Goal: Transaction & Acquisition: Purchase product/service

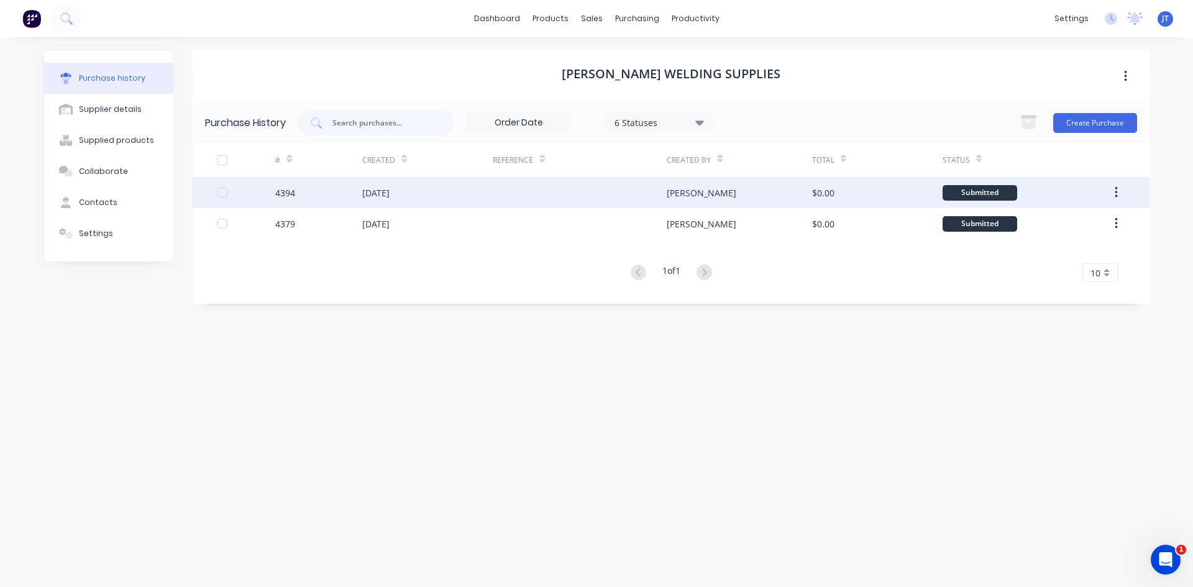
click at [646, 201] on div at bounding box center [580, 192] width 174 height 31
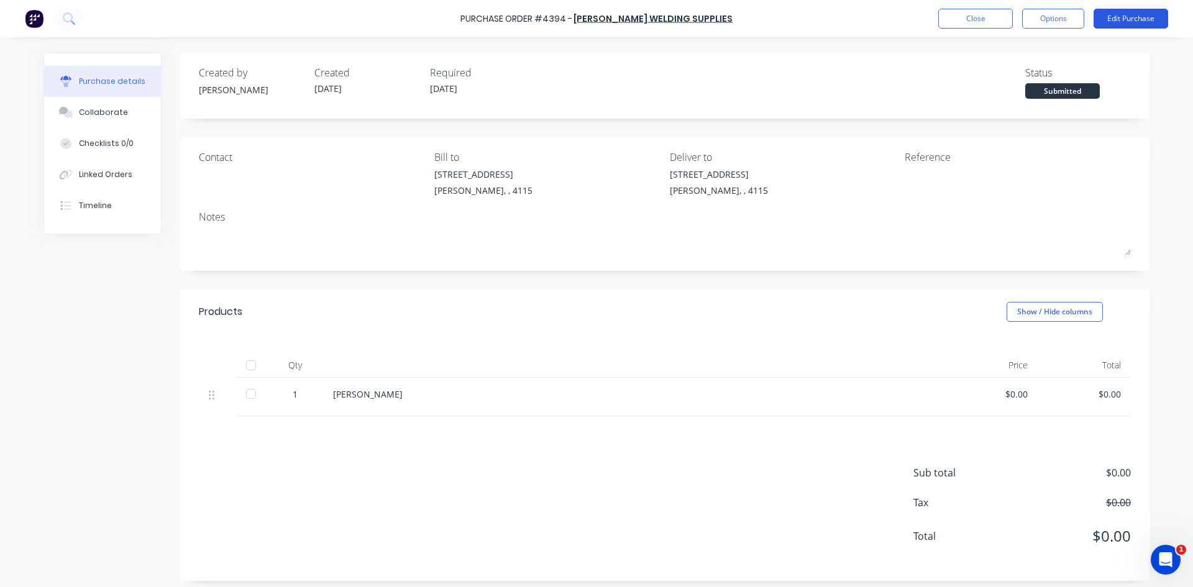
click at [1125, 15] on button "Edit Purchase" at bounding box center [1131, 19] width 75 height 20
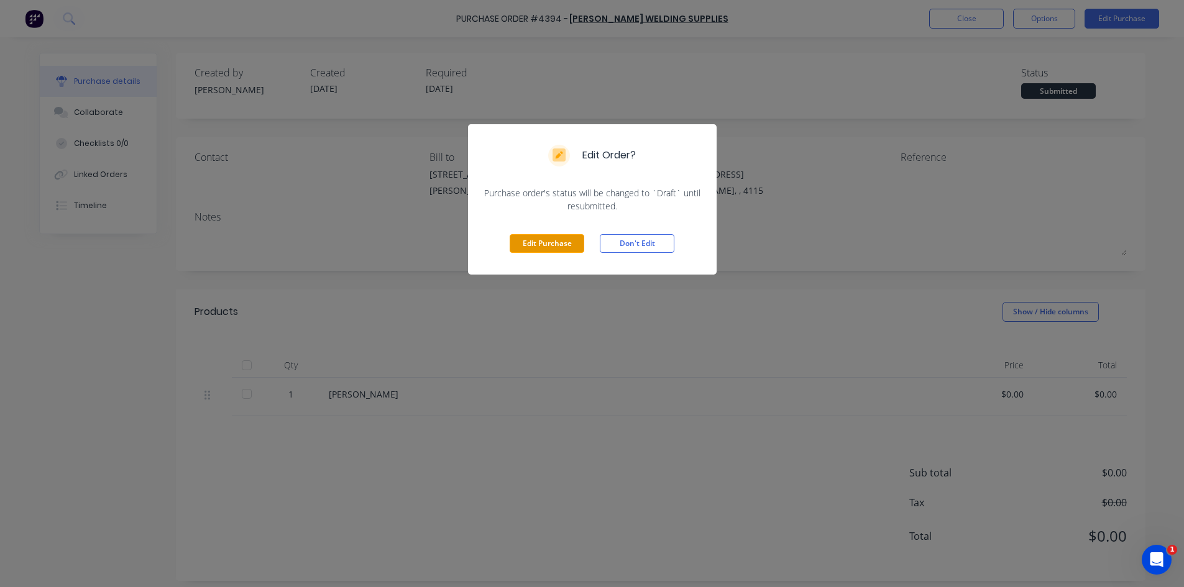
click at [564, 239] on button "Edit Purchase" at bounding box center [547, 243] width 75 height 19
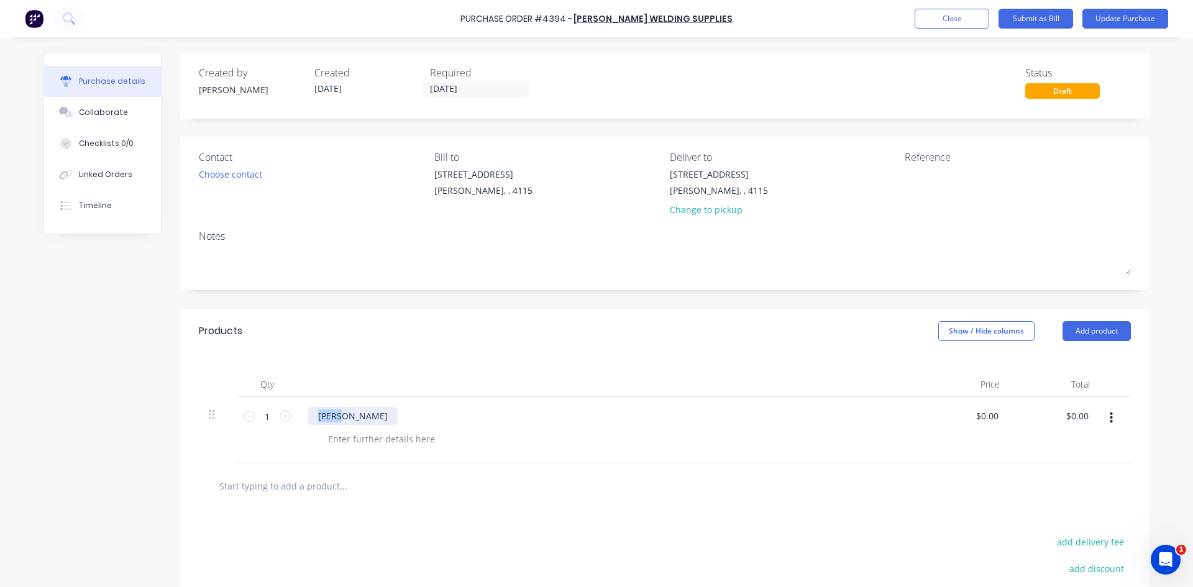
drag, startPoint x: 338, startPoint y: 417, endPoint x: 231, endPoint y: 431, distance: 107.2
click at [237, 433] on div "1 1 [PERSON_NAME] $0.00 $0.00 $0.00 $0.00" at bounding box center [665, 430] width 932 height 67
click at [1108, 416] on button "button" at bounding box center [1111, 418] width 29 height 22
click at [1047, 518] on button "Delete" at bounding box center [1074, 525] width 106 height 25
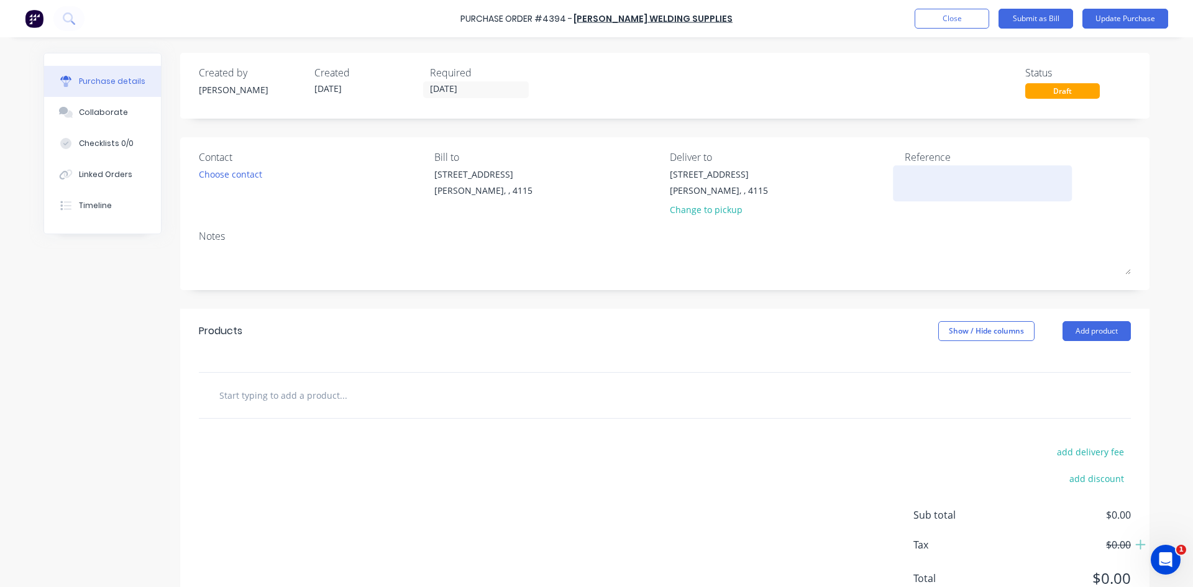
drag, startPoint x: 926, startPoint y: 193, endPoint x: 916, endPoint y: 193, distance: 10.6
click at [926, 193] on textarea at bounding box center [982, 182] width 155 height 28
type textarea "x"
type textarea "C"
type textarea "x"
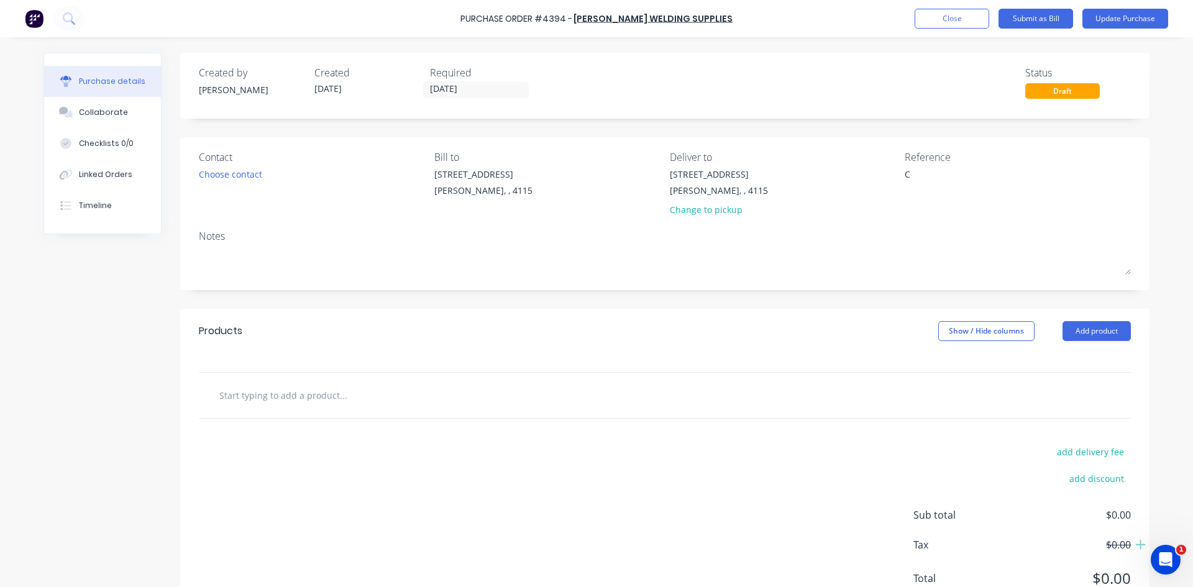
type textarea "CA"
type textarea "x"
type textarea "C"
click at [285, 390] on input "text" at bounding box center [343, 395] width 249 height 25
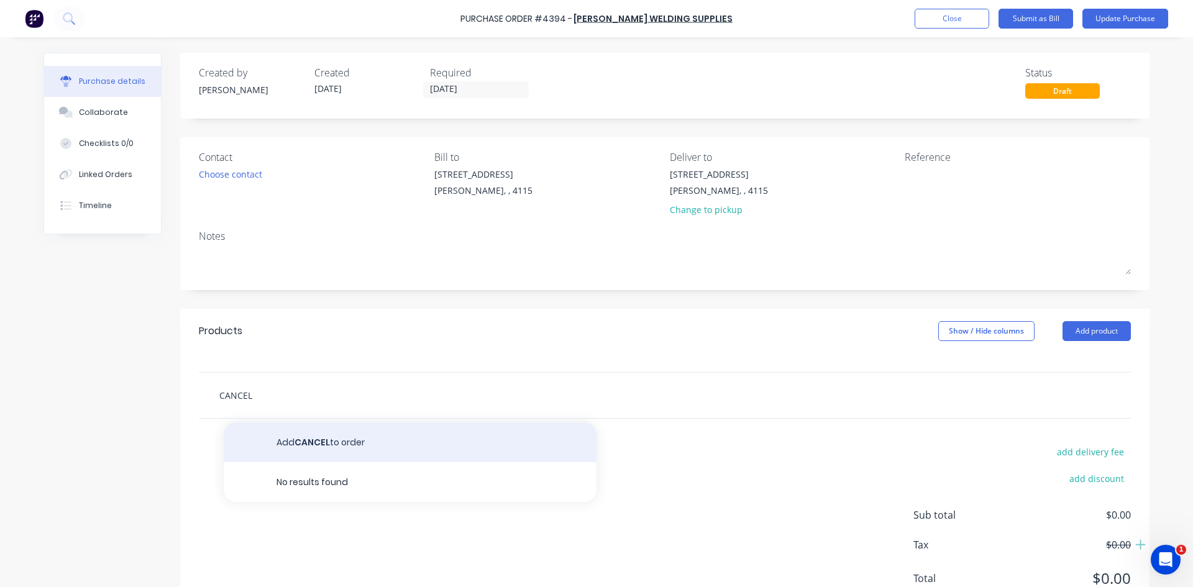
type input "CANCEL"
click at [357, 452] on button "Add CANCEL to order" at bounding box center [410, 443] width 373 height 40
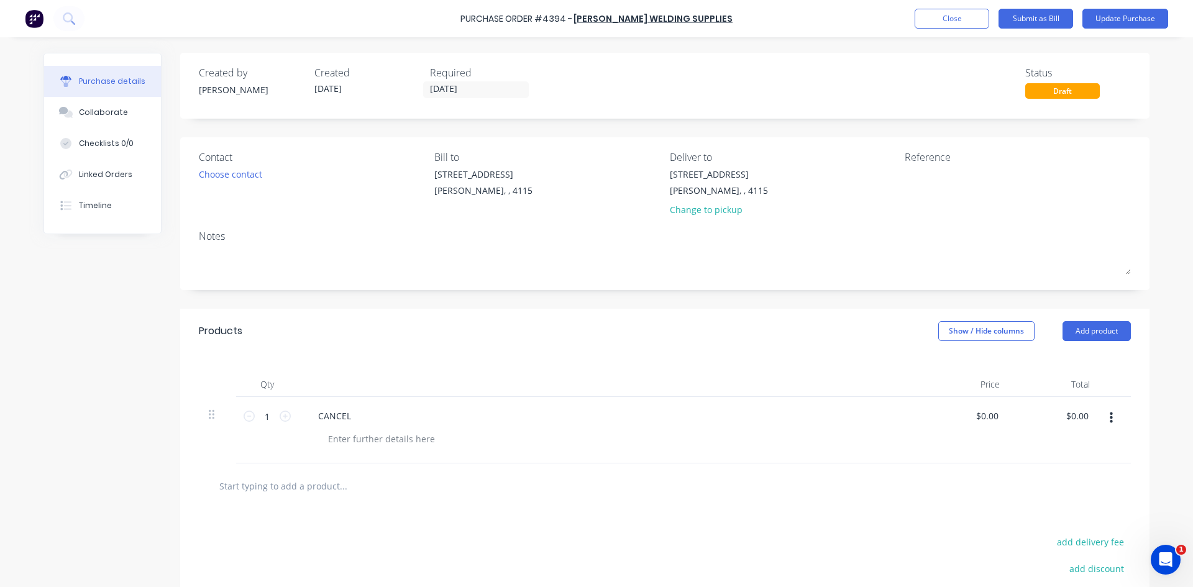
click at [412, 365] on div "Qty Price Total 1 1 CANCEL $0.00 $0.00 $0.00 $0.00" at bounding box center [665, 409] width 970 height 110
click at [1100, 20] on button "Update Purchase" at bounding box center [1126, 19] width 86 height 20
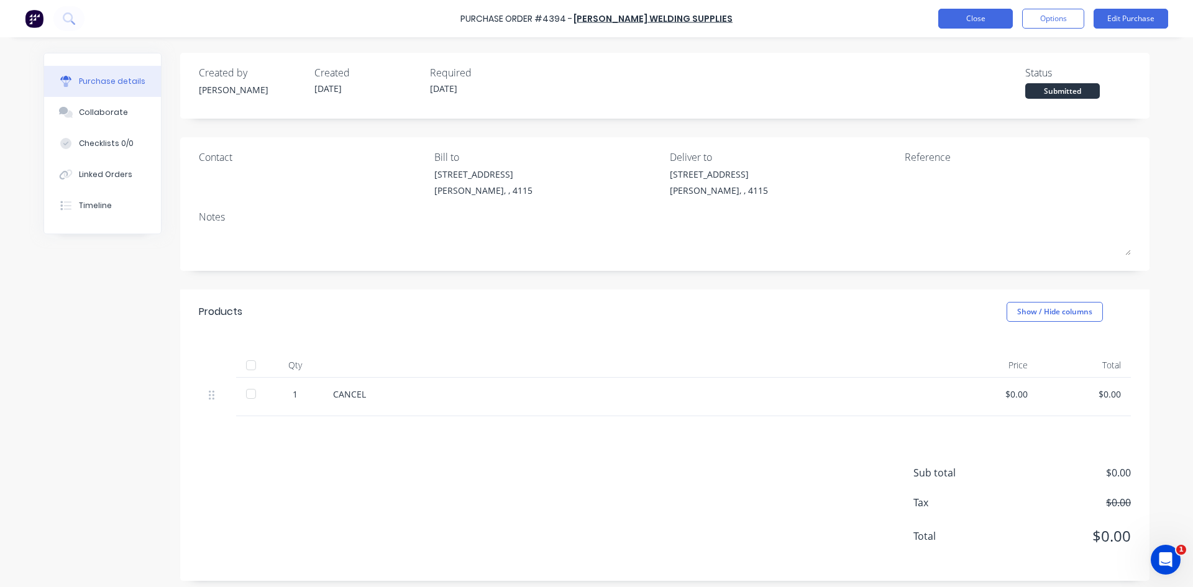
click at [981, 23] on button "Close" at bounding box center [976, 19] width 75 height 20
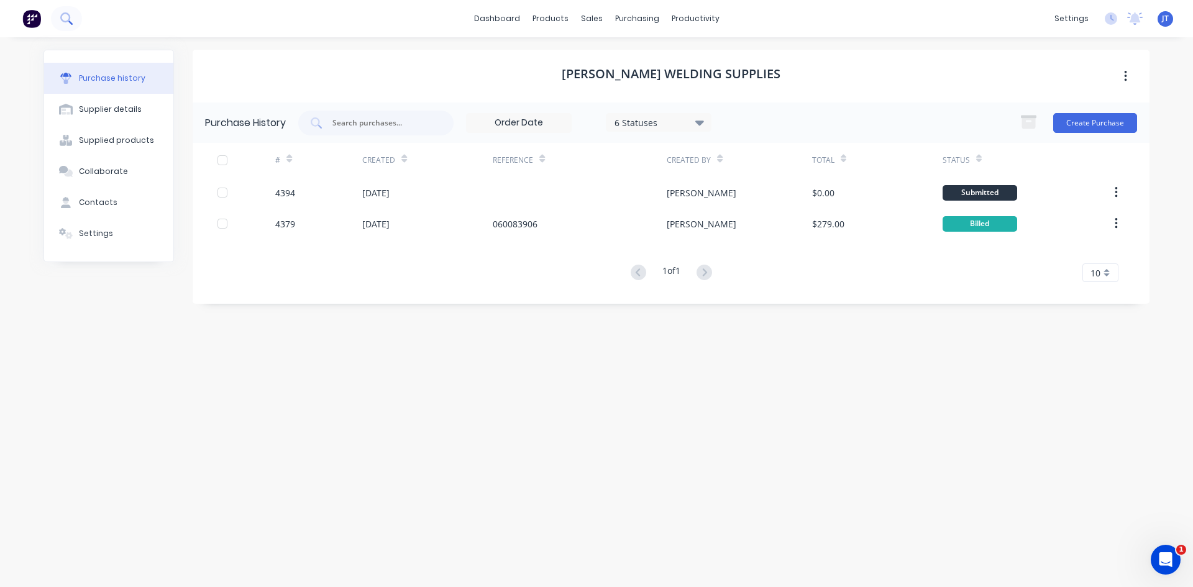
click at [65, 20] on icon at bounding box center [66, 18] width 12 height 12
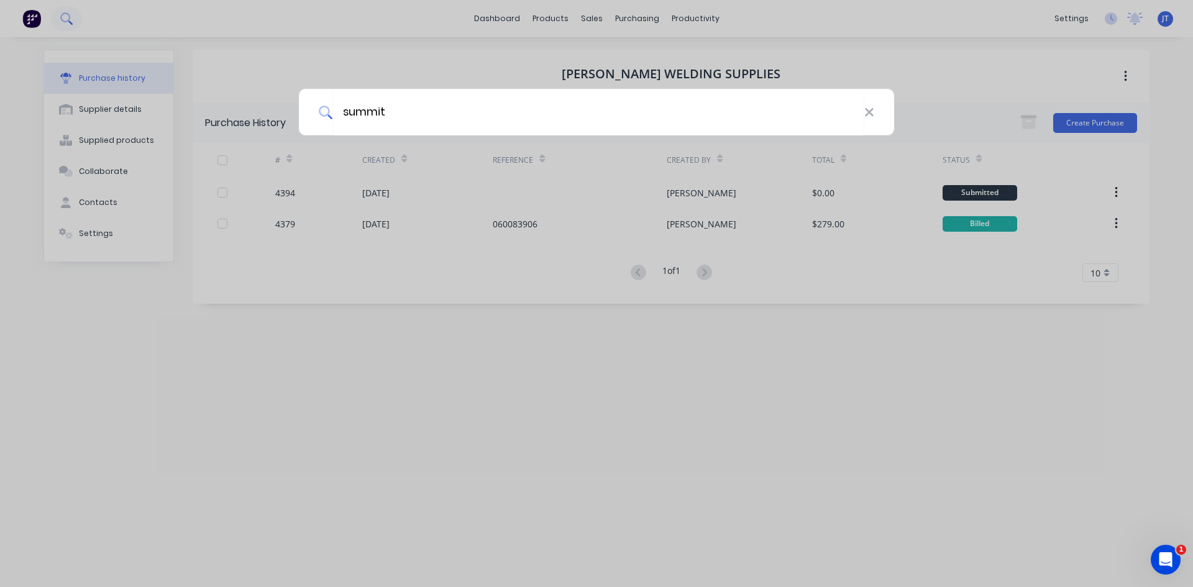
type input "summit"
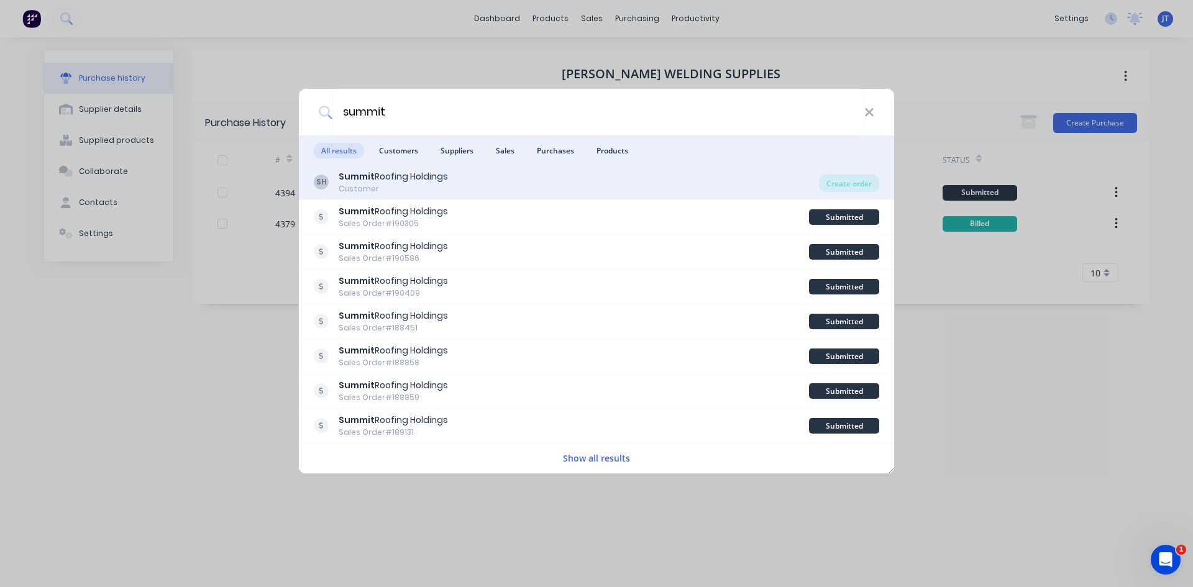
click at [462, 188] on div "SH Summit Roofing Holdings Customer" at bounding box center [566, 182] width 505 height 24
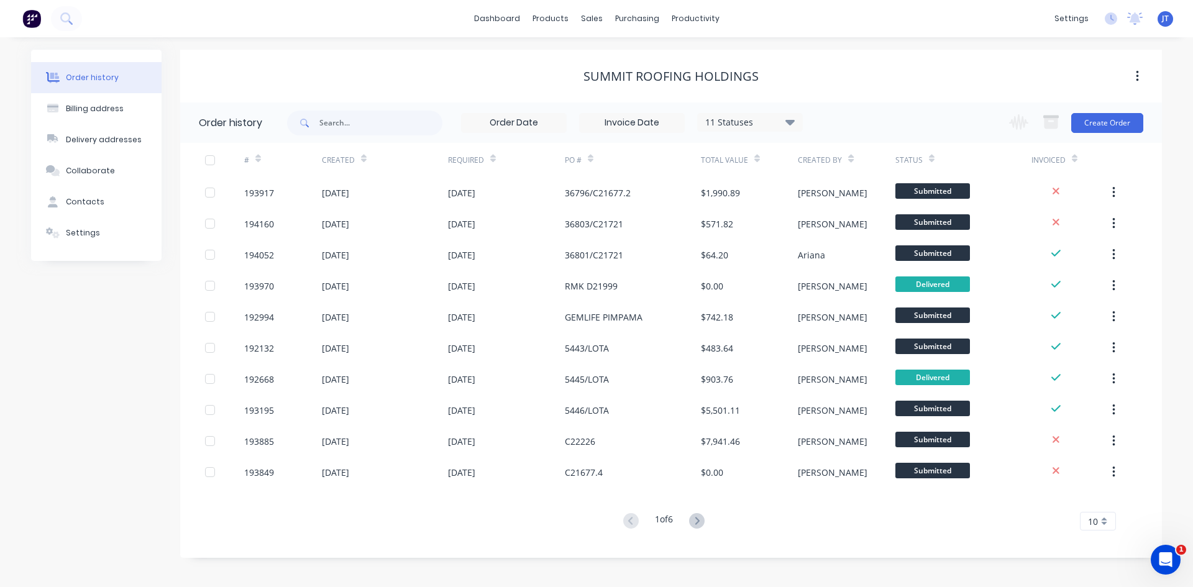
click at [912, 104] on div "11 Statuses Invoice Status Invoiced Not Invoiced Partial Order Status All Archi…" at bounding box center [724, 123] width 875 height 40
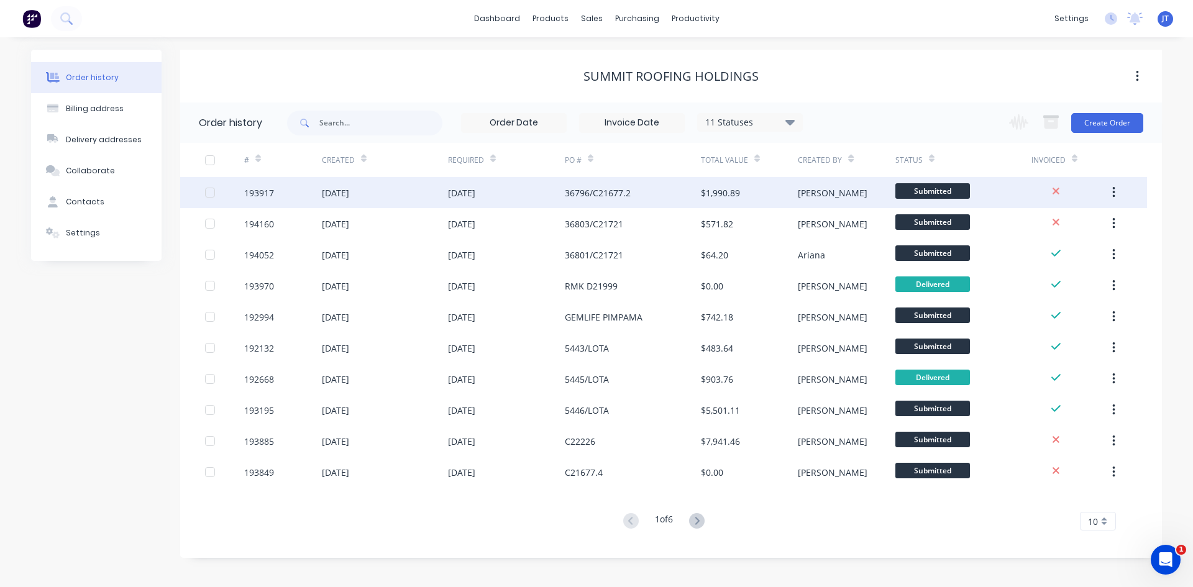
click at [664, 200] on div "36796/C21677.2" at bounding box center [633, 192] width 136 height 31
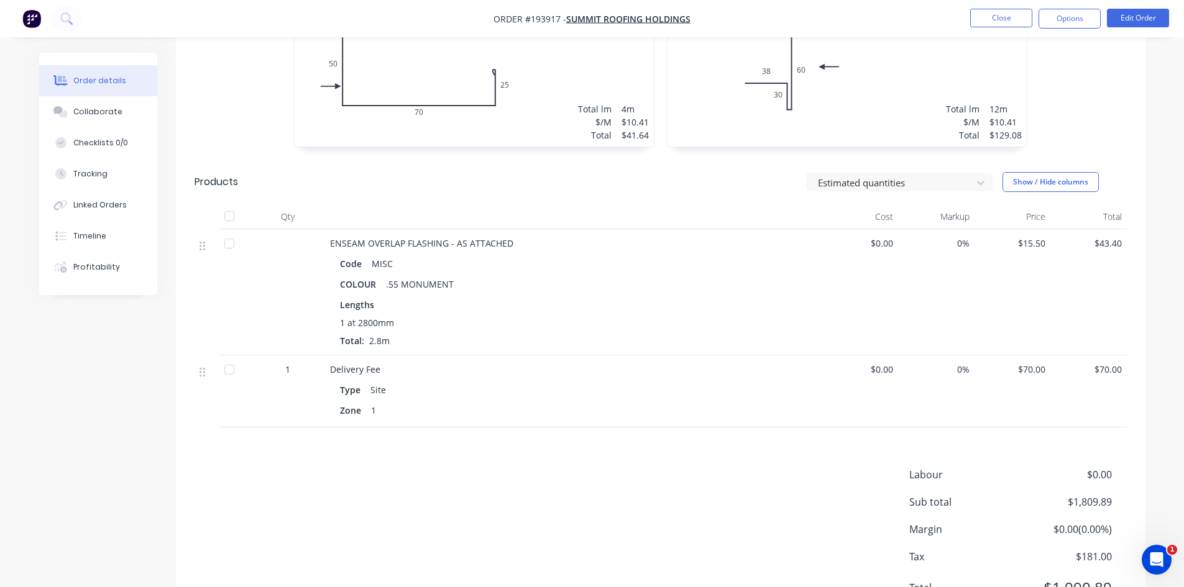
scroll to position [1160, 0]
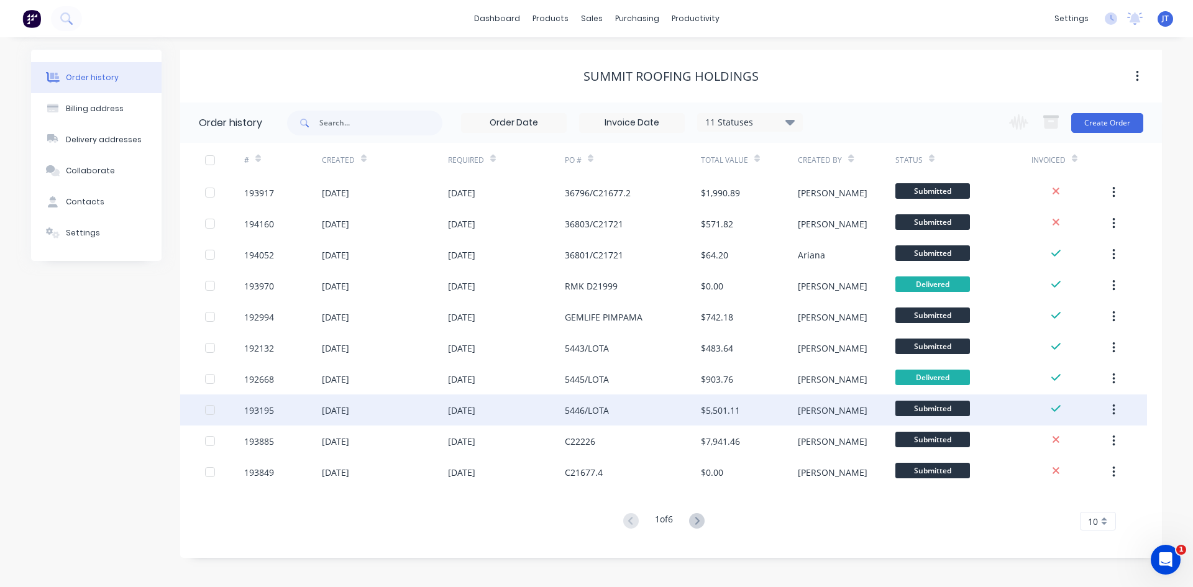
click at [636, 408] on div "5446/LOTA" at bounding box center [633, 410] width 136 height 31
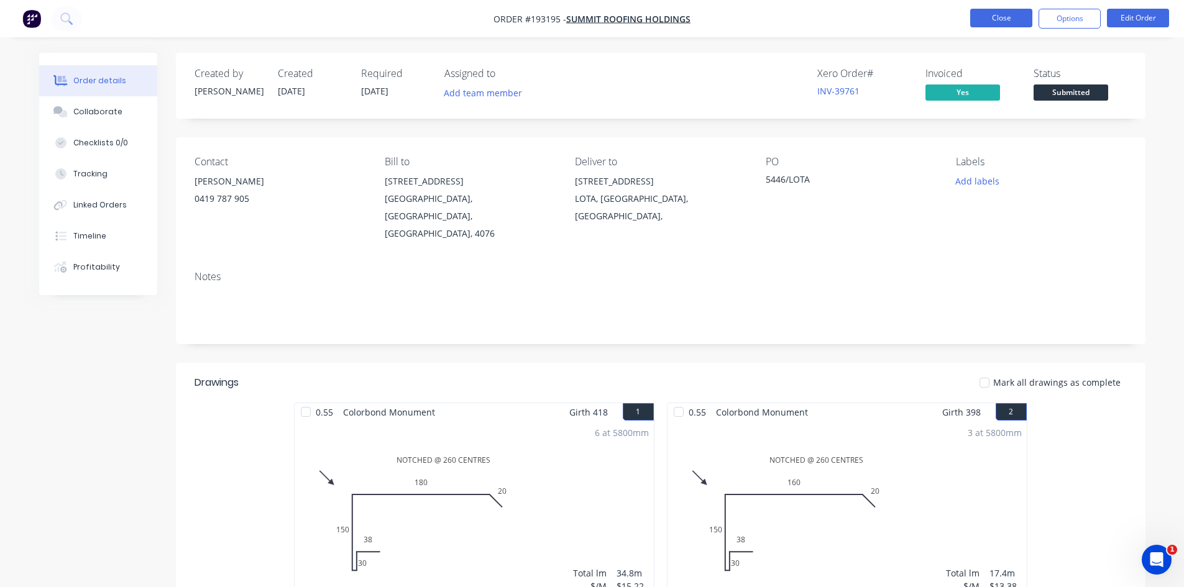
click at [973, 27] on button "Close" at bounding box center [1001, 18] width 62 height 19
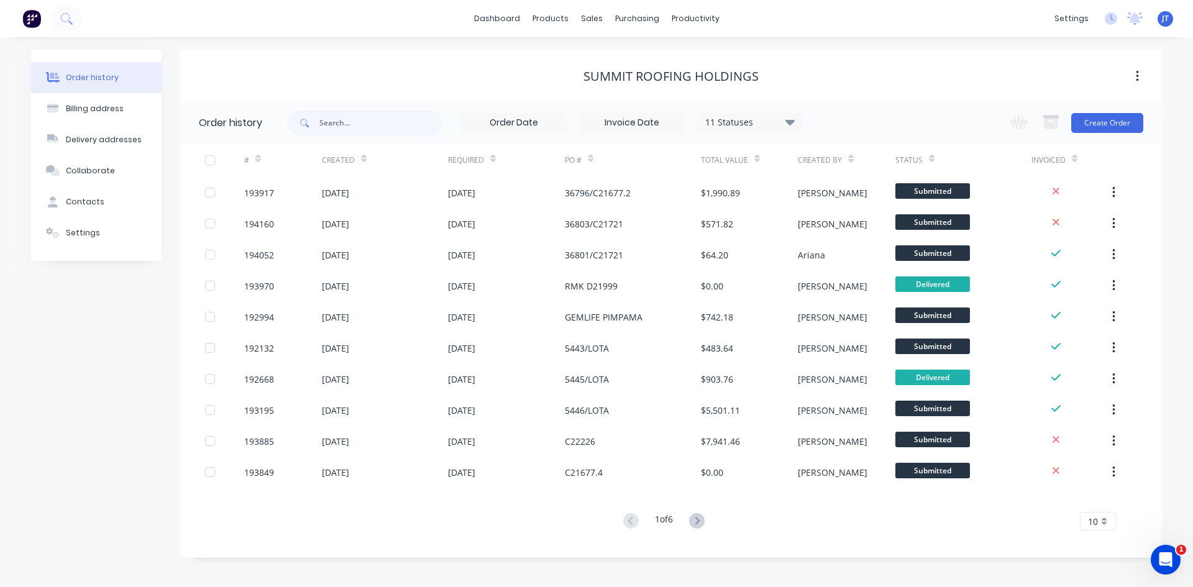
click at [701, 510] on div "# Created Required PO # Total Value Created By Status Invoiced 193917 25 Sep 20…" at bounding box center [663, 337] width 967 height 388
click at [703, 515] on icon at bounding box center [697, 521] width 16 height 16
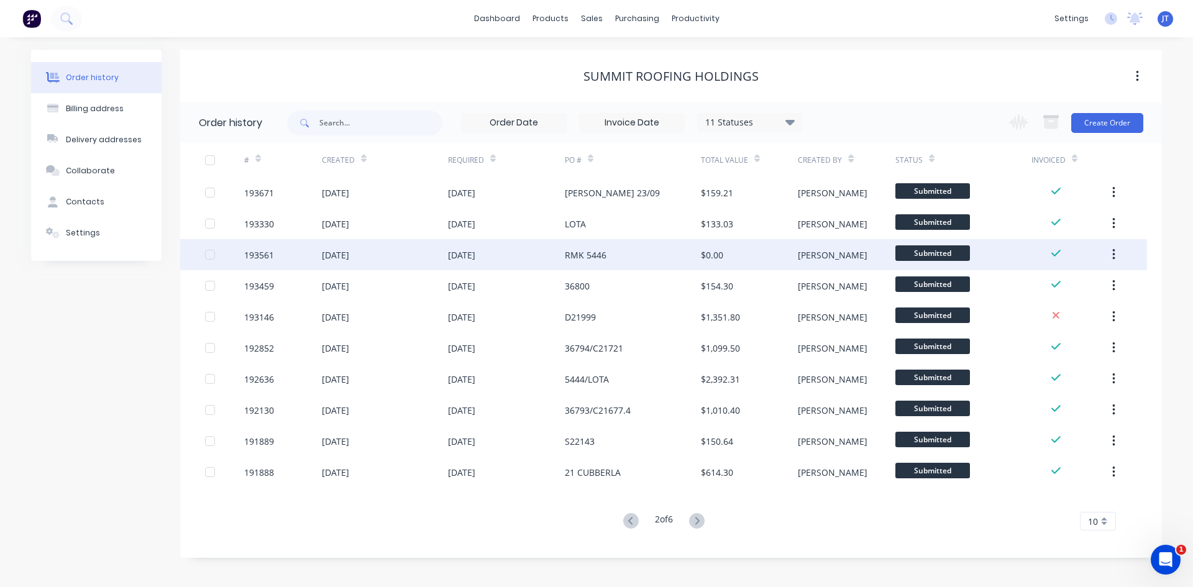
click at [662, 244] on div "RMK 5446" at bounding box center [633, 254] width 136 height 31
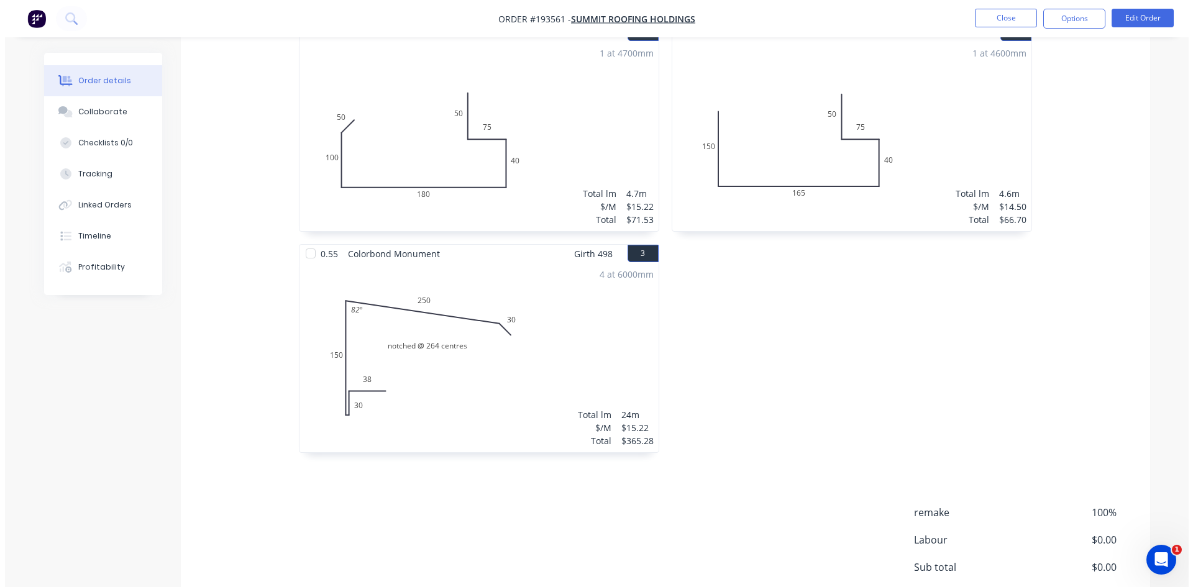
scroll to position [415, 0]
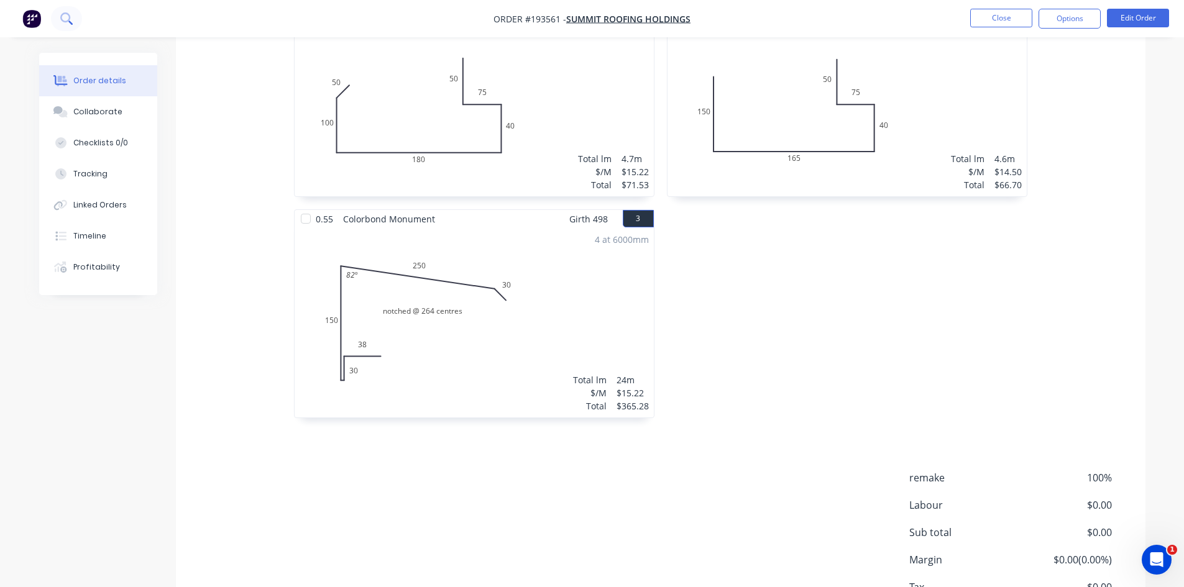
click at [64, 16] on icon at bounding box center [66, 18] width 12 height 12
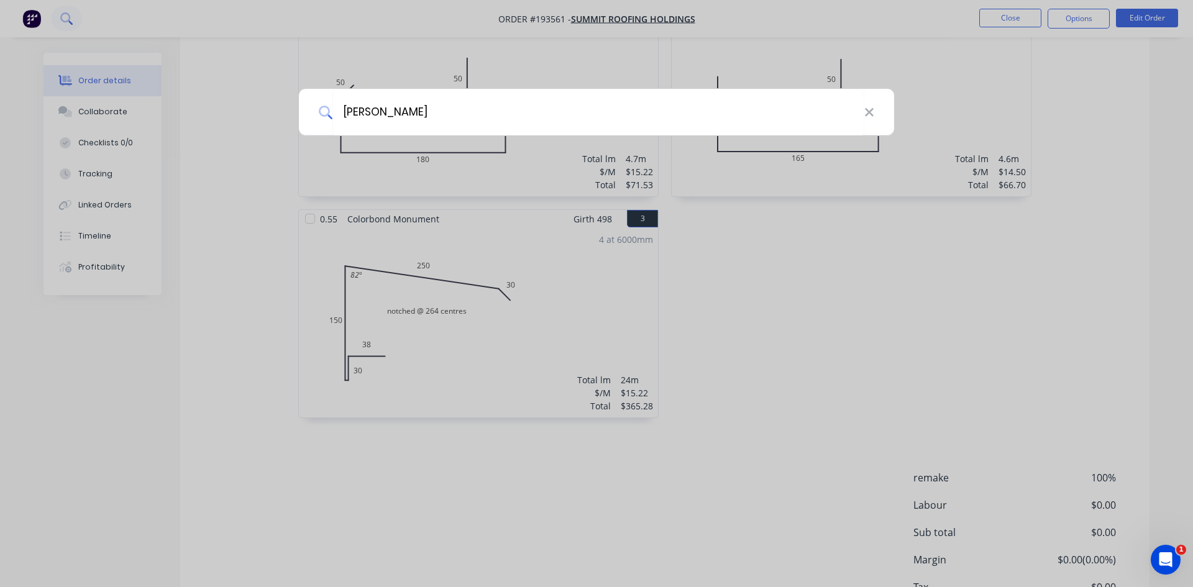
type input "paul"
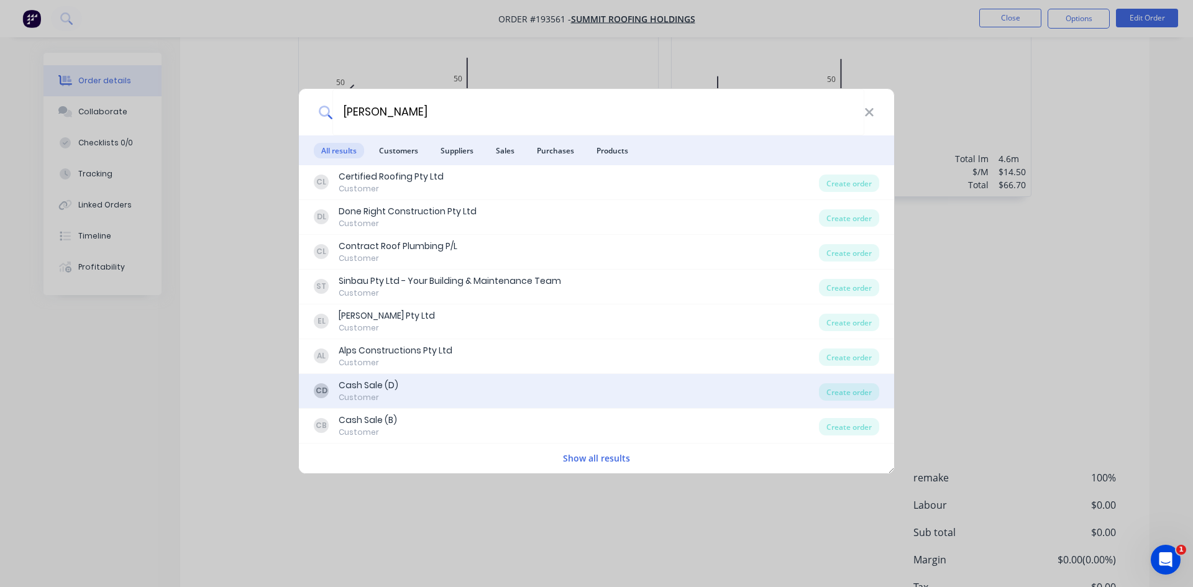
click at [536, 397] on div "CD Cash Sale (D) Customer" at bounding box center [566, 391] width 505 height 24
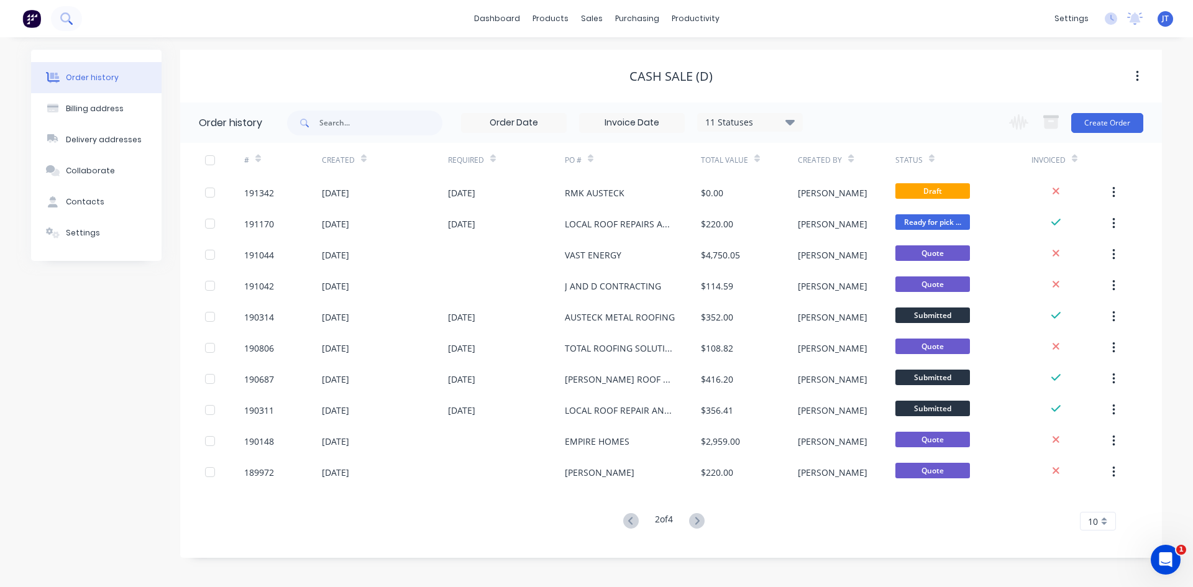
click at [57, 24] on button at bounding box center [66, 18] width 31 height 25
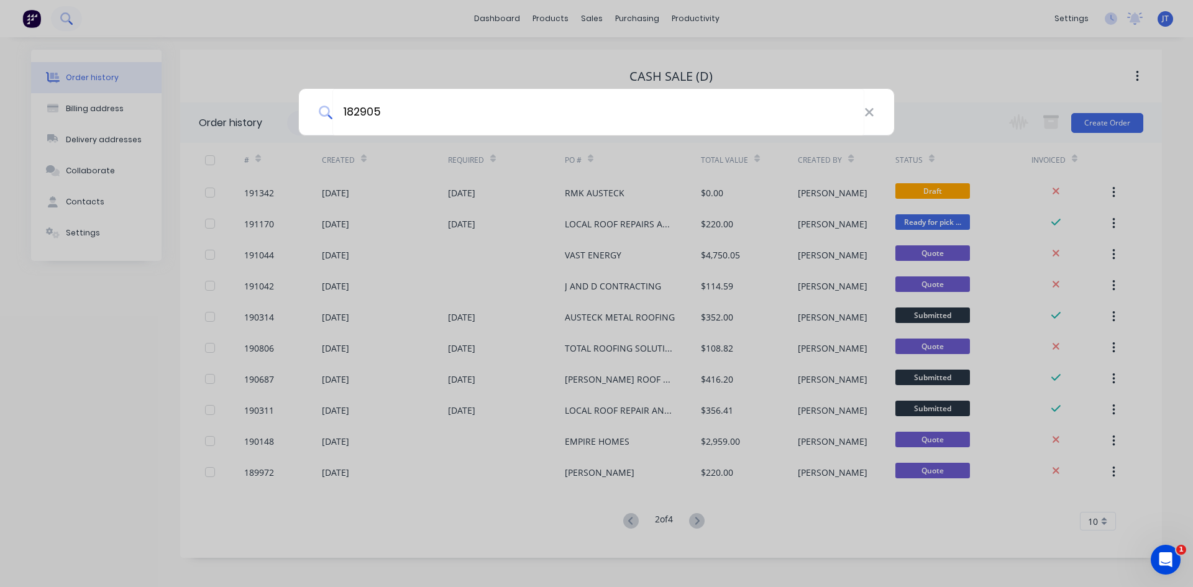
type input "182905"
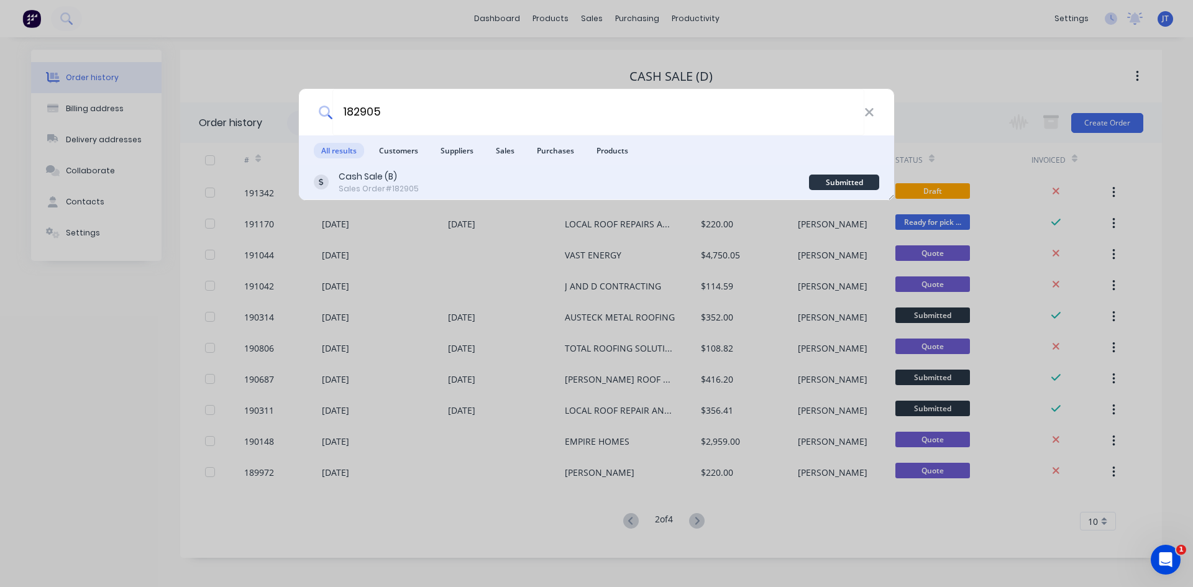
click at [596, 194] on div "Cash Sale (B) Sales Order #182905" at bounding box center [561, 182] width 495 height 24
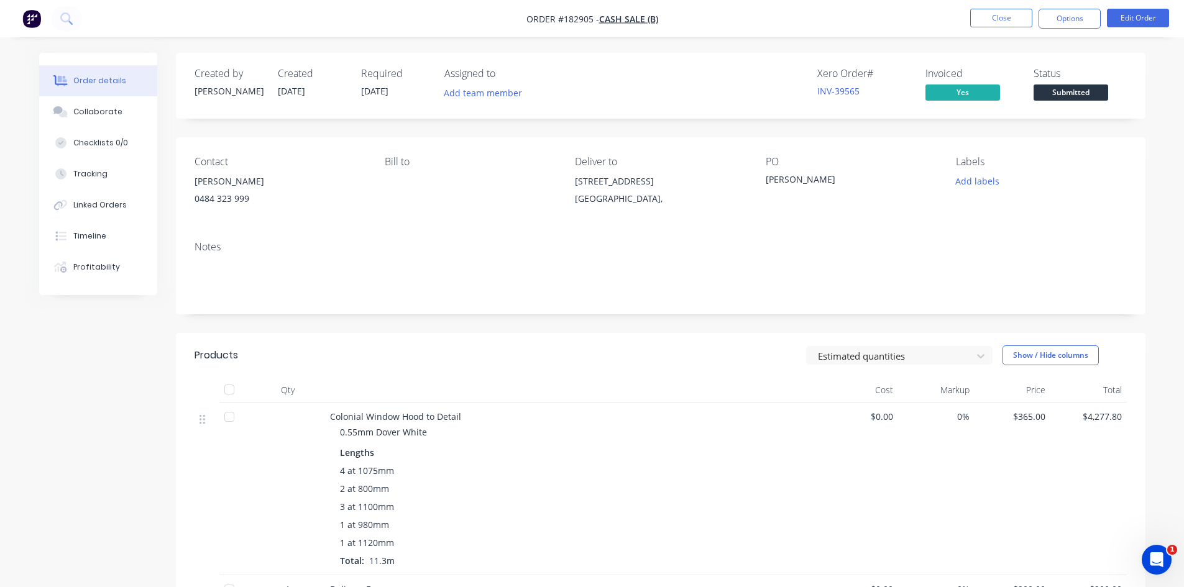
click at [514, 331] on div "Created by Michael Created 17/09/25 Required 30/09/25 Assigned to Add team memb…" at bounding box center [661, 451] width 970 height 797
click at [889, 50] on div "Order details Collaborate Checklists 0/0 Tracking Linked Orders Timeline Profit…" at bounding box center [592, 434] width 1184 height 869
drag, startPoint x: 74, startPoint y: 25, endPoint x: 62, endPoint y: 21, distance: 13.2
click at [62, 21] on icon at bounding box center [66, 18] width 12 height 12
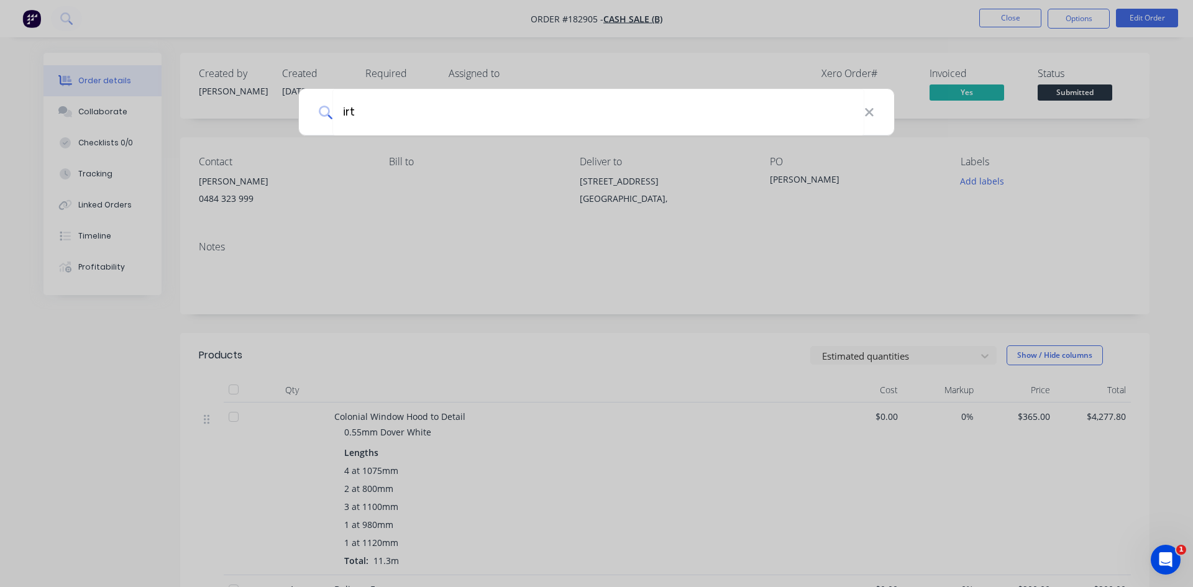
type input "irt"
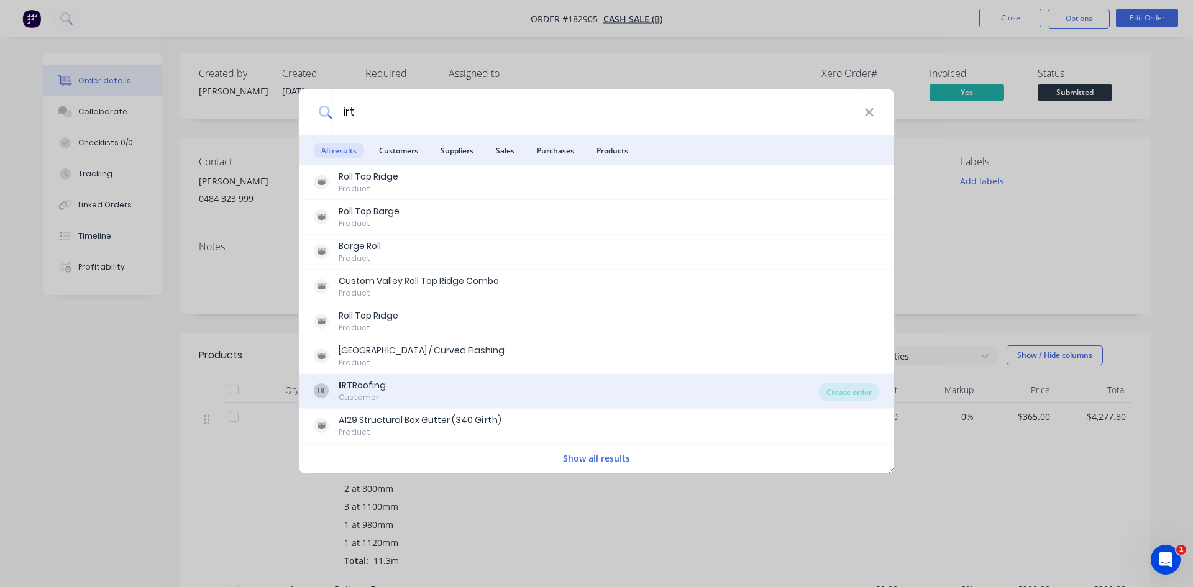
click at [516, 385] on div "IR IRT Roofing Customer" at bounding box center [566, 391] width 505 height 24
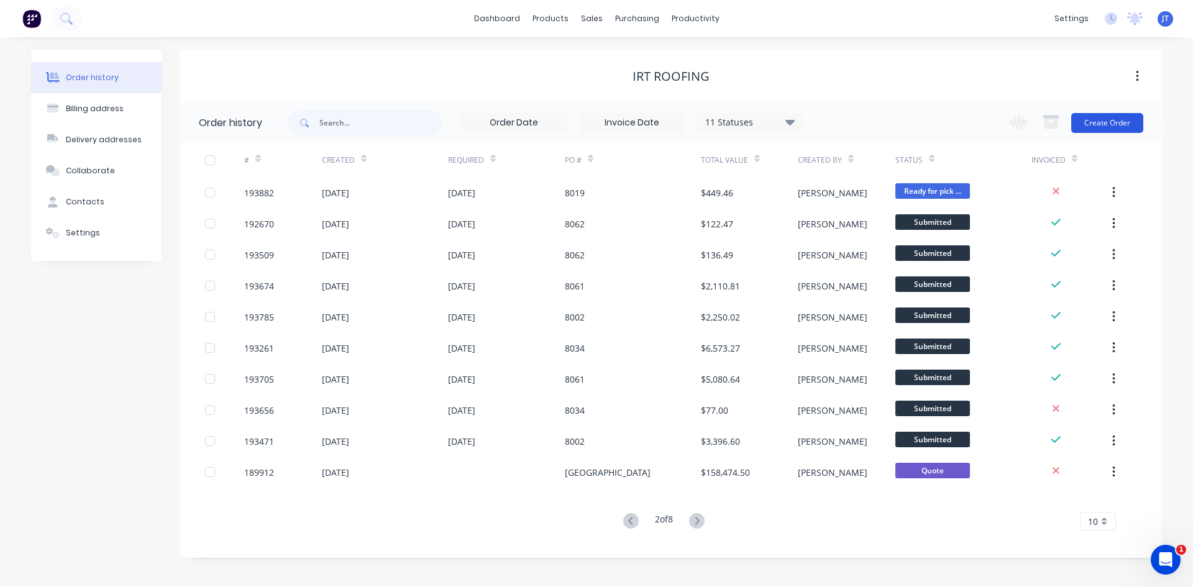
click at [1110, 123] on button "Create Order" at bounding box center [1108, 123] width 72 height 20
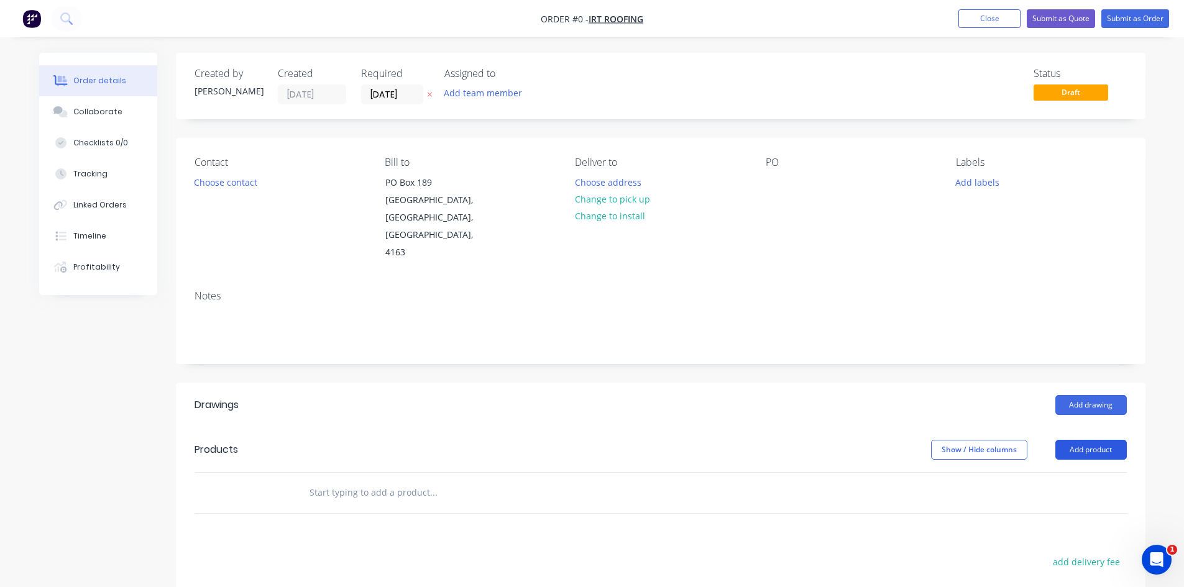
click at [1096, 440] on button "Add product" at bounding box center [1090, 450] width 71 height 20
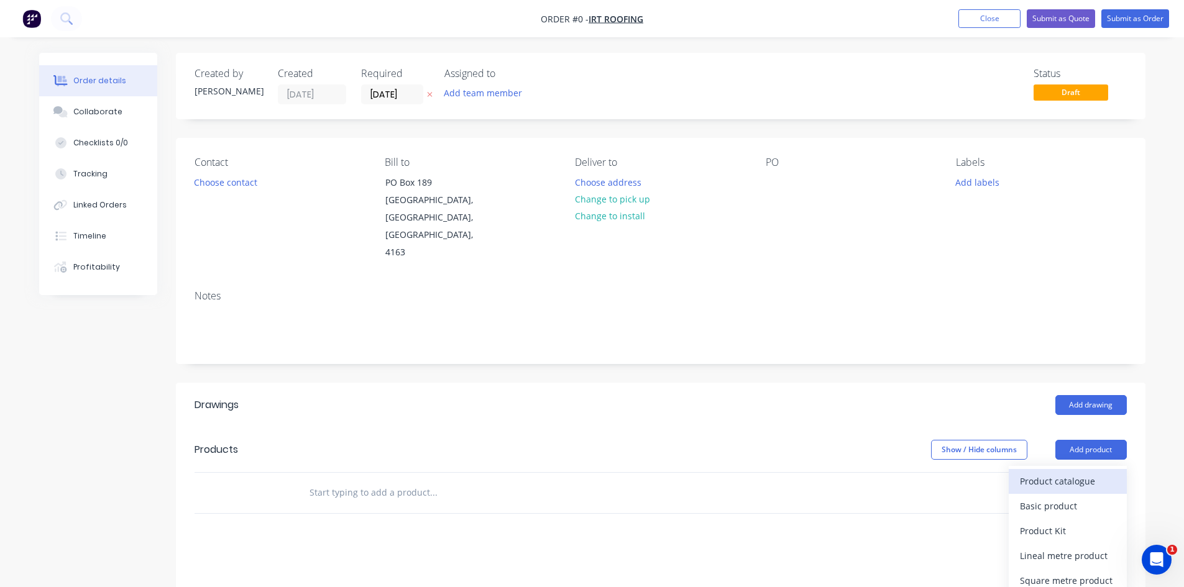
click at [1078, 472] on div "Product catalogue" at bounding box center [1068, 481] width 96 height 18
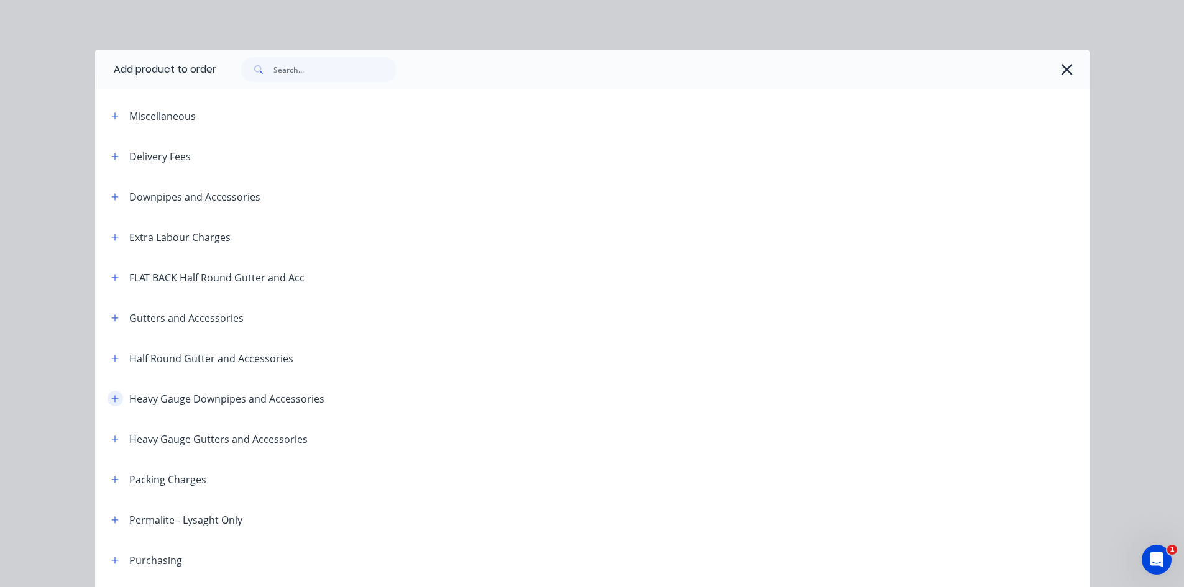
click at [111, 395] on icon "button" at bounding box center [114, 399] width 7 height 9
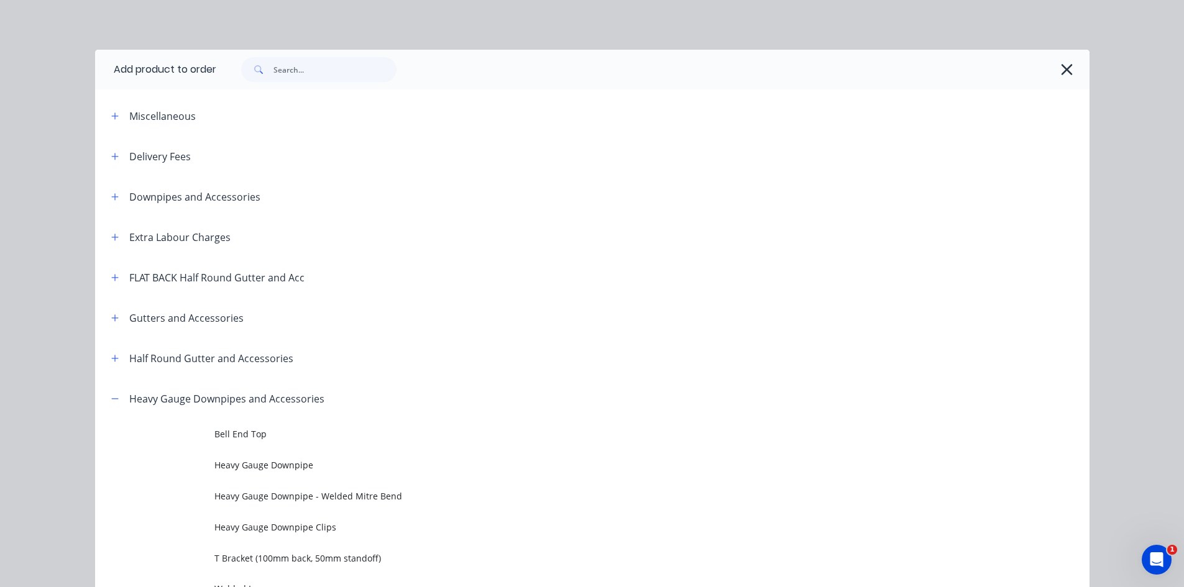
scroll to position [207, 0]
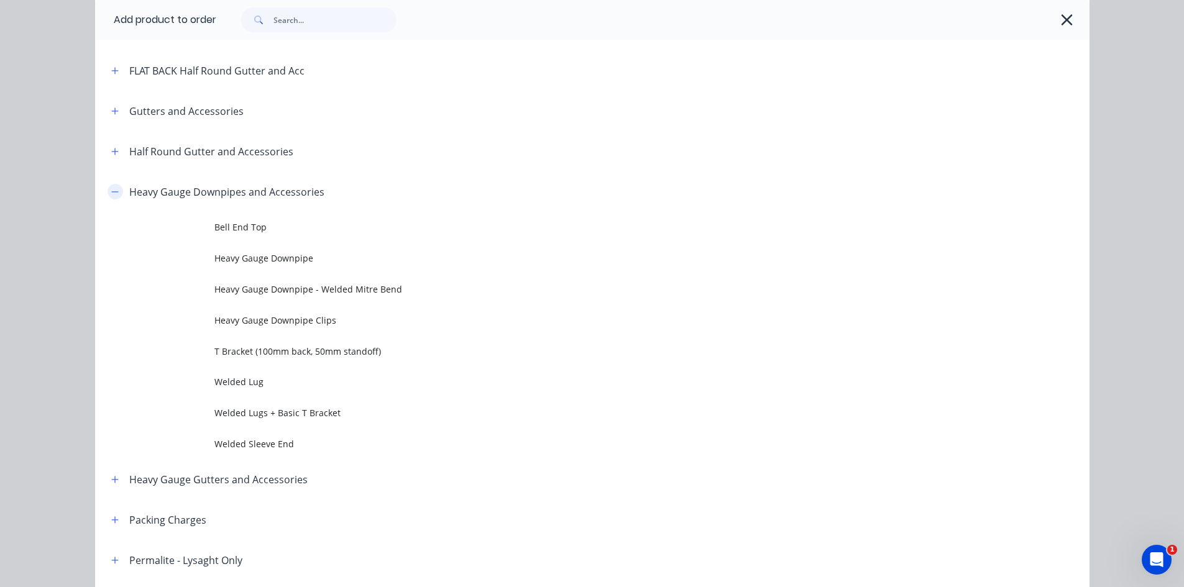
click at [111, 189] on icon "button" at bounding box center [114, 192] width 7 height 9
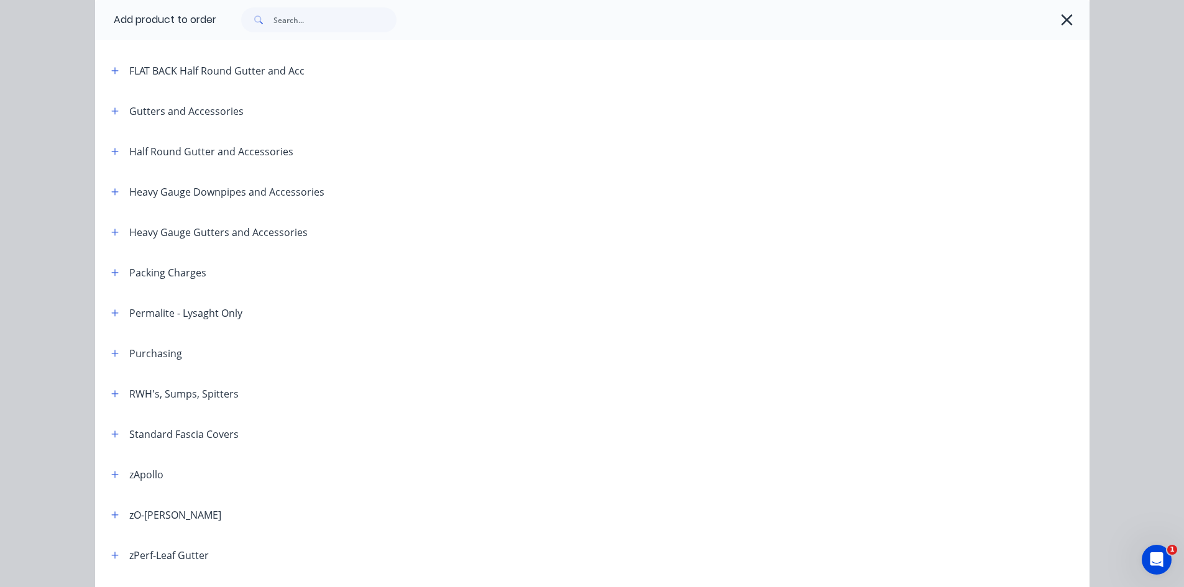
scroll to position [0, 0]
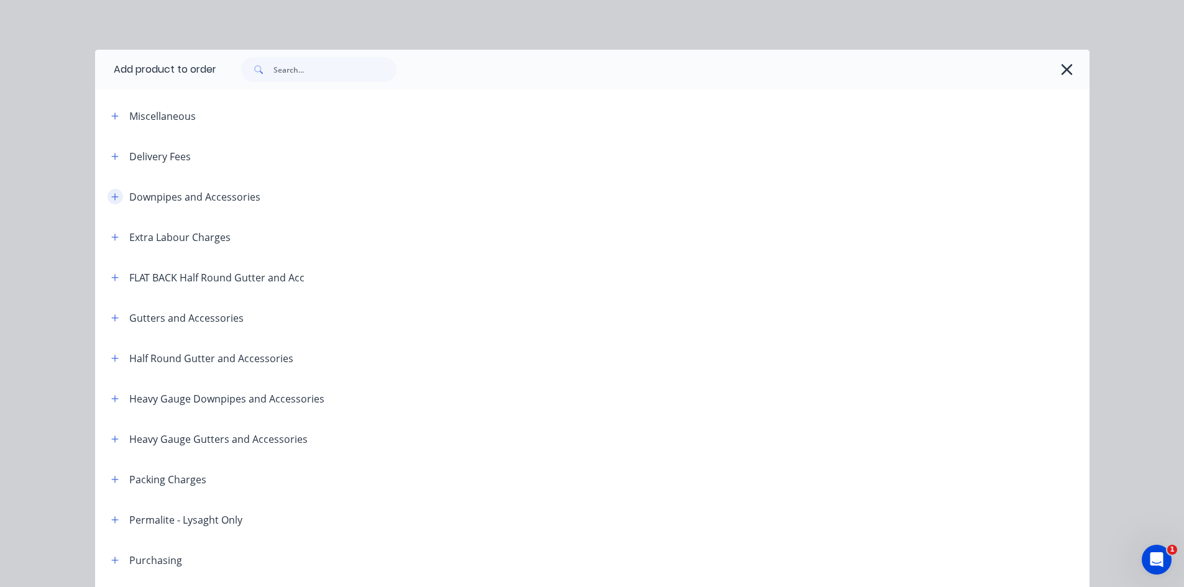
click at [111, 195] on icon "button" at bounding box center [114, 197] width 7 height 9
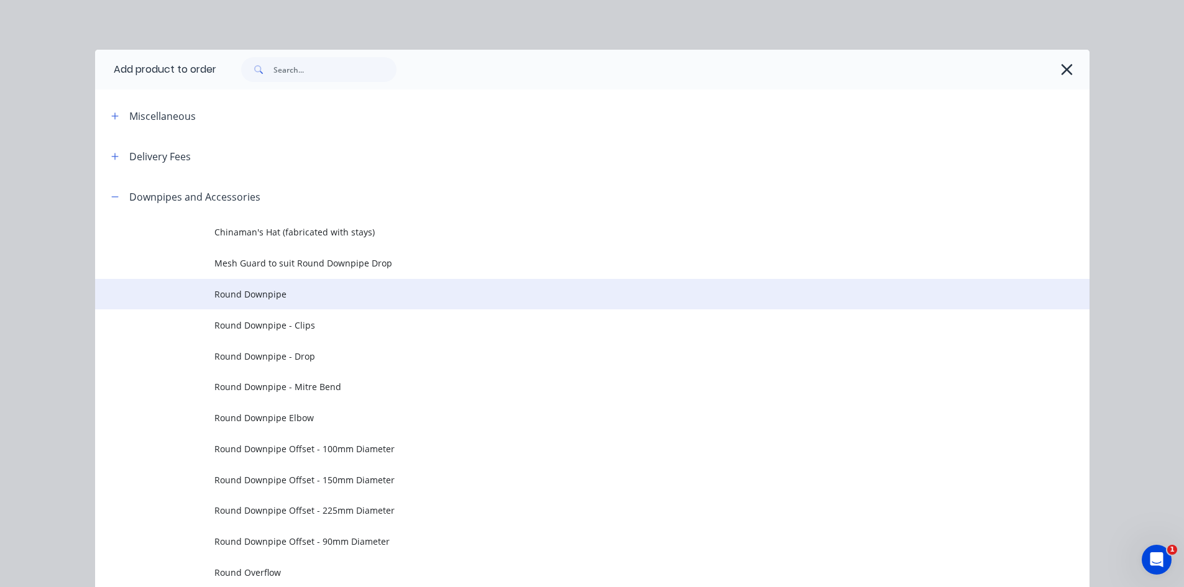
click at [439, 295] on span "Round Downpipe" at bounding box center [564, 294] width 700 height 13
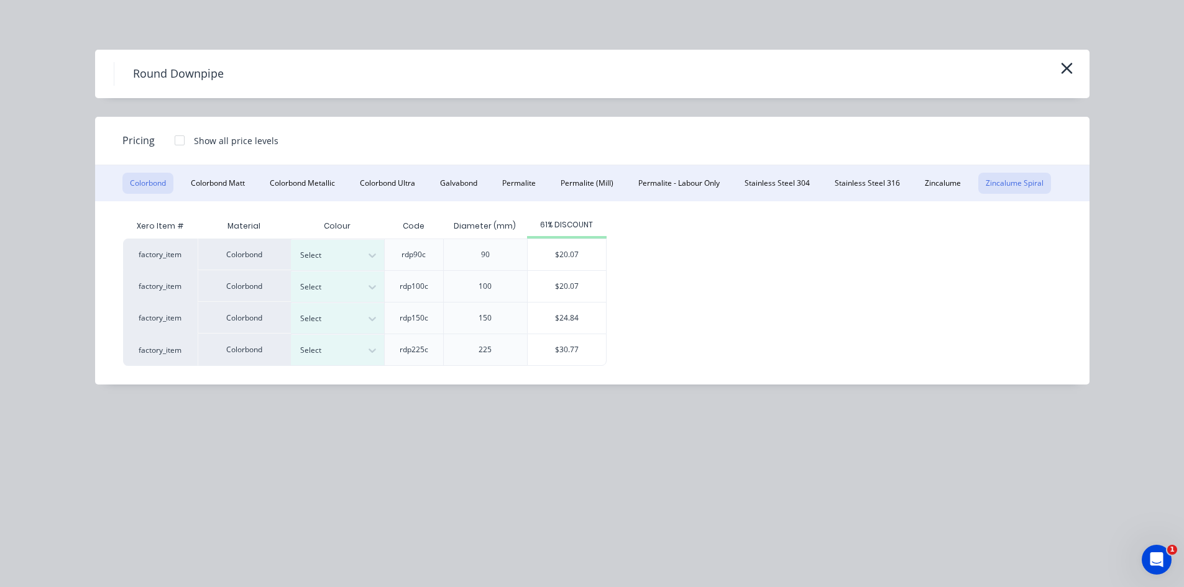
click at [1009, 181] on button "Zincalume Spiral" at bounding box center [1014, 183] width 73 height 21
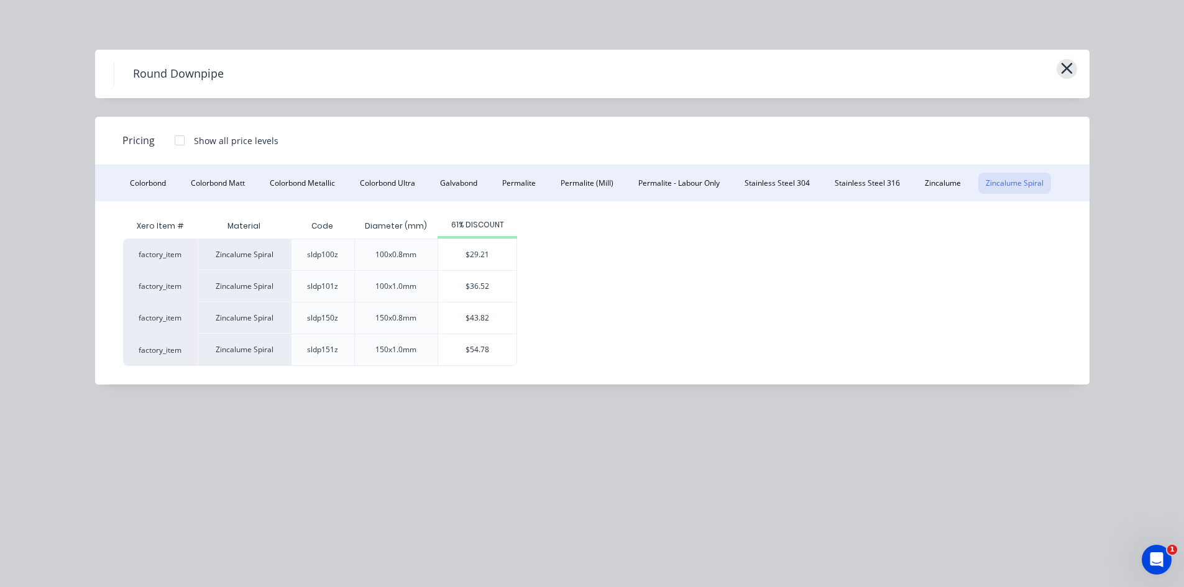
click at [1070, 68] on icon "button" at bounding box center [1066, 68] width 13 height 17
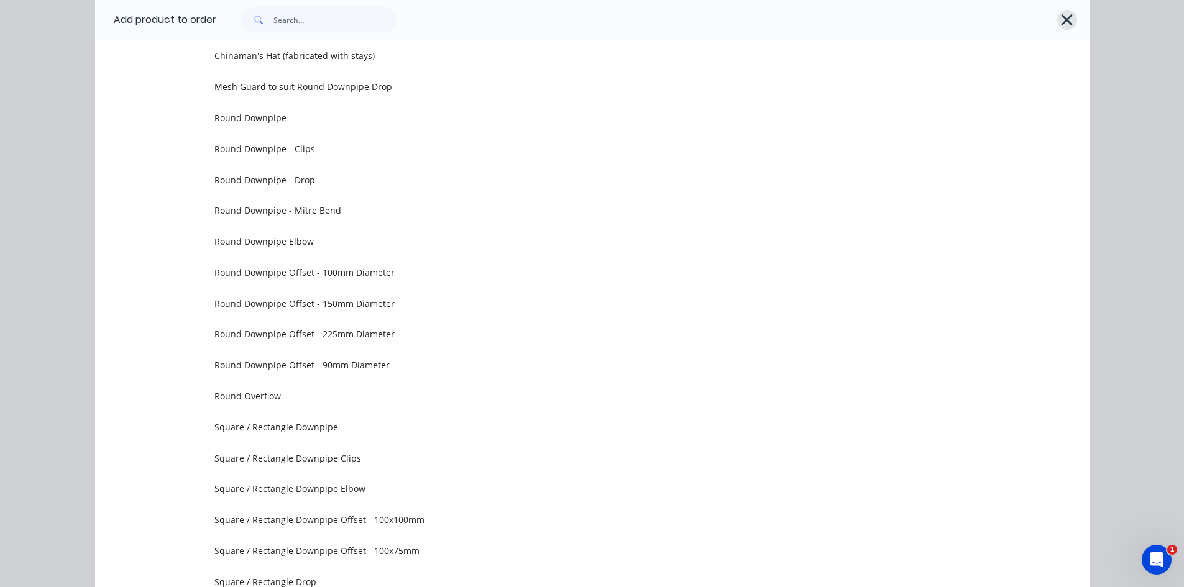
click at [1062, 14] on icon "button" at bounding box center [1066, 19] width 13 height 17
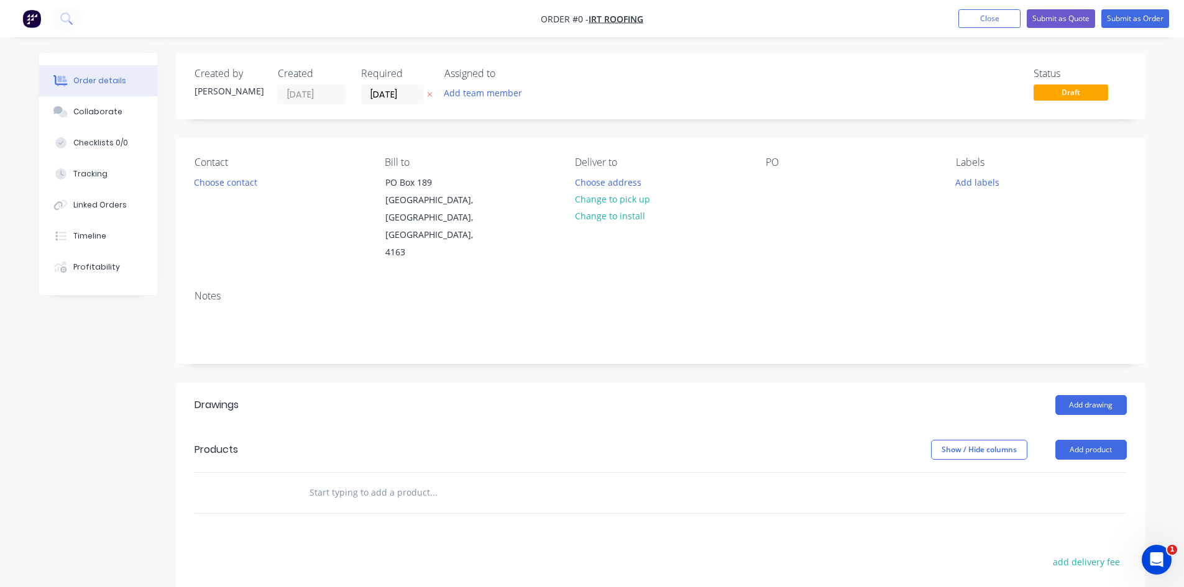
click at [1049, 429] on header "Products Show / Hide columns Add product" at bounding box center [661, 450] width 970 height 45
click at [1088, 440] on button "Add product" at bounding box center [1090, 450] width 71 height 20
click at [1087, 547] on div "Lineal metre product" at bounding box center [1068, 556] width 96 height 18
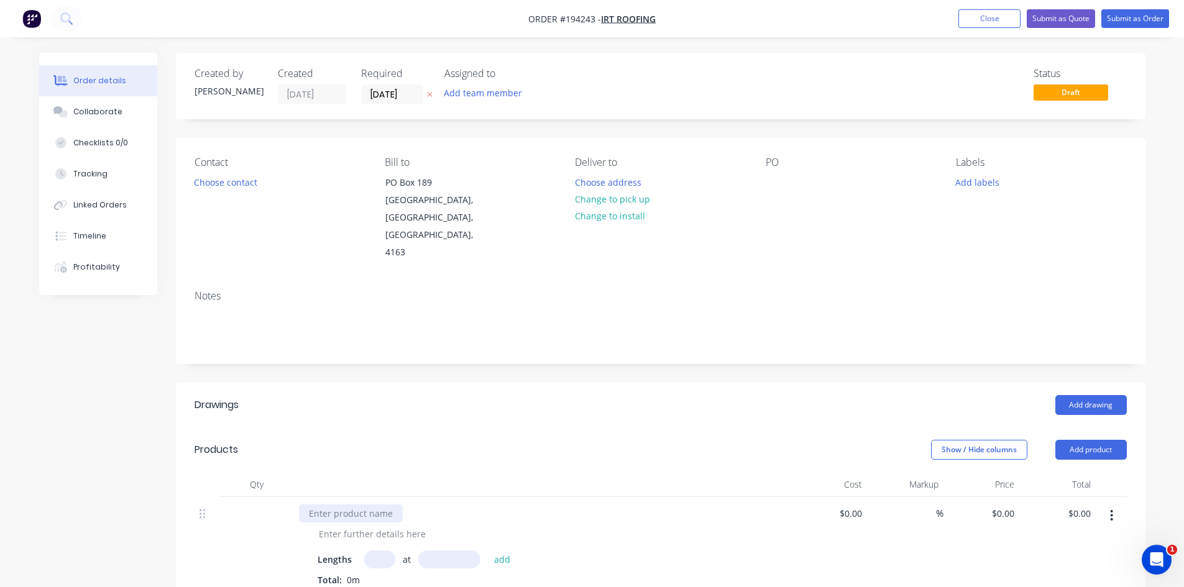
drag, startPoint x: 385, startPoint y: 477, endPoint x: 418, endPoint y: 471, distance: 33.5
click at [388, 505] on div at bounding box center [351, 514] width 104 height 18
click at [400, 505] on div "1.0mm Gal spiral - 100dmm" at bounding box center [367, 514] width 136 height 18
click at [527, 472] on div at bounding box center [542, 484] width 497 height 25
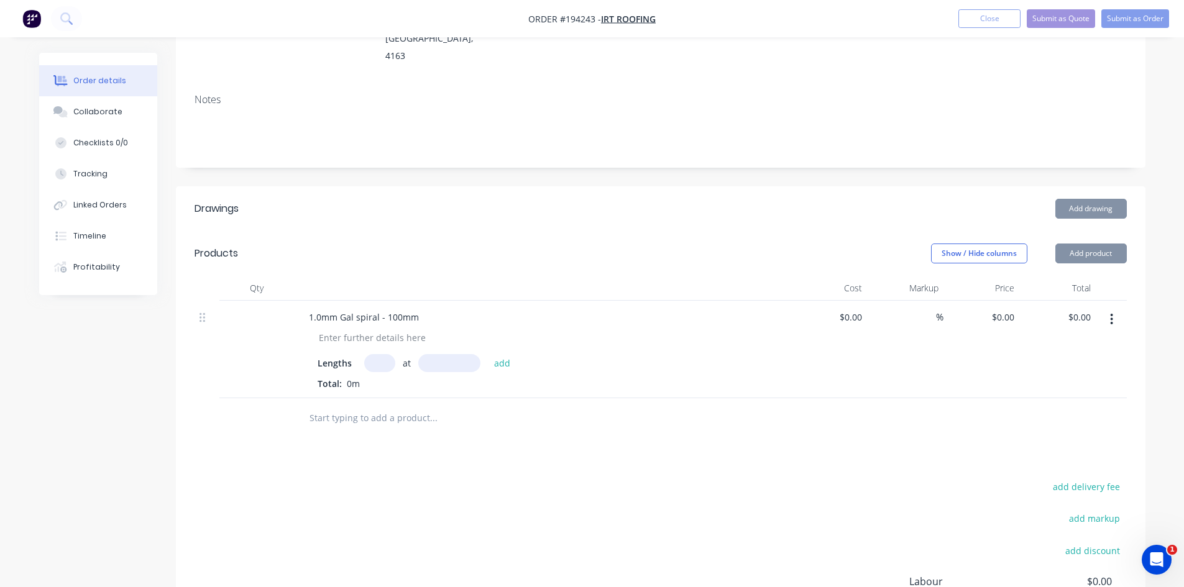
scroll to position [207, 0]
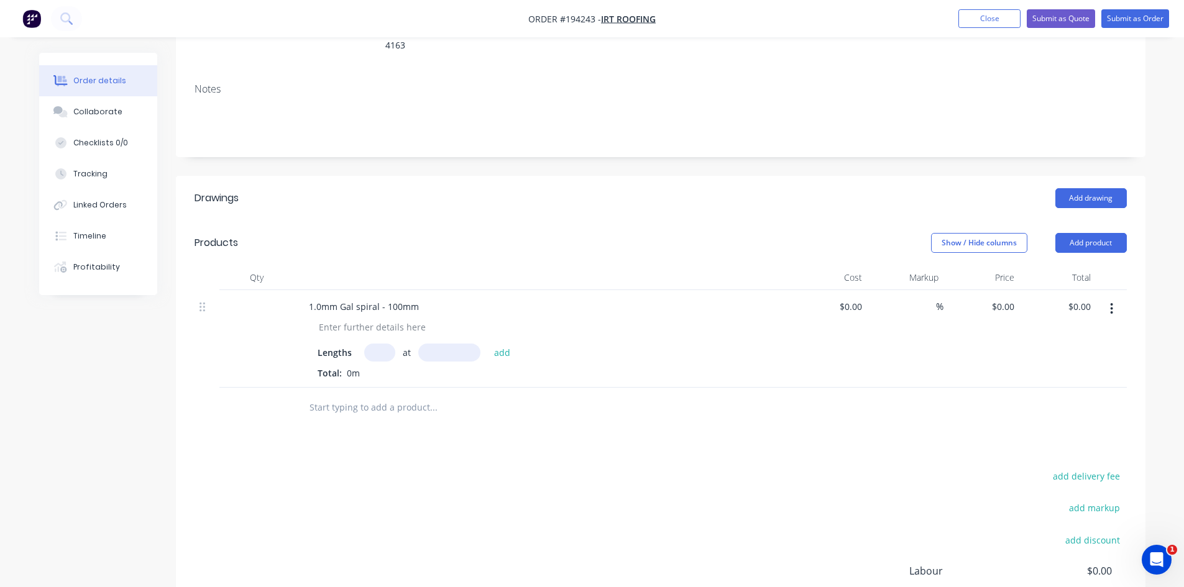
click at [395, 344] on div "at add" at bounding box center [440, 353] width 153 height 18
click at [392, 344] on input "text" at bounding box center [379, 353] width 31 height 18
type input "1"
type input "65000"
click at [488, 344] on button "add" at bounding box center [502, 352] width 29 height 17
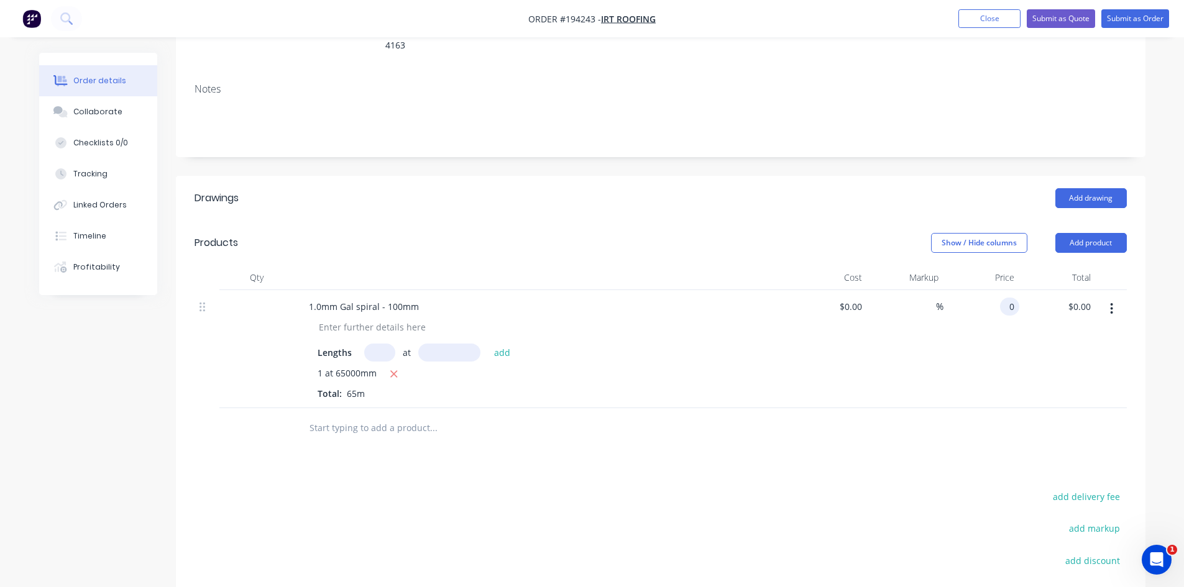
click at [1006, 298] on input "0" at bounding box center [1012, 307] width 14 height 18
type input "$36.52"
type input "$2,373.80"
click at [939, 408] on div at bounding box center [661, 428] width 932 height 40
click at [378, 298] on div "1.0mm Gal spiral - 100mm" at bounding box center [364, 307] width 130 height 18
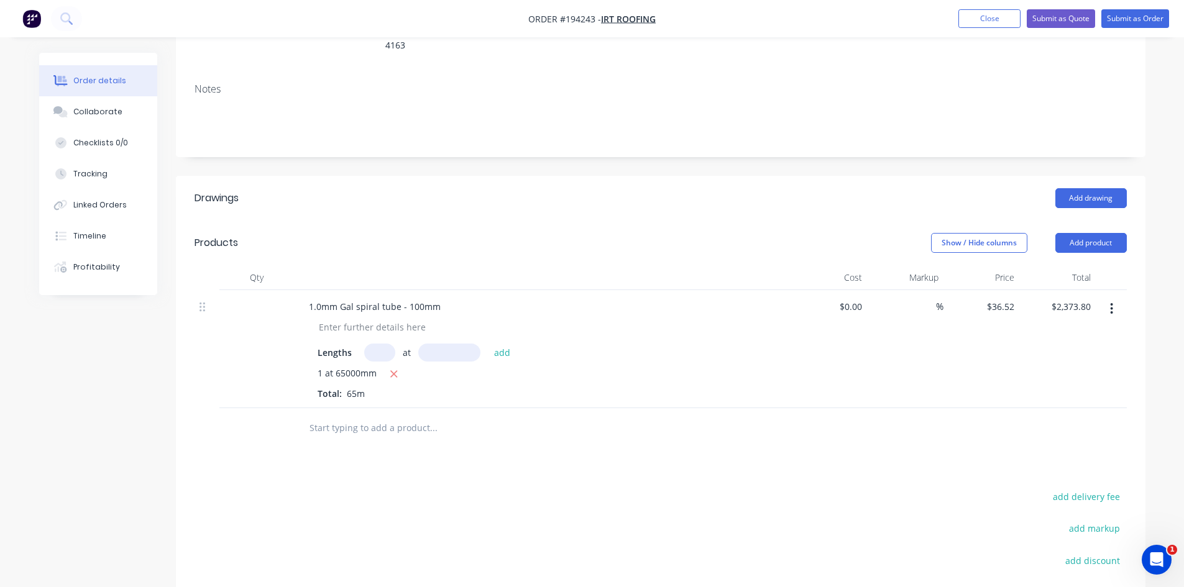
click at [497, 265] on div at bounding box center [542, 277] width 497 height 25
click at [1113, 302] on icon "button" at bounding box center [1111, 309] width 3 height 14
click at [1078, 357] on div "Duplicate" at bounding box center [1068, 366] width 96 height 18
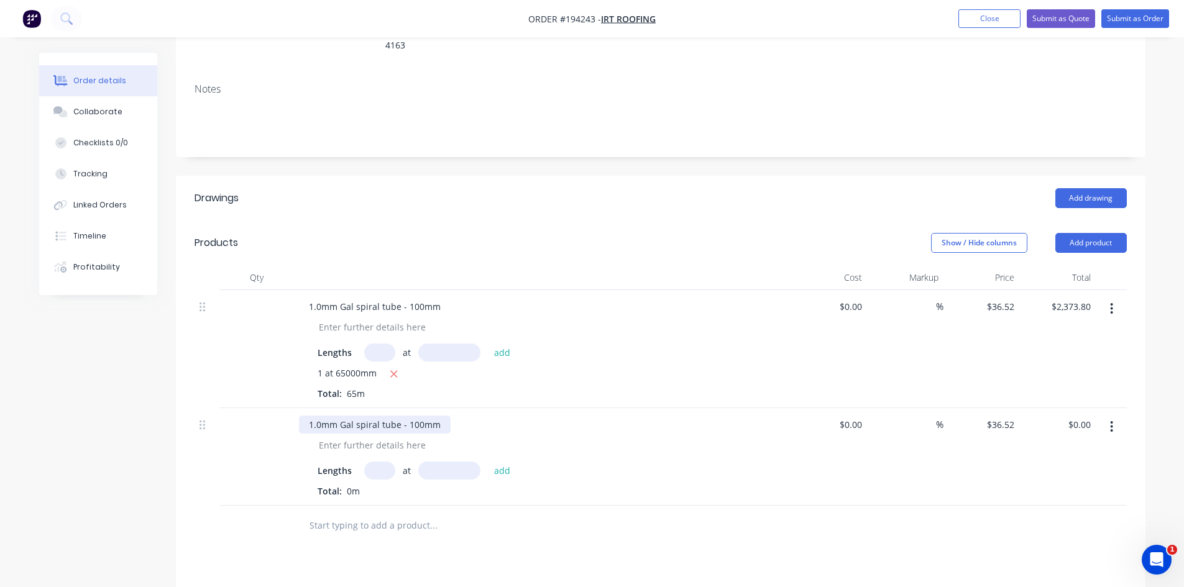
click at [413, 416] on div "1.0mm Gal spiral tube - 100mm" at bounding box center [375, 425] width 152 height 18
click at [553, 436] on div at bounding box center [547, 445] width 477 height 18
click at [377, 462] on input "text" at bounding box center [379, 471] width 31 height 18
type input "1"
type input "220000"
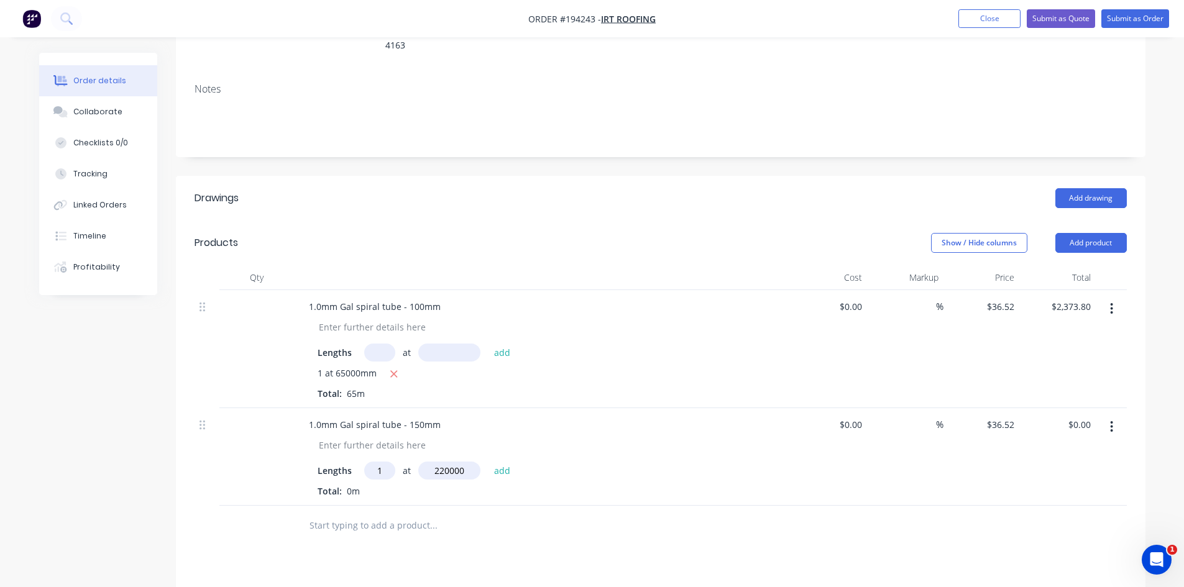
click at [488, 462] on button "add" at bounding box center [502, 470] width 29 height 17
type input "$8,034.40"
click at [996, 416] on input "36.52" at bounding box center [1003, 425] width 34 height 18
type input "$54.78"
type input "$12,051.60"
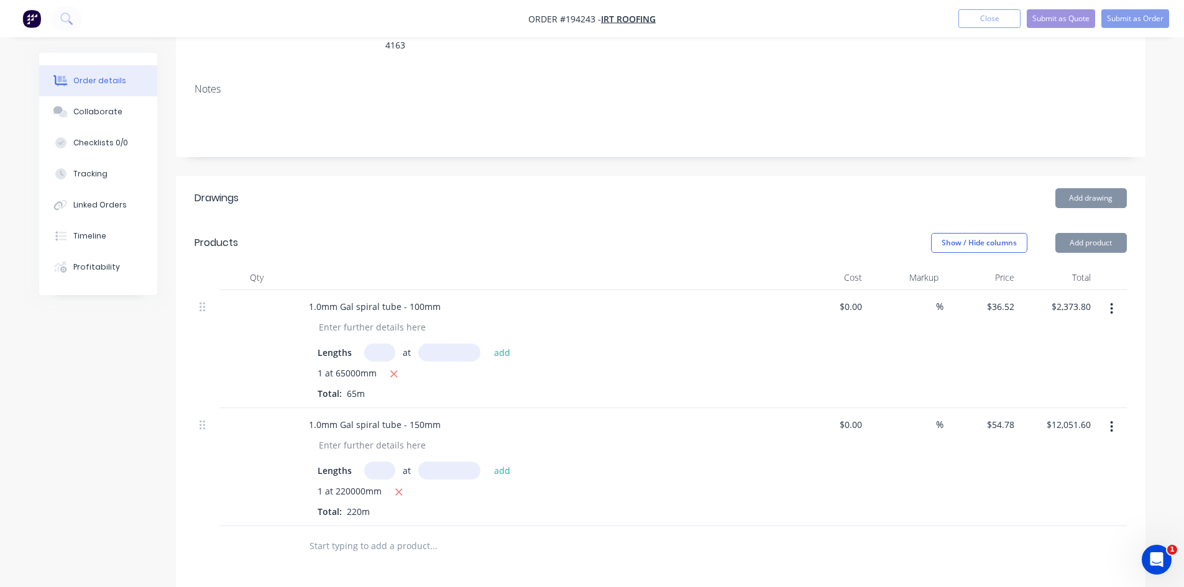
click at [950, 465] on div "$54.78 $54.78" at bounding box center [982, 467] width 76 height 118
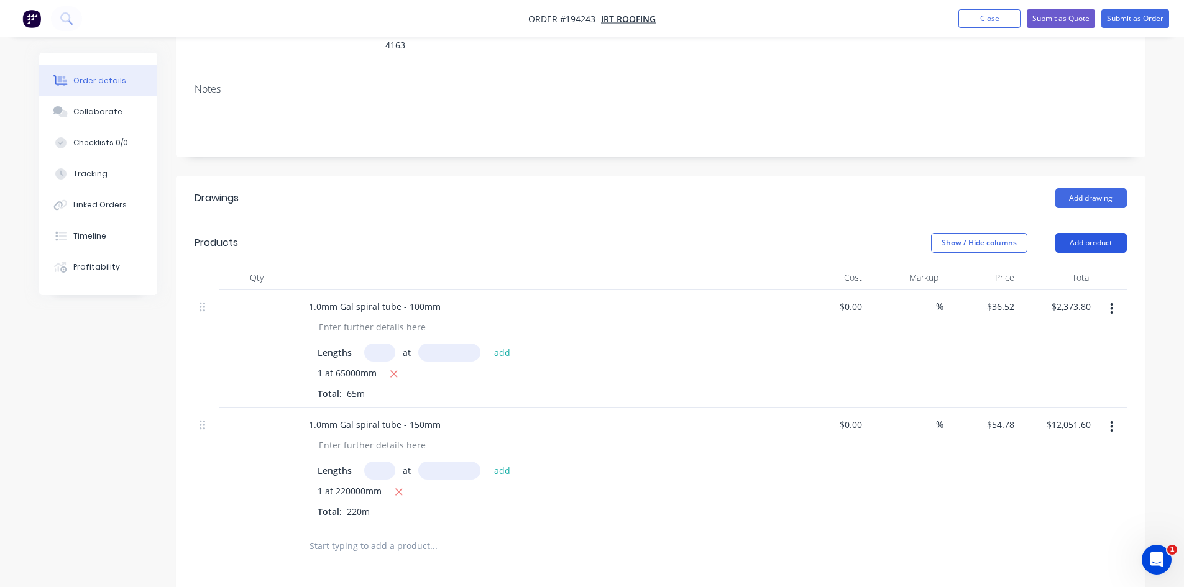
click at [1098, 233] on button "Add product" at bounding box center [1090, 243] width 71 height 20
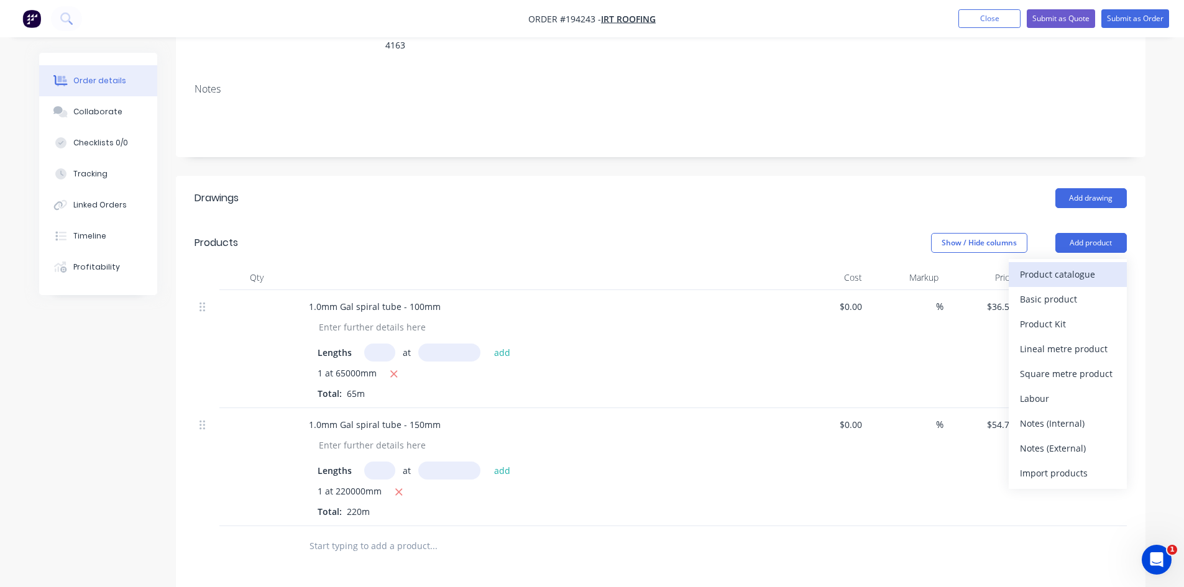
click at [1073, 265] on div "Product catalogue" at bounding box center [1068, 274] width 96 height 18
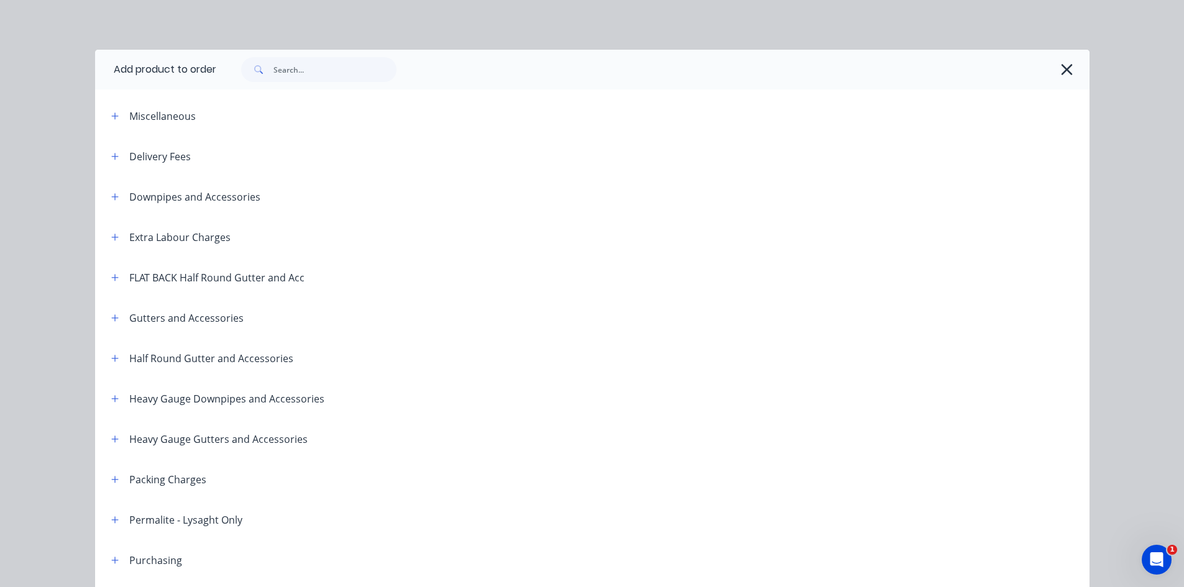
click at [119, 196] on div "Downpipes and Accessories" at bounding box center [180, 197] width 159 height 16
click at [111, 199] on icon "button" at bounding box center [114, 197] width 7 height 9
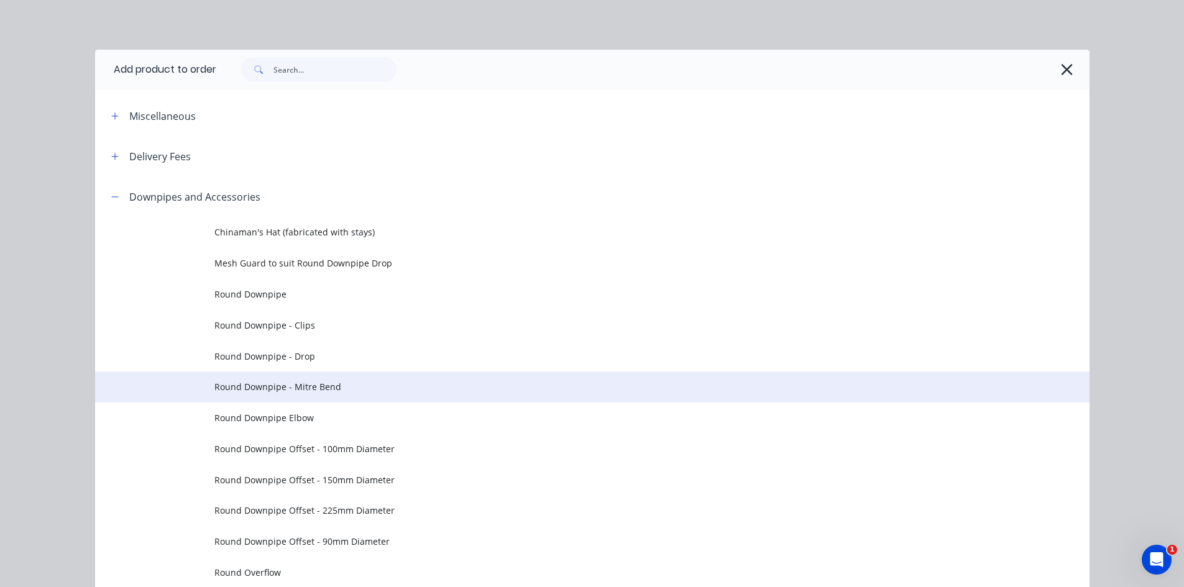
click at [385, 394] on td "Round Downpipe - Mitre Bend" at bounding box center [651, 387] width 875 height 31
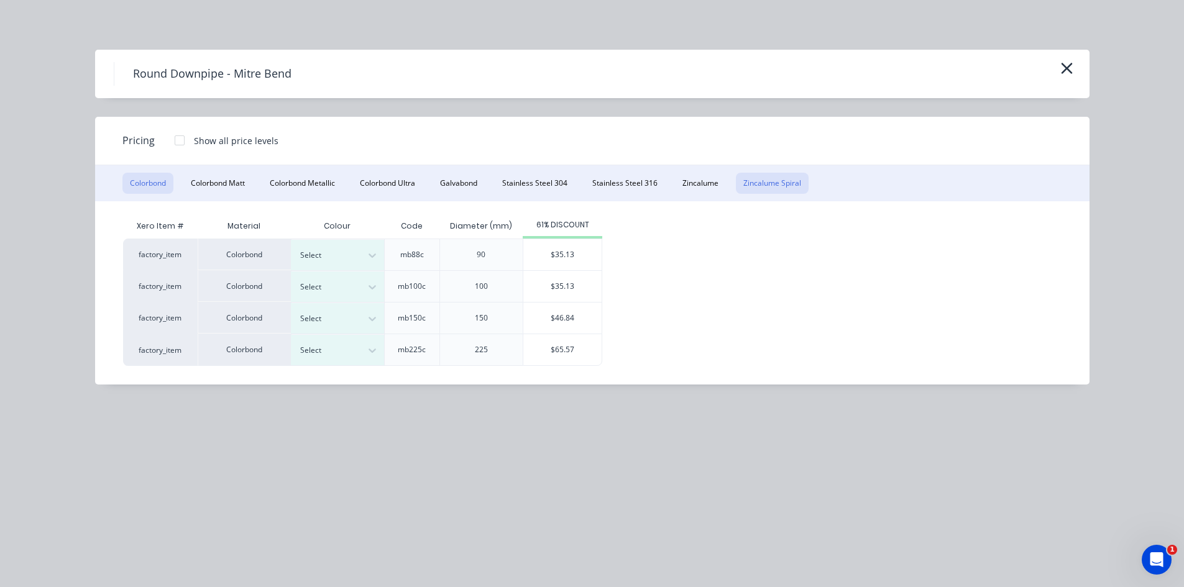
click at [753, 174] on button "Zincalume Spiral" at bounding box center [772, 183] width 73 height 21
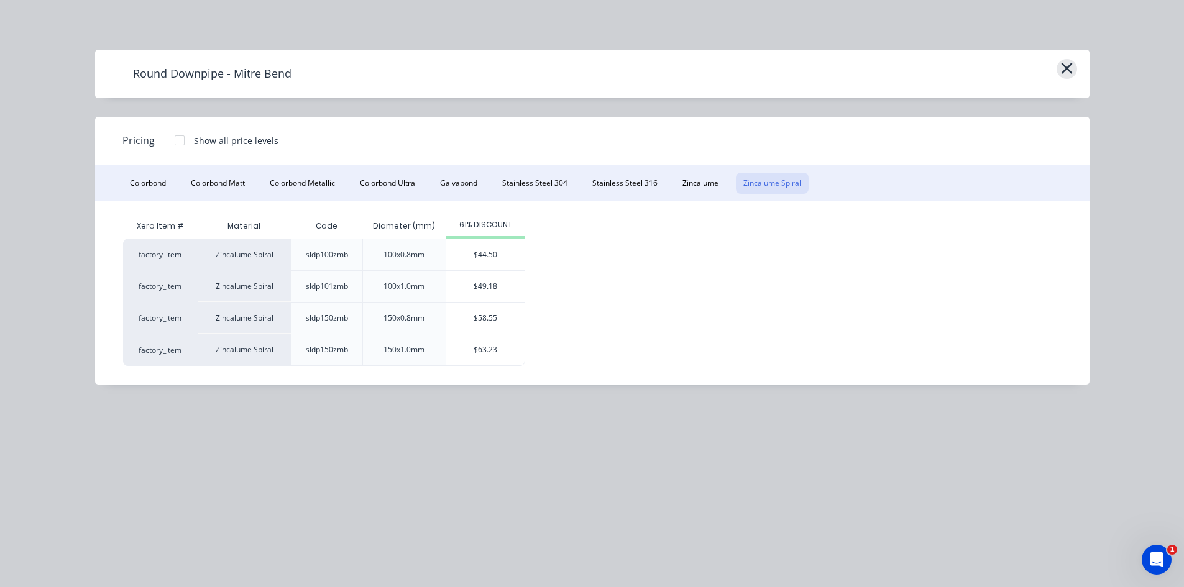
click at [1064, 71] on icon "button" at bounding box center [1066, 68] width 11 height 11
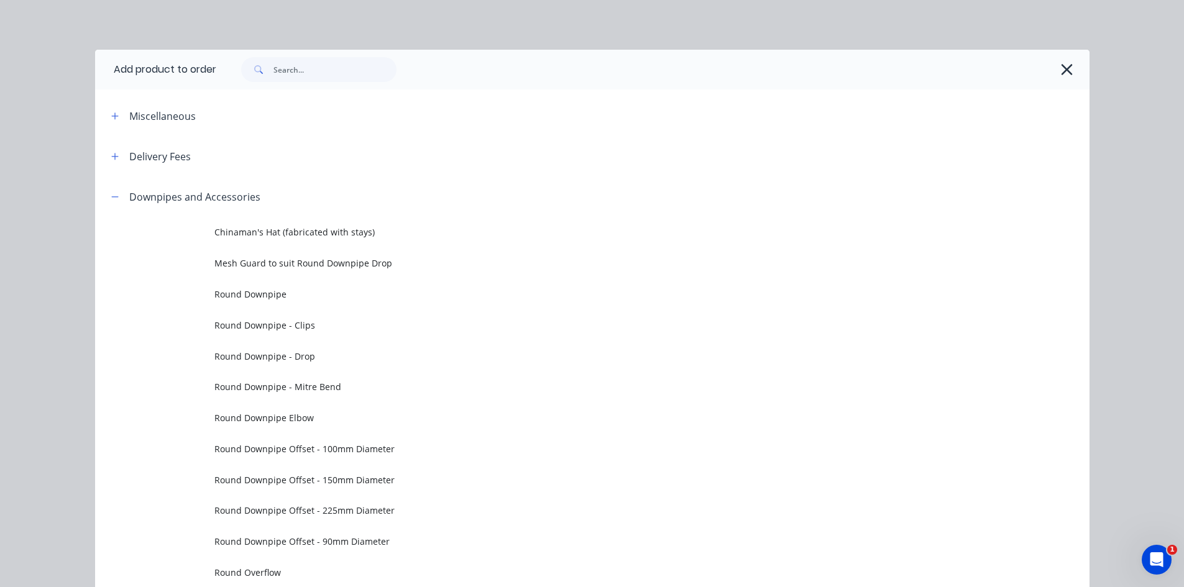
scroll to position [177, 0]
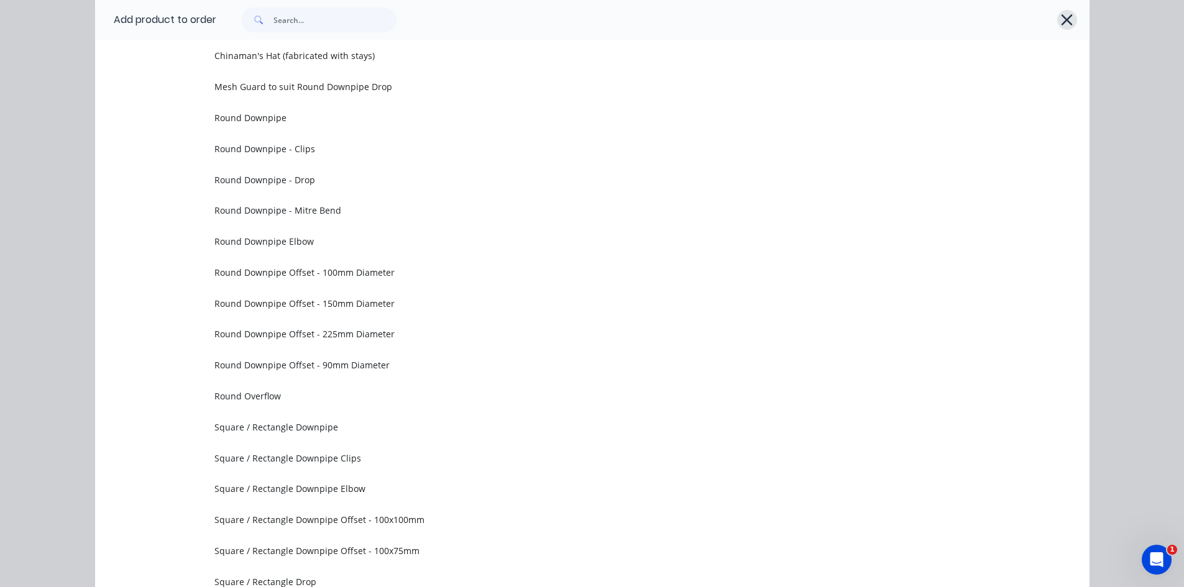
click at [1063, 22] on icon "button" at bounding box center [1066, 19] width 13 height 17
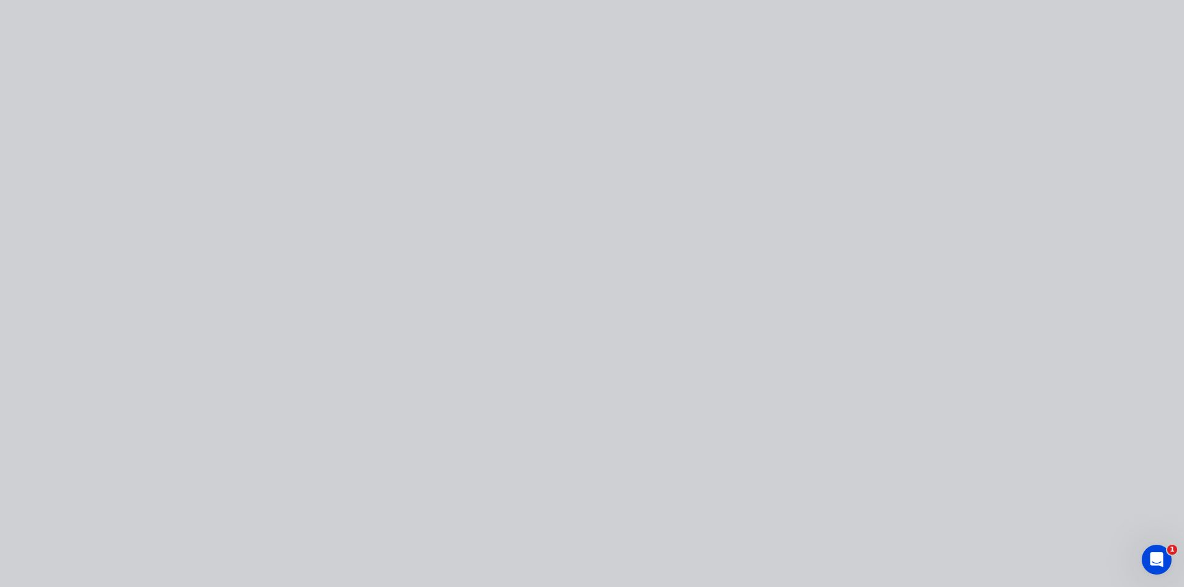
scroll to position [0, 0]
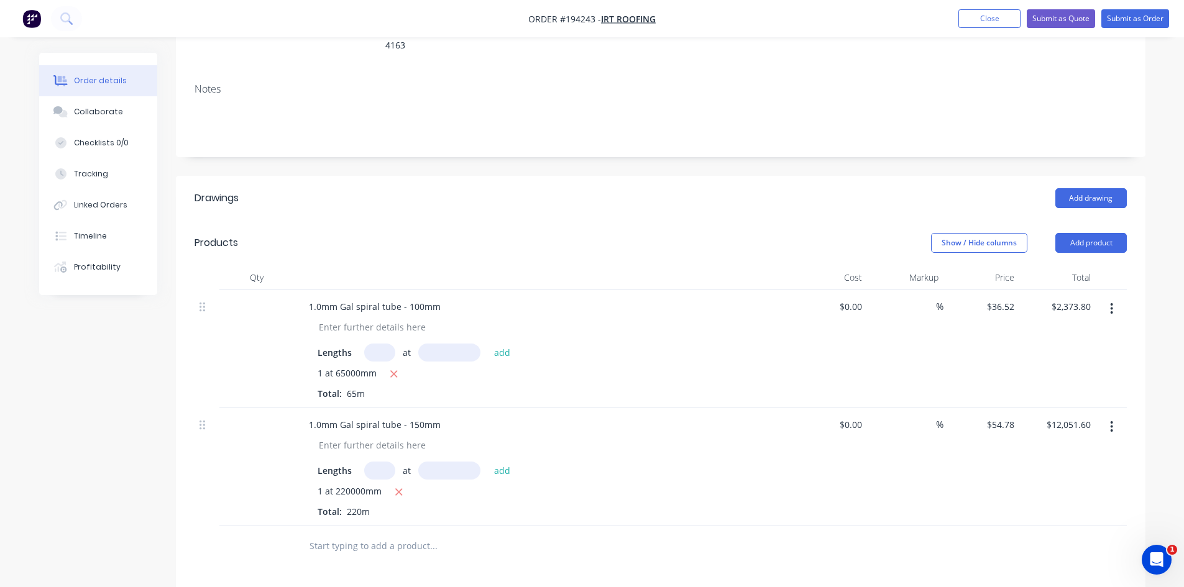
click at [393, 534] on input "text" at bounding box center [433, 546] width 249 height 25
type input "1.0mm Gal Spiral tube mitre bend"
click at [504, 574] on button "Add 1.0mm Gal Spiral tube mitre bend to order" at bounding box center [500, 594] width 373 height 40
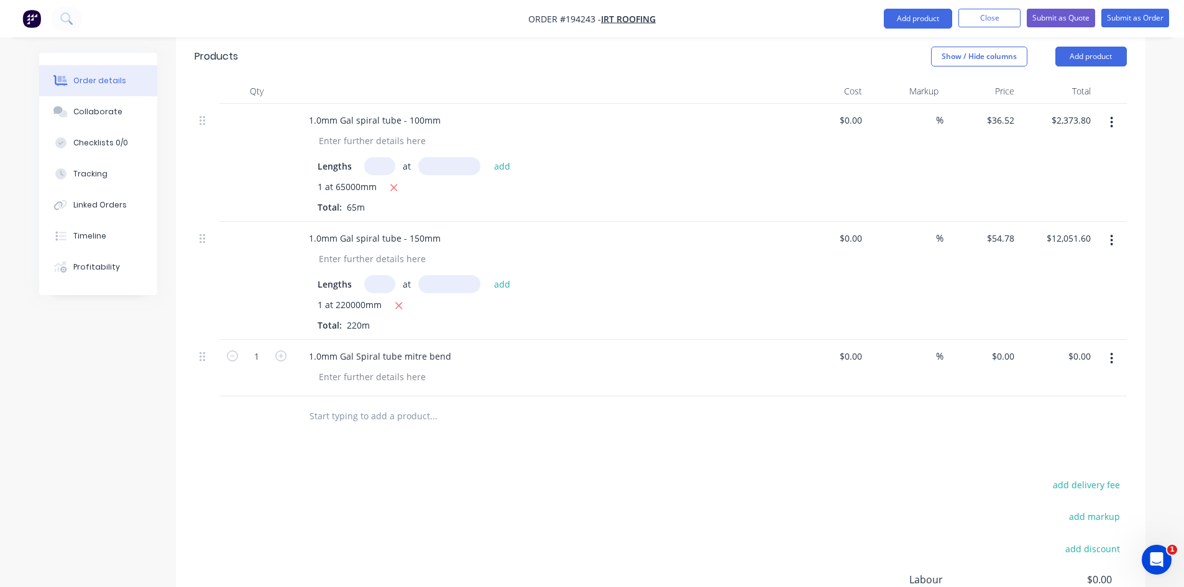
scroll to position [415, 0]
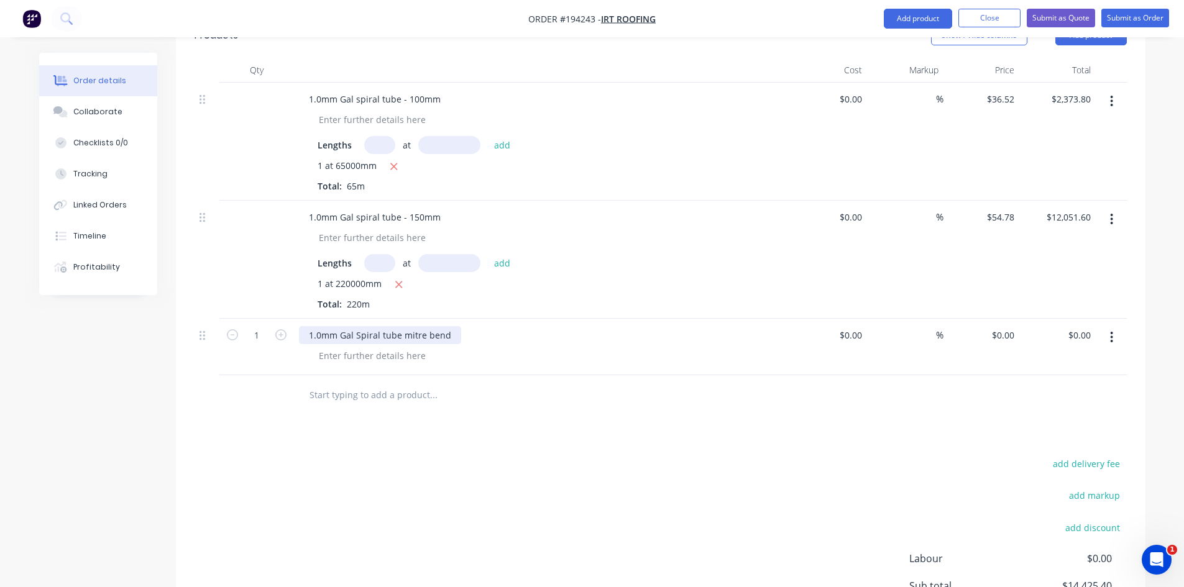
drag, startPoint x: 447, startPoint y: 305, endPoint x: 456, endPoint y: 304, distance: 8.8
click at [451, 326] on div "1.0mm Gal Spiral tube mitre bend" at bounding box center [380, 335] width 162 height 18
click at [543, 326] on div "1.0mm Gal Spiral tube mitre bend - 100mm" at bounding box center [542, 335] width 487 height 18
click at [1114, 326] on button "button" at bounding box center [1111, 337] width 29 height 22
click at [1081, 386] on div "Duplicate" at bounding box center [1068, 395] width 96 height 18
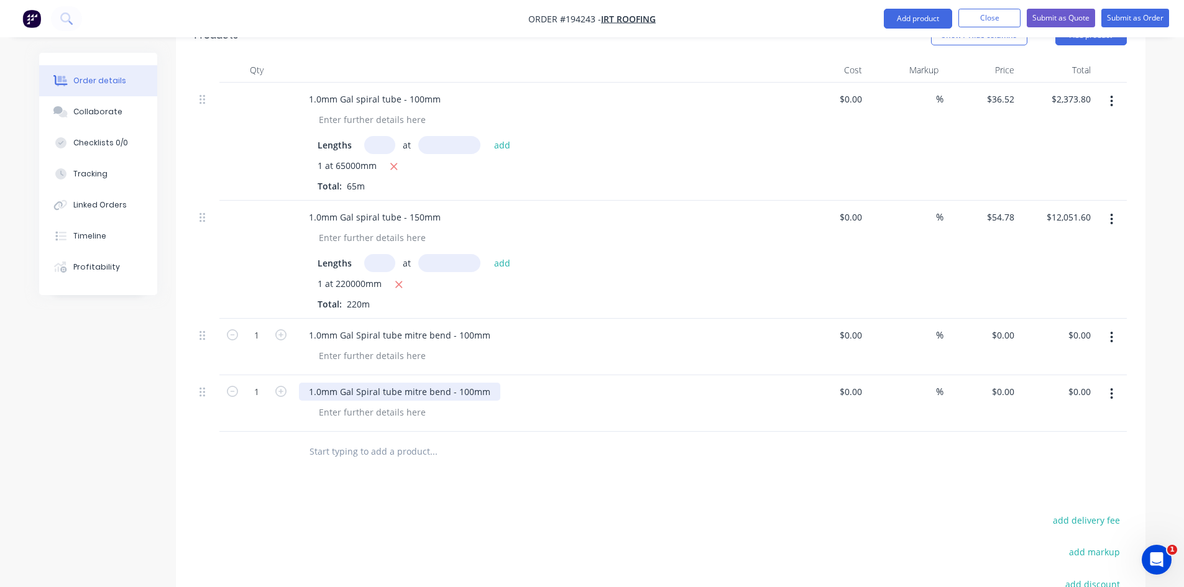
click at [462, 383] on div "1.0mm Gal Spiral tube mitre bend - 100mm" at bounding box center [399, 392] width 201 height 18
click at [503, 432] on div at bounding box center [518, 452] width 448 height 40
click at [1009, 326] on input "0" at bounding box center [1005, 335] width 29 height 18
type input "$49.18"
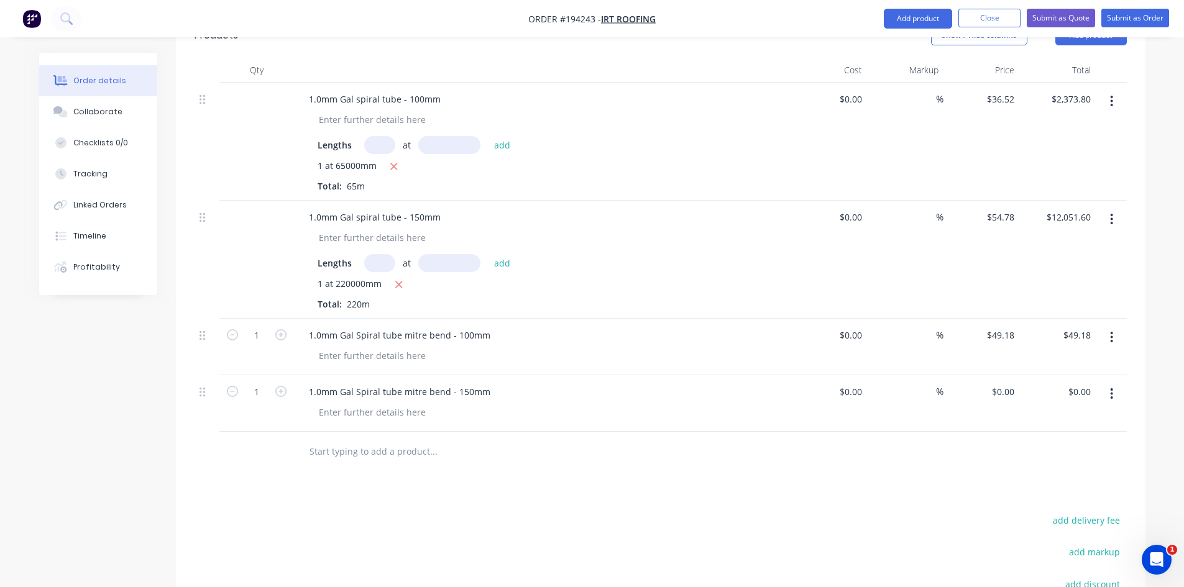
click at [1082, 392] on div "$0.00 $0.00" at bounding box center [1057, 403] width 76 height 57
click at [1000, 375] on div "0 0" at bounding box center [982, 403] width 76 height 57
type input "$63.23"
click at [812, 443] on div "Drawings Add drawing Products Show / Hide columns Add product Qty Cost Markup P…" at bounding box center [661, 369] width 970 height 802
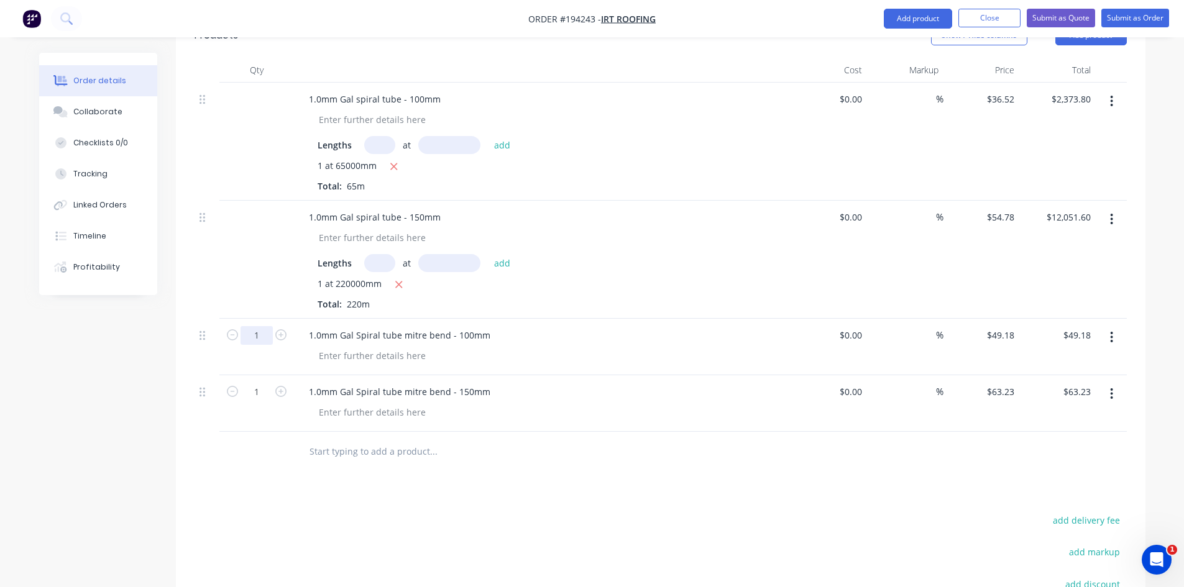
click at [252, 326] on input "1" at bounding box center [257, 335] width 32 height 19
type input "36"
type input "$1,770.48"
click at [253, 383] on input "1" at bounding box center [257, 392] width 32 height 19
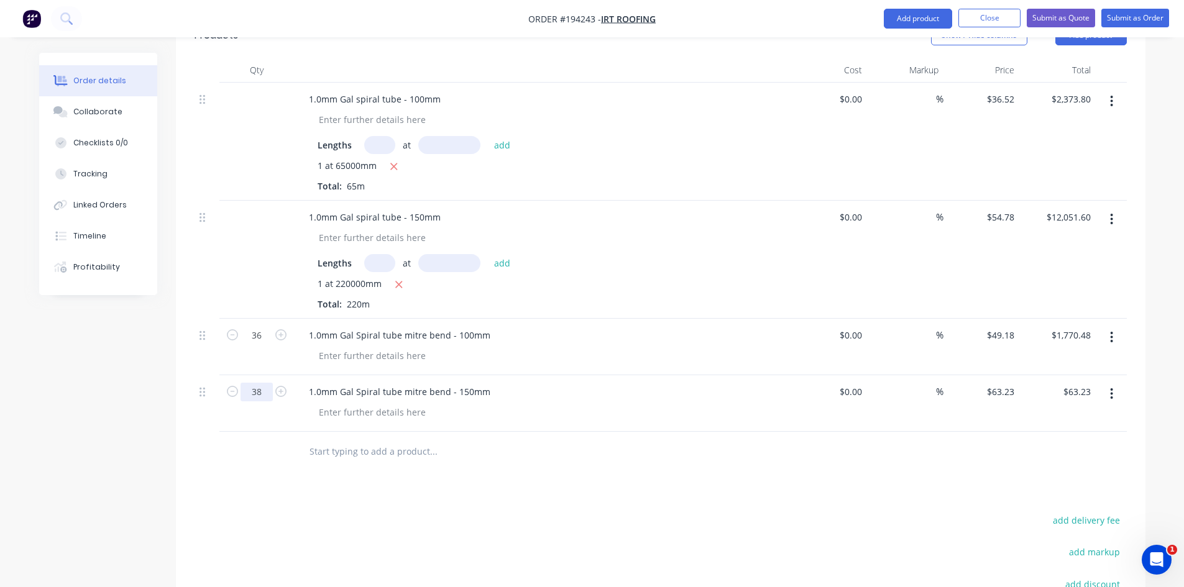
type input "38"
type input "$2,402.74"
click at [493, 439] on input "text" at bounding box center [433, 451] width 249 height 25
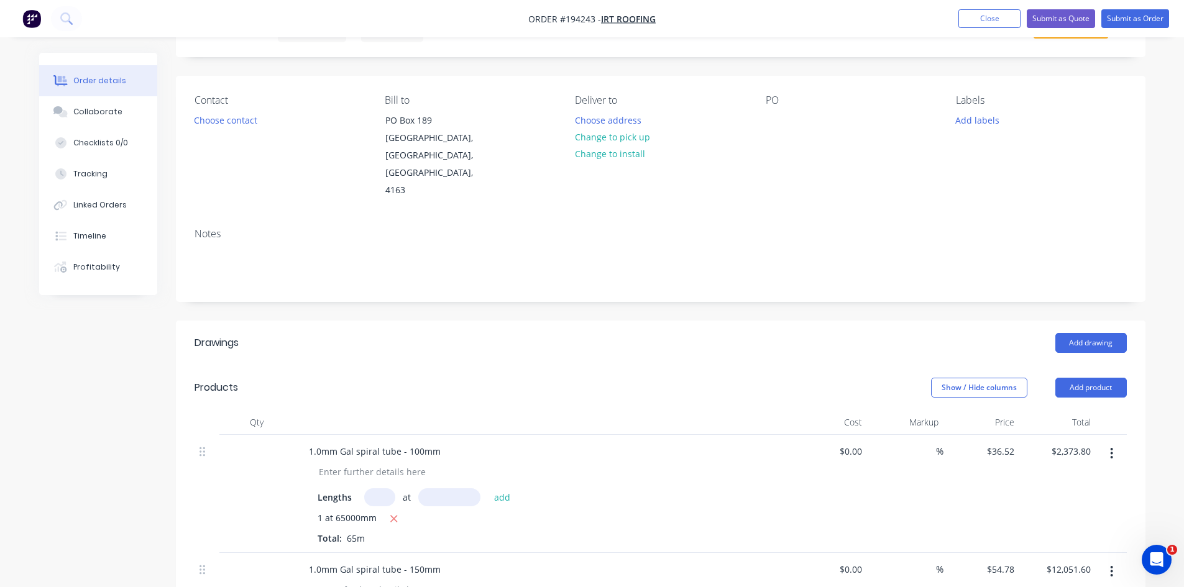
scroll to position [0, 0]
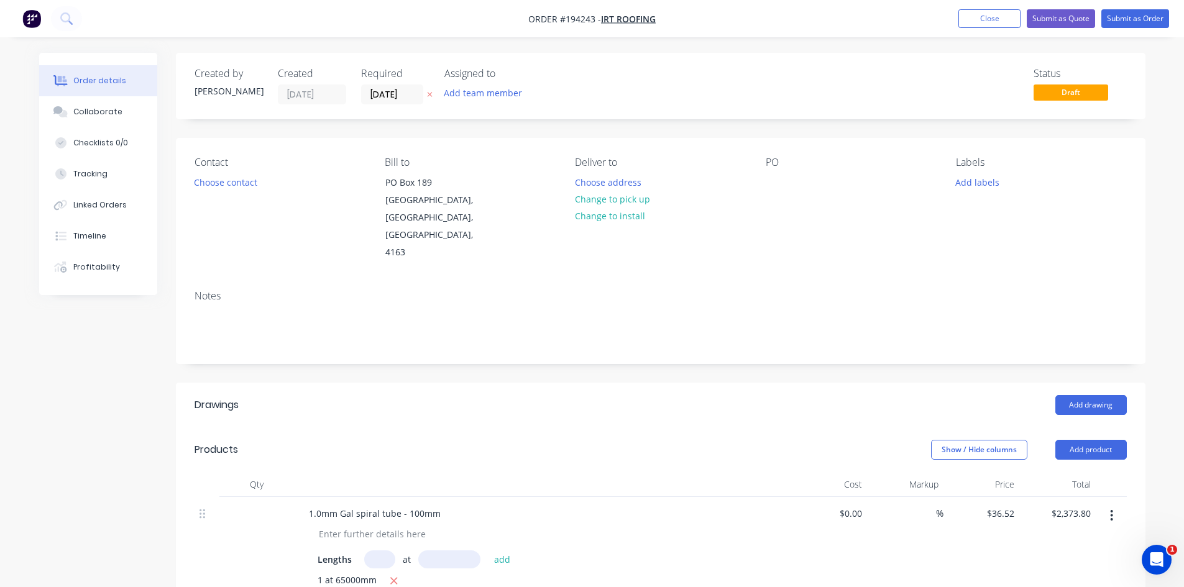
click at [786, 183] on div "PO" at bounding box center [851, 209] width 170 height 105
click at [778, 180] on div at bounding box center [776, 182] width 20 height 18
click at [658, 203] on div "Deliver to Choose address Change to pick up Change to install" at bounding box center [660, 209] width 170 height 105
click at [631, 179] on button "Choose address" at bounding box center [608, 181] width 80 height 17
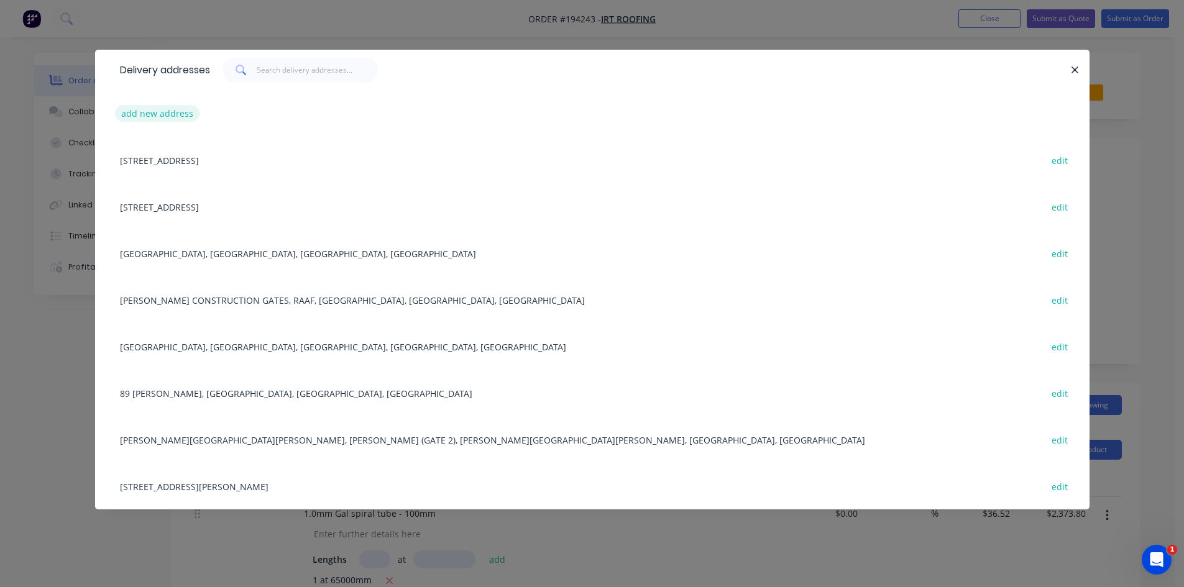
click at [149, 107] on button "add new address" at bounding box center [157, 113] width 85 height 17
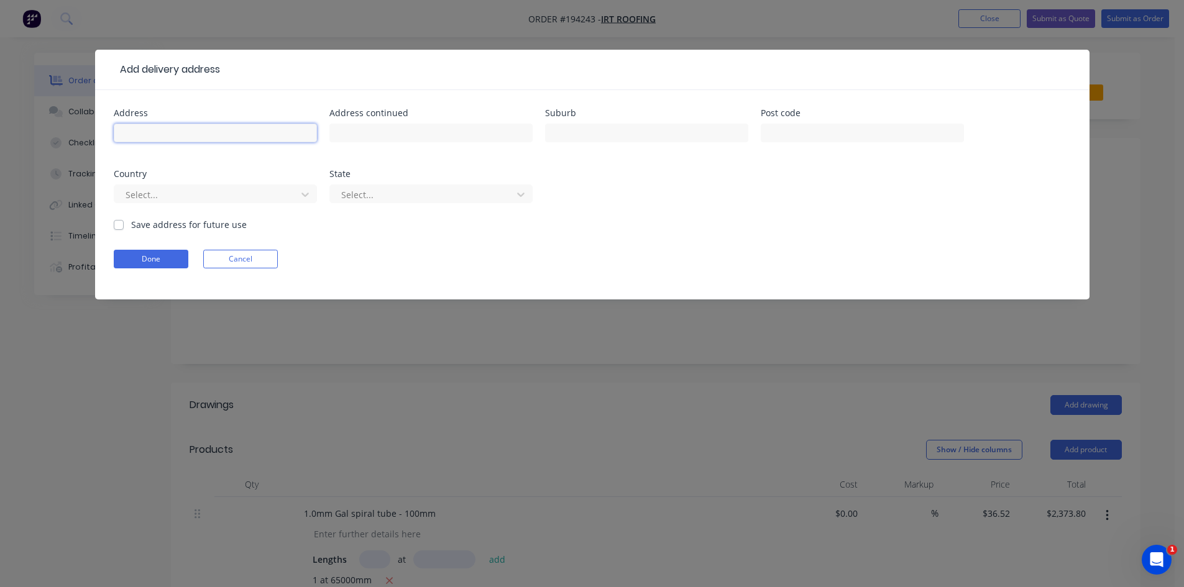
click at [172, 125] on input "text" at bounding box center [215, 133] width 203 height 19
type input "TBA"
click at [143, 272] on form "Address TBA Address continued Suburb Post code Country Select... State Select..…" at bounding box center [592, 204] width 957 height 191
click at [141, 262] on button "Done" at bounding box center [151, 259] width 75 height 19
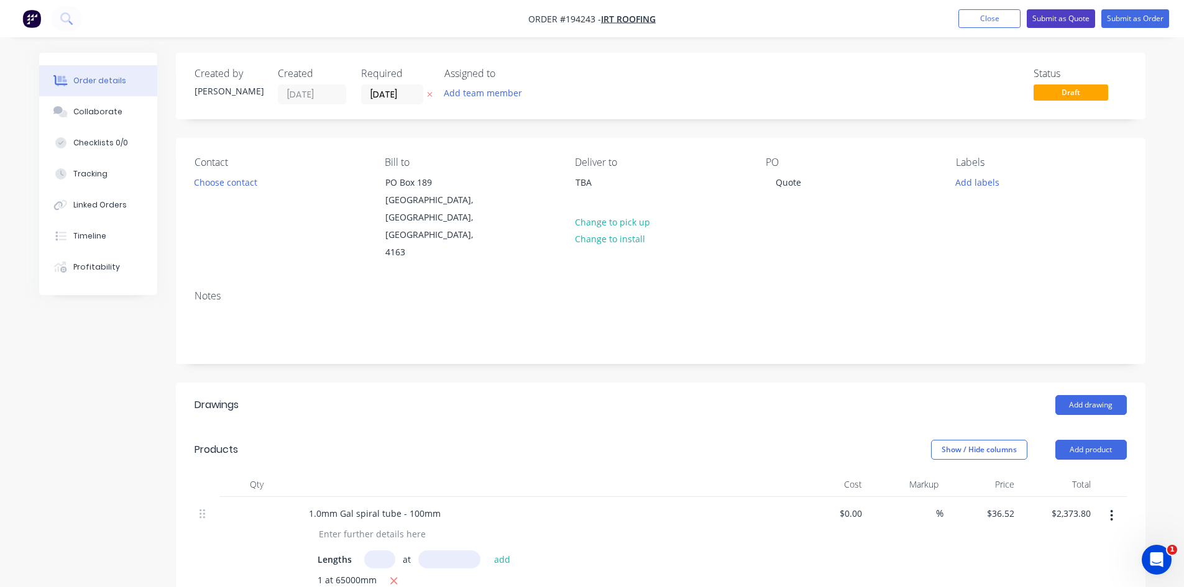
click at [1072, 11] on button "Submit as Quote" at bounding box center [1061, 18] width 68 height 19
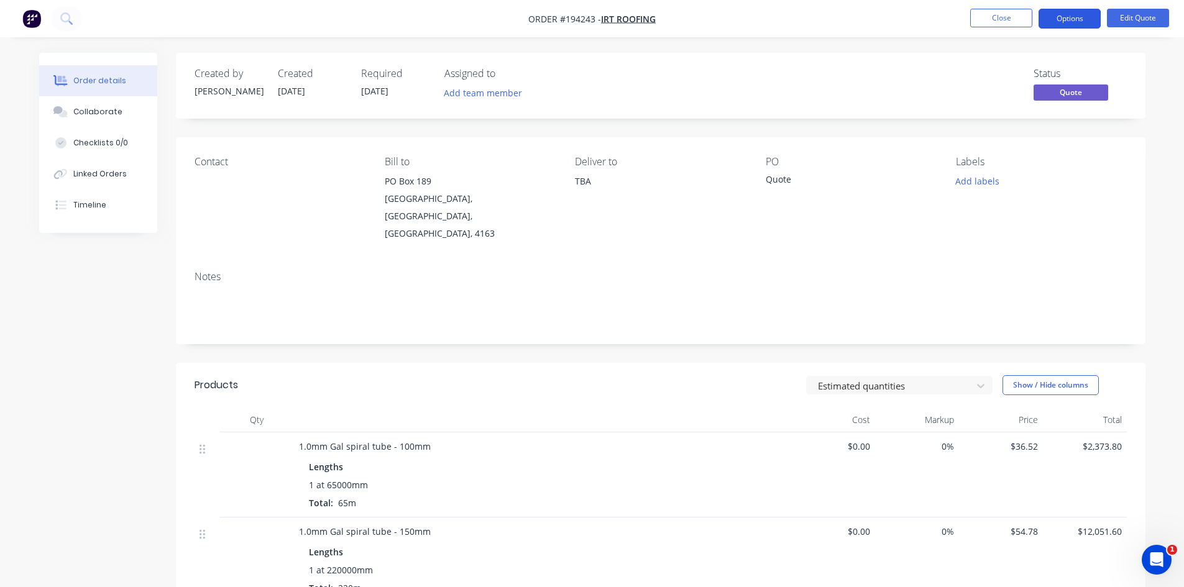
click at [1066, 18] on button "Options" at bounding box center [1070, 19] width 62 height 20
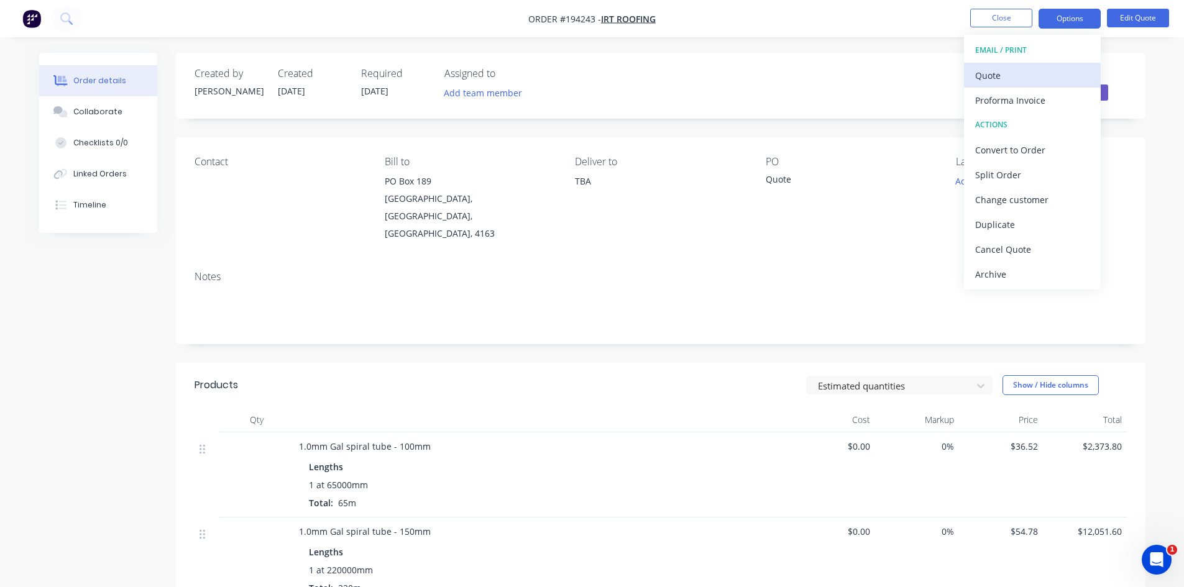
click at [1036, 77] on div "Quote" at bounding box center [1032, 76] width 114 height 18
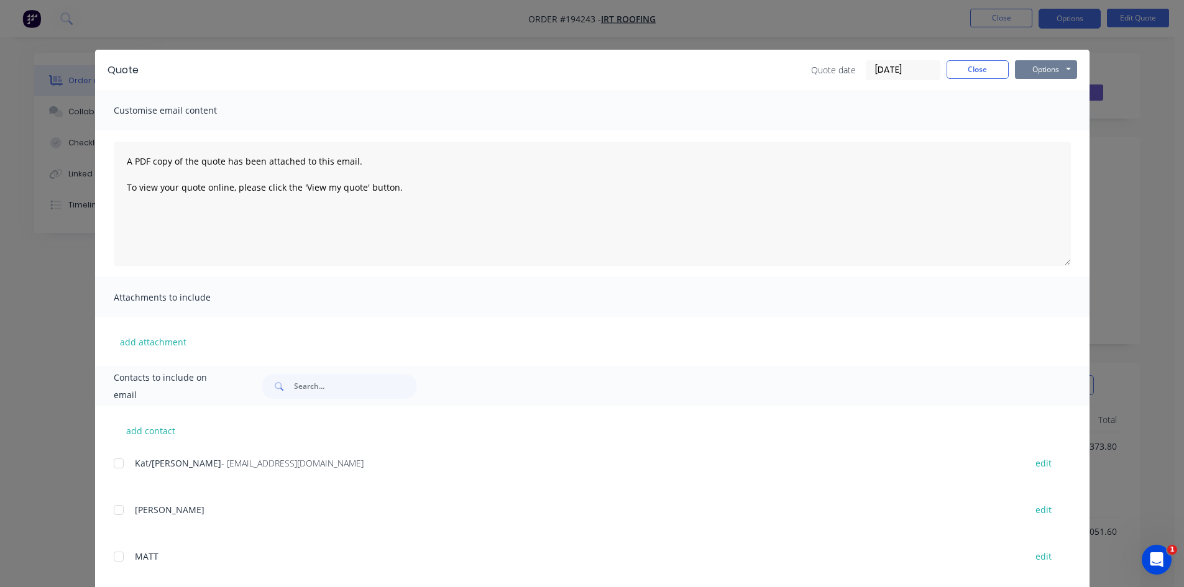
click at [1041, 65] on button "Options" at bounding box center [1046, 69] width 62 height 19
click at [1037, 85] on button "Preview" at bounding box center [1055, 91] width 80 height 21
click at [189, 29] on div "Quote Quote date 30/09/25 Close Options Preview Print Email Customise email con…" at bounding box center [592, 293] width 1184 height 587
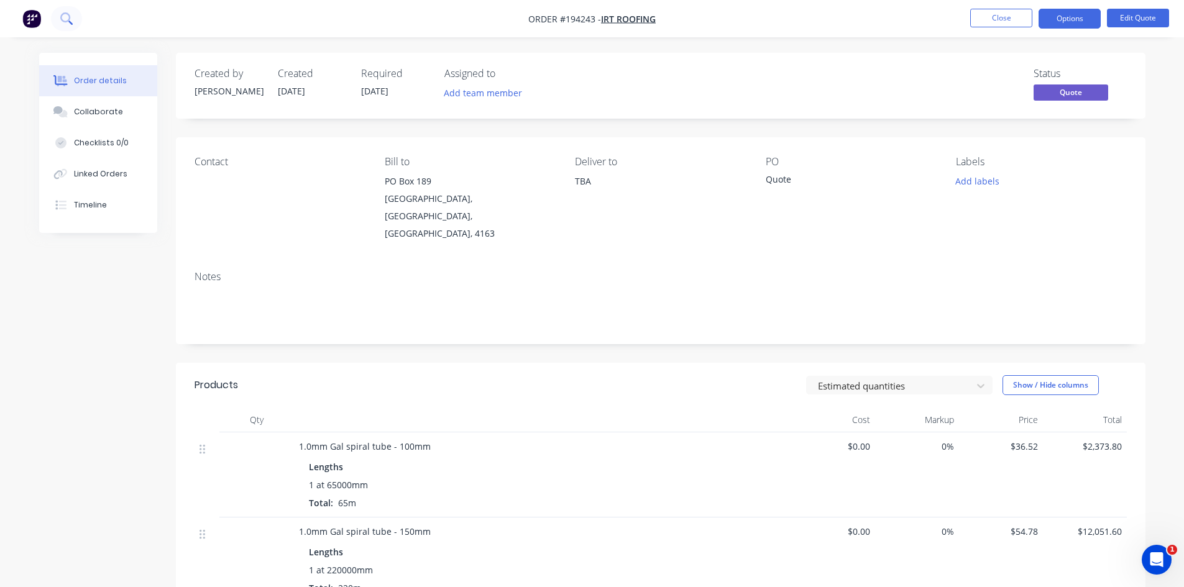
click at [70, 16] on icon at bounding box center [66, 18] width 12 height 12
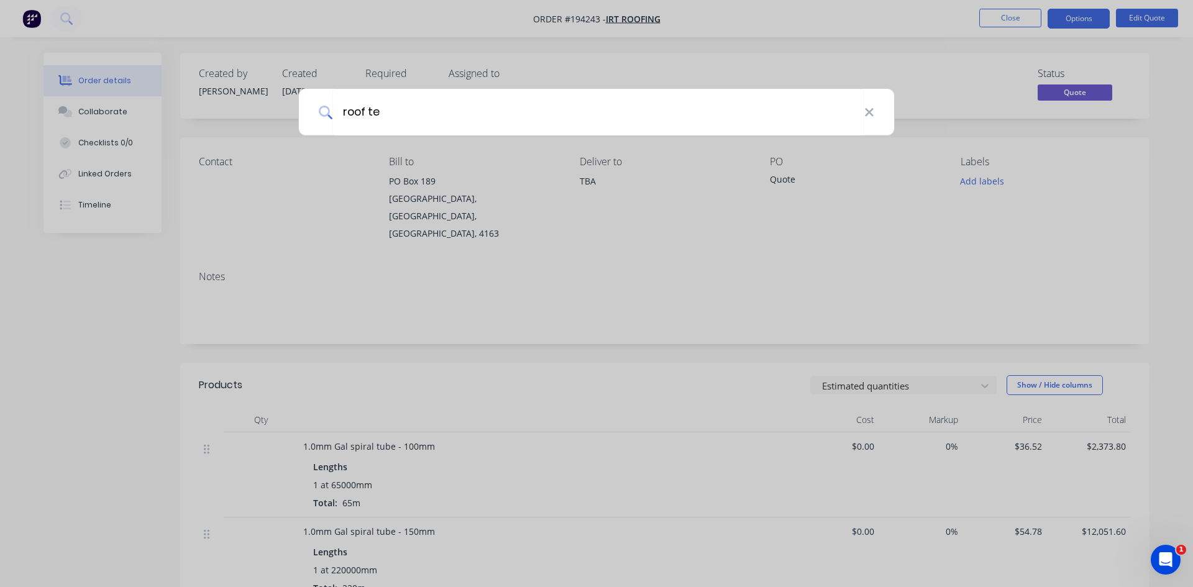
type input "roof te"
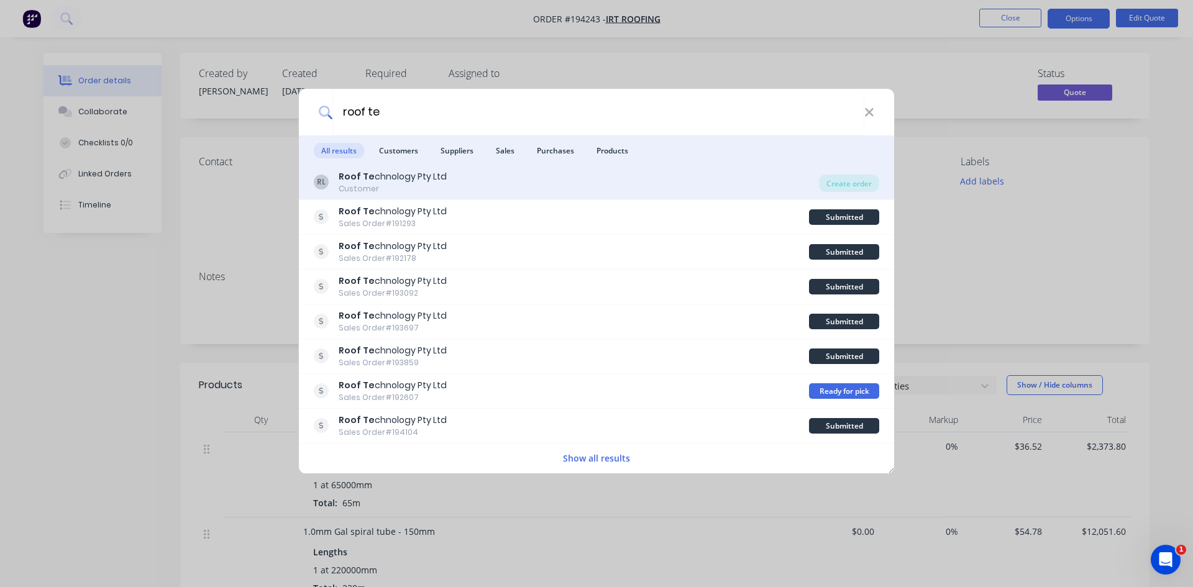
click at [390, 174] on div "Roof Te chnology Pty Ltd" at bounding box center [393, 176] width 108 height 13
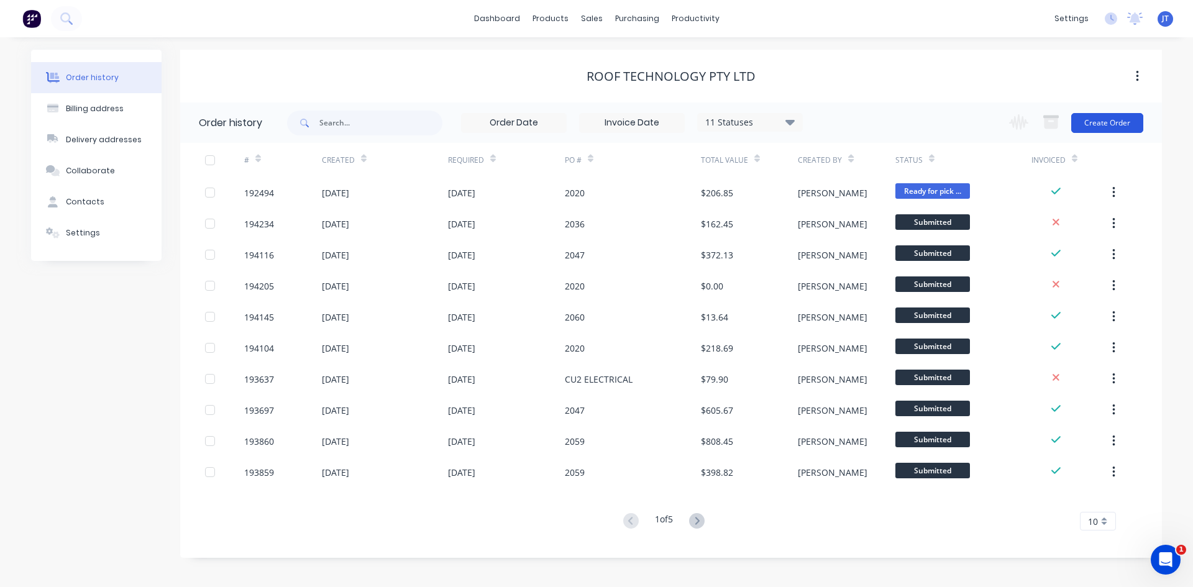
click at [1091, 126] on button "Create Order" at bounding box center [1108, 123] width 72 height 20
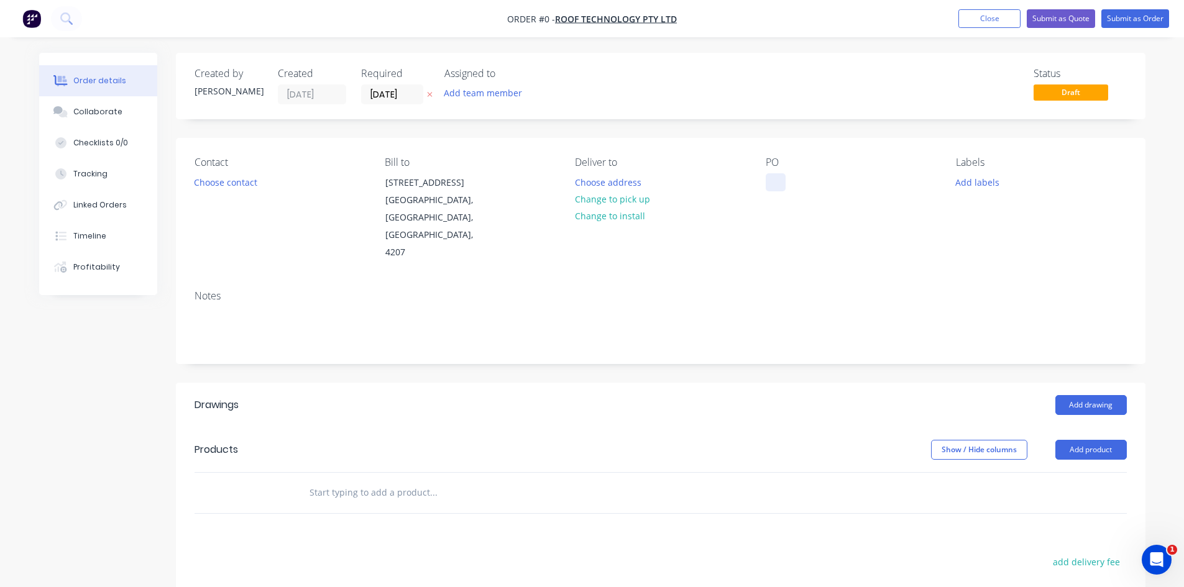
click at [782, 180] on div at bounding box center [776, 182] width 20 height 18
click at [822, 227] on div "Order details Collaborate Checklists 0/0 Tracking Linked Orders Timeline Profit…" at bounding box center [592, 442] width 1131 height 778
click at [618, 208] on button "Change to install" at bounding box center [609, 216] width 83 height 17
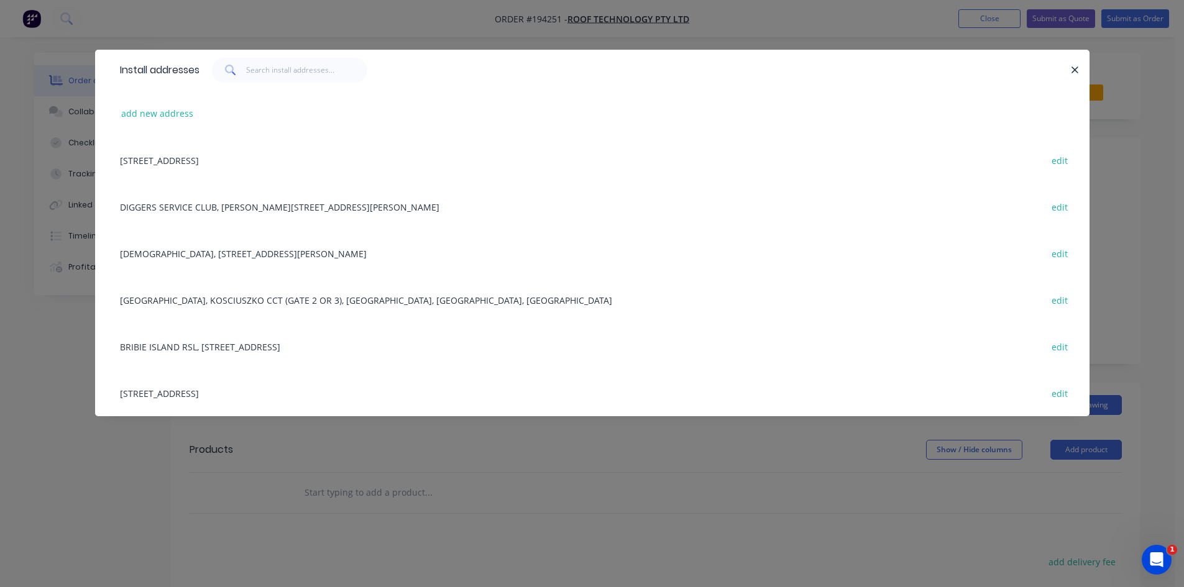
drag, startPoint x: 628, startPoint y: 511, endPoint x: 626, endPoint y: 438, distance: 72.8
click at [628, 511] on div "Install addresses add new address 2 LOCHLARNEY STREET, BEENLEIGH, Queensland, A…" at bounding box center [592, 293] width 1184 height 587
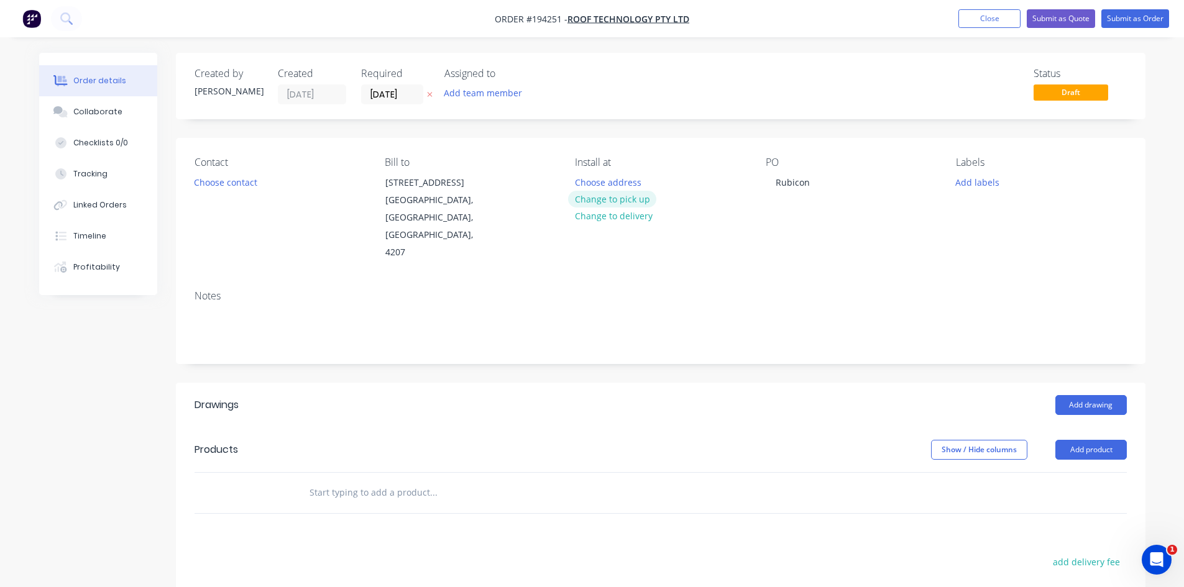
click at [605, 196] on button "Change to pick up" at bounding box center [612, 199] width 88 height 17
click at [219, 208] on div "Contact Choose contact" at bounding box center [280, 209] width 170 height 105
click at [218, 182] on button "Choose contact" at bounding box center [225, 181] width 76 height 17
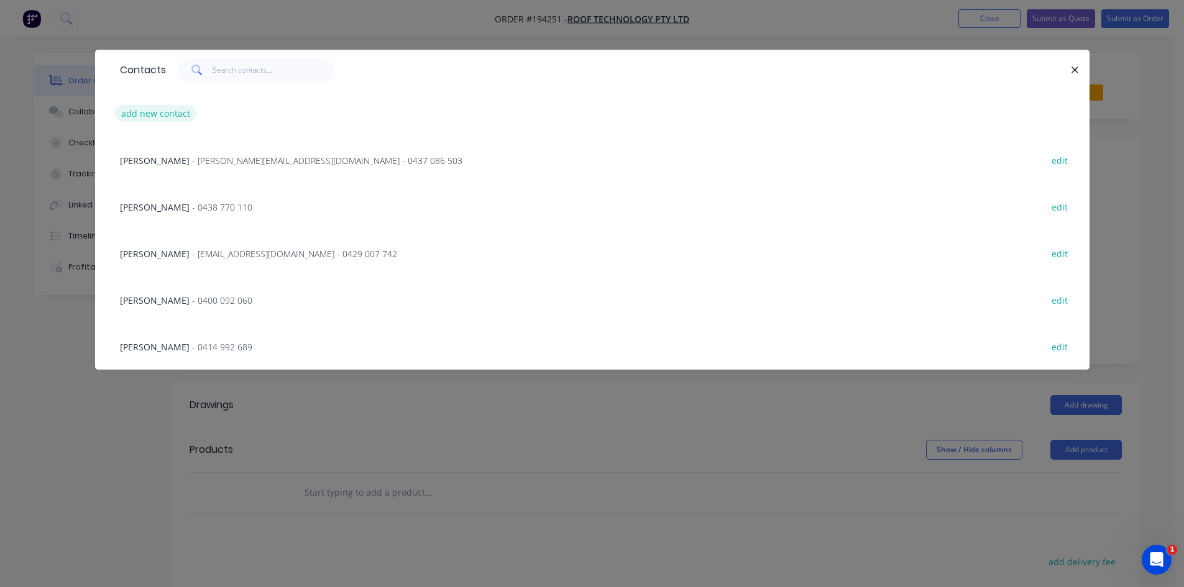
click at [164, 112] on button "add new contact" at bounding box center [156, 113] width 82 height 17
select select "AU"
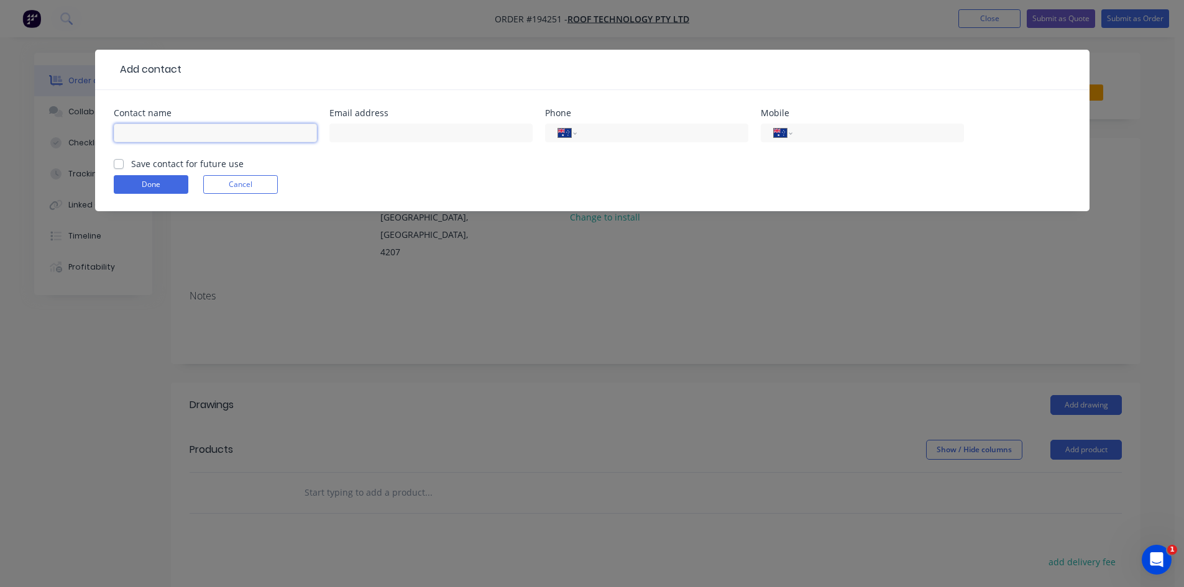
click at [165, 131] on input "text" at bounding box center [215, 133] width 203 height 19
type input "Martin"
type input "0413 833 518"
click button "Done" at bounding box center [151, 184] width 75 height 19
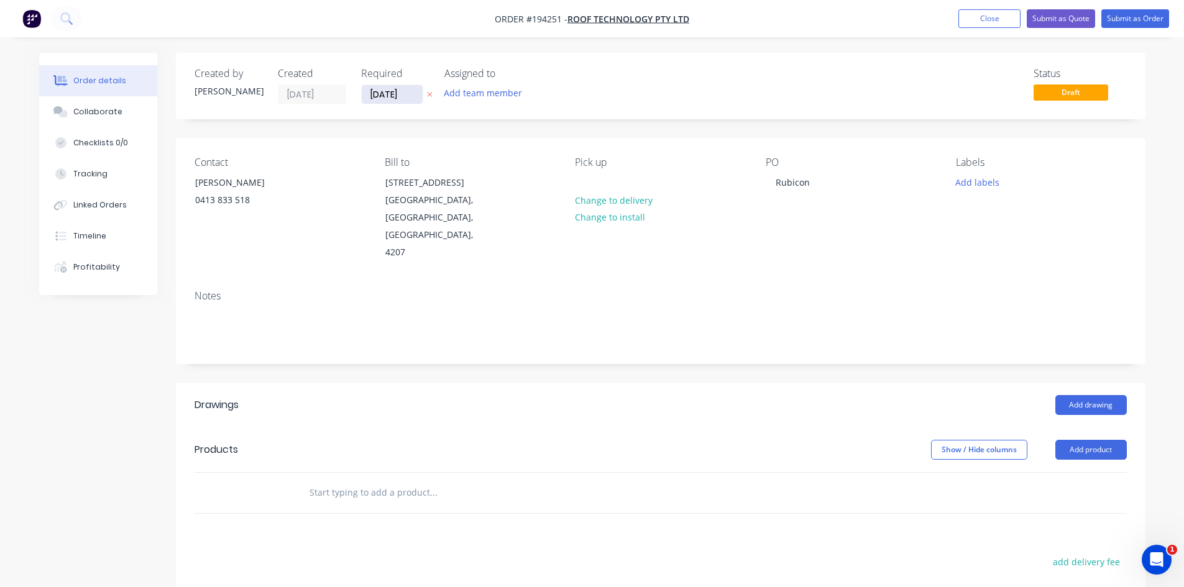
click at [380, 98] on input "[DATE]" at bounding box center [392, 94] width 61 height 19
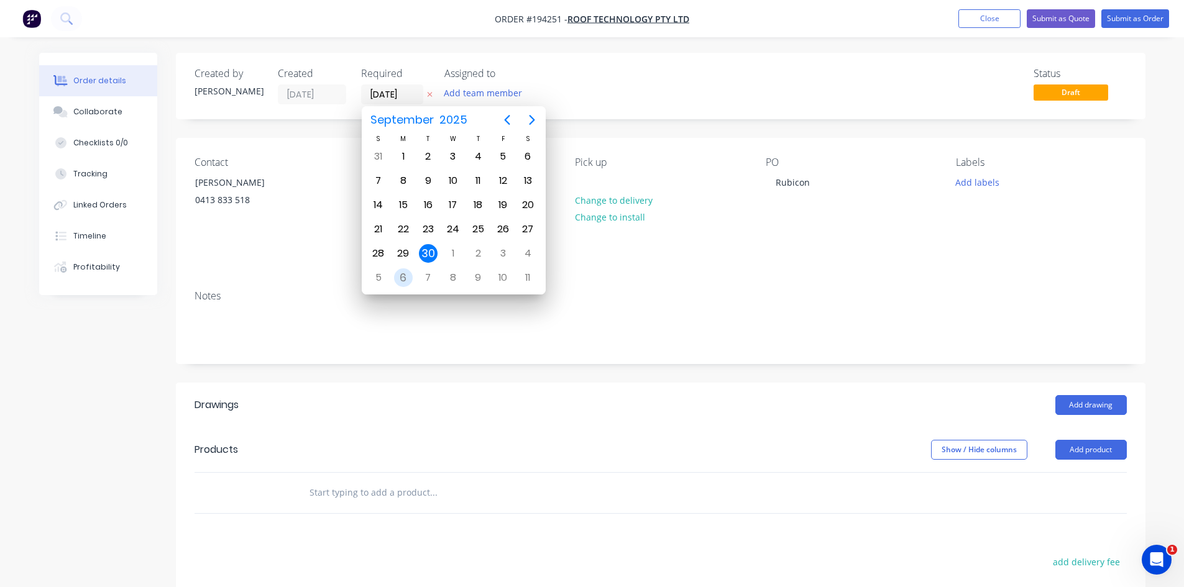
click at [395, 273] on div "6" at bounding box center [403, 278] width 19 height 19
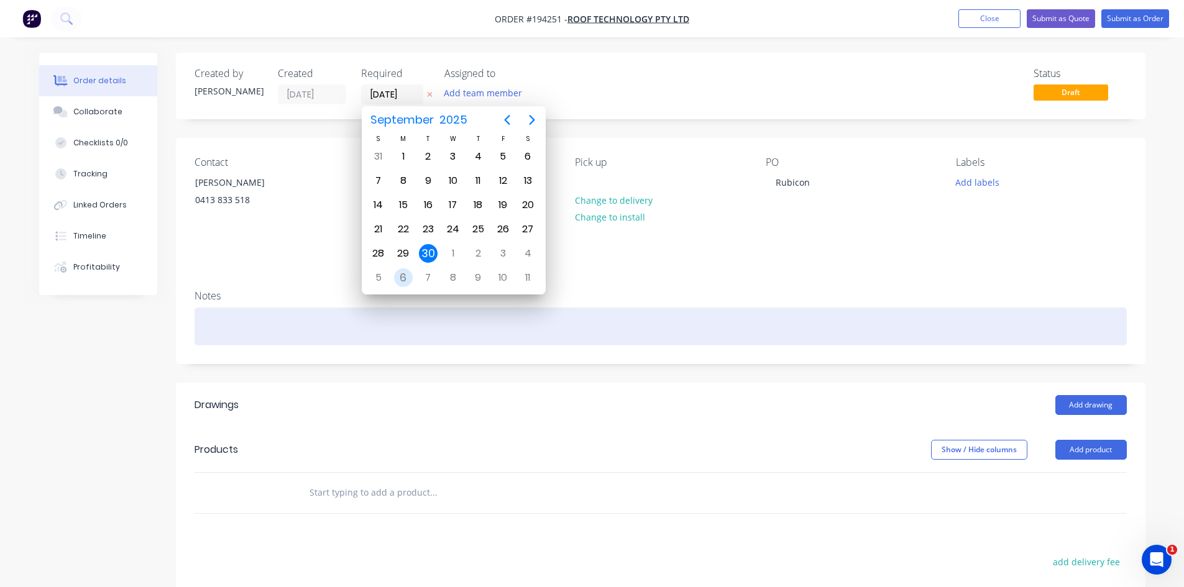
type input "06/10/25"
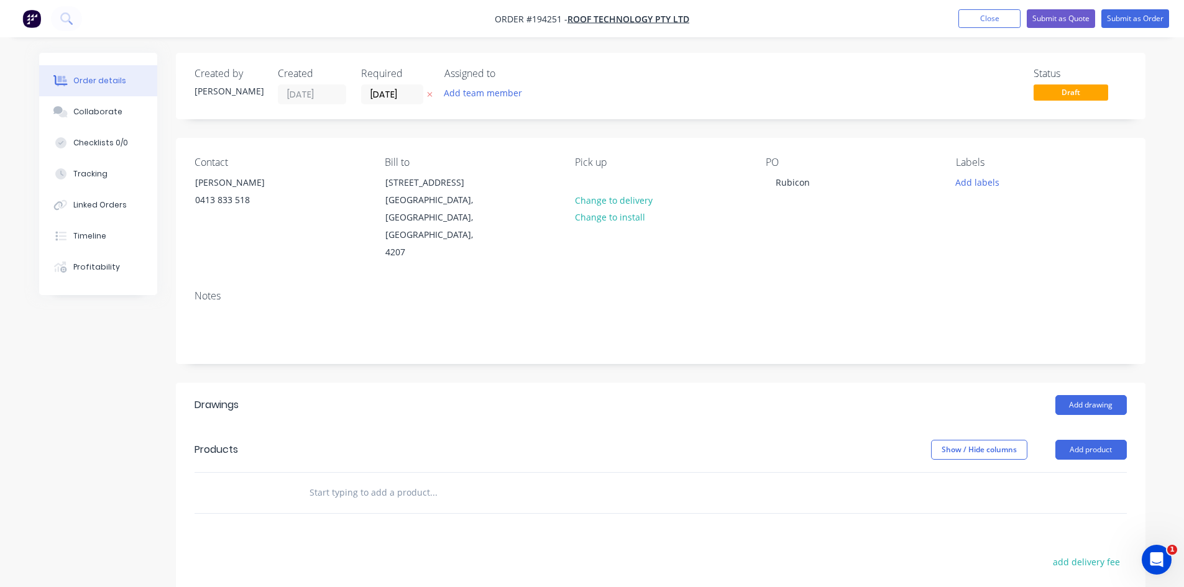
click at [410, 480] on input "text" at bounding box center [433, 492] width 249 height 25
click at [354, 473] on div at bounding box center [518, 493] width 448 height 40
click at [364, 480] on input "text" at bounding box center [433, 492] width 249 height 25
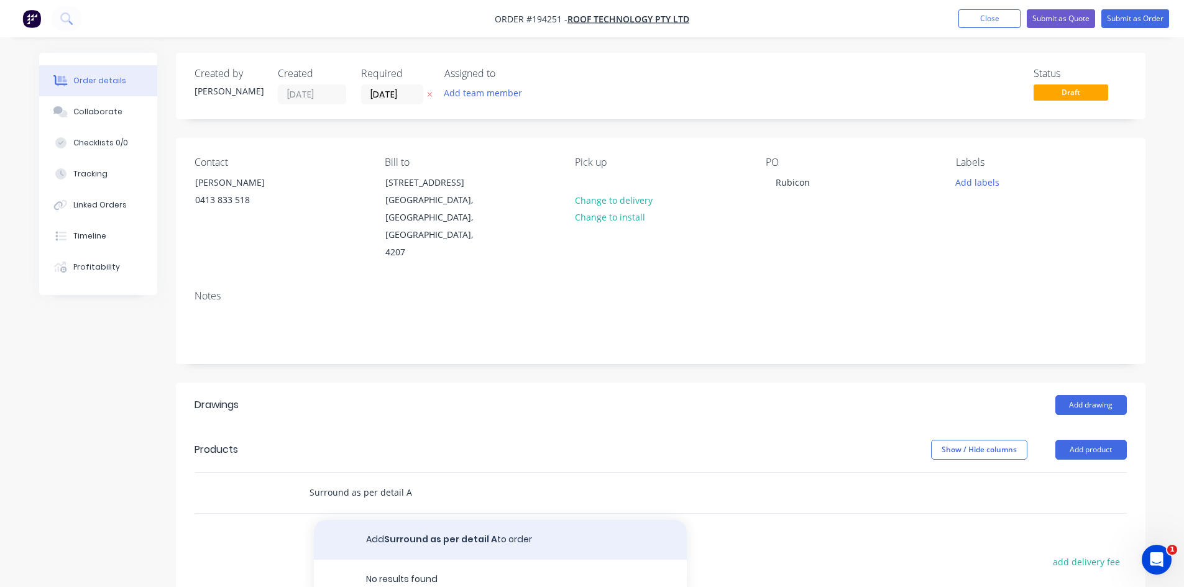
type input "Surround as per detail A"
click at [396, 520] on button "Add Surround as per detail A to order" at bounding box center [500, 540] width 373 height 40
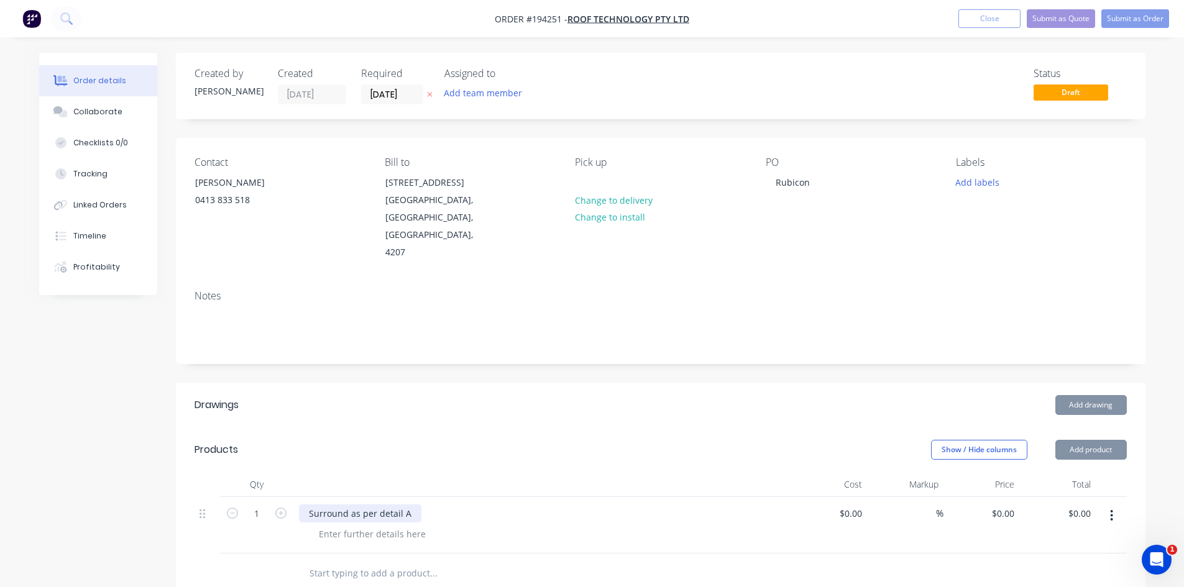
click at [352, 505] on div "Surround as per detail A" at bounding box center [360, 514] width 122 height 18
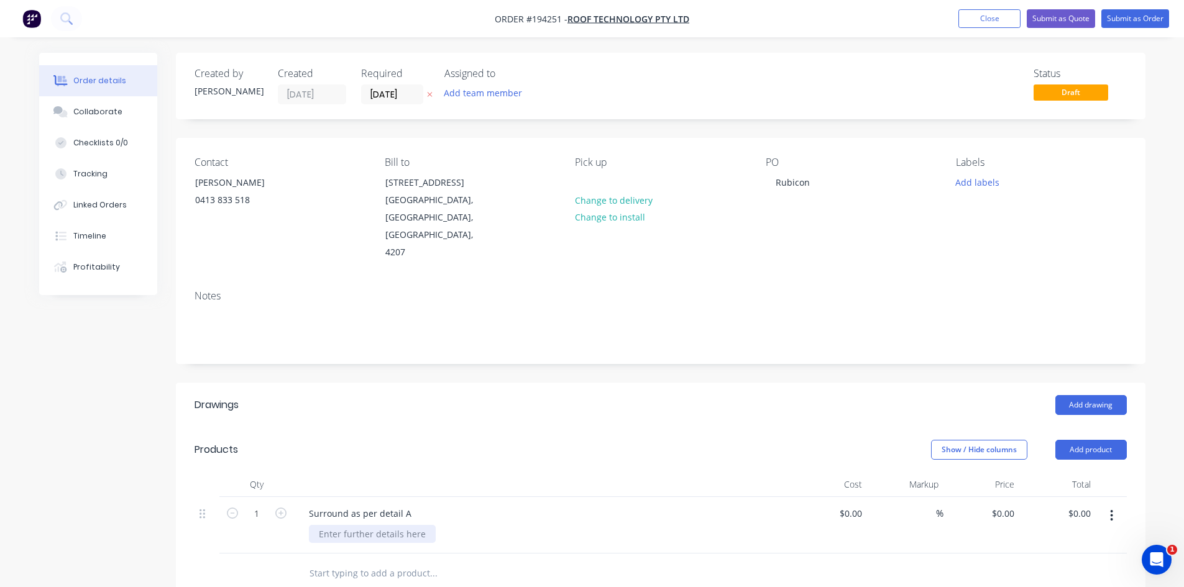
click at [353, 525] on div at bounding box center [372, 534] width 127 height 18
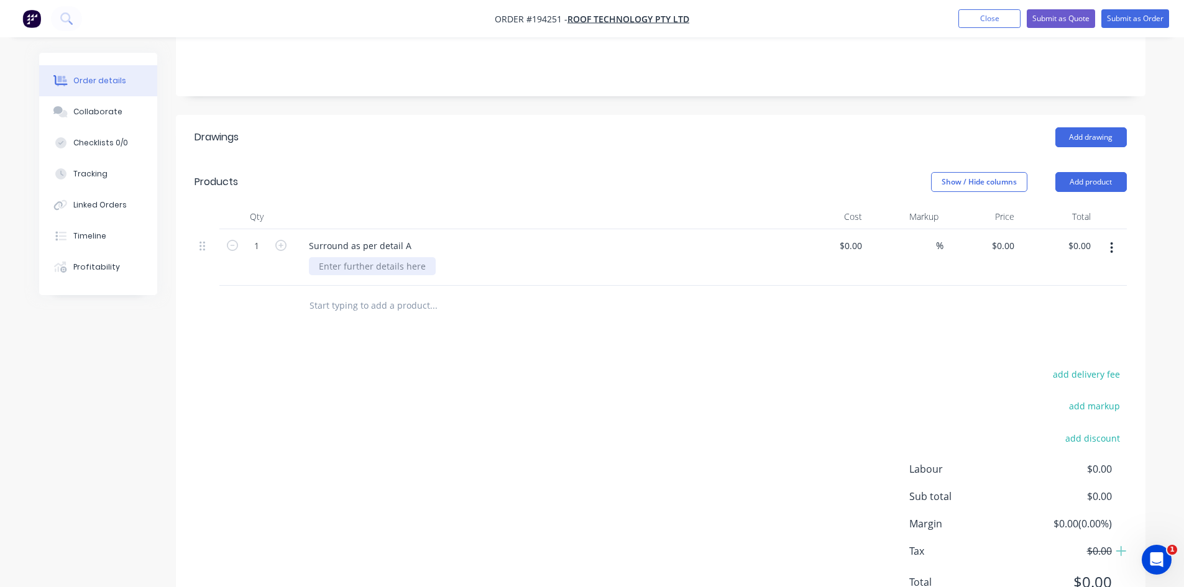
scroll to position [289, 0]
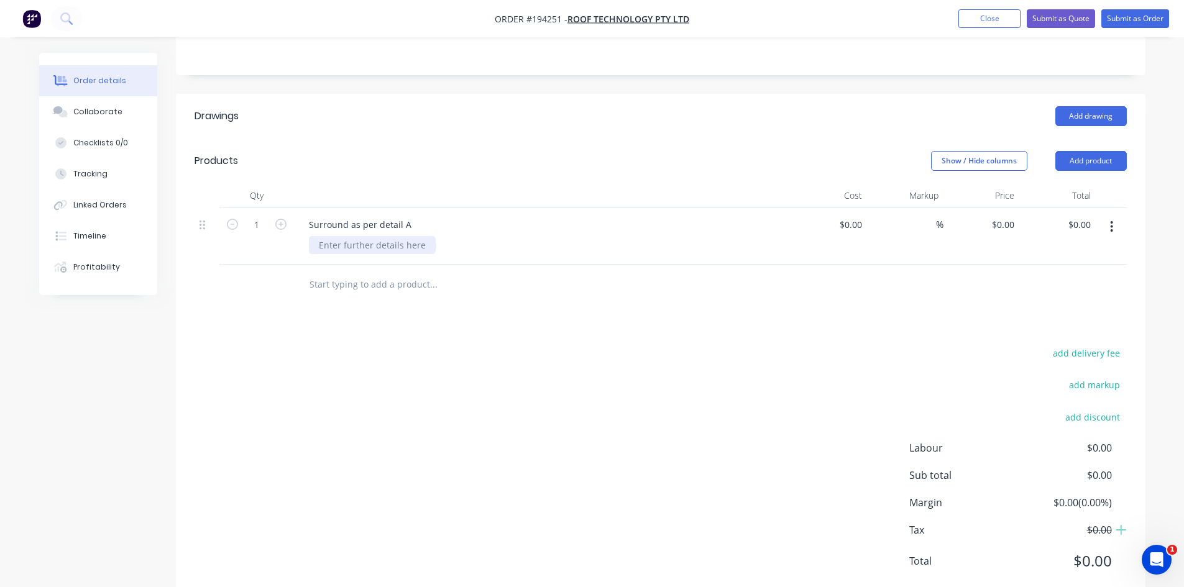
click at [337, 236] on div at bounding box center [372, 245] width 127 height 18
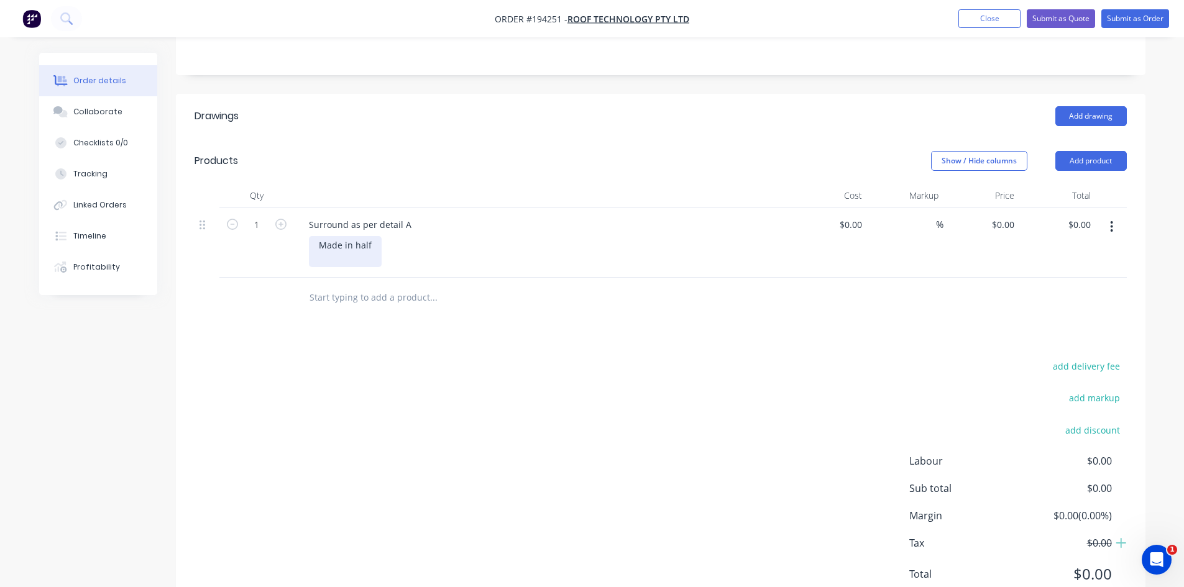
click at [373, 236] on div "Made in half" at bounding box center [345, 251] width 73 height 31
click at [306, 216] on div "Surround as per detail A" at bounding box center [360, 225] width 122 height 18
click at [566, 242] on div "1mm zinc Surround as per detail A - Made in halves - P/C Dover White" at bounding box center [542, 243] width 497 height 70
click at [283, 219] on icon "button" at bounding box center [280, 224] width 11 height 11
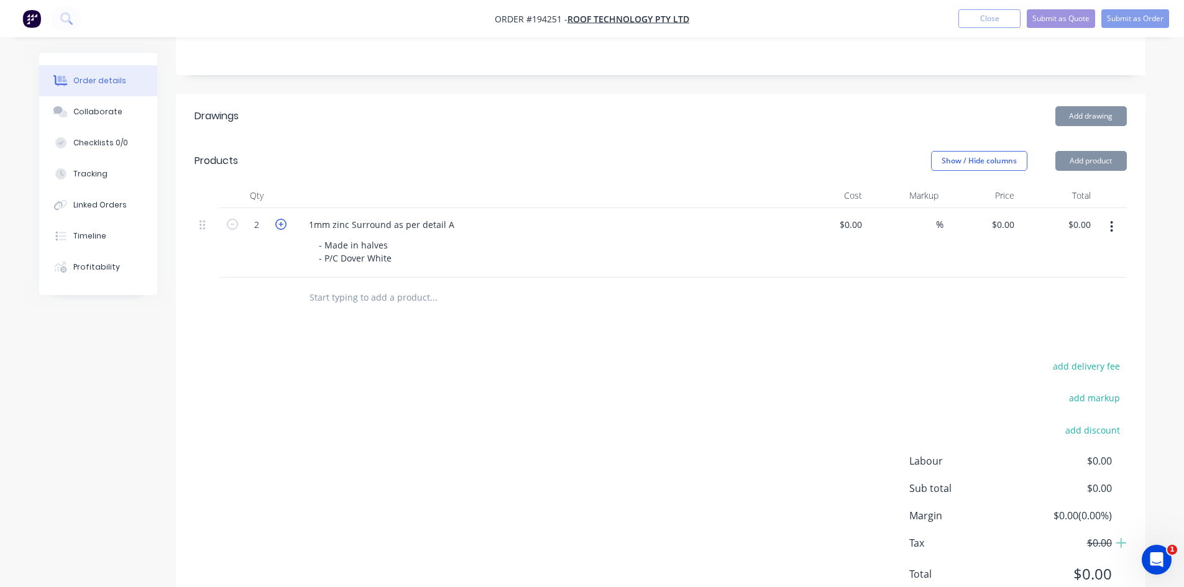
click at [283, 219] on icon "button" at bounding box center [280, 224] width 11 height 11
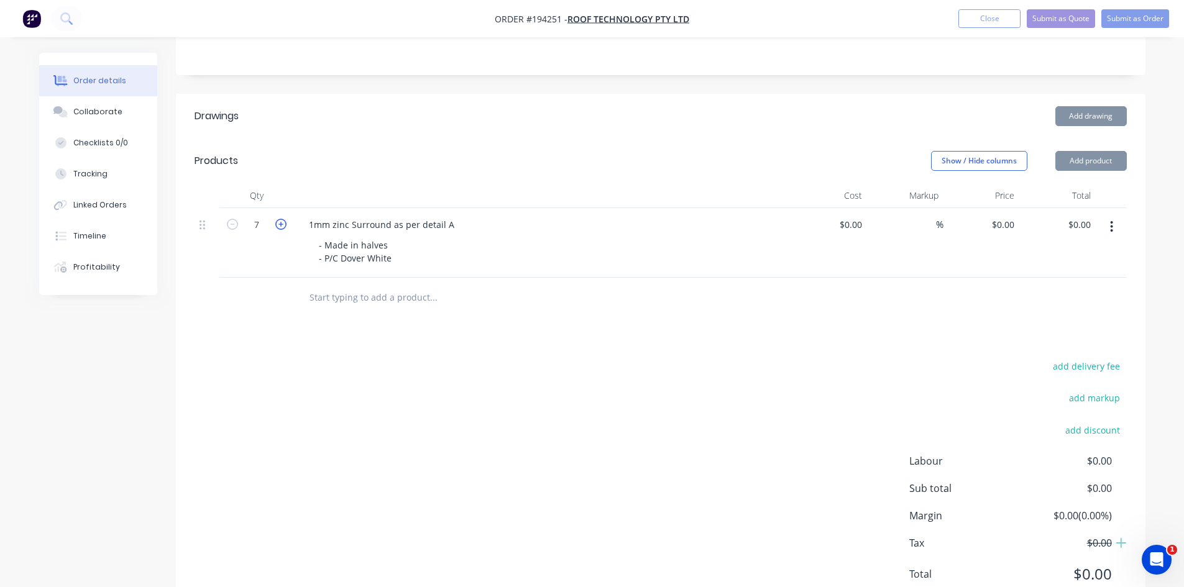
click at [283, 219] on icon "button" at bounding box center [280, 224] width 11 height 11
click at [250, 216] on input "8" at bounding box center [257, 225] width 32 height 19
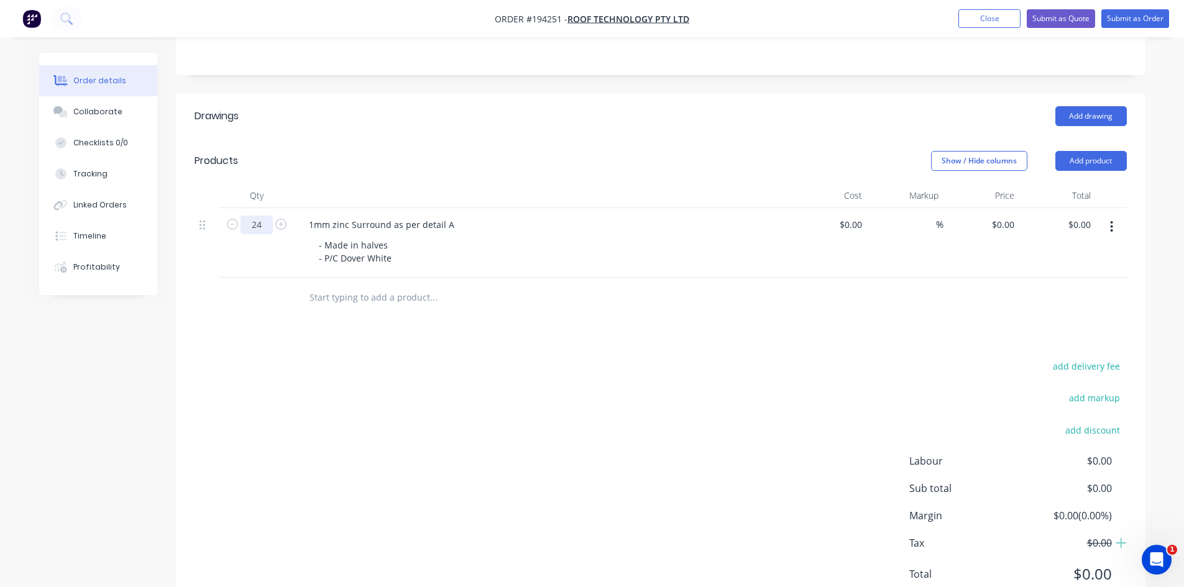
type input "24"
click at [692, 290] on div "Drawings Add drawing Products Show / Hide columns Add product Qty Cost Markup P…" at bounding box center [661, 355] width 970 height 523
click at [1103, 216] on button "button" at bounding box center [1111, 227] width 29 height 22
click at [1058, 275] on div "Duplicate" at bounding box center [1068, 284] width 96 height 18
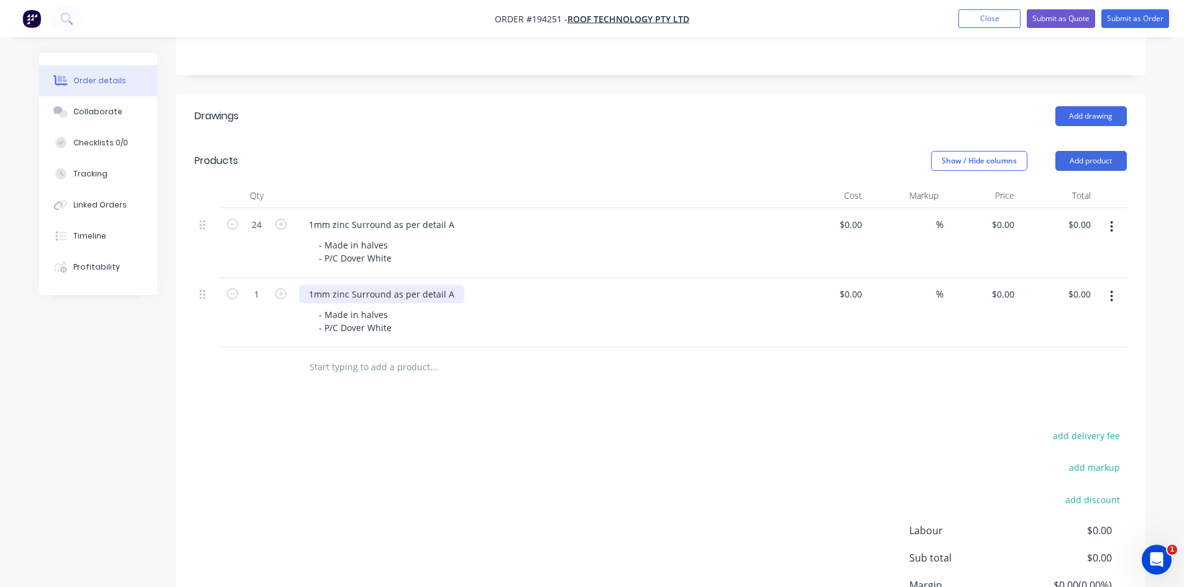
click at [451, 285] on div "1mm zinc Surround as per detail A" at bounding box center [381, 294] width 165 height 18
click at [267, 296] on div "1" at bounding box center [256, 313] width 75 height 70
click at [479, 390] on div "Drawings Add drawing Products Show / Hide columns Add product Qty Cost Markup P…" at bounding box center [661, 390] width 970 height 592
click at [1103, 285] on button "button" at bounding box center [1111, 296] width 29 height 22
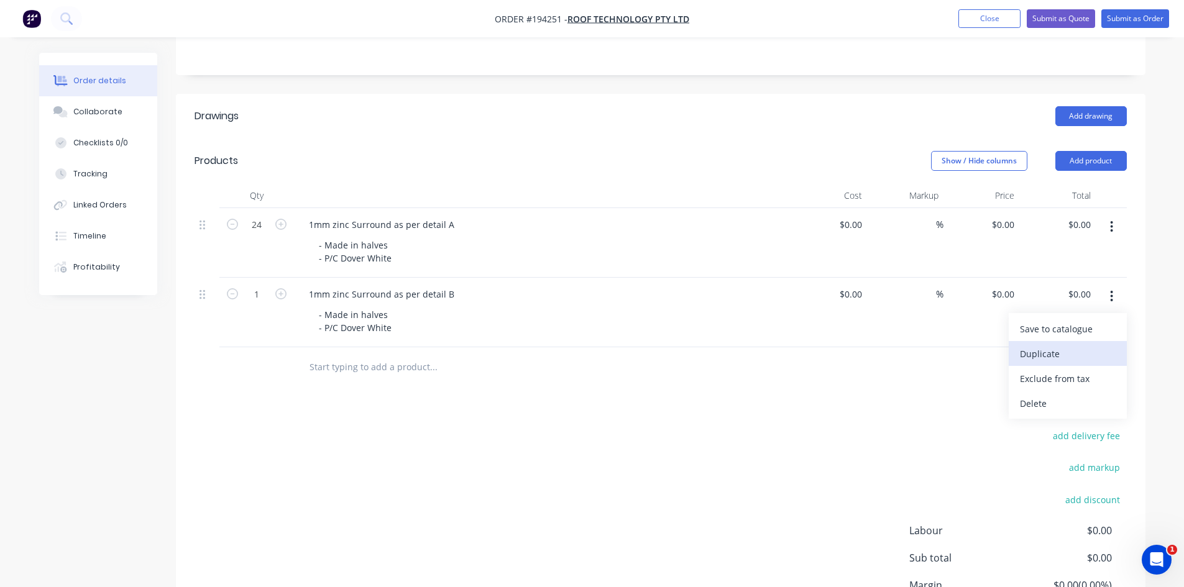
click at [1075, 345] on div "Duplicate" at bounding box center [1068, 354] width 96 height 18
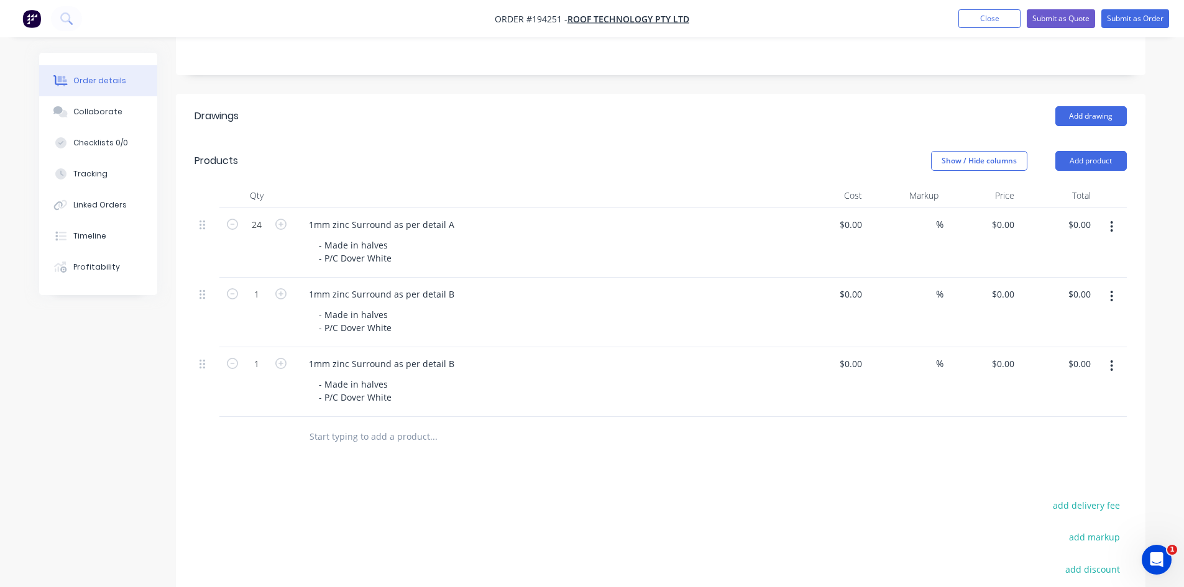
click at [1121, 355] on button "button" at bounding box center [1111, 366] width 29 height 22
click at [1070, 415] on div "Duplicate" at bounding box center [1068, 424] width 96 height 18
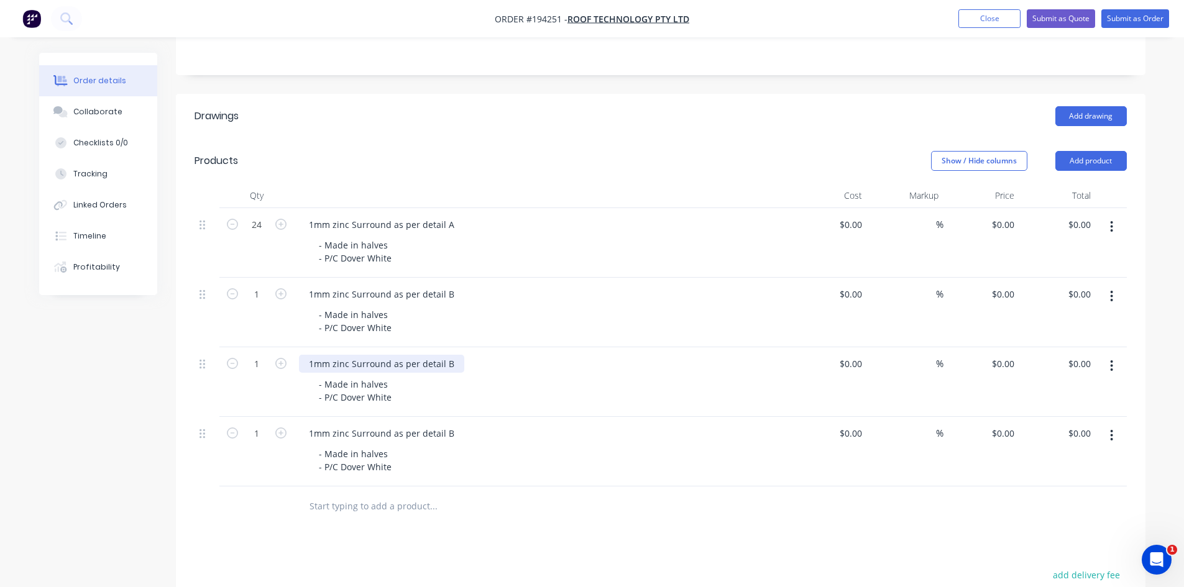
click at [446, 355] on div "1mm zinc Surround as per detail B" at bounding box center [381, 364] width 165 height 18
click at [452, 425] on div "1mm zinc Surround as per detail B" at bounding box center [381, 434] width 165 height 18
click at [271, 431] on div "1" at bounding box center [256, 452] width 75 height 70
drag, startPoint x: 257, startPoint y: 396, endPoint x: 266, endPoint y: 399, distance: 9.2
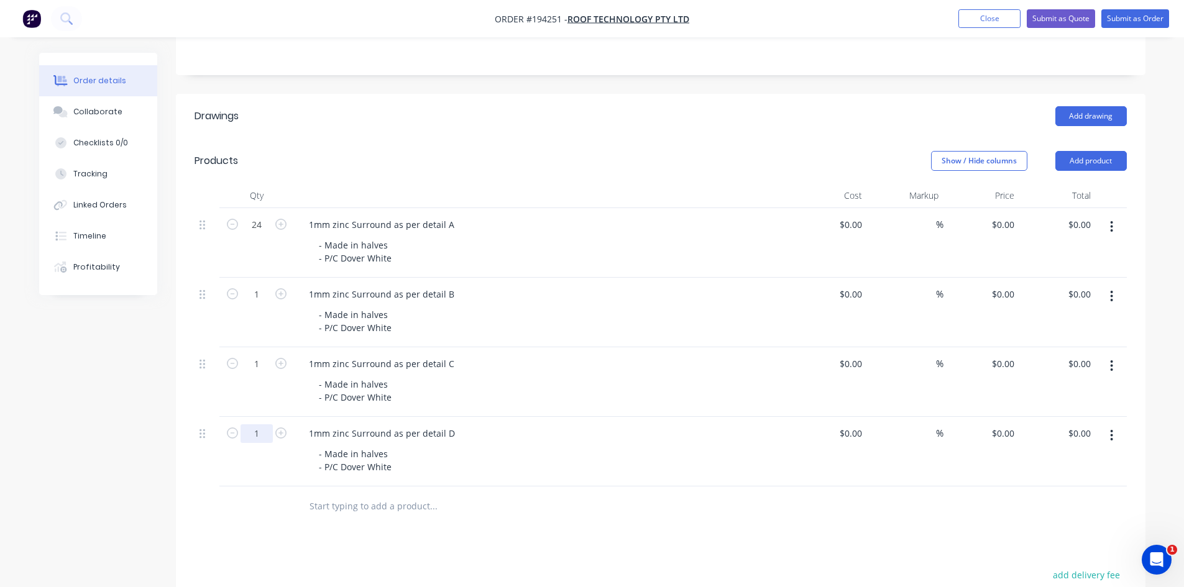
click at [257, 425] on input "1" at bounding box center [257, 434] width 32 height 19
type input "4"
click at [601, 445] on div "- Made in halves - P/C Dover White" at bounding box center [547, 460] width 477 height 31
click at [269, 355] on input "1" at bounding box center [257, 364] width 32 height 19
type input "8"
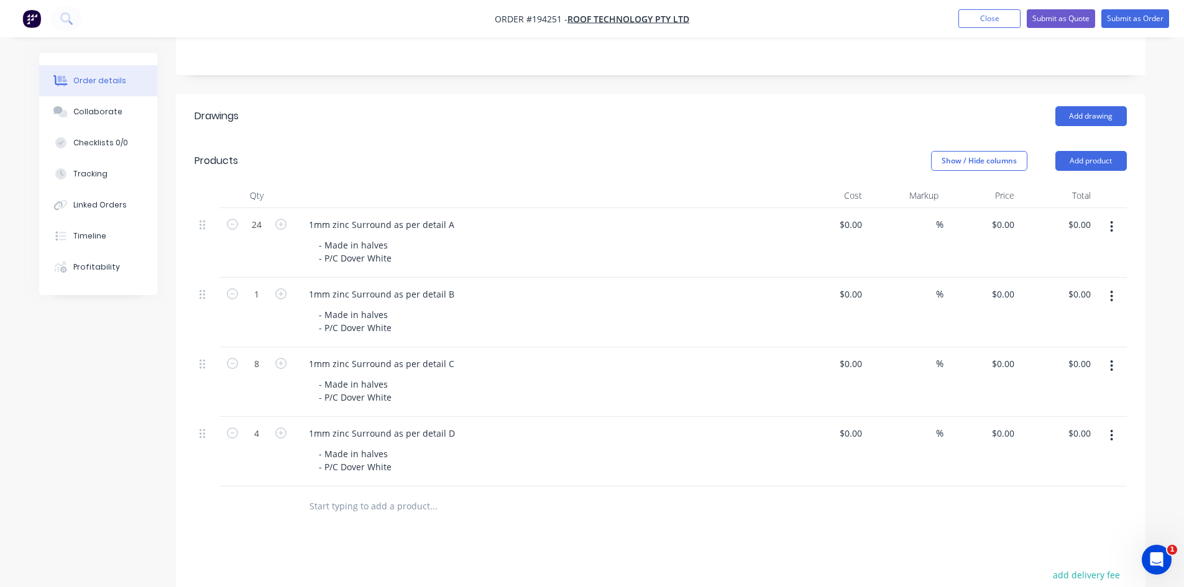
click at [254, 281] on div "1" at bounding box center [256, 313] width 75 height 70
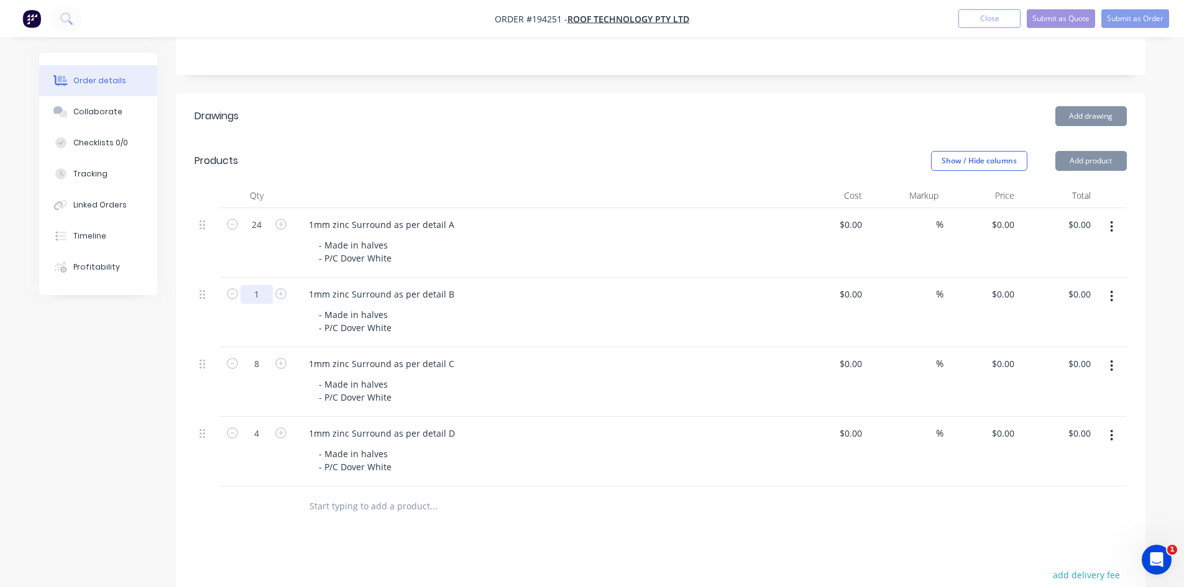
click at [257, 285] on input "1" at bounding box center [257, 294] width 32 height 19
type input "6"
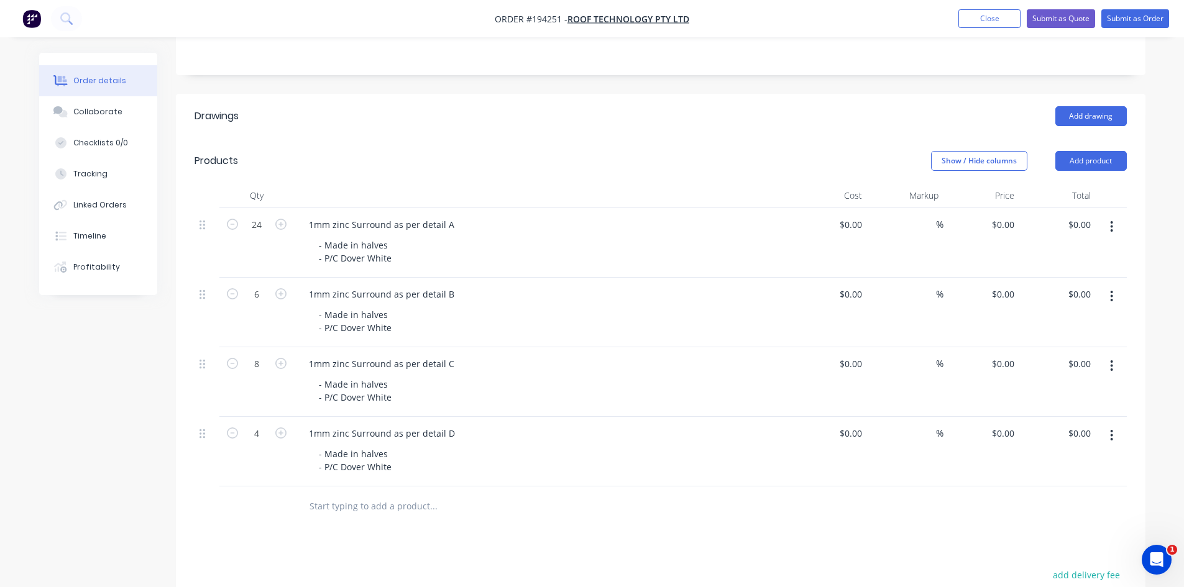
click at [576, 492] on div "Drawings Add drawing Products Show / Hide columns Add product Qty Cost Markup P…" at bounding box center [661, 460] width 970 height 732
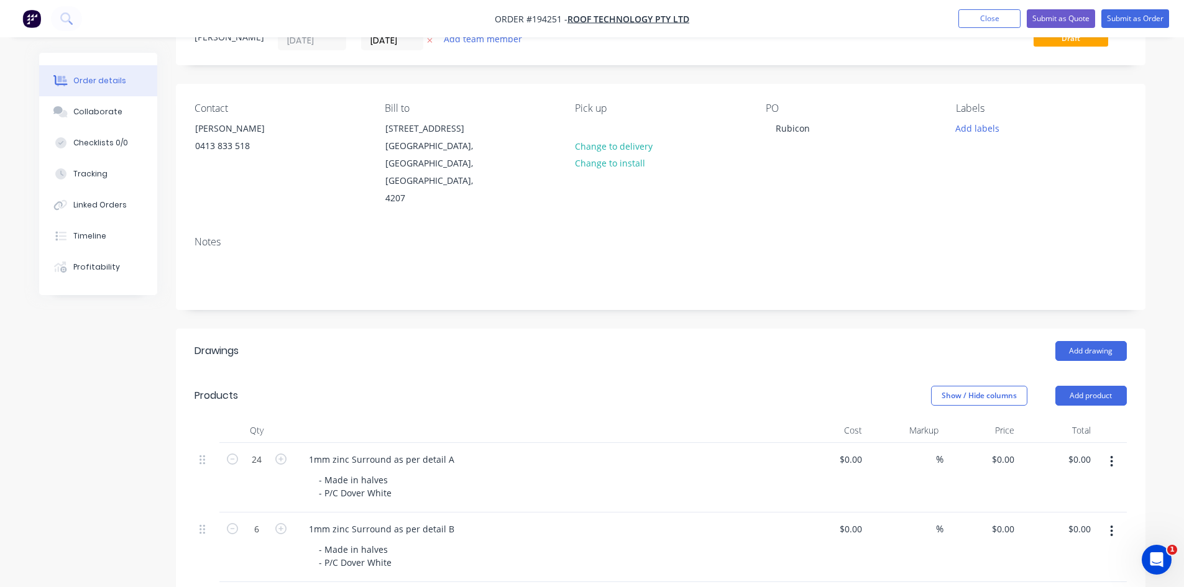
scroll to position [0, 0]
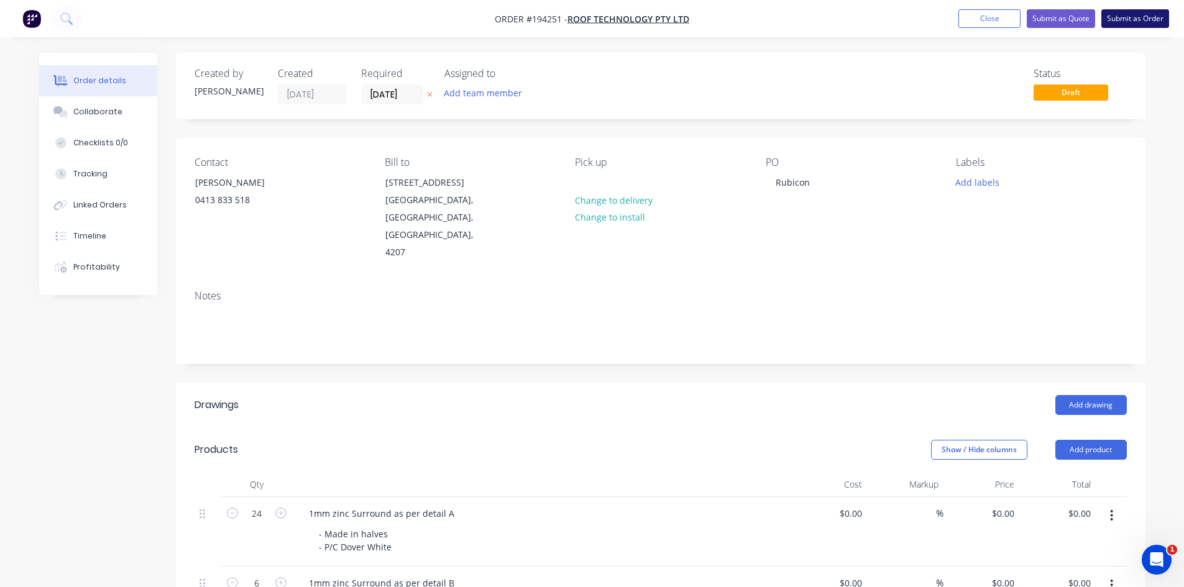
click at [1126, 26] on button "Submit as Order" at bounding box center [1135, 18] width 68 height 19
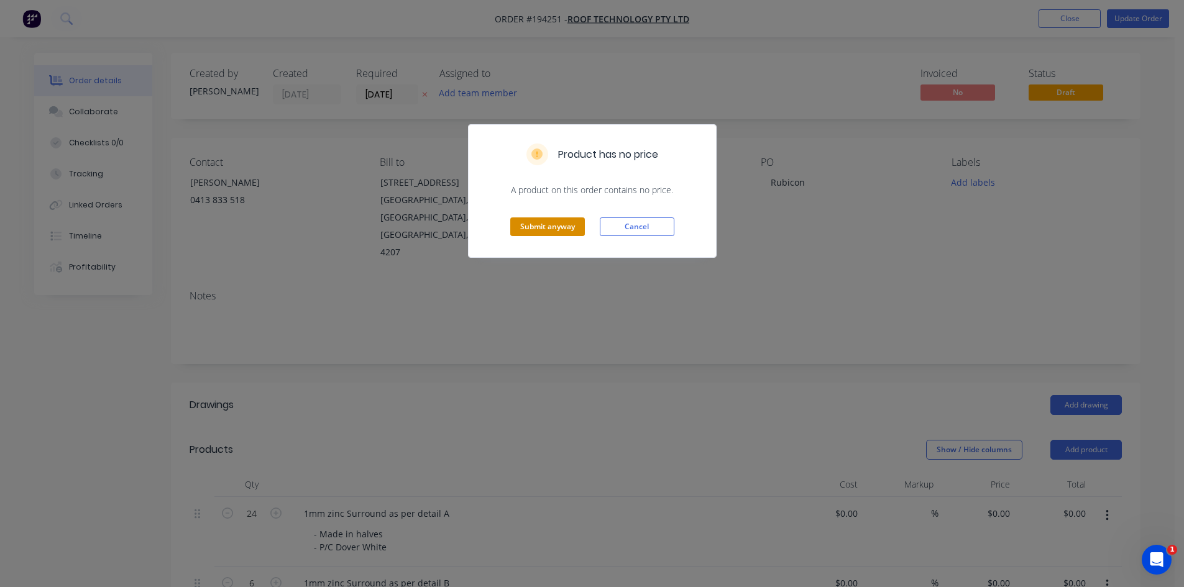
click at [548, 228] on button "Submit anyway" at bounding box center [547, 227] width 75 height 19
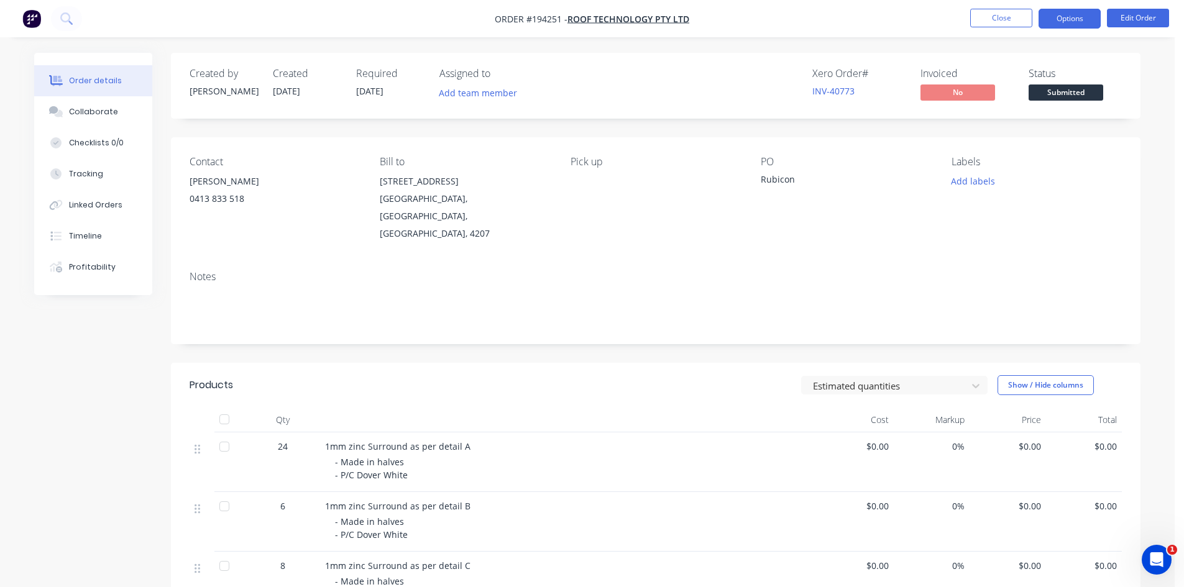
click at [1047, 19] on button "Options" at bounding box center [1070, 19] width 62 height 20
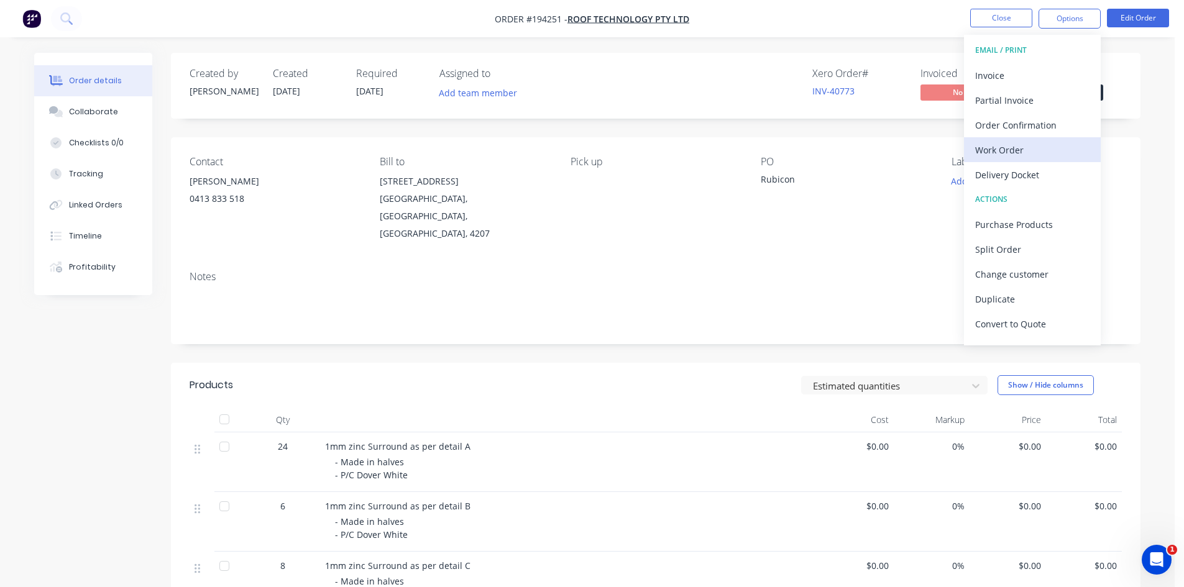
click at [1020, 142] on div "Work Order" at bounding box center [1032, 150] width 114 height 18
click at [1021, 121] on div "Without pricing" at bounding box center [1032, 125] width 114 height 18
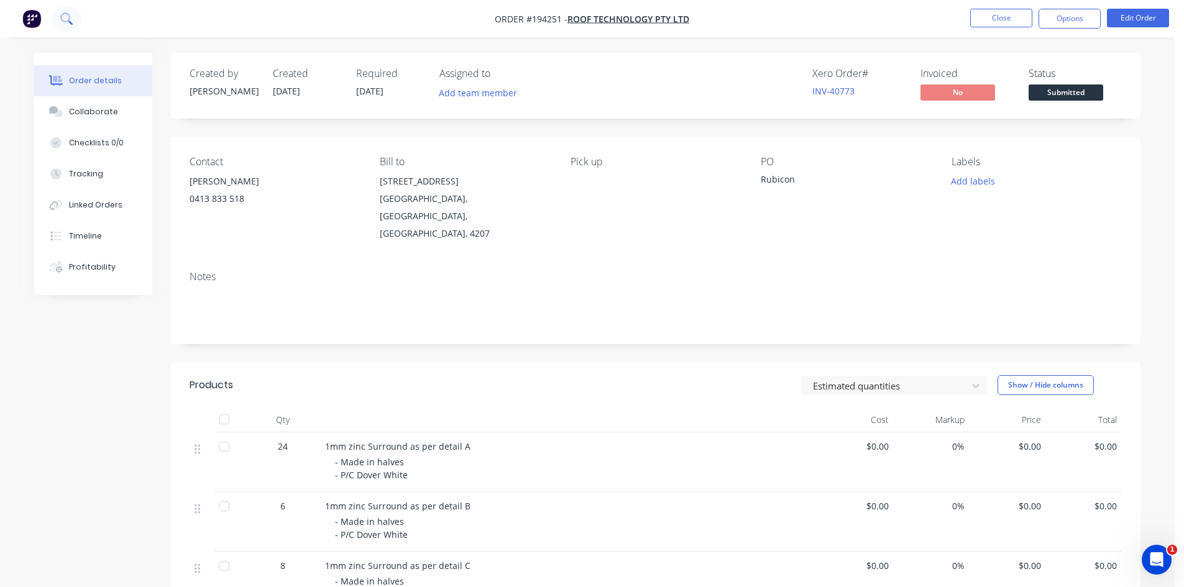
click at [64, 28] on button at bounding box center [66, 18] width 31 height 25
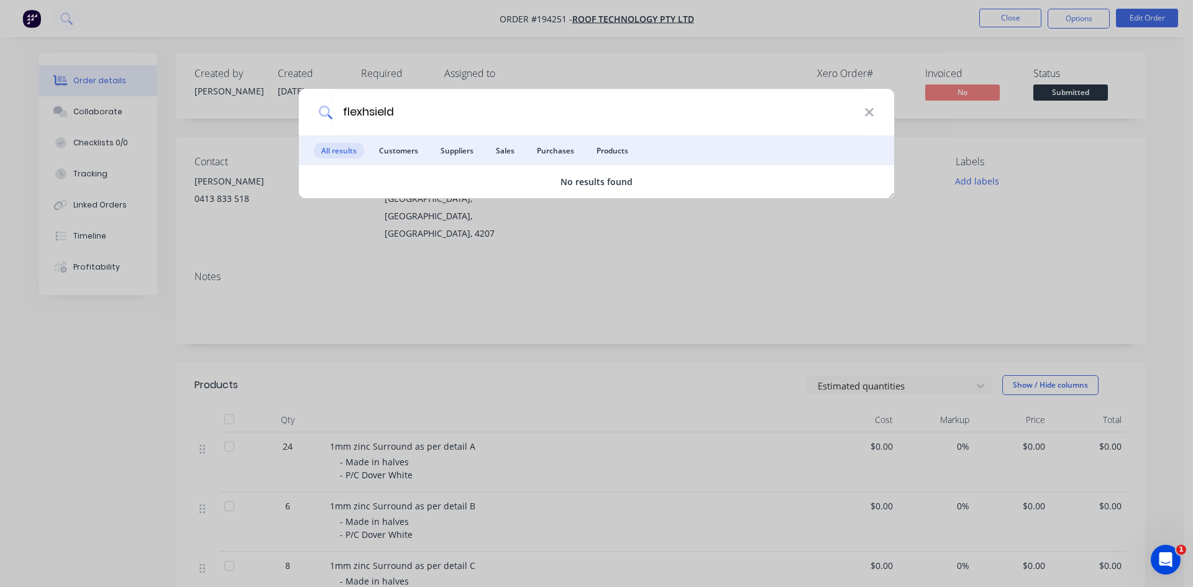
drag, startPoint x: 421, startPoint y: 111, endPoint x: 0, endPoint y: 130, distance: 421.8
click at [0, 130] on div "flexhsield All results Customers Suppliers Sales Purchases Products No results …" at bounding box center [596, 293] width 1193 height 587
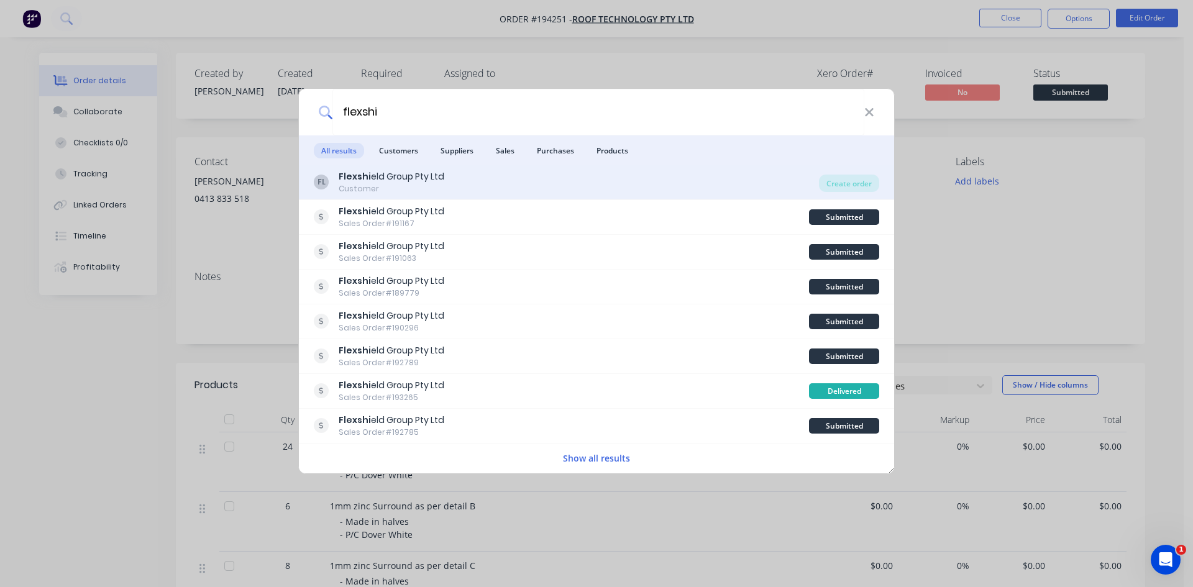
type input "flexshi"
click at [587, 190] on div "FL Flexshi eld Group Pty Ltd Customer" at bounding box center [566, 182] width 505 height 24
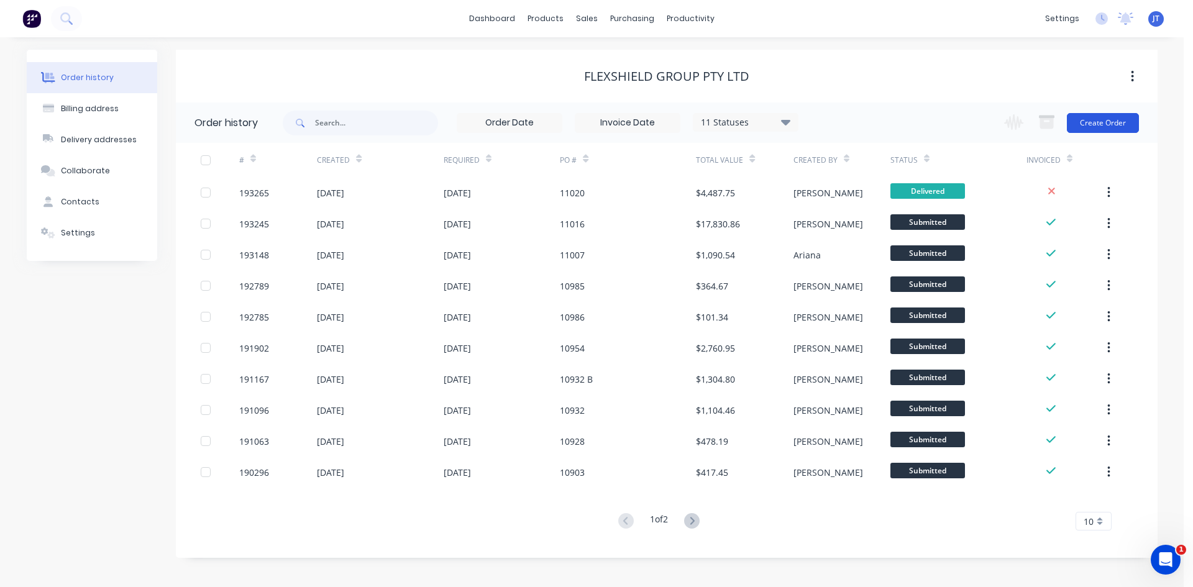
click at [1121, 126] on button "Create Order" at bounding box center [1103, 123] width 72 height 20
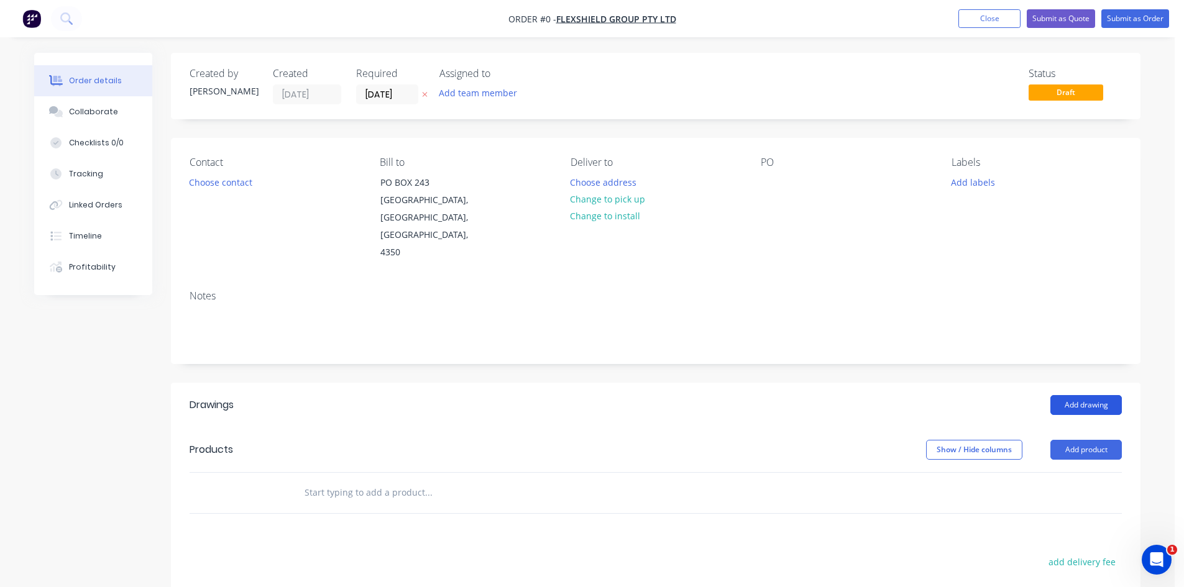
click at [1109, 396] on button "Add drawing" at bounding box center [1085, 405] width 71 height 20
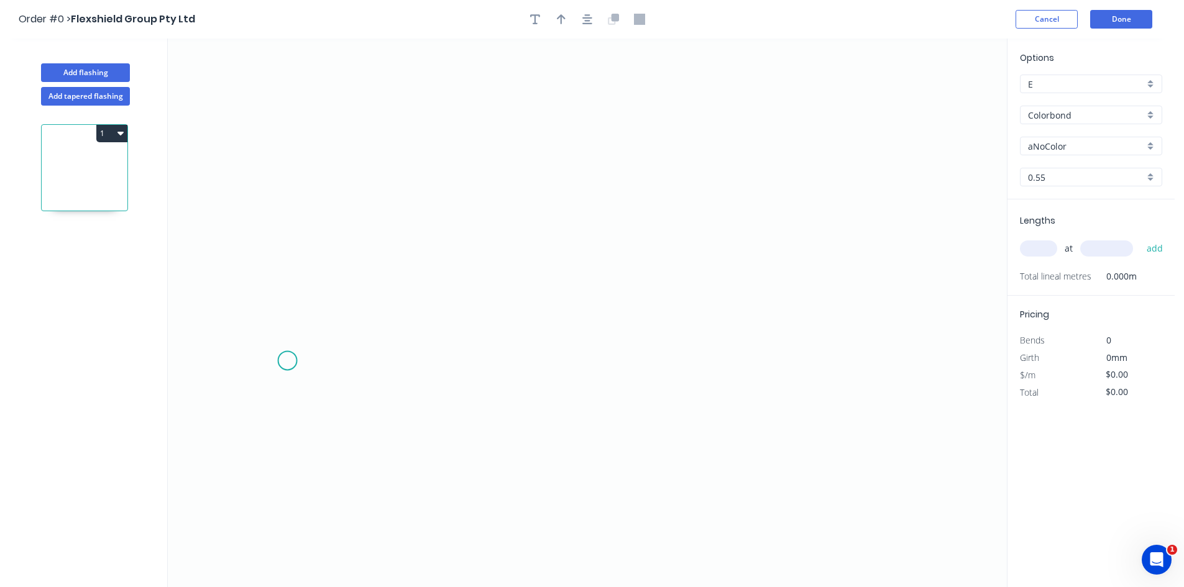
click at [285, 363] on icon "0" at bounding box center [587, 313] width 839 height 549
click at [284, 300] on icon "0" at bounding box center [587, 313] width 839 height 549
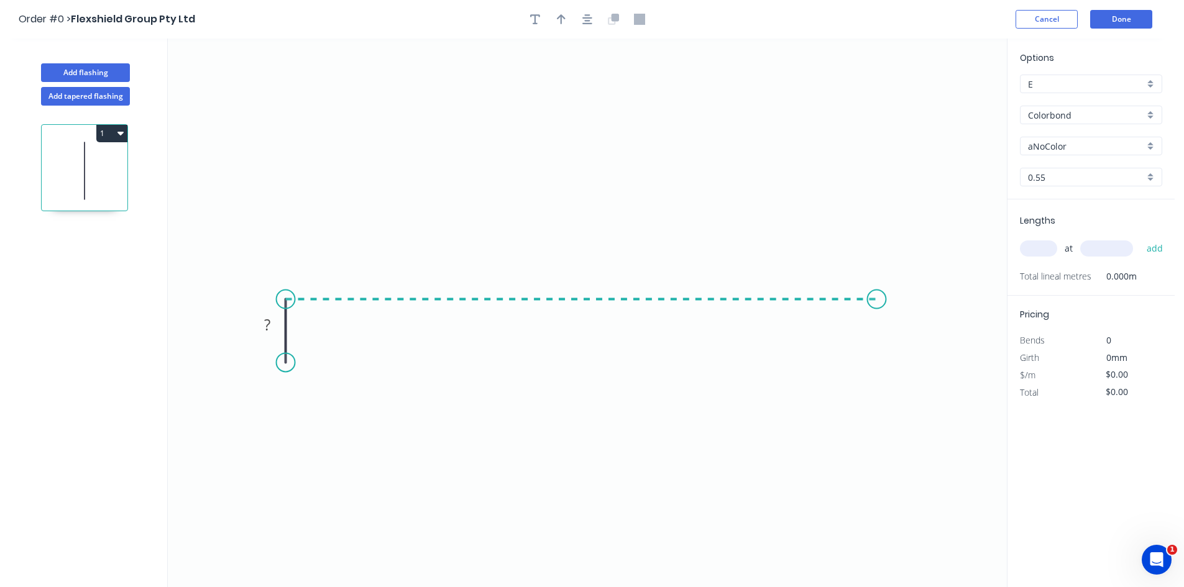
click at [878, 305] on icon "0 ?" at bounding box center [587, 313] width 839 height 549
click at [879, 368] on icon "0 ? ?" at bounding box center [587, 313] width 839 height 549
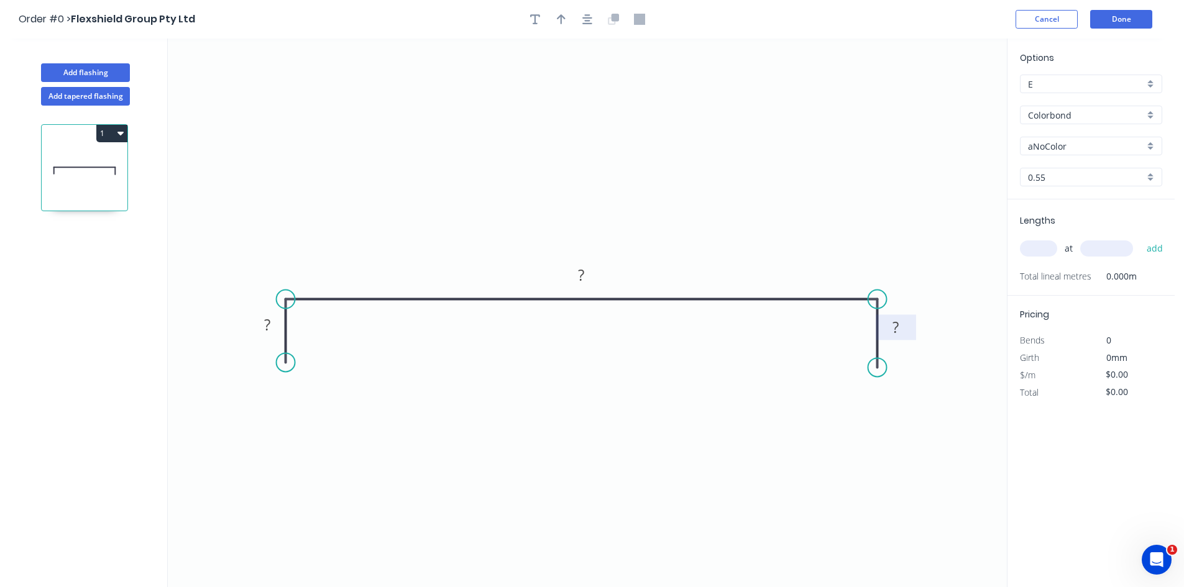
click at [889, 335] on rect at bounding box center [895, 327] width 25 height 17
click at [728, 424] on icon "0 20 470 20" at bounding box center [587, 313] width 839 height 549
type input "$17.51"
click at [1055, 112] on input "Colorbond" at bounding box center [1086, 115] width 116 height 13
click at [1073, 142] on div "Galvabond" at bounding box center [1091, 139] width 141 height 22
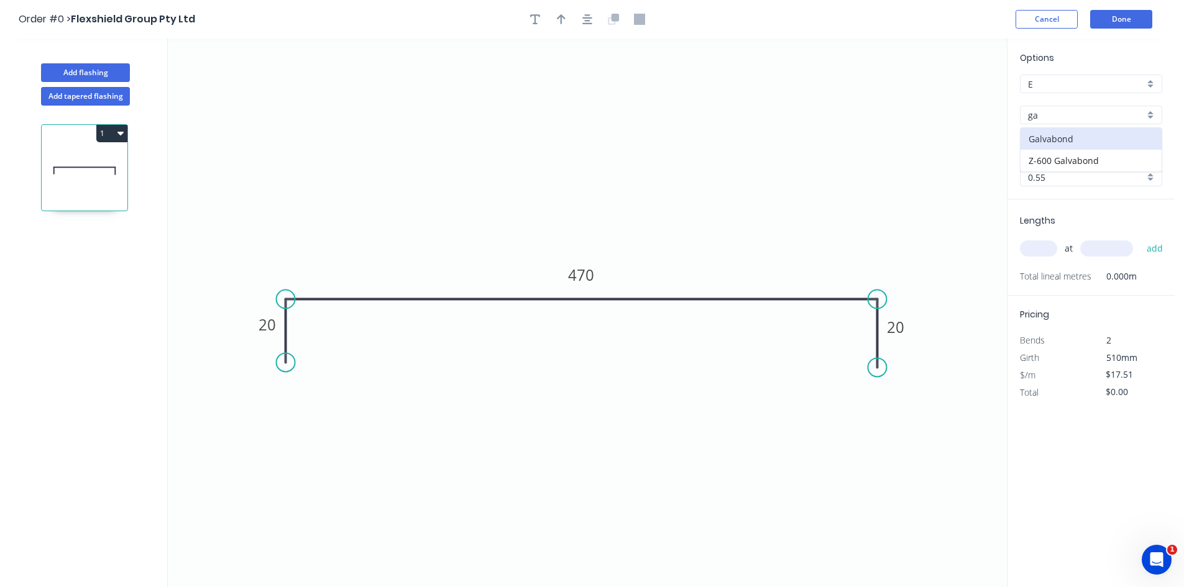
type input "Galvabond"
type input "$18.35"
click at [1075, 170] on div "0.55" at bounding box center [1091, 177] width 142 height 19
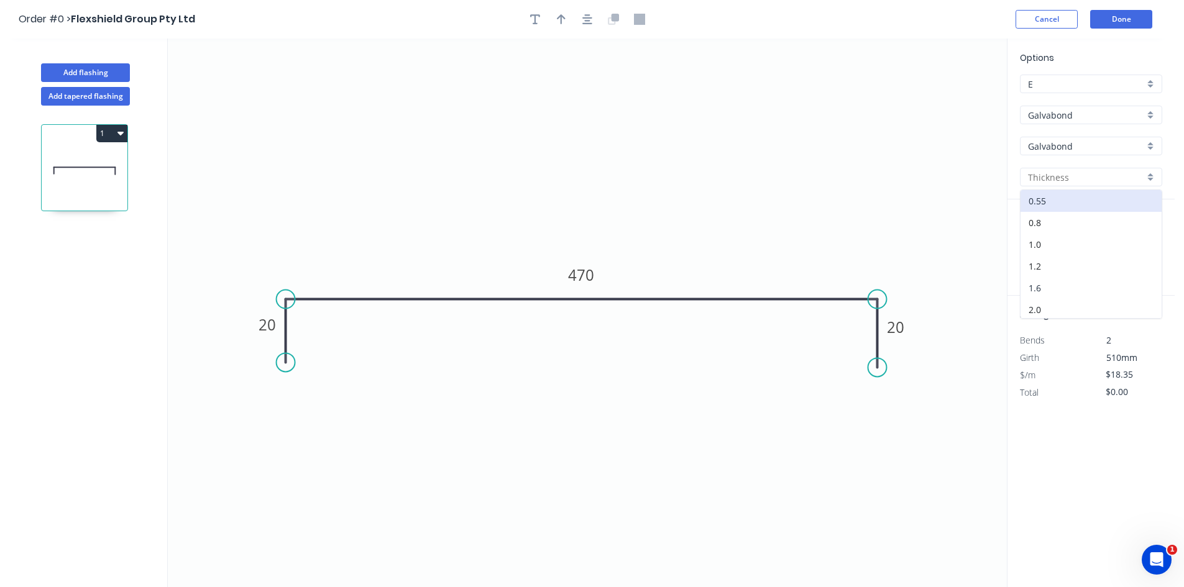
click at [1052, 288] on div "1.6" at bounding box center [1091, 288] width 141 height 22
type input "1.6"
type input "$46.14"
click at [1044, 87] on input "E" at bounding box center [1086, 84] width 116 height 13
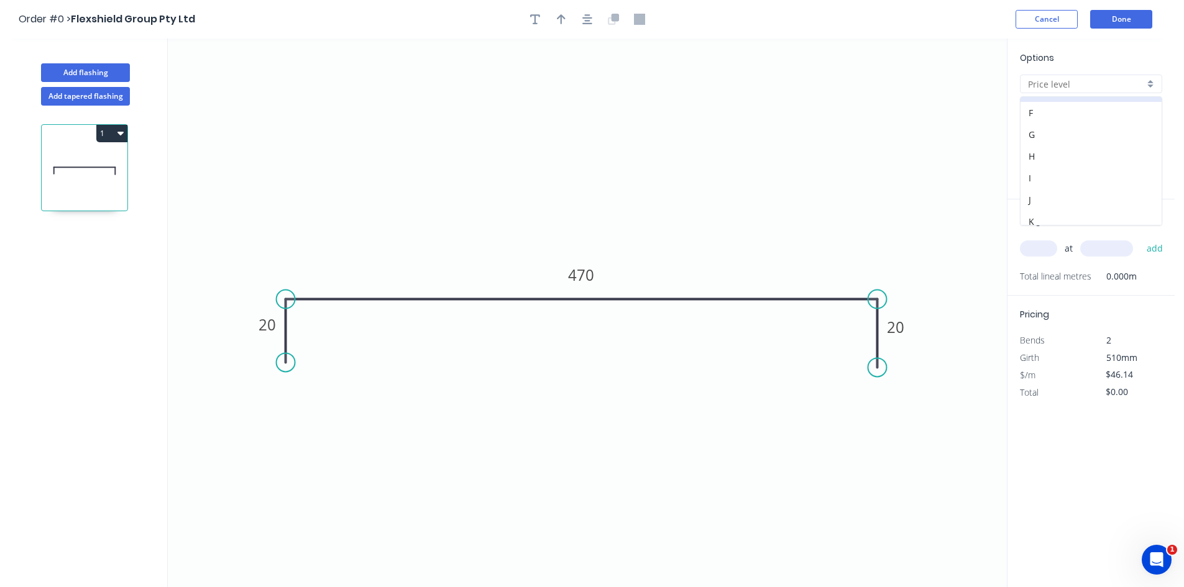
scroll to position [207, 0]
click at [1098, 120] on div "K" at bounding box center [1091, 119] width 141 height 22
type input "K"
click at [589, 277] on tspan "470" at bounding box center [582, 275] width 26 height 21
click at [681, 173] on icon "0 20 10 20" at bounding box center [587, 313] width 839 height 549
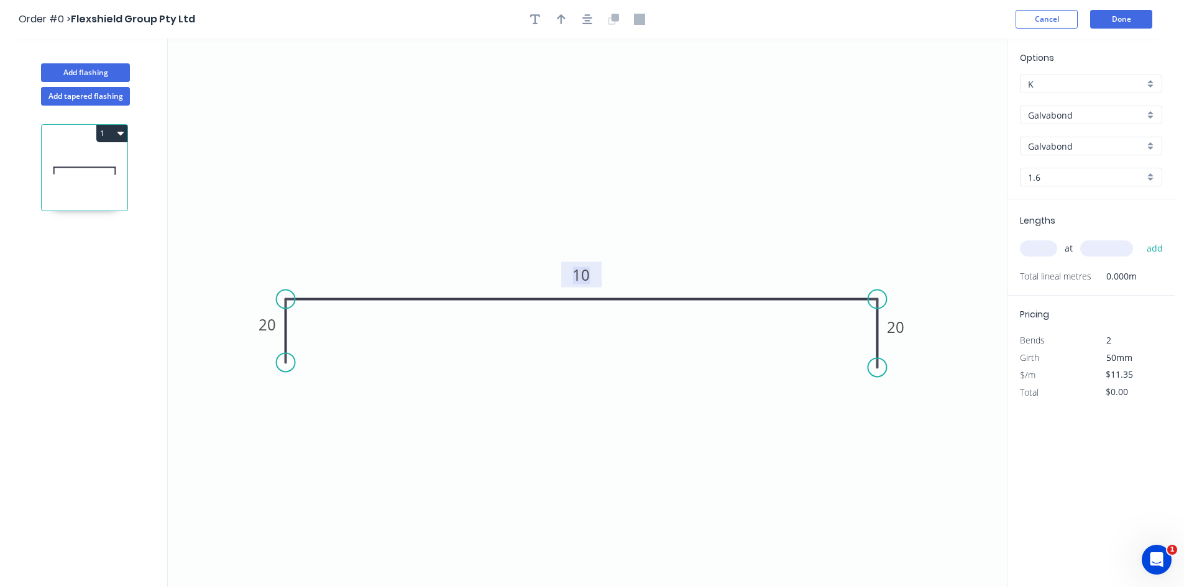
click at [576, 274] on tspan "10" at bounding box center [581, 275] width 17 height 21
click at [579, 270] on tspan "100" at bounding box center [582, 275] width 26 height 21
type input "$11.35"
click at [892, 114] on icon "0 20 10 20" at bounding box center [587, 313] width 839 height 549
click at [1068, 21] on button "Cancel" at bounding box center [1047, 19] width 62 height 19
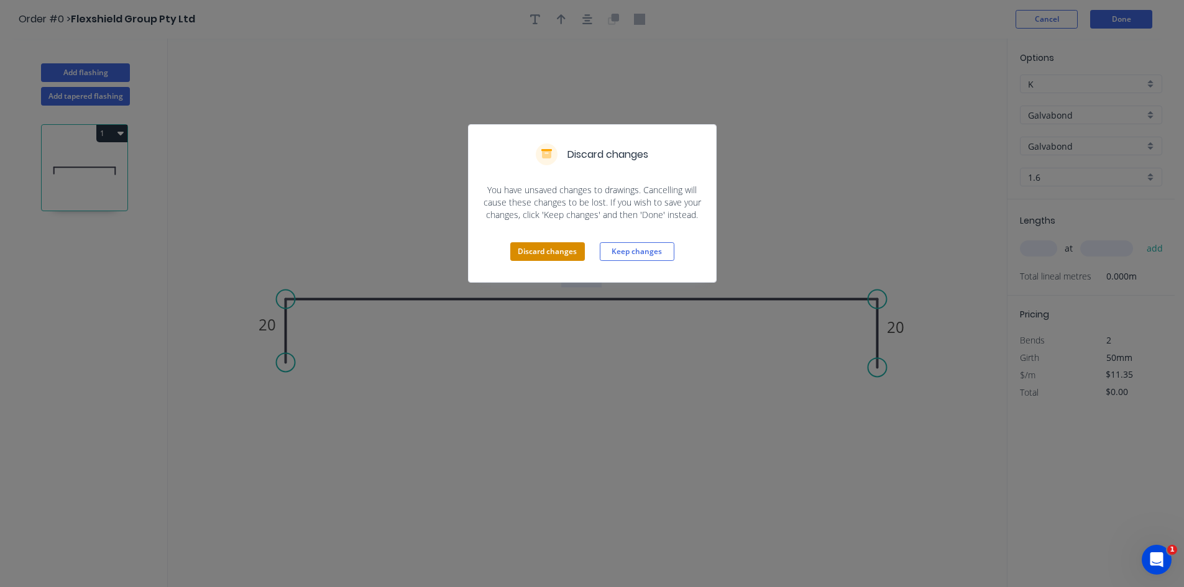
drag, startPoint x: 548, startPoint y: 235, endPoint x: 549, endPoint y: 255, distance: 20.5
click at [549, 235] on div "Discard changes Keep changes" at bounding box center [592, 251] width 247 height 61
click at [549, 255] on button "Discard changes" at bounding box center [547, 251] width 75 height 19
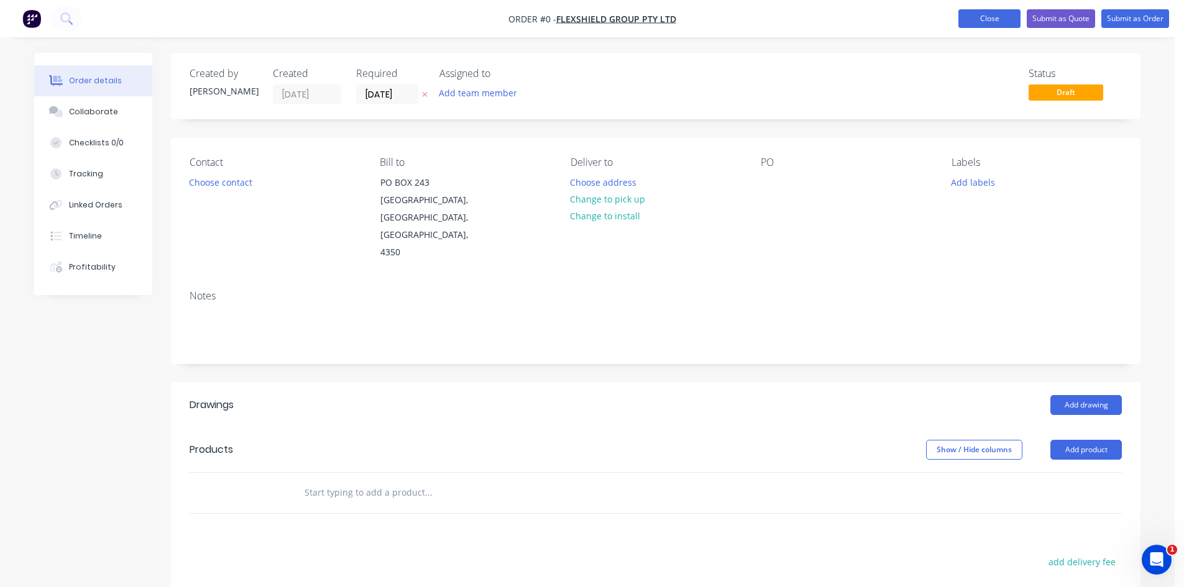
click at [971, 16] on button "Close" at bounding box center [989, 18] width 62 height 19
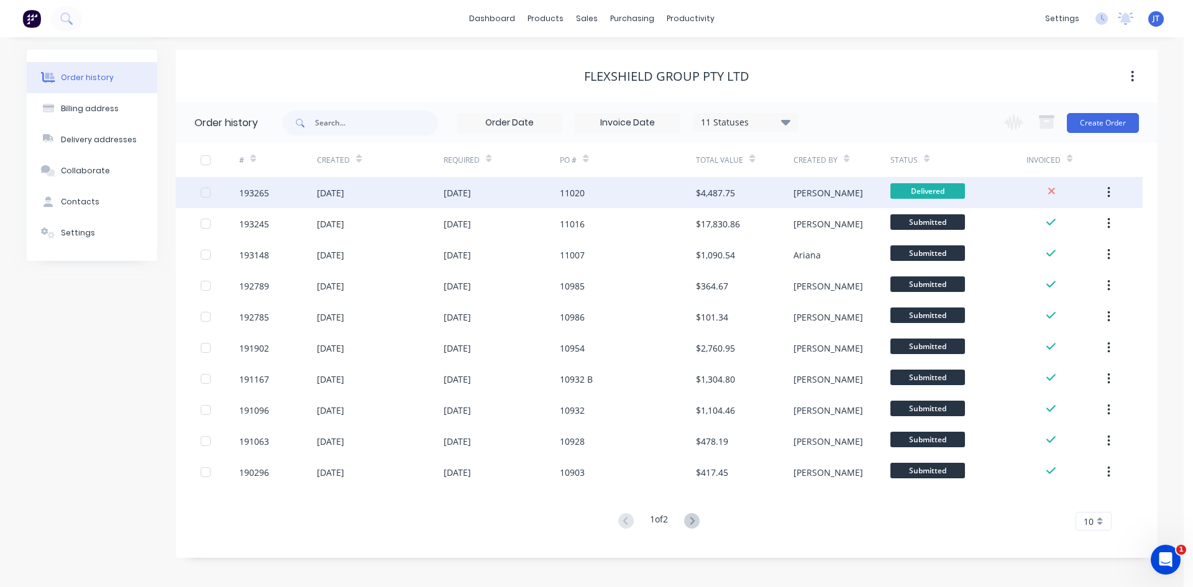
click at [665, 195] on div "11020" at bounding box center [628, 192] width 136 height 31
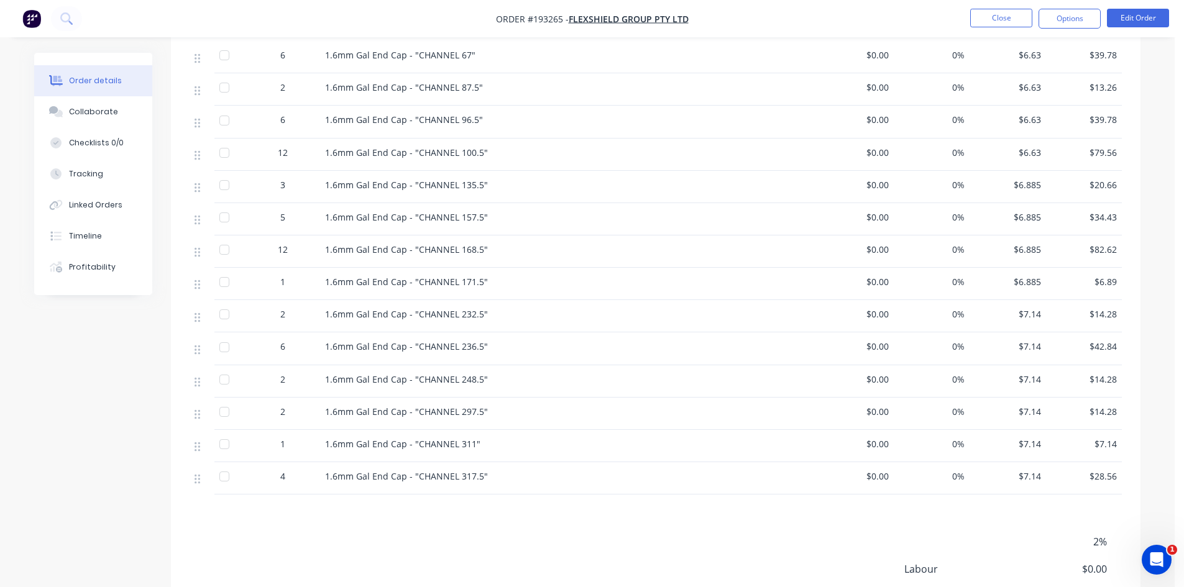
scroll to position [563, 0]
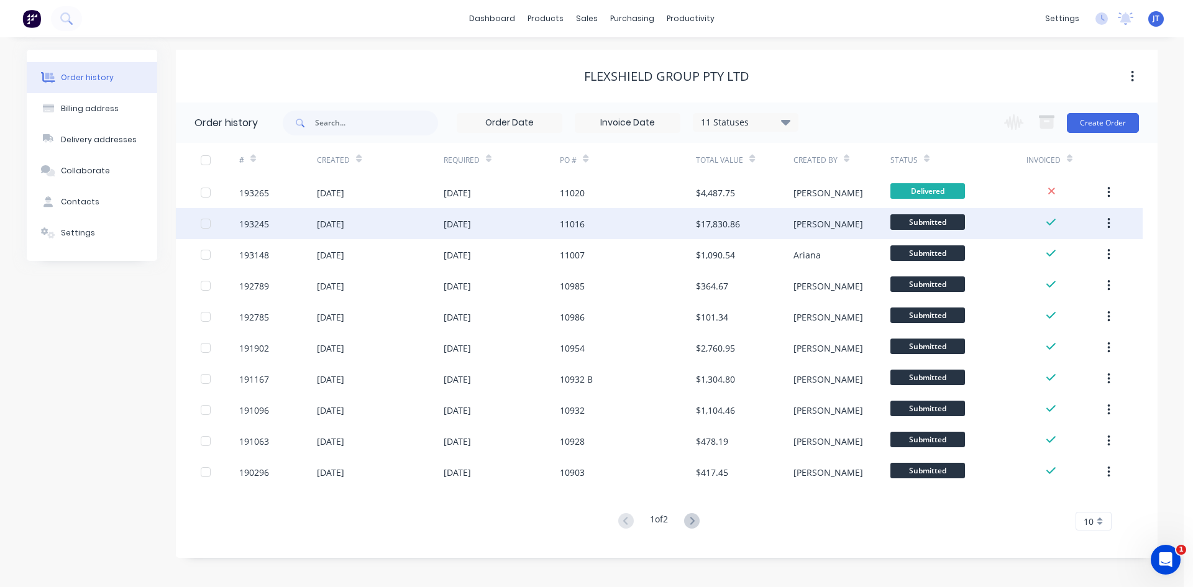
click at [617, 226] on div "11016" at bounding box center [628, 223] width 136 height 31
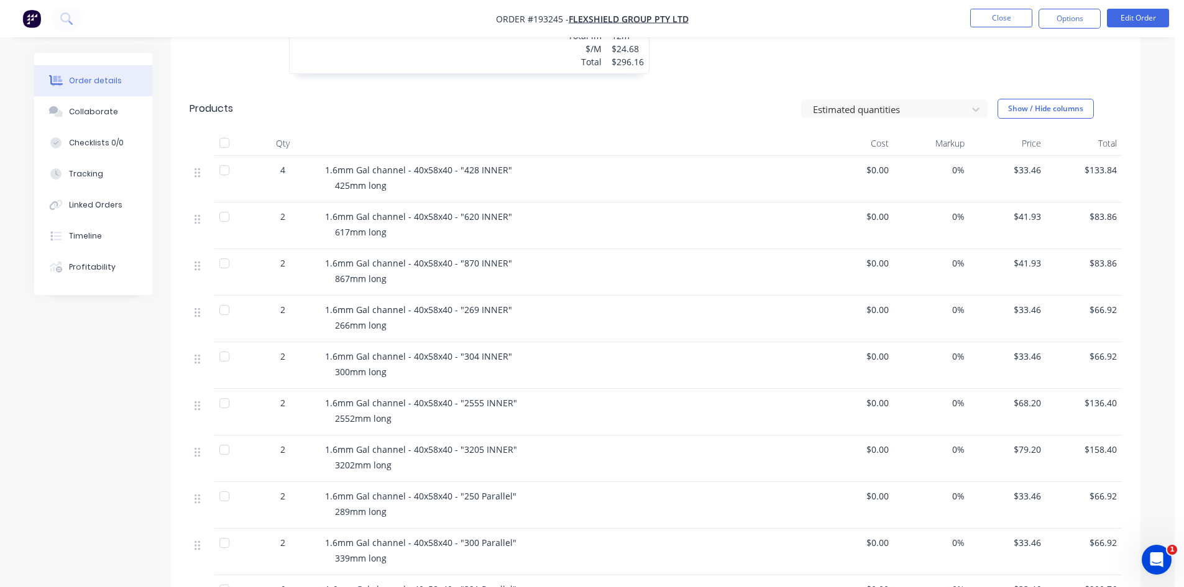
scroll to position [1450, 0]
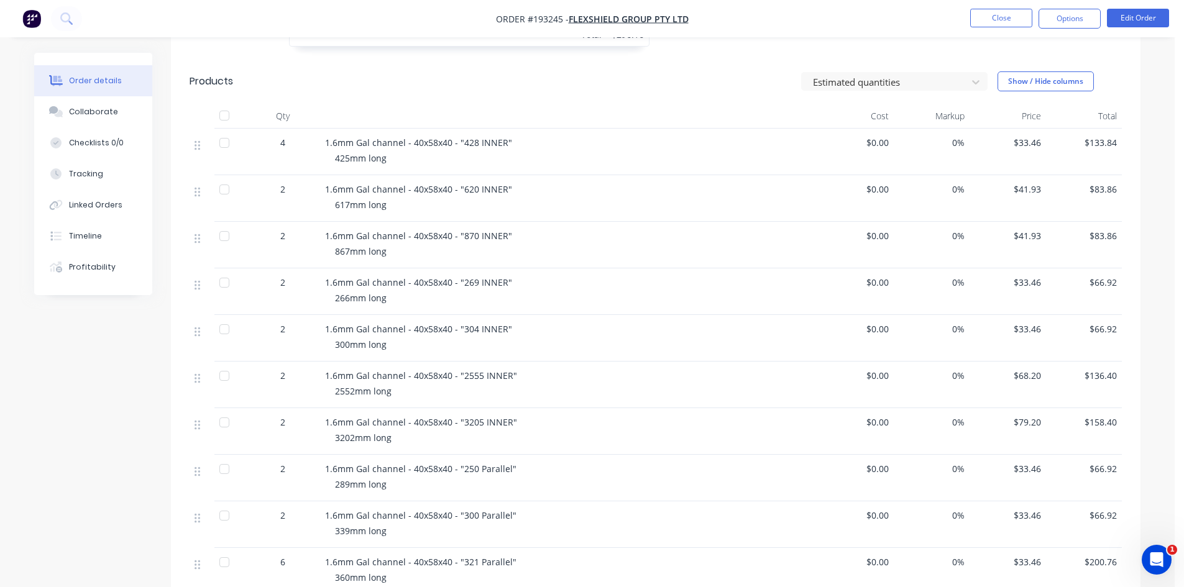
drag, startPoint x: 608, startPoint y: 301, endPoint x: 609, endPoint y: 295, distance: 6.3
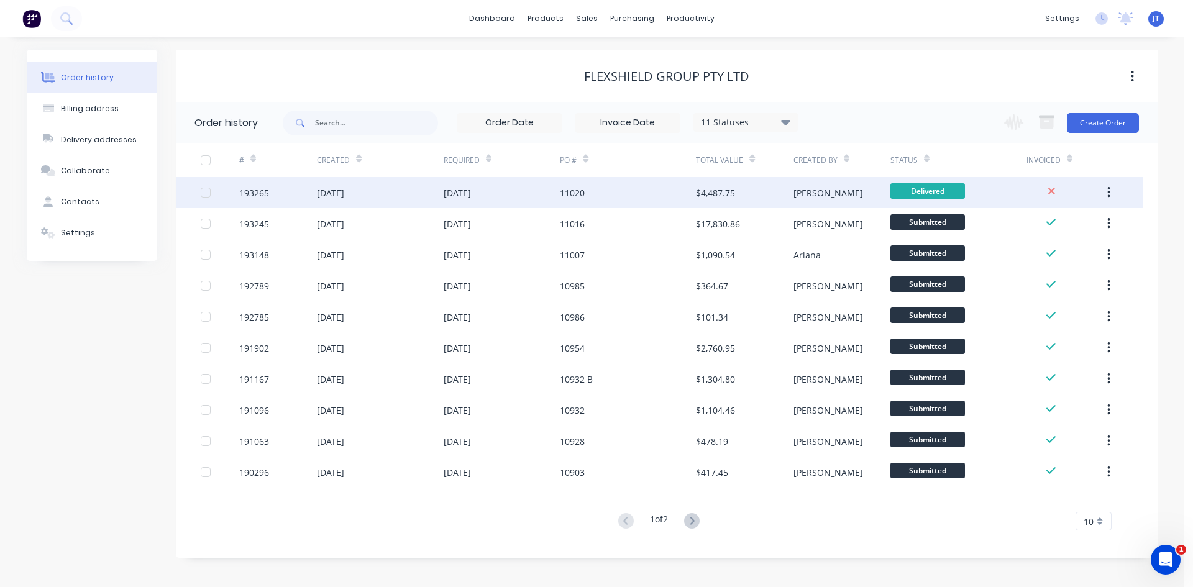
click at [575, 194] on div "11020" at bounding box center [572, 192] width 25 height 13
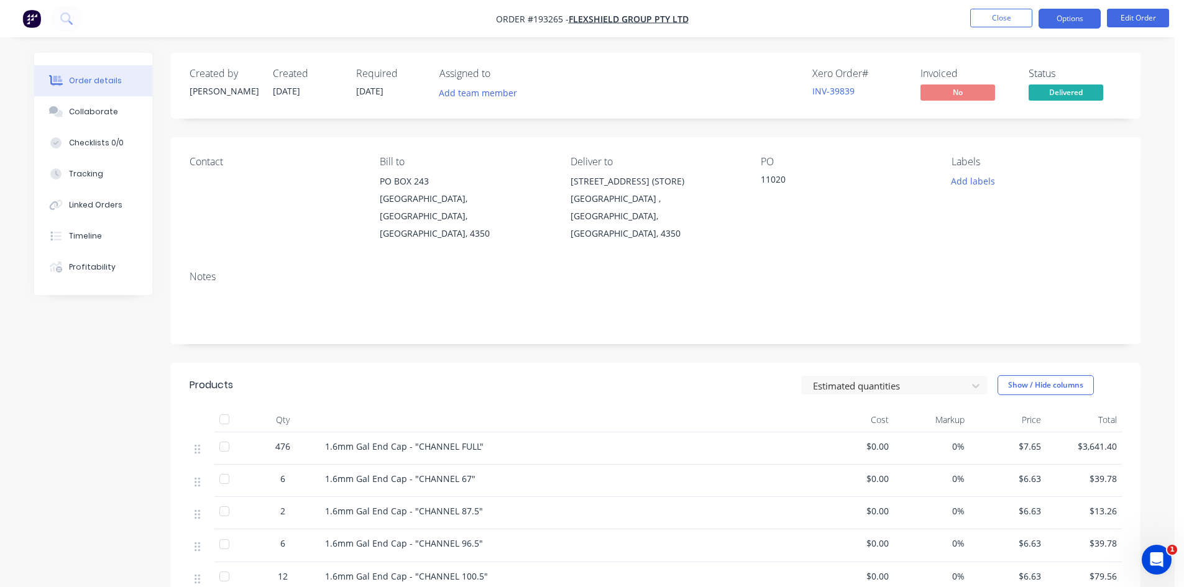
click at [1072, 17] on button "Options" at bounding box center [1070, 19] width 62 height 20
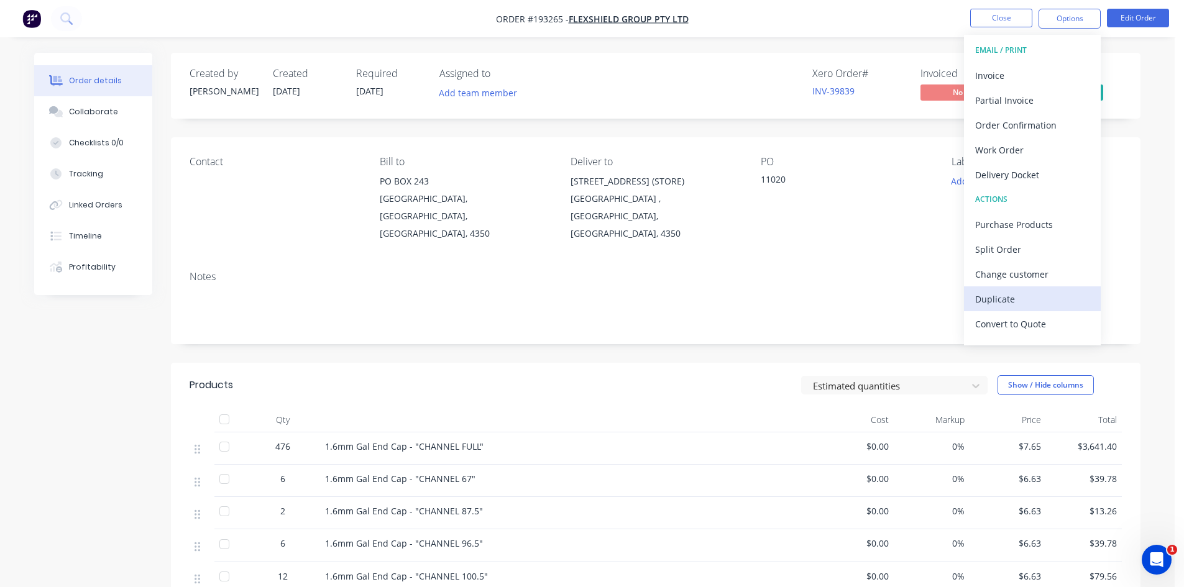
click at [1019, 305] on div "Duplicate" at bounding box center [1032, 299] width 114 height 18
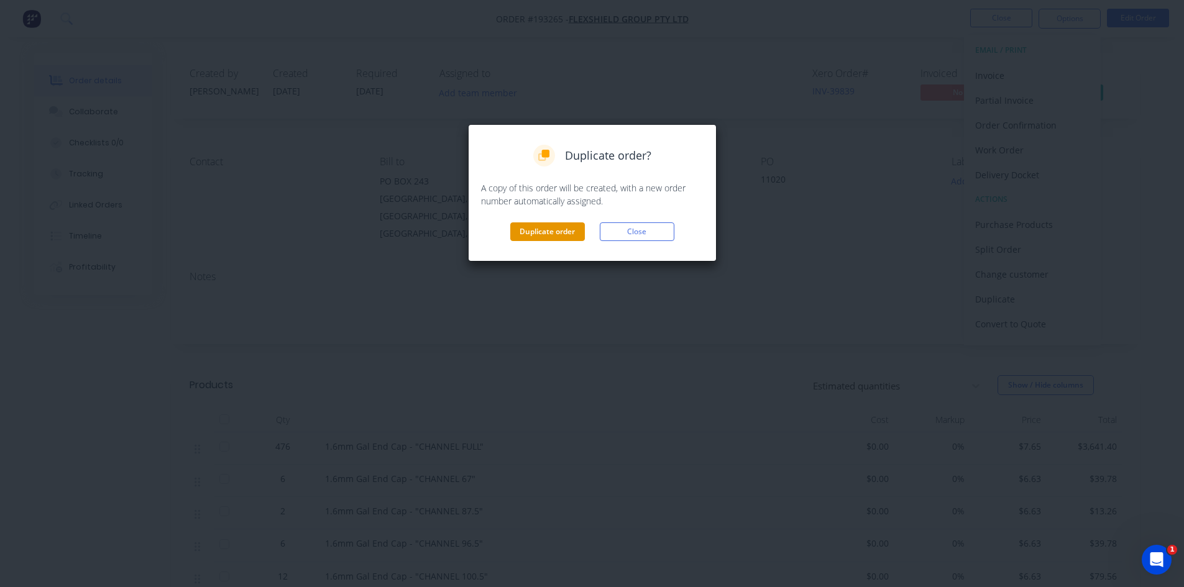
click at [526, 233] on button "Duplicate order" at bounding box center [547, 232] width 75 height 19
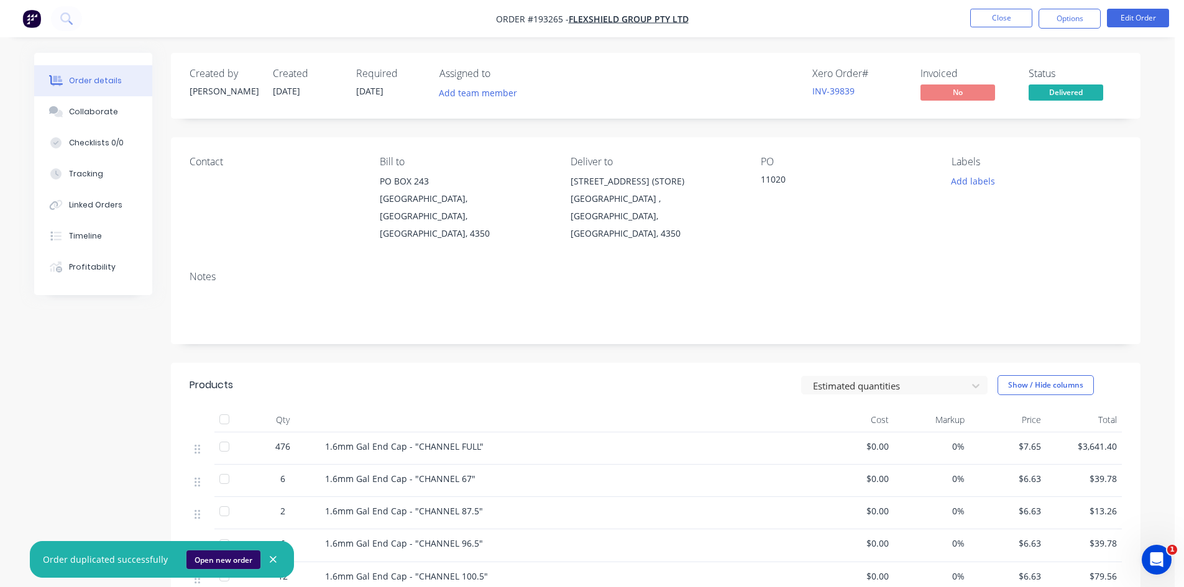
click at [221, 559] on button "Open new order" at bounding box center [223, 560] width 74 height 19
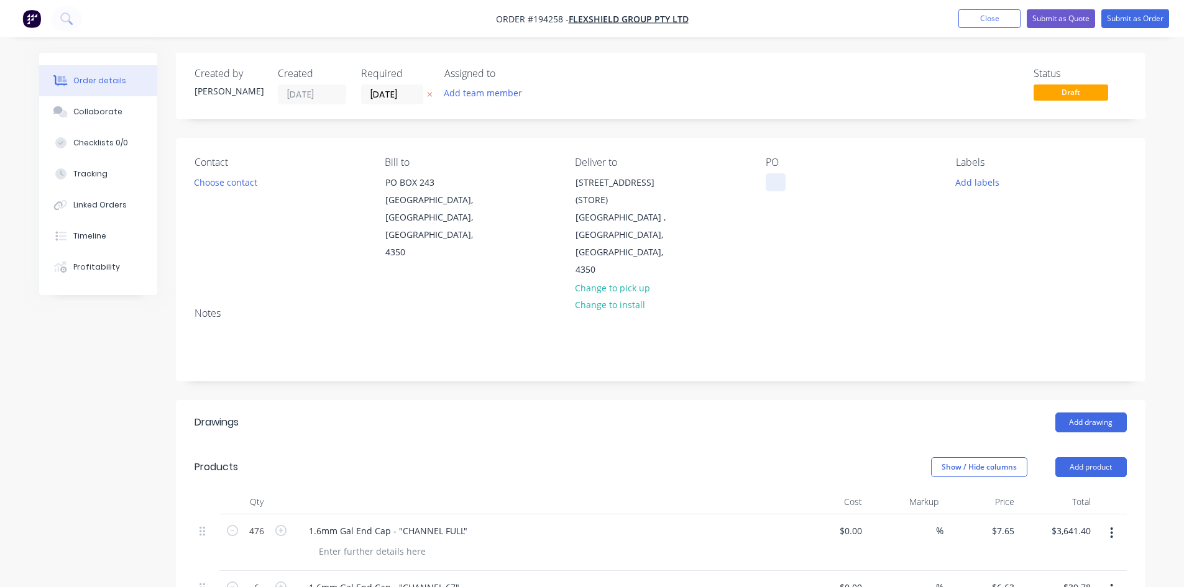
click at [774, 184] on div at bounding box center [776, 182] width 20 height 18
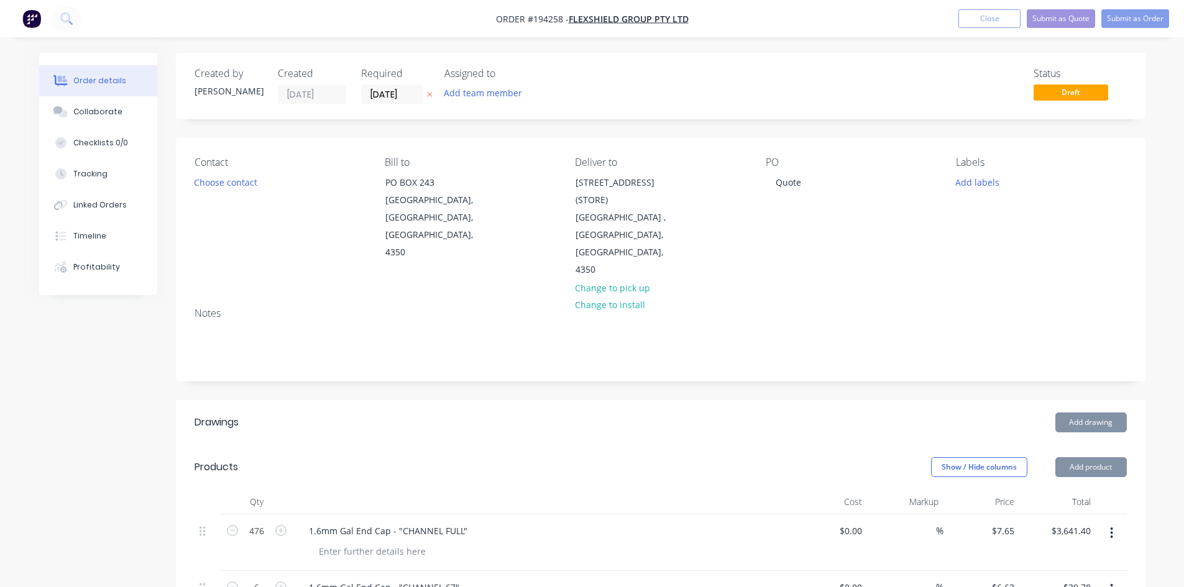
click at [851, 303] on div "Notes" at bounding box center [661, 339] width 970 height 83
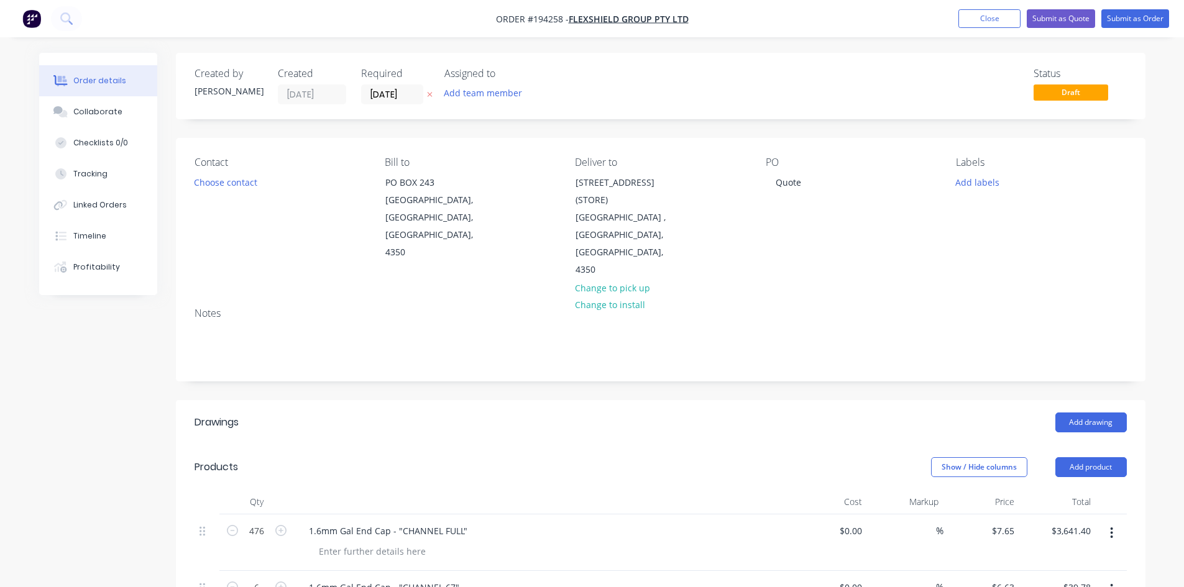
scroll to position [207, 0]
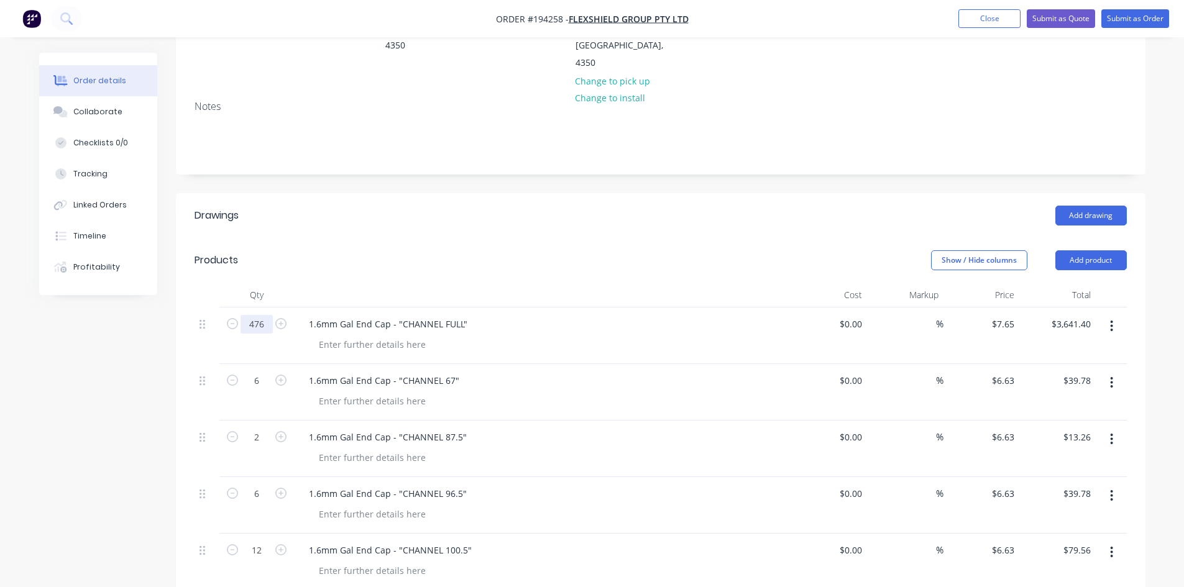
click at [267, 315] on input "476" at bounding box center [257, 324] width 32 height 19
type input "4"
type input "$30.60"
click at [671, 219] on header "Drawings Add drawing" at bounding box center [661, 215] width 970 height 45
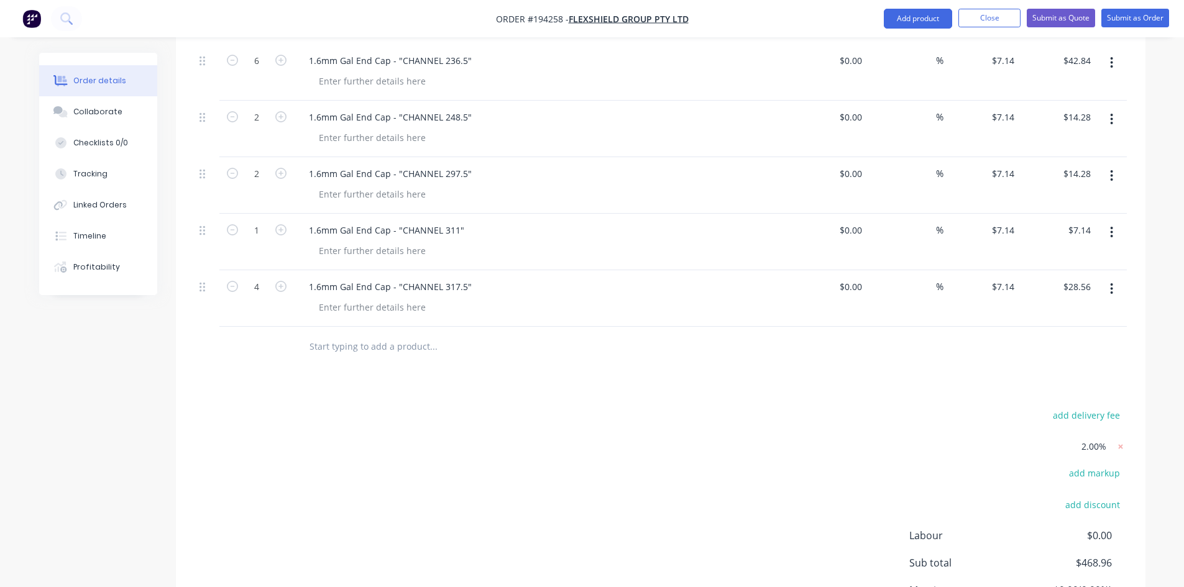
scroll to position [829, 0]
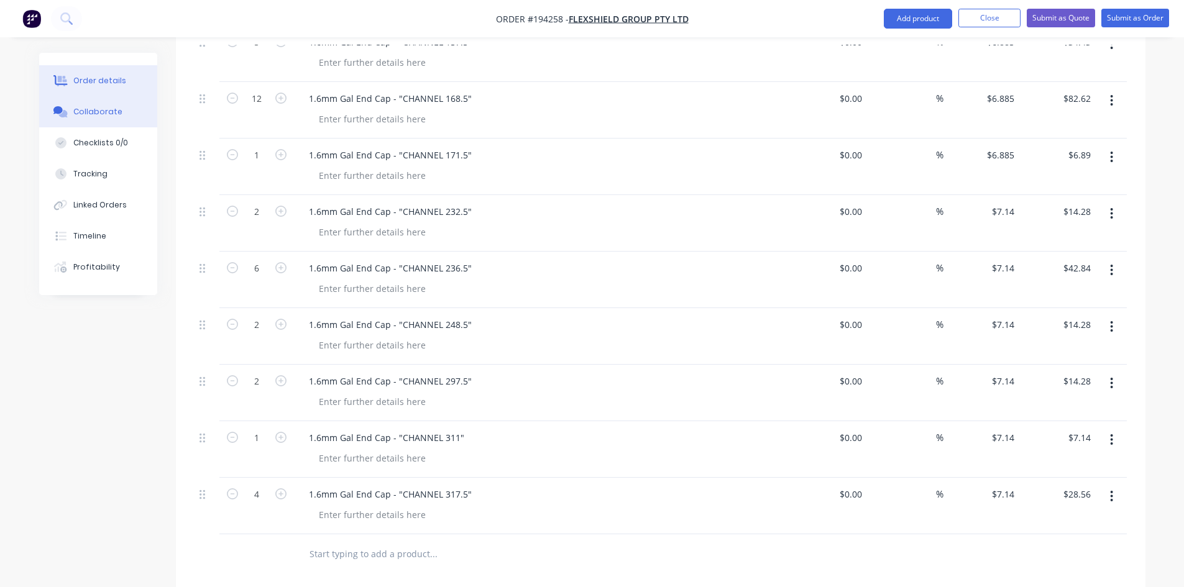
click at [92, 113] on div "Collaborate" at bounding box center [97, 111] width 49 height 11
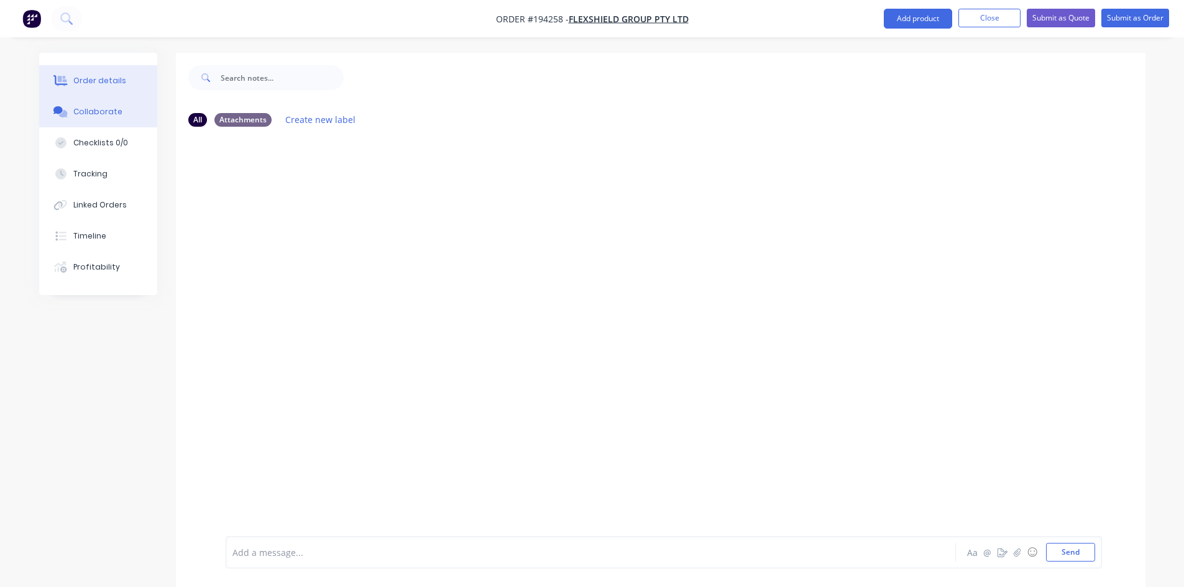
click at [103, 86] on button "Order details" at bounding box center [98, 80] width 118 height 31
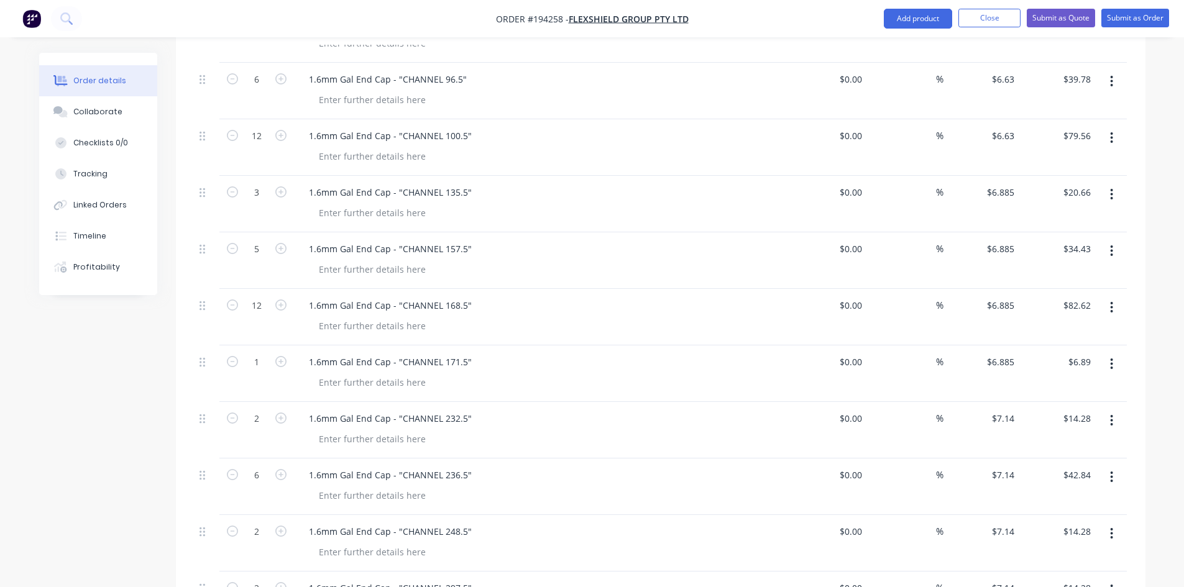
scroll to position [415, 0]
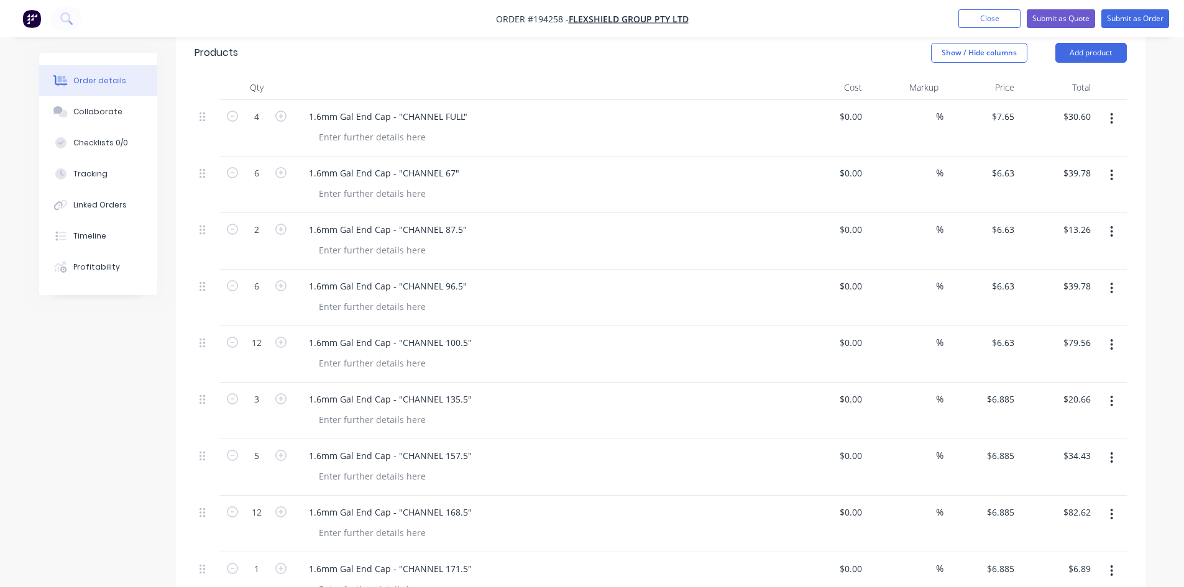
click at [1114, 164] on button "button" at bounding box center [1111, 175] width 29 height 22
drag, startPoint x: 1090, startPoint y: 261, endPoint x: 1102, endPoint y: 172, distance: 89.7
click at [1090, 273] on div "Delete" at bounding box center [1068, 282] width 96 height 18
click at [1111, 168] on icon "button" at bounding box center [1111, 175] width 3 height 14
click at [1085, 273] on div "Delete" at bounding box center [1068, 282] width 96 height 18
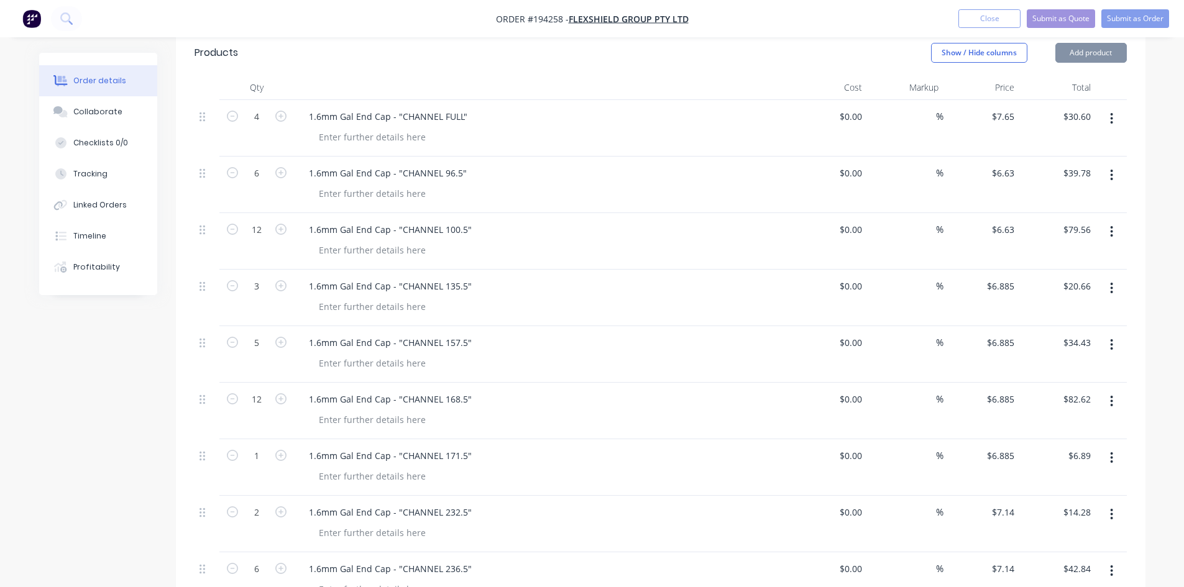
click at [1110, 168] on icon "button" at bounding box center [1111, 175] width 3 height 14
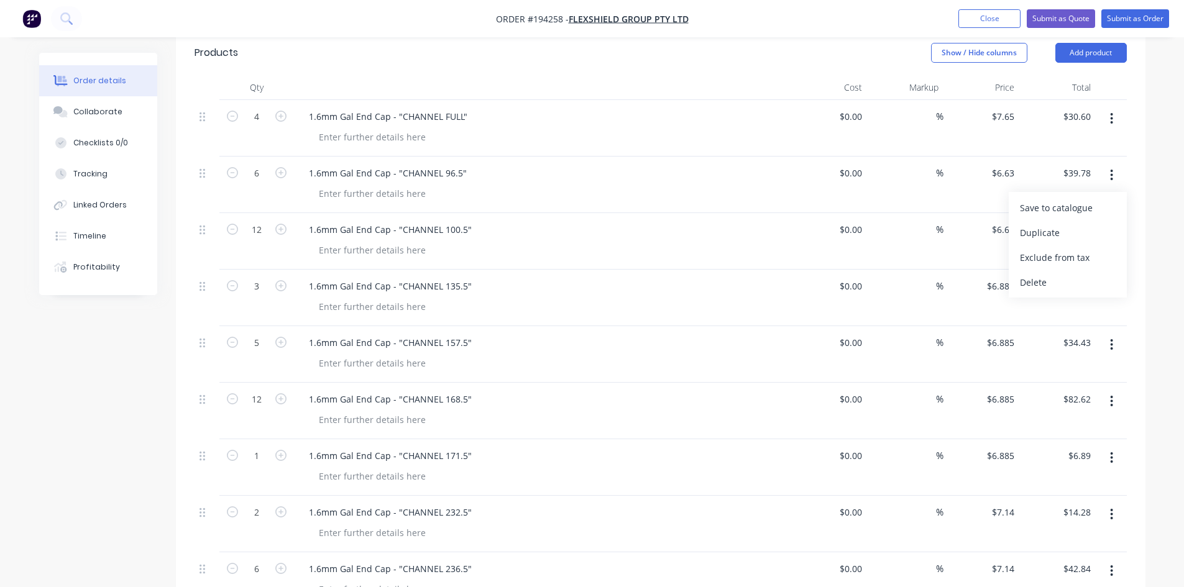
click at [1096, 273] on div "Delete" at bounding box center [1068, 282] width 96 height 18
click at [1113, 168] on icon "button" at bounding box center [1111, 175] width 3 height 14
click at [1096, 249] on div "Exclude from tax" at bounding box center [1068, 258] width 96 height 18
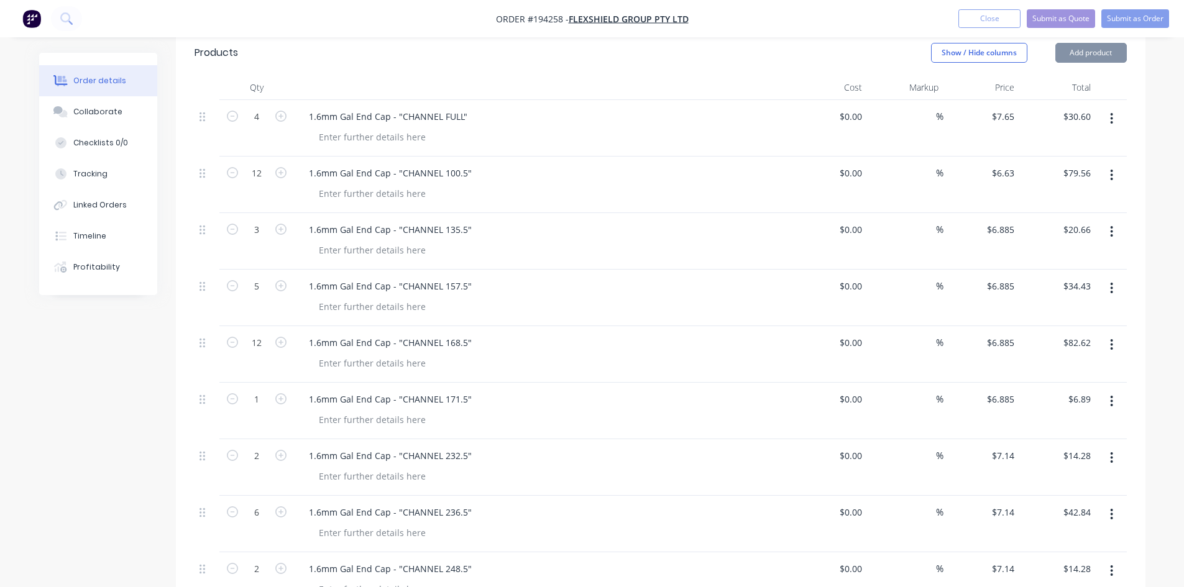
click at [1115, 164] on button "button" at bounding box center [1111, 175] width 29 height 22
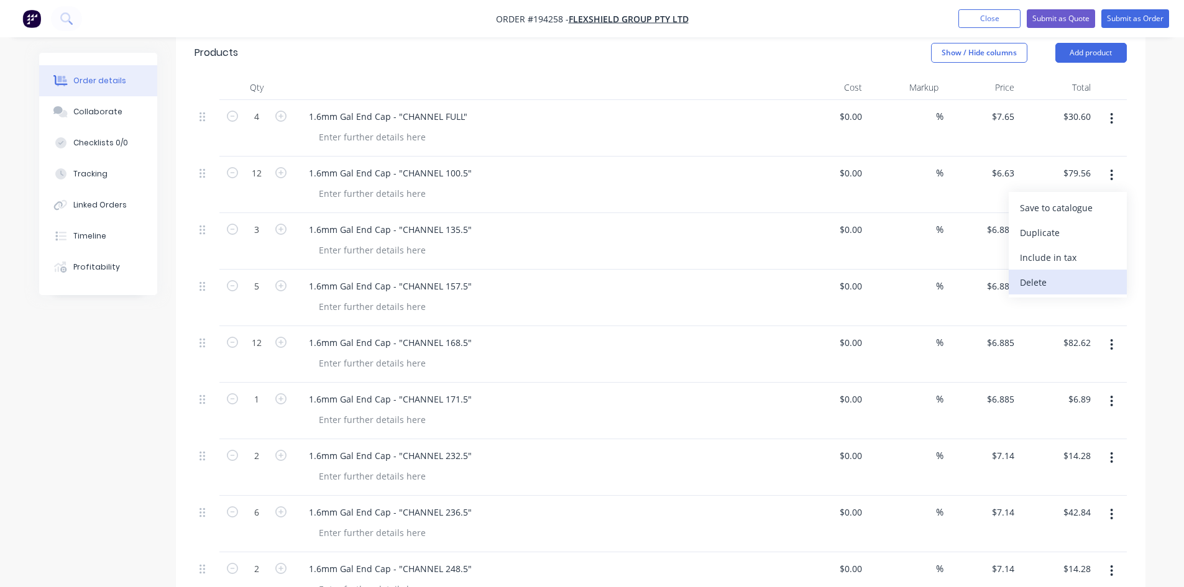
click at [1092, 273] on div "Delete" at bounding box center [1068, 282] width 96 height 18
click at [1111, 170] on icon "button" at bounding box center [1112, 175] width 2 height 11
click at [1082, 273] on div "Delete" at bounding box center [1068, 282] width 96 height 18
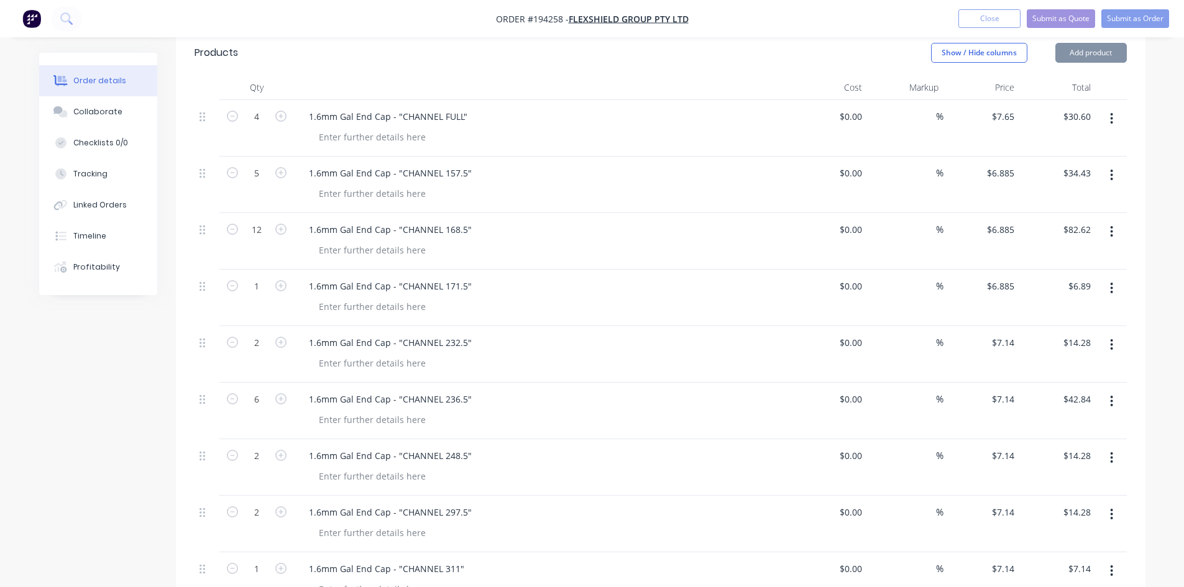
click at [1114, 164] on button "button" at bounding box center [1111, 175] width 29 height 22
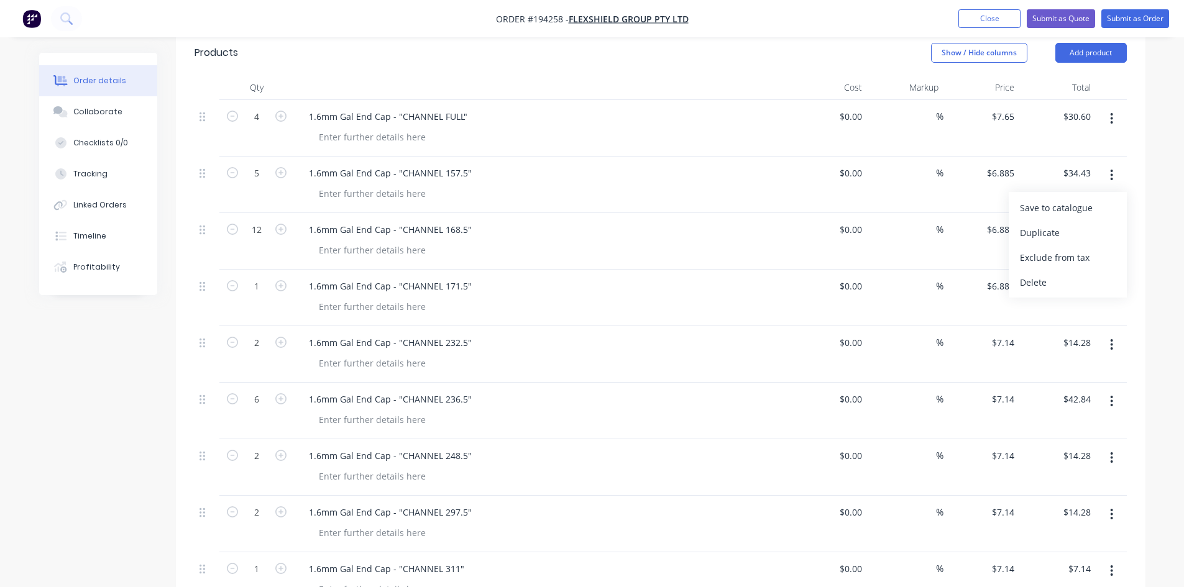
click at [1096, 273] on div "Delete" at bounding box center [1068, 282] width 96 height 18
click at [1107, 164] on button "button" at bounding box center [1111, 175] width 29 height 22
click at [1087, 273] on div "Delete" at bounding box center [1068, 282] width 96 height 18
click at [1114, 164] on button "button" at bounding box center [1111, 175] width 29 height 22
click at [1105, 273] on div "Delete" at bounding box center [1068, 282] width 96 height 18
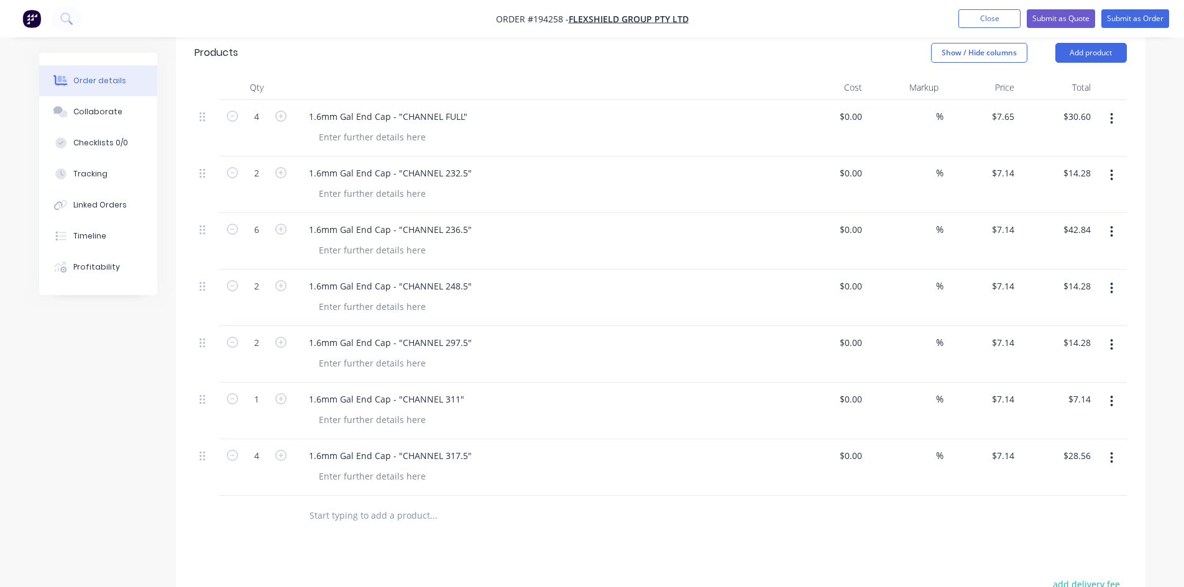
click at [1110, 168] on icon "button" at bounding box center [1111, 175] width 3 height 14
drag, startPoint x: 1087, startPoint y: 264, endPoint x: 1087, endPoint y: 244, distance: 19.9
click at [1087, 273] on div "Delete" at bounding box center [1068, 282] width 96 height 18
click at [1108, 164] on button "button" at bounding box center [1111, 175] width 29 height 22
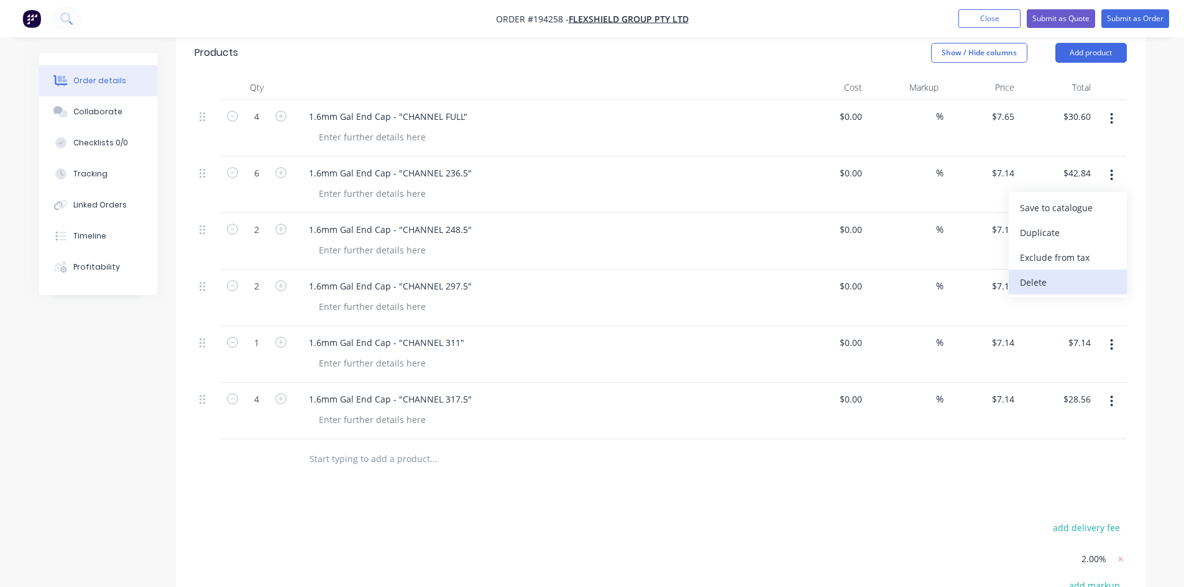
click at [1084, 273] on div "Delete" at bounding box center [1068, 282] width 96 height 18
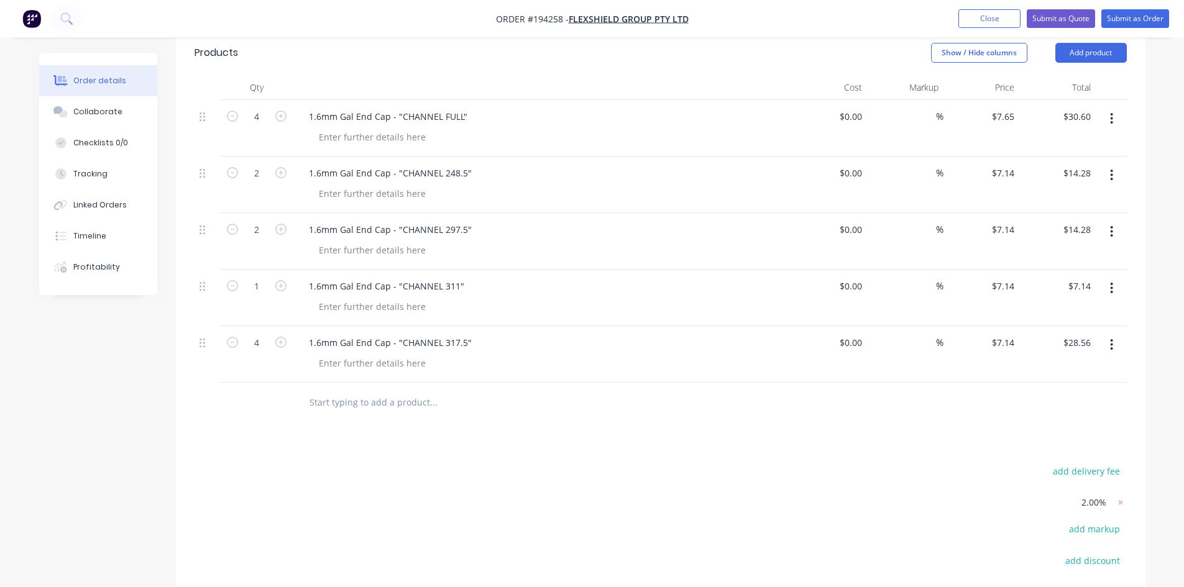
click at [1111, 168] on icon "button" at bounding box center [1111, 175] width 3 height 14
click at [1084, 273] on div "Delete" at bounding box center [1068, 282] width 96 height 18
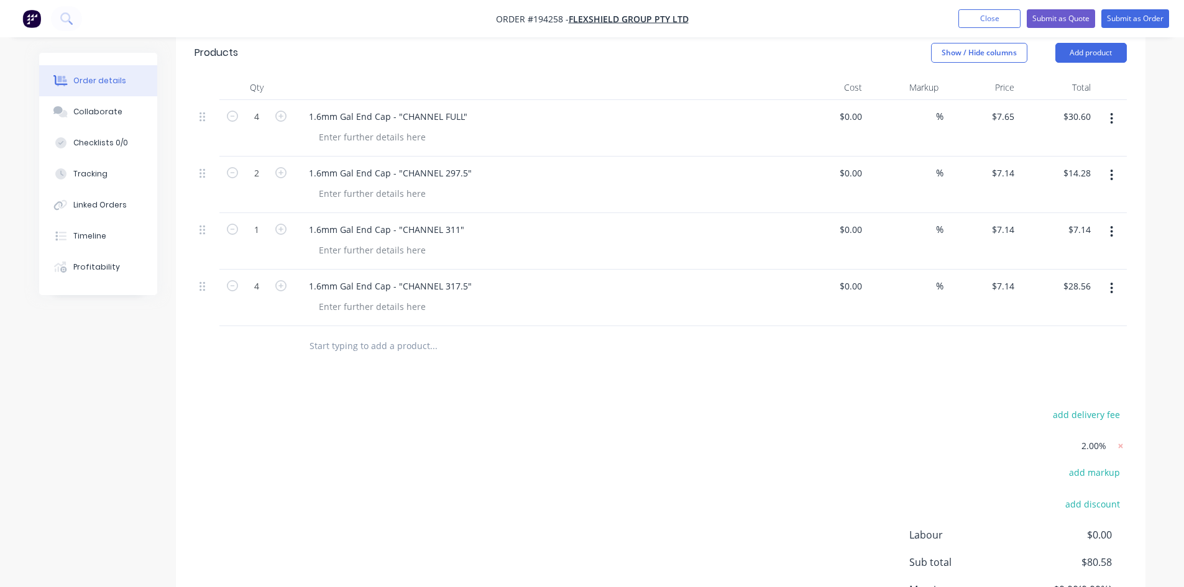
click at [1108, 164] on button "button" at bounding box center [1111, 175] width 29 height 22
click at [1084, 273] on div "Delete" at bounding box center [1068, 282] width 96 height 18
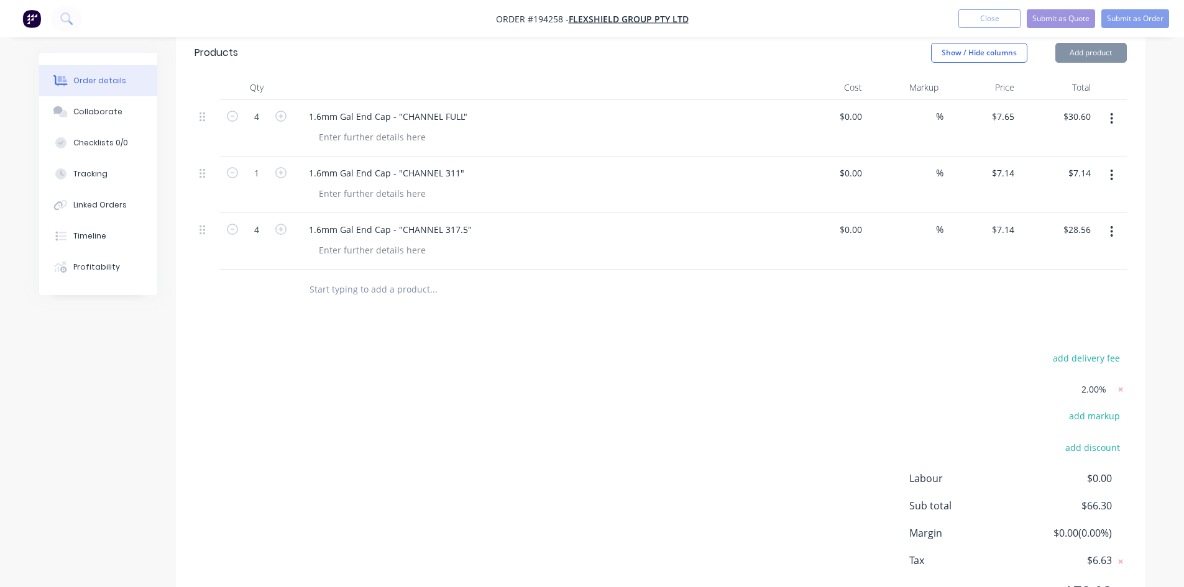
click at [1120, 164] on button "button" at bounding box center [1111, 175] width 29 height 22
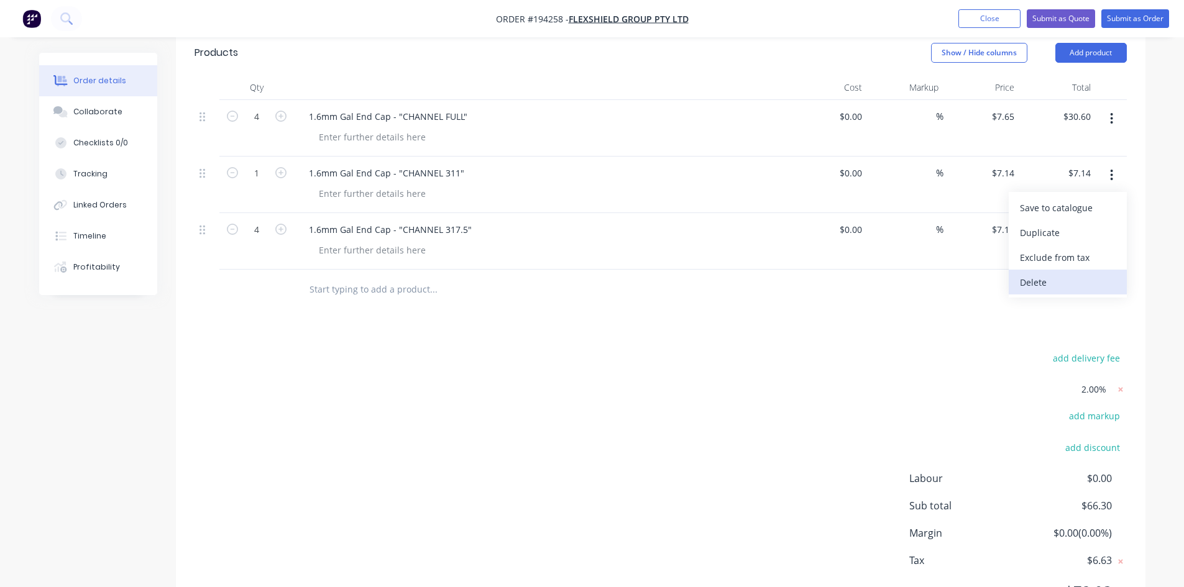
click at [1097, 273] on div "Delete" at bounding box center [1068, 282] width 96 height 18
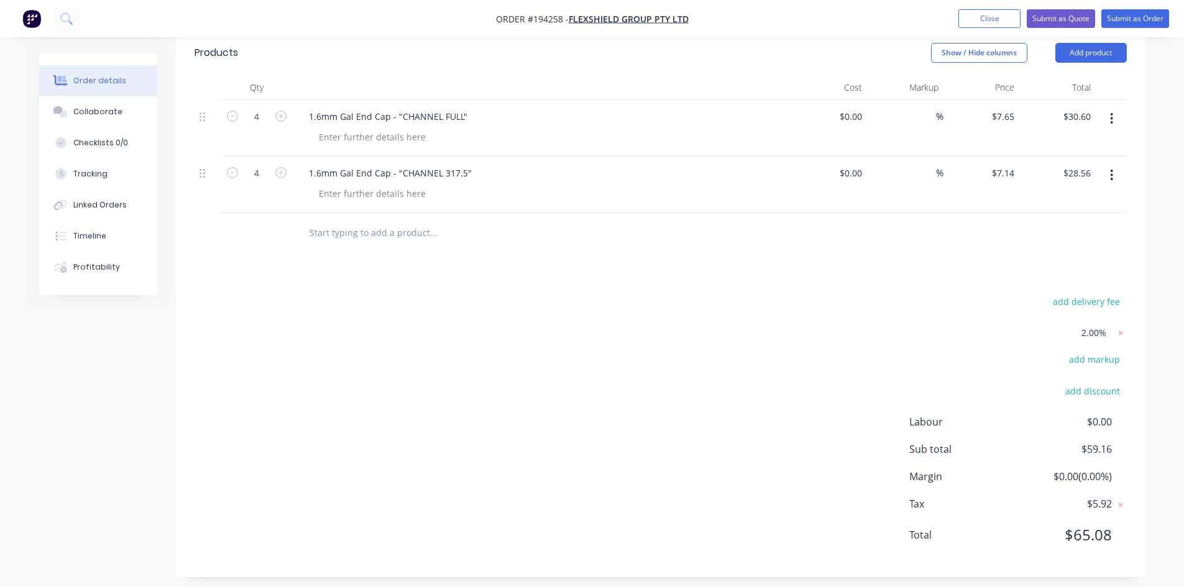
scroll to position [406, 0]
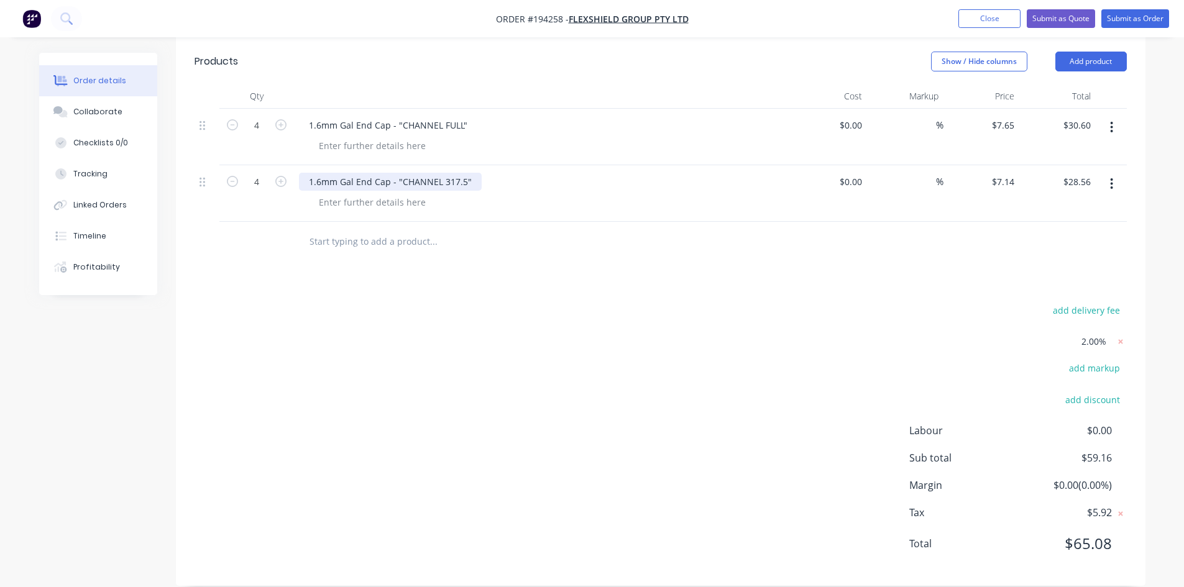
click at [456, 173] on div "1.6mm Gal End Cap - "CHANNEL 317.5"" at bounding box center [390, 182] width 183 height 18
click at [601, 283] on div "Drawings Add drawing Products Show / Hide columns Add product Qty Cost Markup P…" at bounding box center [661, 290] width 970 height 592
click at [264, 173] on input "4" at bounding box center [257, 182] width 32 height 19
type input "2"
type input "$14.28"
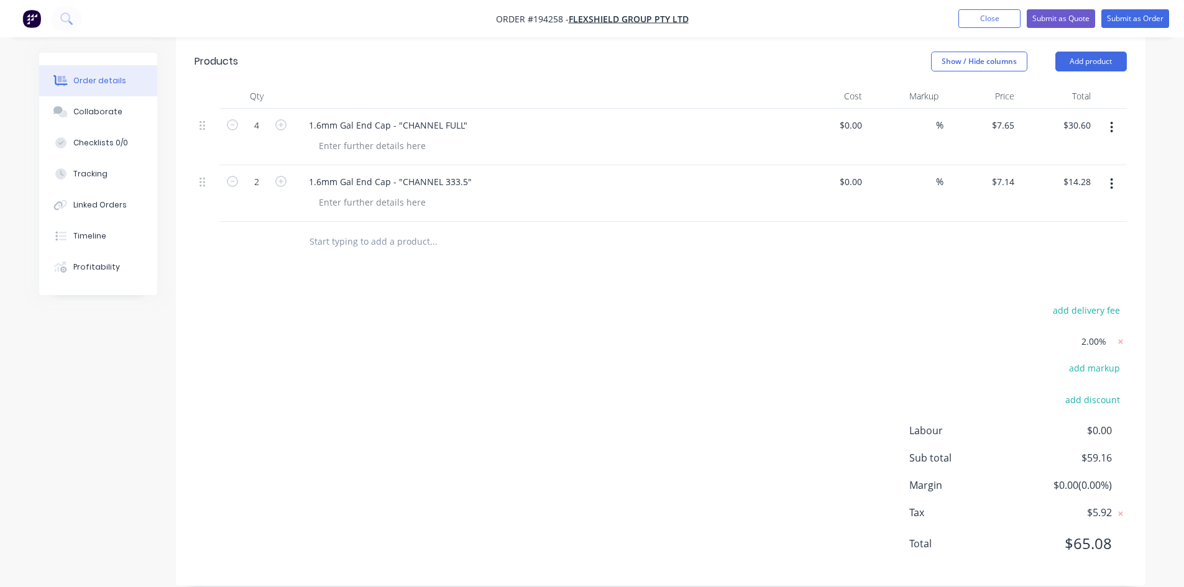
click at [672, 234] on div at bounding box center [518, 241] width 438 height 25
click at [1006, 173] on input "7.14" at bounding box center [1005, 182] width 29 height 18
type input "$7.65"
type input "$15.30"
click at [793, 302] on div "add delivery fee 2.00% add markup add discount Labour $0.00 Sub total $44.88 Ma…" at bounding box center [661, 435] width 932 height 266
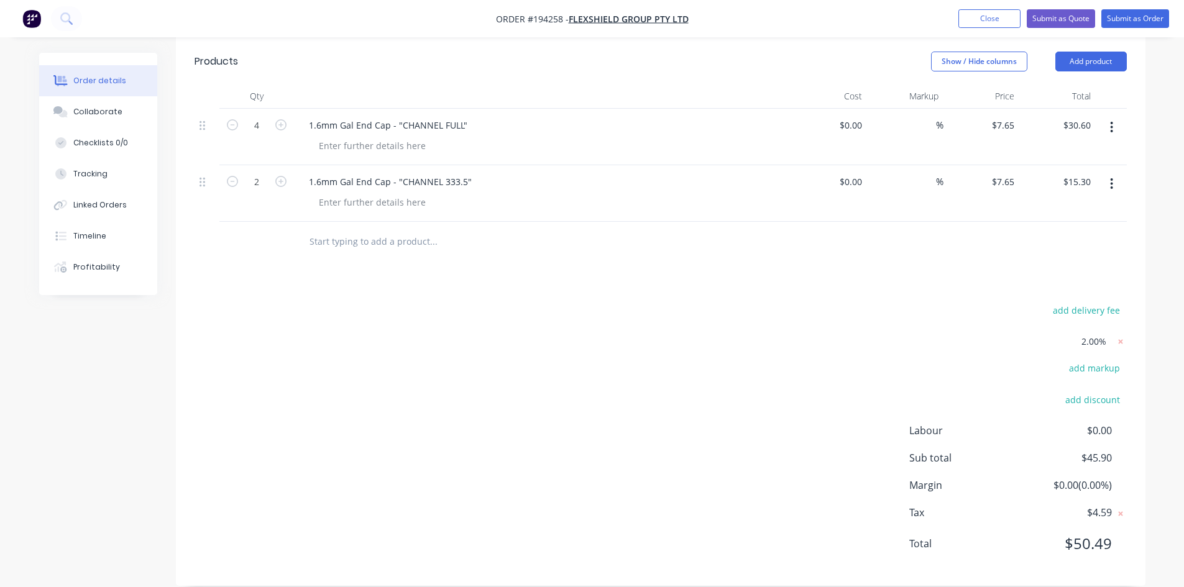
drag, startPoint x: 1108, startPoint y: 162, endPoint x: 1098, endPoint y: 179, distance: 19.5
click at [1108, 173] on button "button" at bounding box center [1111, 184] width 29 height 22
click at [1058, 232] on div "Duplicate" at bounding box center [1068, 241] width 96 height 18
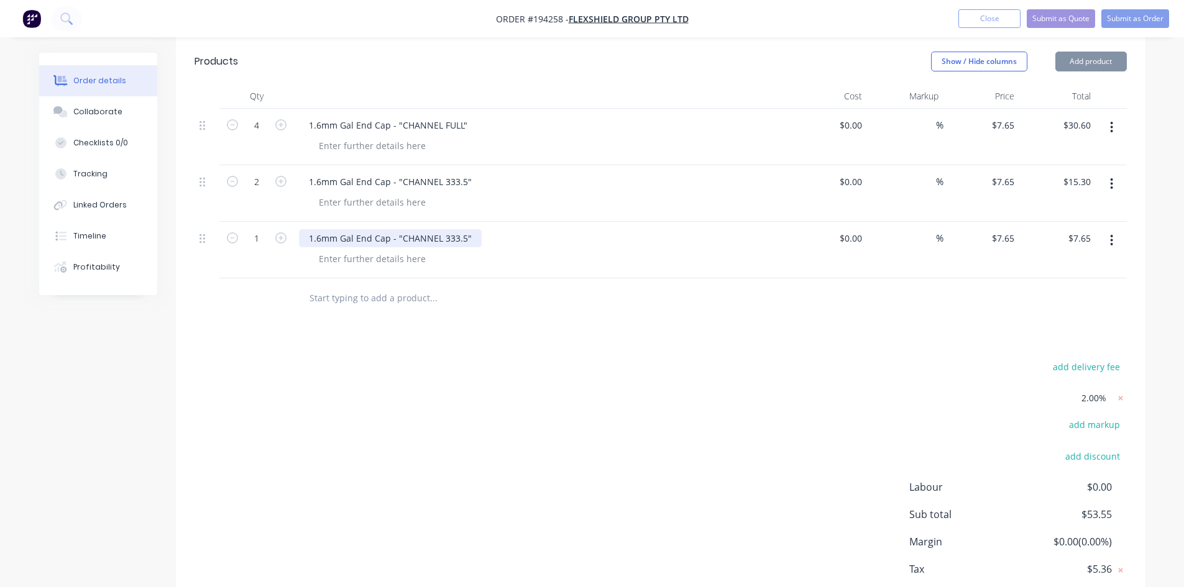
click at [454, 229] on div "1.6mm Gal End Cap - "CHANNEL 333.5"" at bounding box center [390, 238] width 183 height 18
click at [459, 229] on div "1.6mm Gal End Cap - "CHANNEL 333.5"" at bounding box center [390, 238] width 183 height 18
click at [623, 338] on div "Drawings Add drawing Products Show / Hide columns Add product Qty Cost Markup P…" at bounding box center [661, 318] width 970 height 649
click at [257, 229] on input "1" at bounding box center [257, 238] width 32 height 19
type input "10"
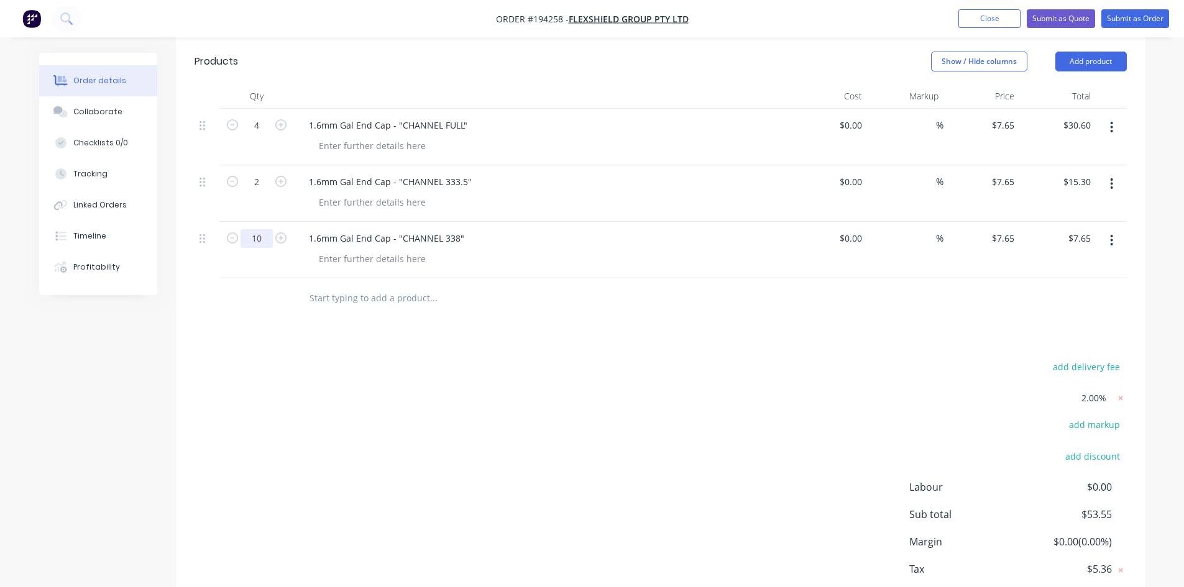
type input "$76.50"
type input "$0.00"
type input "$7.65"
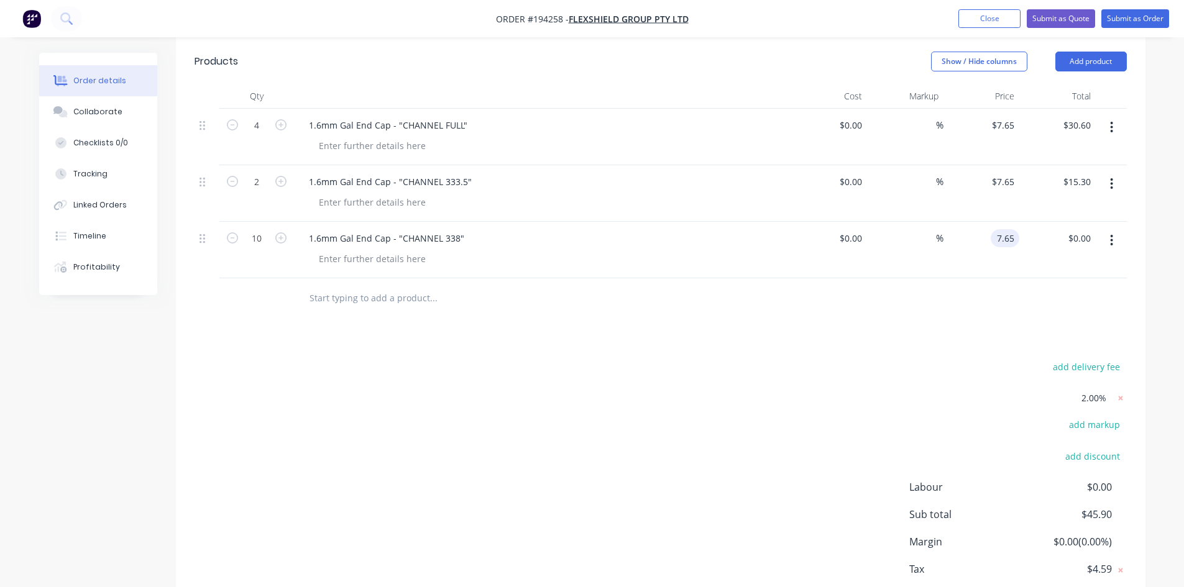
type input "$76.50"
click at [953, 403] on div "add delivery fee 2.00% add markup add discount Labour $0.00 Sub total $122.40 M…" at bounding box center [661, 492] width 932 height 266
click at [1117, 229] on button "button" at bounding box center [1111, 240] width 29 height 22
click at [1041, 289] on div "Duplicate" at bounding box center [1068, 298] width 96 height 18
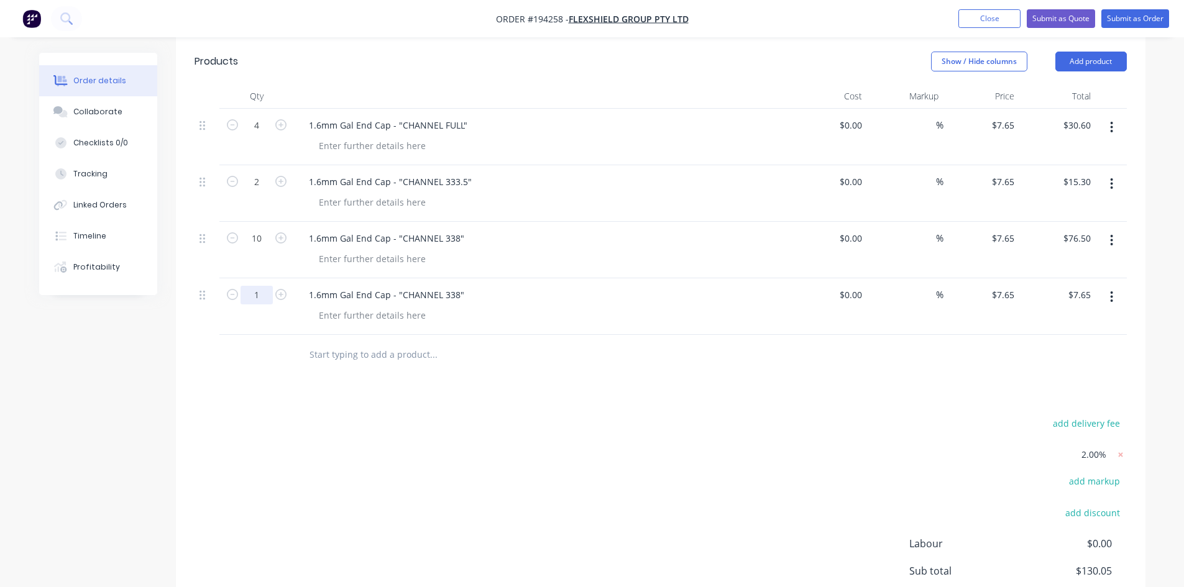
drag, startPoint x: 262, startPoint y: 272, endPoint x: 304, endPoint y: 287, distance: 44.8
click at [262, 286] on input "1" at bounding box center [257, 295] width 32 height 19
type input "12"
type input "$91.80"
click at [658, 356] on div at bounding box center [518, 355] width 448 height 40
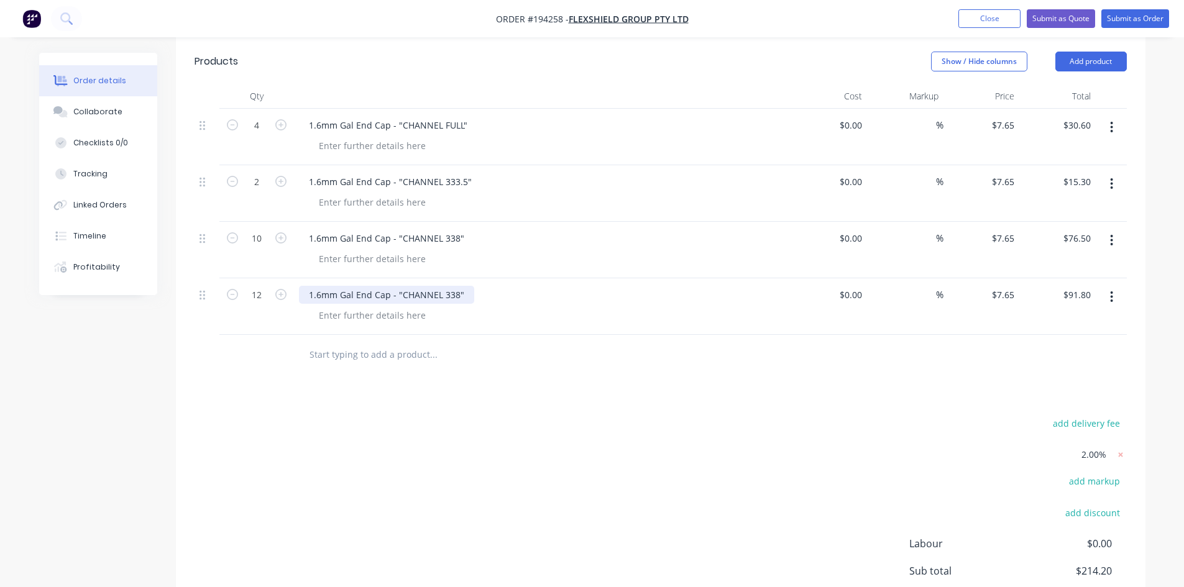
click at [451, 286] on div "1.6mm Gal End Cap - "CHANNEL 338"" at bounding box center [386, 295] width 175 height 18
click at [832, 393] on div "Drawings Add drawing Products Show / Hide columns Add product Qty Cost Markup P…" at bounding box center [661, 346] width 970 height 705
click at [1113, 290] on icon "button" at bounding box center [1111, 297] width 3 height 14
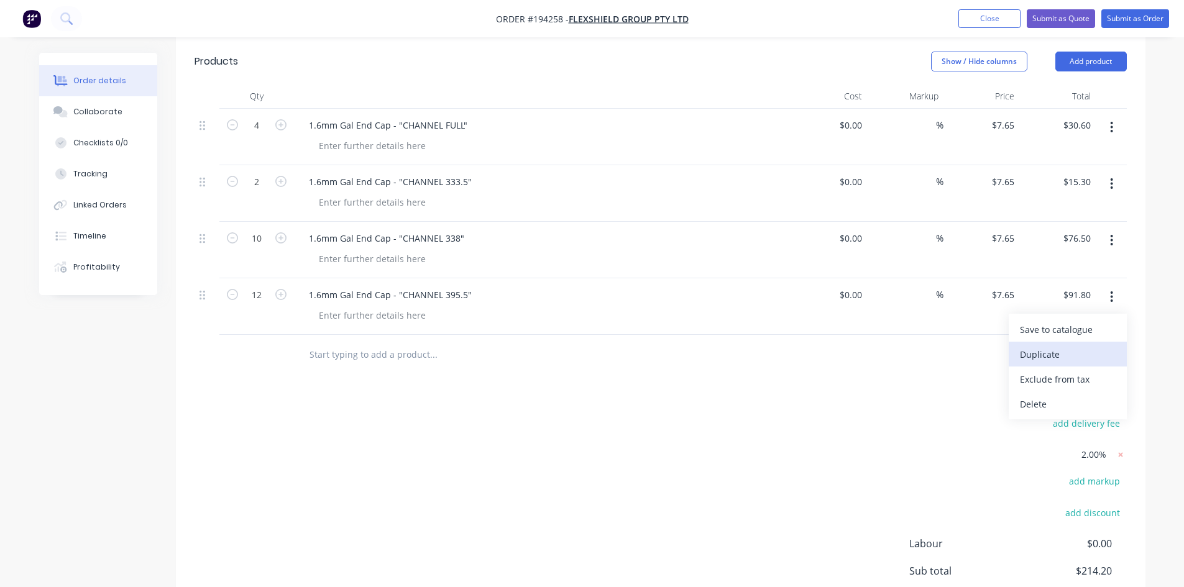
click at [1070, 346] on div "Duplicate" at bounding box center [1068, 355] width 96 height 18
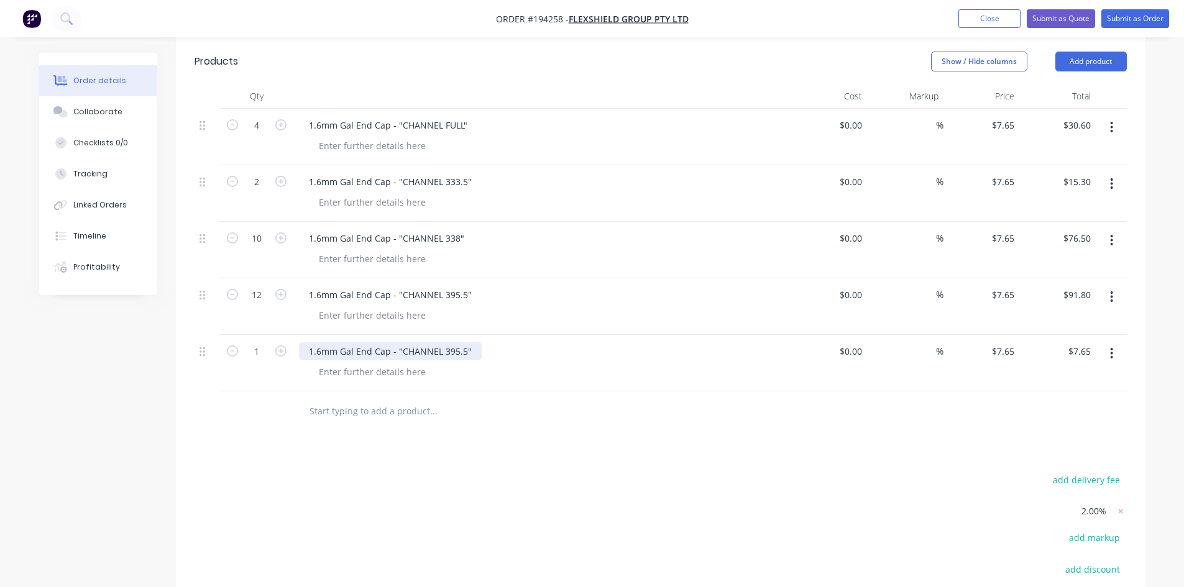
click at [456, 342] on div "1.6mm Gal End Cap - "CHANNEL 395.5"" at bounding box center [390, 351] width 183 height 18
click at [259, 342] on input "1" at bounding box center [257, 351] width 32 height 19
type input "5"
type input "$38.25"
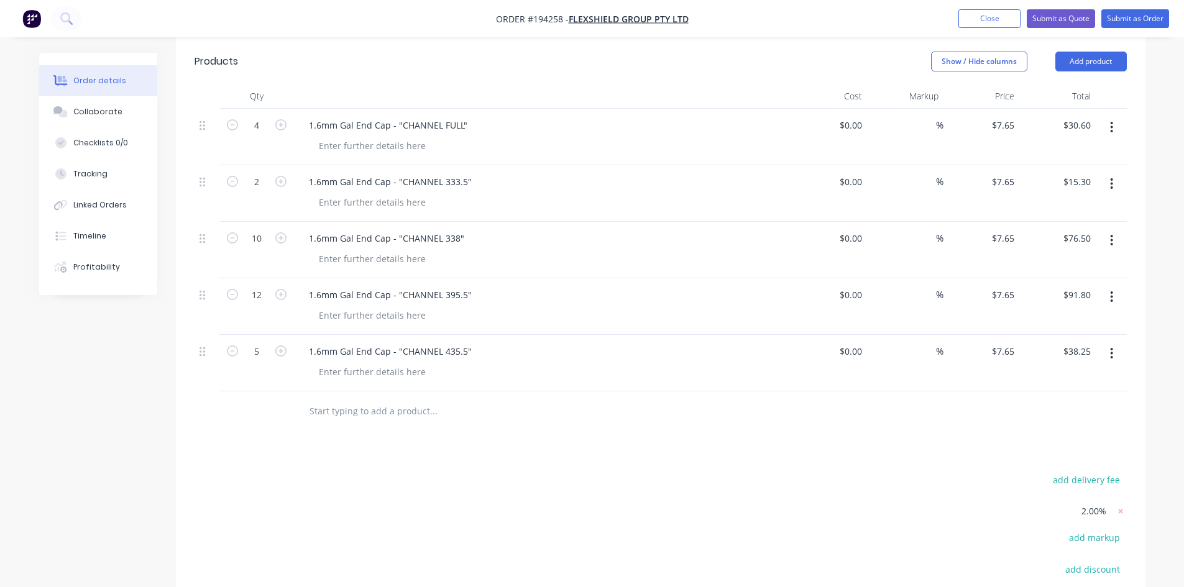
click at [1110, 342] on button "button" at bounding box center [1111, 353] width 29 height 22
click at [1067, 402] on div "Duplicate" at bounding box center [1068, 411] width 96 height 18
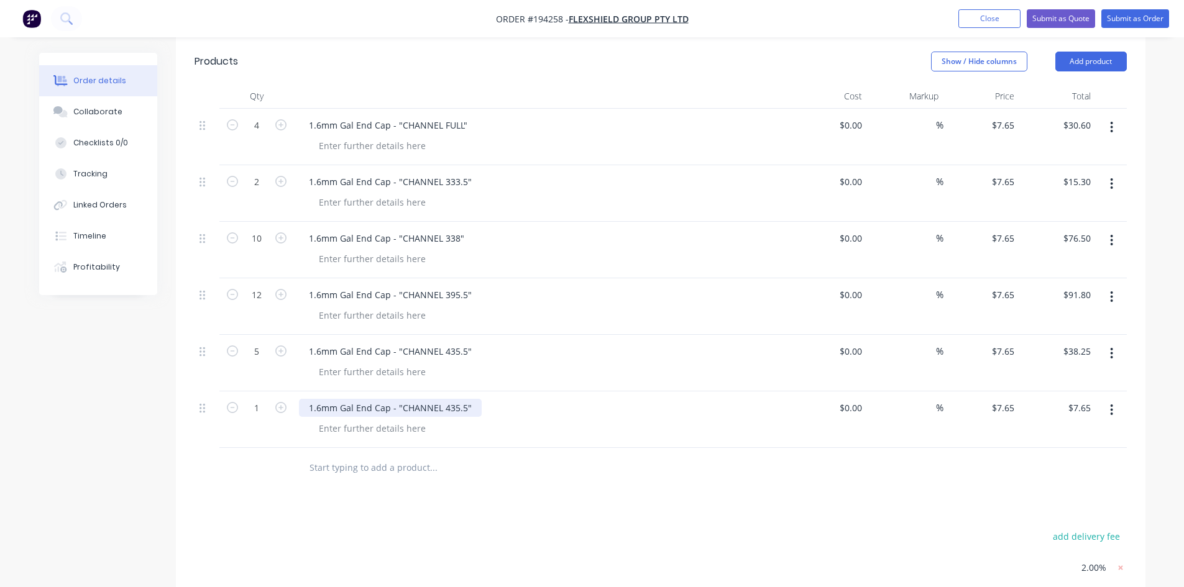
click at [456, 399] on div "1.6mm Gal End Cap - "CHANNEL 435.5"" at bounding box center [390, 408] width 183 height 18
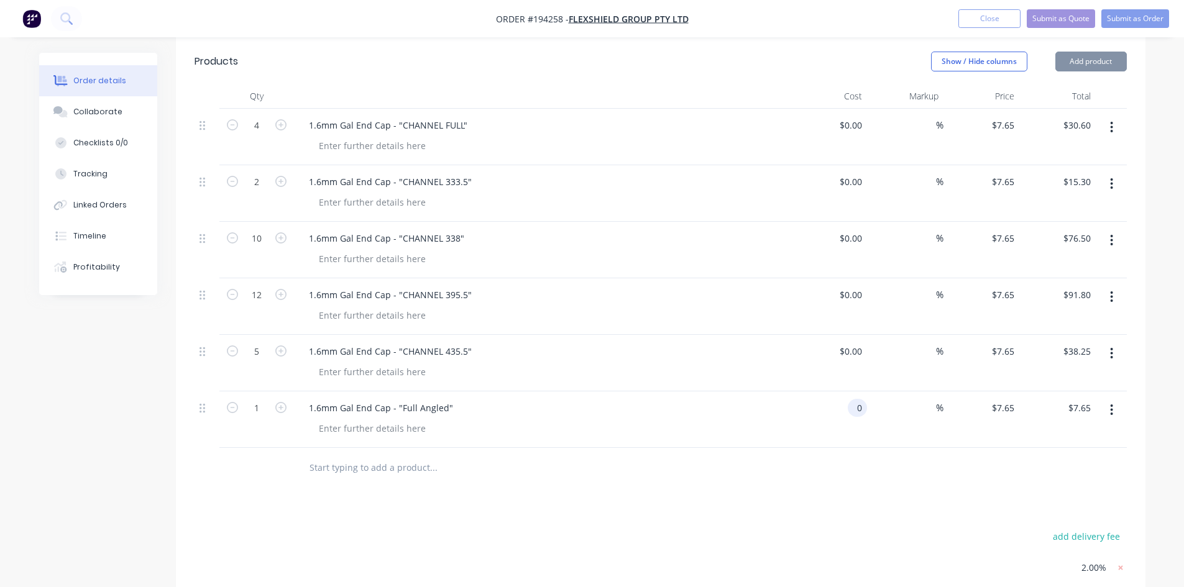
type input "$0.00"
type input "$8.29"
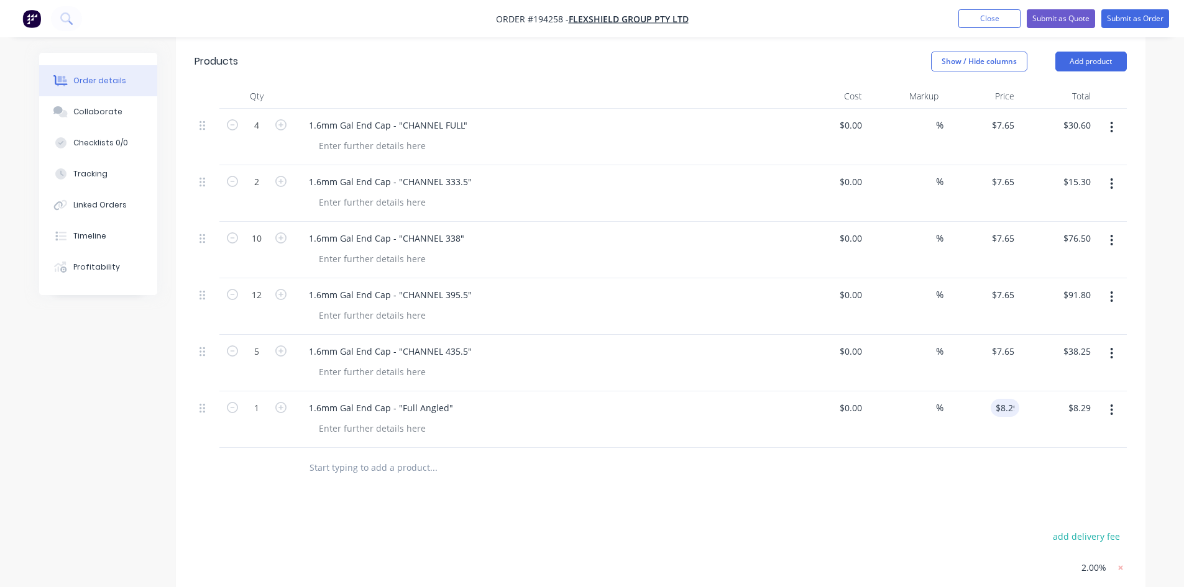
click at [742, 456] on div at bounding box center [661, 468] width 932 height 40
click at [278, 402] on icon "button" at bounding box center [280, 407] width 11 height 11
type input "2"
type input "$16.58"
click at [278, 402] on icon "button" at bounding box center [280, 407] width 11 height 11
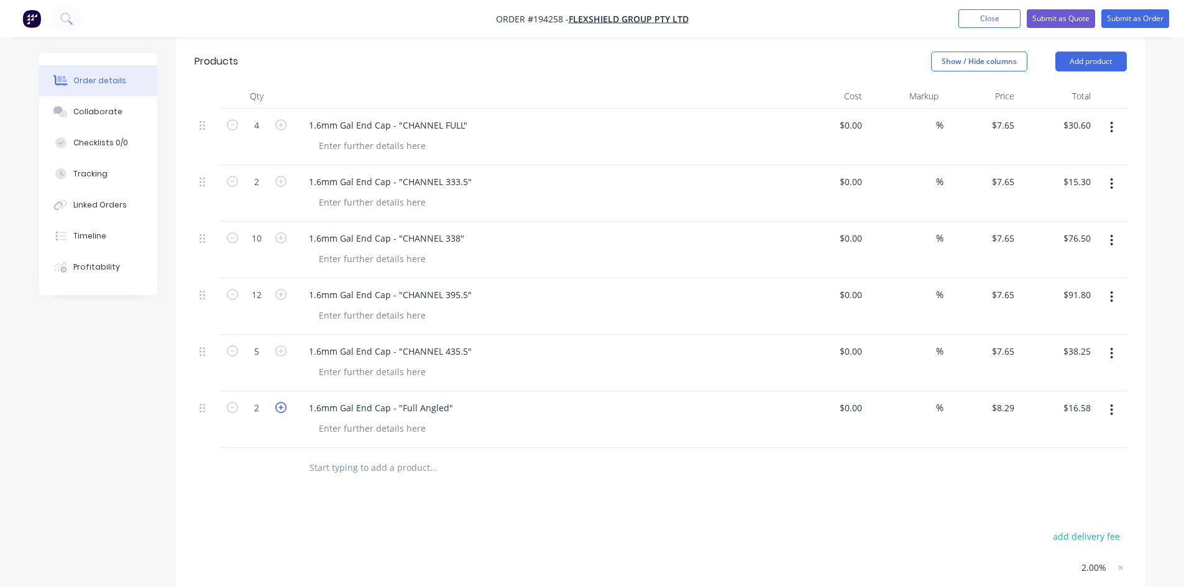
type input "3"
type input "$24.87"
click at [278, 402] on icon "button" at bounding box center [280, 407] width 11 height 11
type input "4"
type input "$33.16"
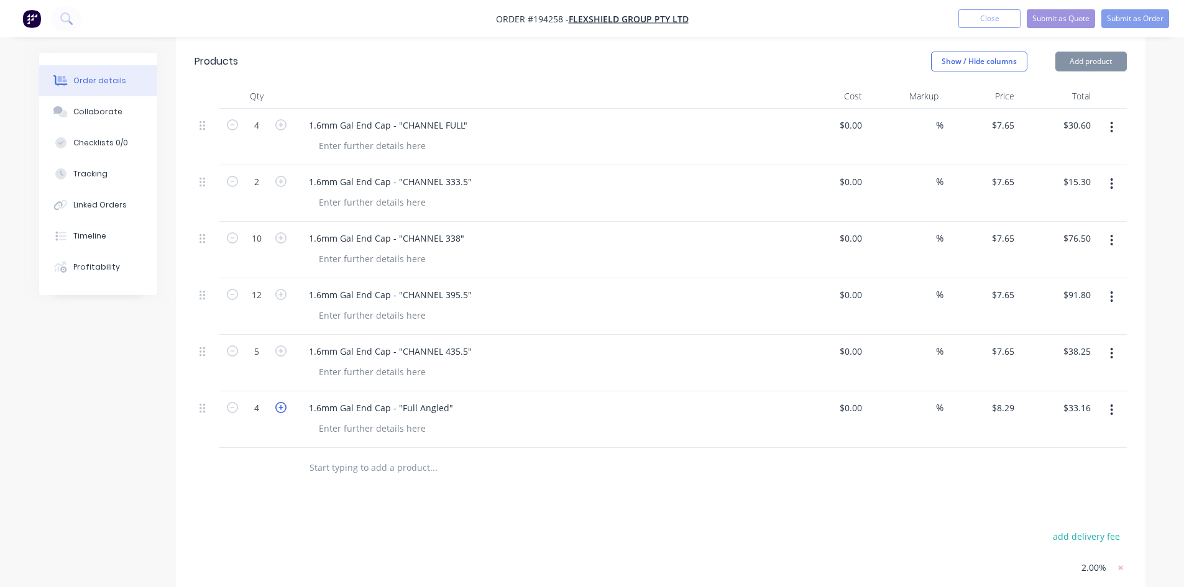
click at [278, 402] on icon "button" at bounding box center [280, 407] width 11 height 11
type input "5"
type input "$41.45"
click at [278, 402] on icon "button" at bounding box center [280, 407] width 11 height 11
type input "6"
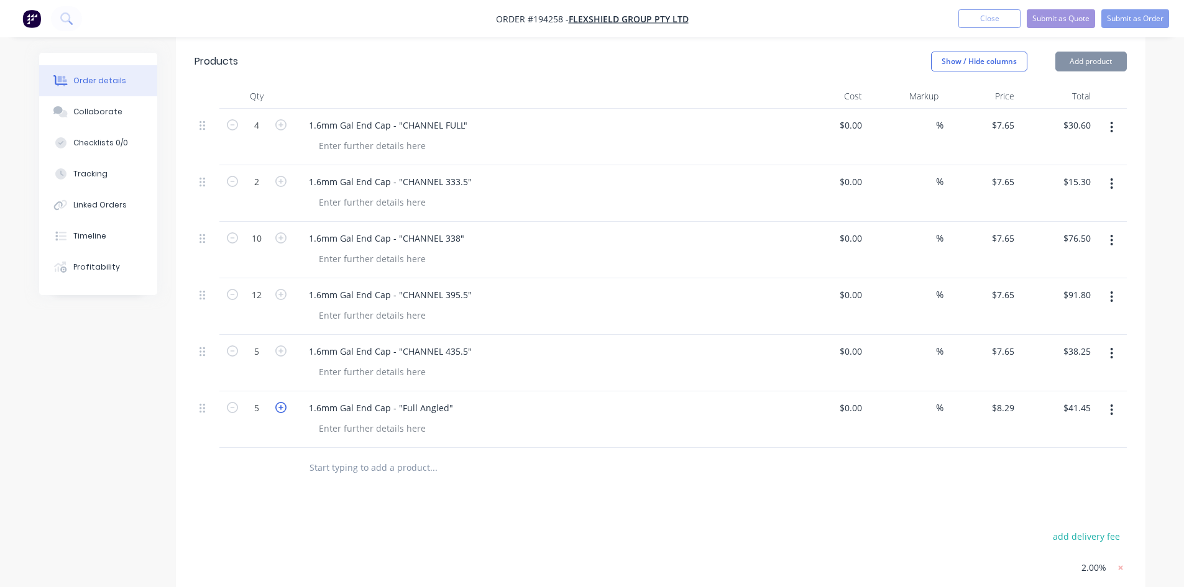
type input "$49.74"
click at [278, 402] on icon "button" at bounding box center [280, 407] width 11 height 11
type input "7"
type input "$58.03"
click at [278, 402] on icon "button" at bounding box center [280, 407] width 11 height 11
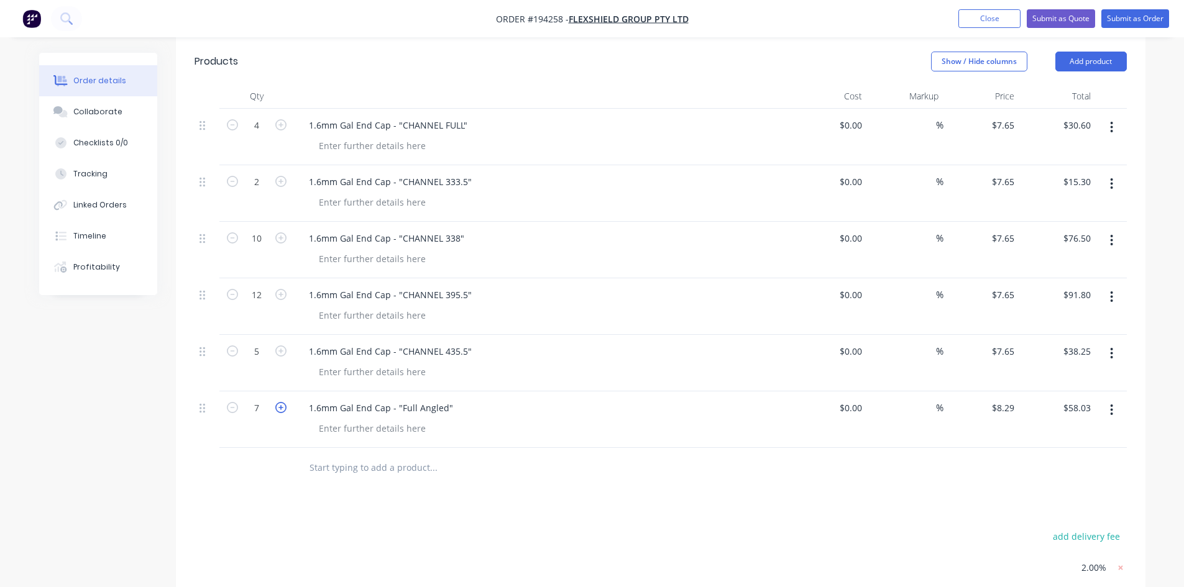
type input "8"
type input "$66.32"
click at [278, 402] on icon "button" at bounding box center [280, 407] width 11 height 11
type input "9"
type input "$74.61"
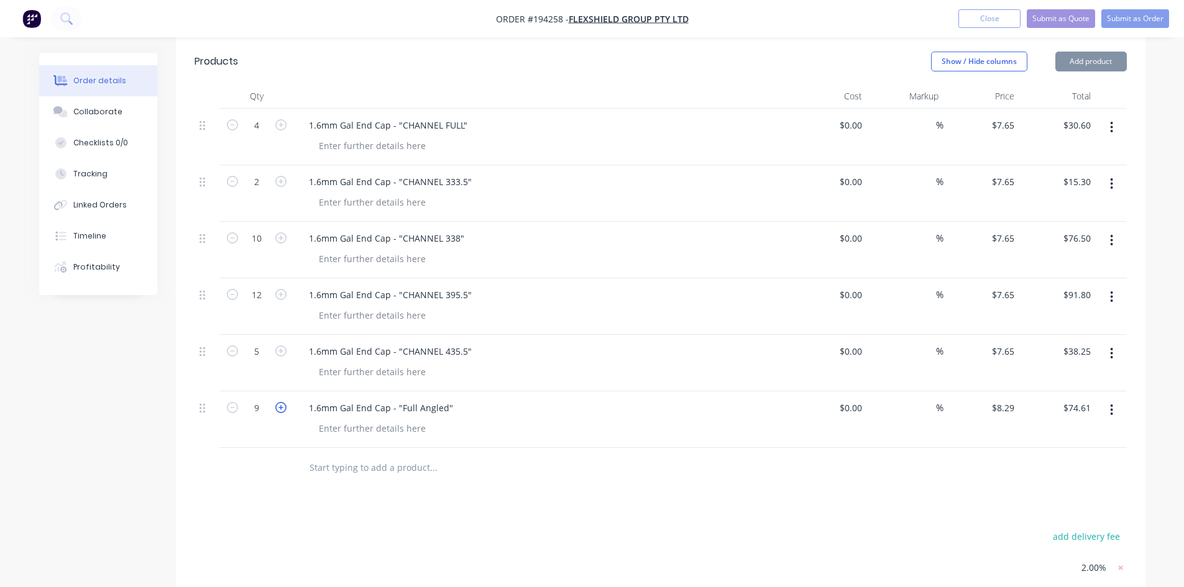
click at [278, 402] on icon "button" at bounding box center [280, 407] width 11 height 11
type input "10"
type input "$82.90"
click at [278, 402] on icon "button" at bounding box center [280, 407] width 11 height 11
type input "11"
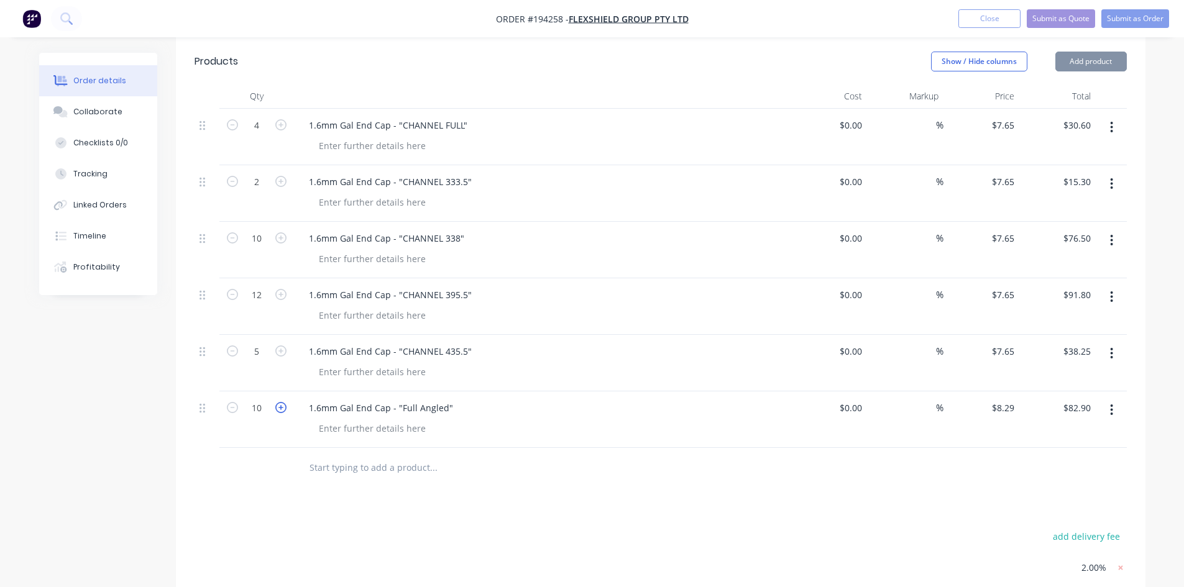
type input "$91.19"
click at [278, 402] on icon "button" at bounding box center [280, 407] width 11 height 11
type input "12"
type input "$99.48"
click at [278, 402] on icon "button" at bounding box center [280, 407] width 11 height 11
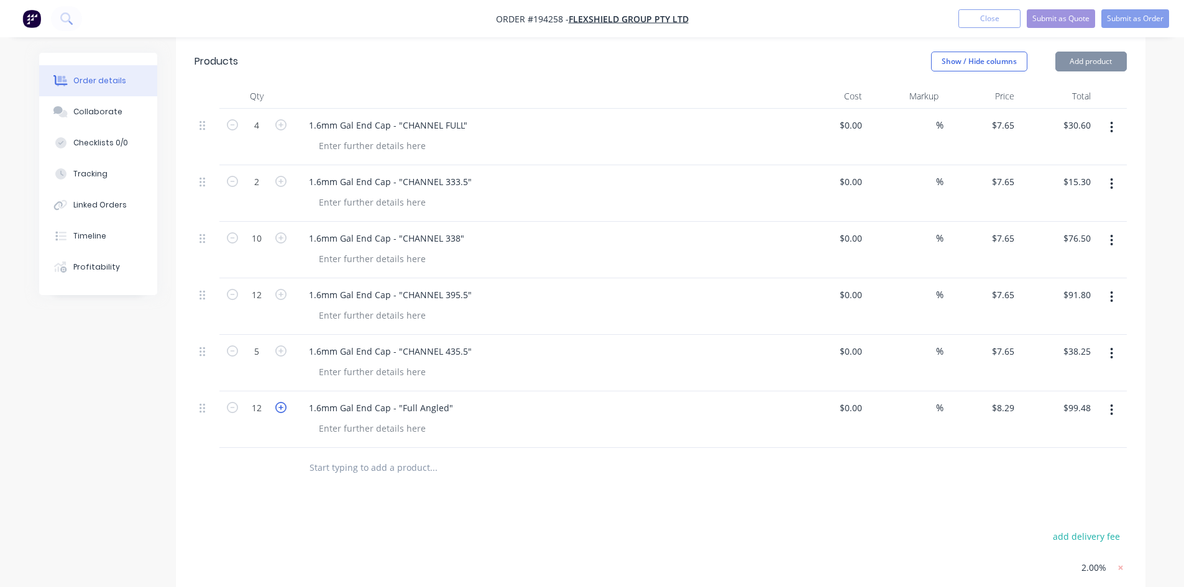
type input "13"
type input "$107.77"
click at [278, 402] on icon "button" at bounding box center [280, 407] width 11 height 11
type input "14"
type input "$116.06"
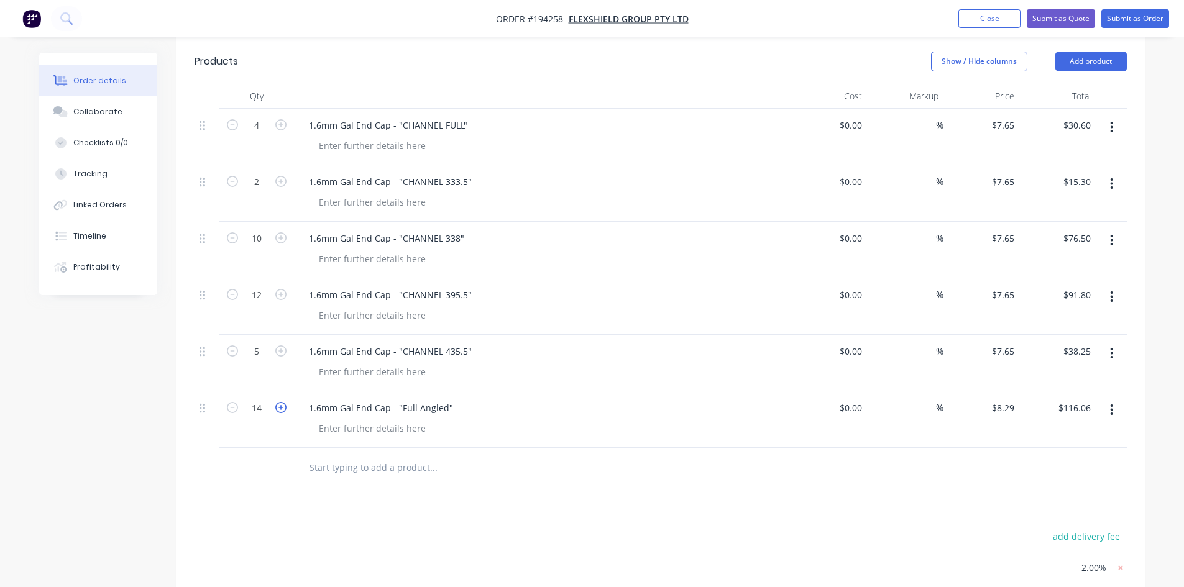
click at [278, 402] on icon "button" at bounding box center [280, 407] width 11 height 11
type input "15"
type input "$124.35"
click at [278, 402] on icon "button" at bounding box center [280, 407] width 11 height 11
type input "16"
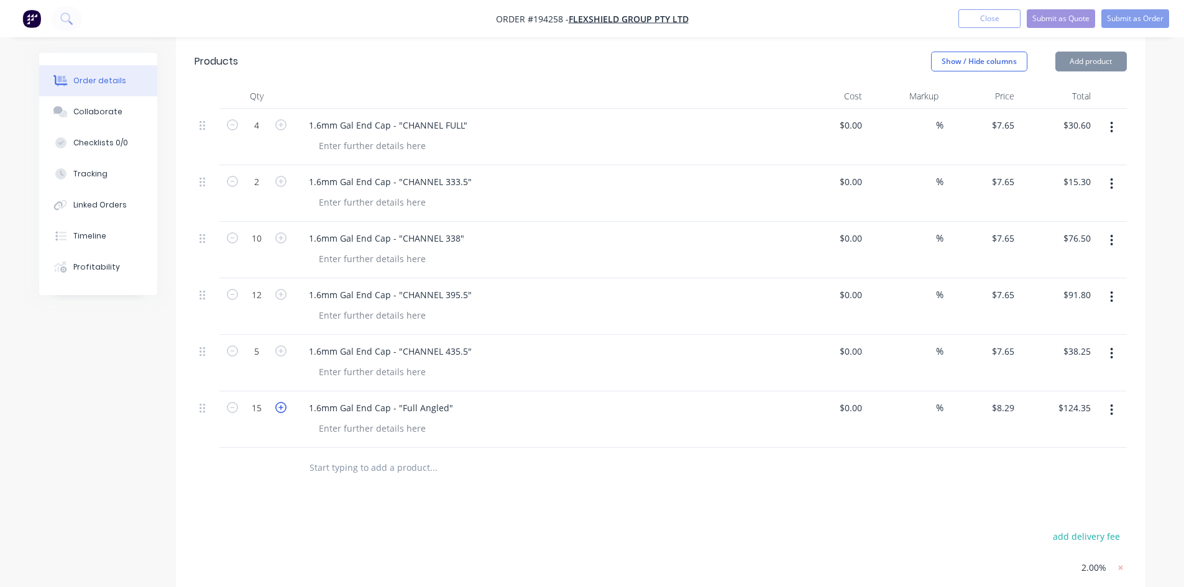
type input "$132.64"
click at [278, 402] on icon "button" at bounding box center [280, 407] width 11 height 11
type input "17"
type input "$140.93"
click at [278, 402] on icon "button" at bounding box center [280, 407] width 11 height 11
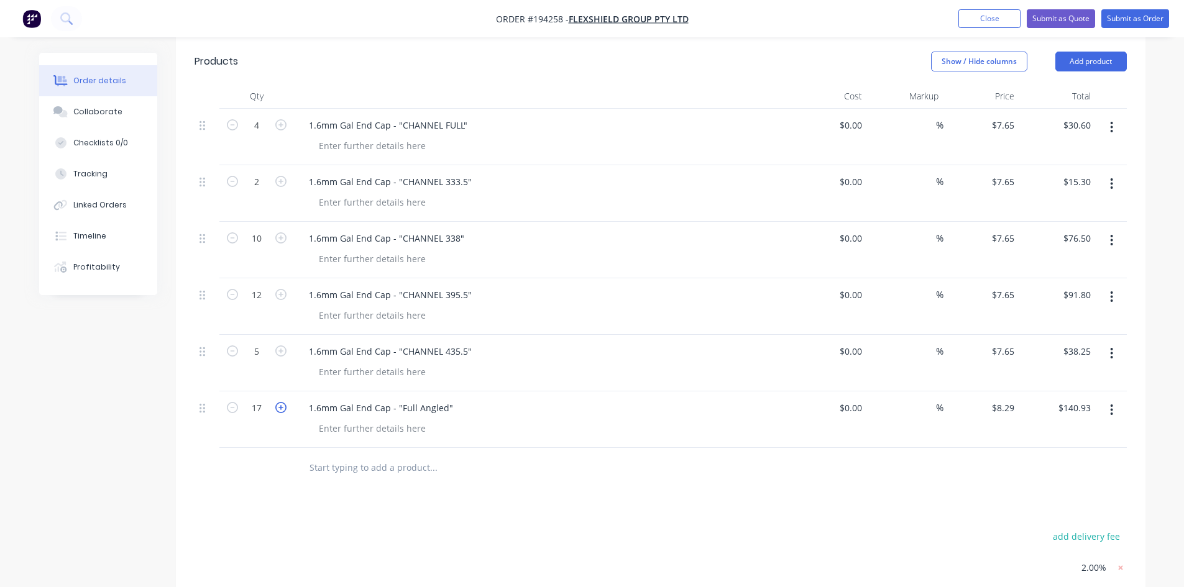
type input "18"
type input "$149.22"
click at [278, 402] on icon "button" at bounding box center [280, 407] width 11 height 11
type input "19"
type input "$157.51"
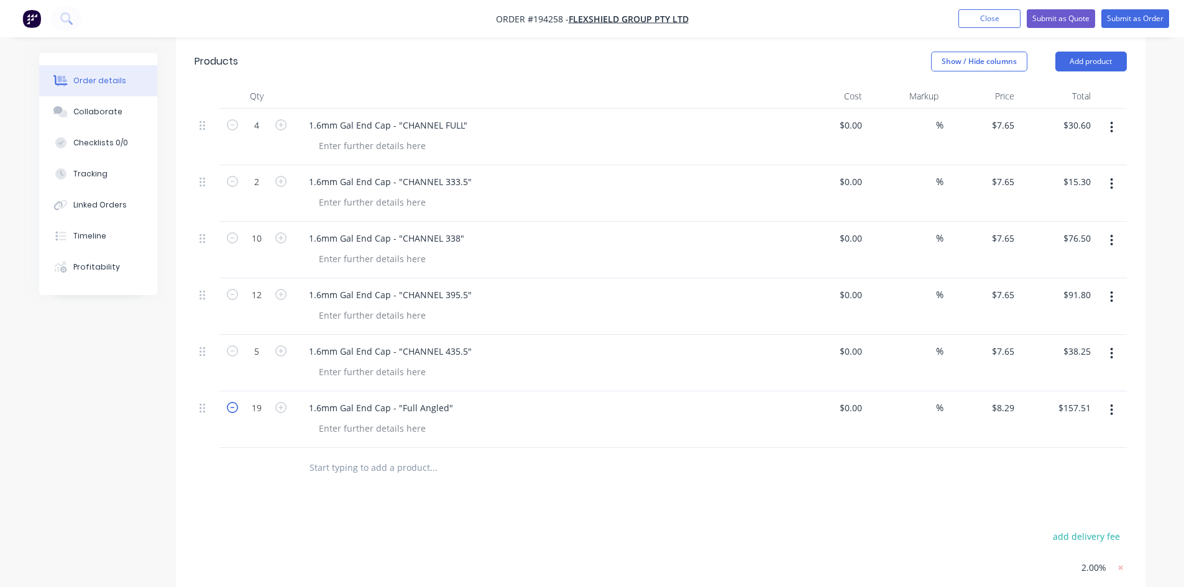
click at [232, 402] on icon "button" at bounding box center [232, 407] width 11 height 11
type input "18"
type input "$149.22"
click at [1119, 399] on button "button" at bounding box center [1111, 410] width 29 height 22
click at [1087, 459] on div "Duplicate" at bounding box center [1068, 468] width 96 height 18
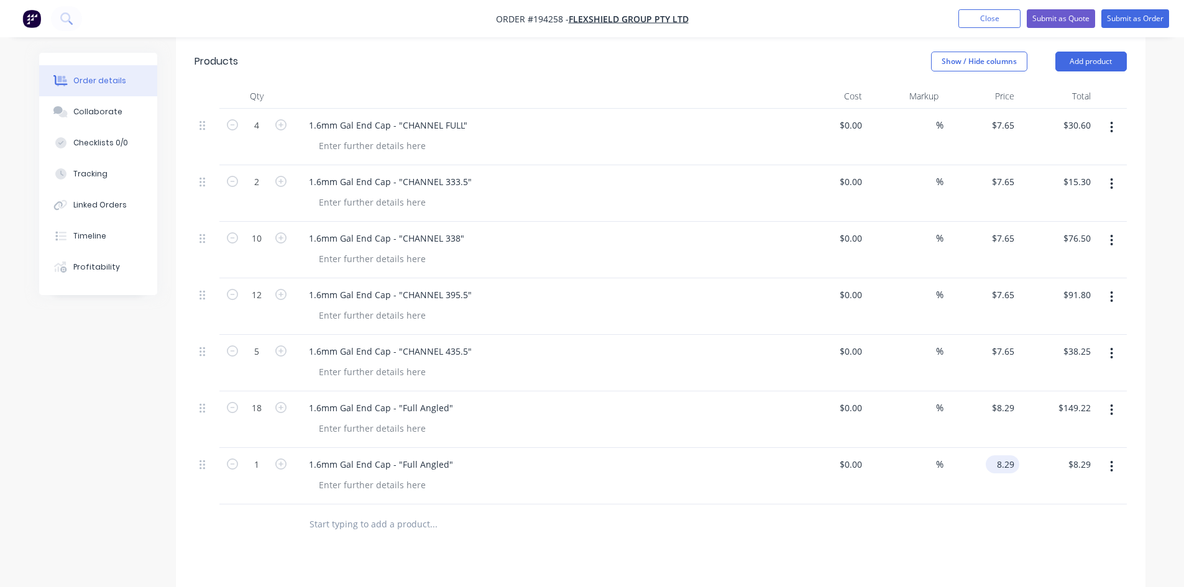
click at [1009, 456] on input "8.29" at bounding box center [1005, 465] width 29 height 18
type input "$8.53"
click at [741, 524] on div at bounding box center [518, 525] width 448 height 40
click at [280, 459] on icon "button" at bounding box center [280, 464] width 11 height 11
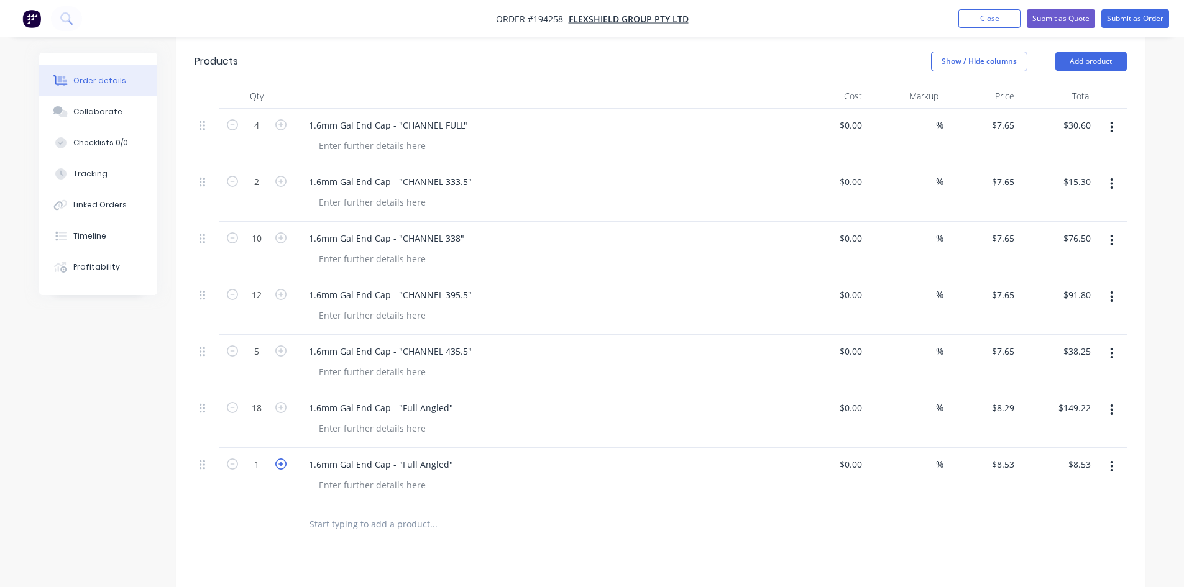
type input "2"
type input "$17.06"
click at [483, 476] on div at bounding box center [547, 485] width 477 height 18
click at [1114, 456] on button "button" at bounding box center [1111, 467] width 29 height 22
click at [1077, 515] on div "Duplicate" at bounding box center [1068, 524] width 96 height 18
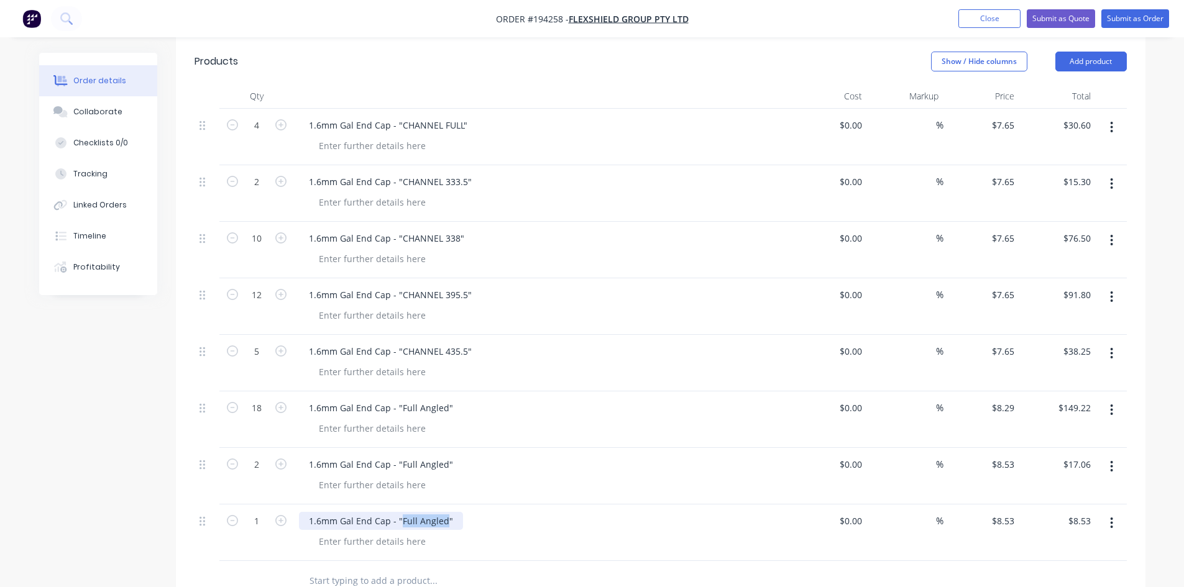
drag, startPoint x: 398, startPoint y: 508, endPoint x: 445, endPoint y: 509, distance: 46.6
click at [445, 512] on div "1.6mm Gal End Cap - "Full Angled"" at bounding box center [381, 521] width 164 height 18
click at [282, 515] on icon "button" at bounding box center [280, 520] width 11 height 11
type input "2"
type input "$17.06"
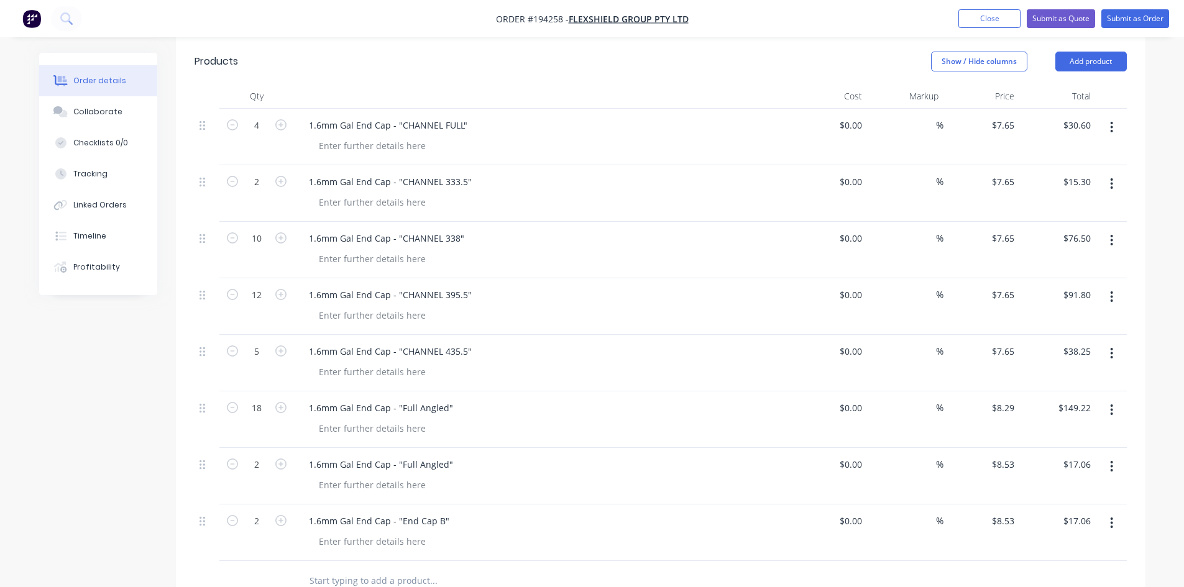
click at [486, 512] on div "1.6mm Gal End Cap - "End Cap B"" at bounding box center [542, 521] width 487 height 18
drag, startPoint x: 444, startPoint y: 444, endPoint x: 398, endPoint y: 450, distance: 46.3
click at [398, 456] on div "1.6mm Gal End Cap - "Full Angled"" at bounding box center [381, 465] width 164 height 18
click at [730, 513] on div "1.6mm Gal End Cap - "End Cap B"" at bounding box center [542, 533] width 497 height 57
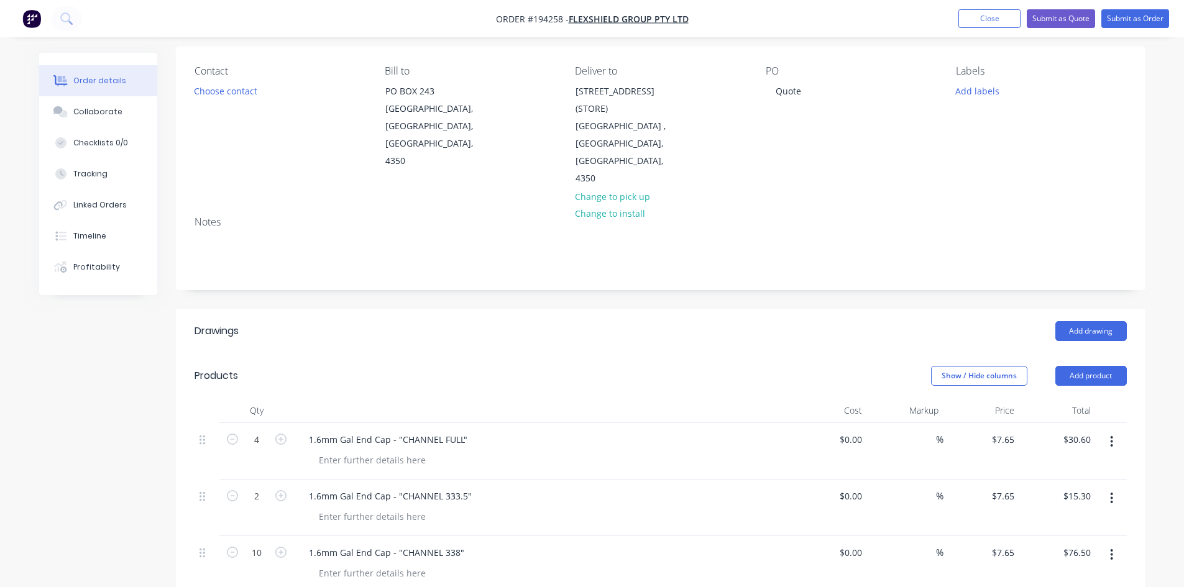
scroll to position [0, 0]
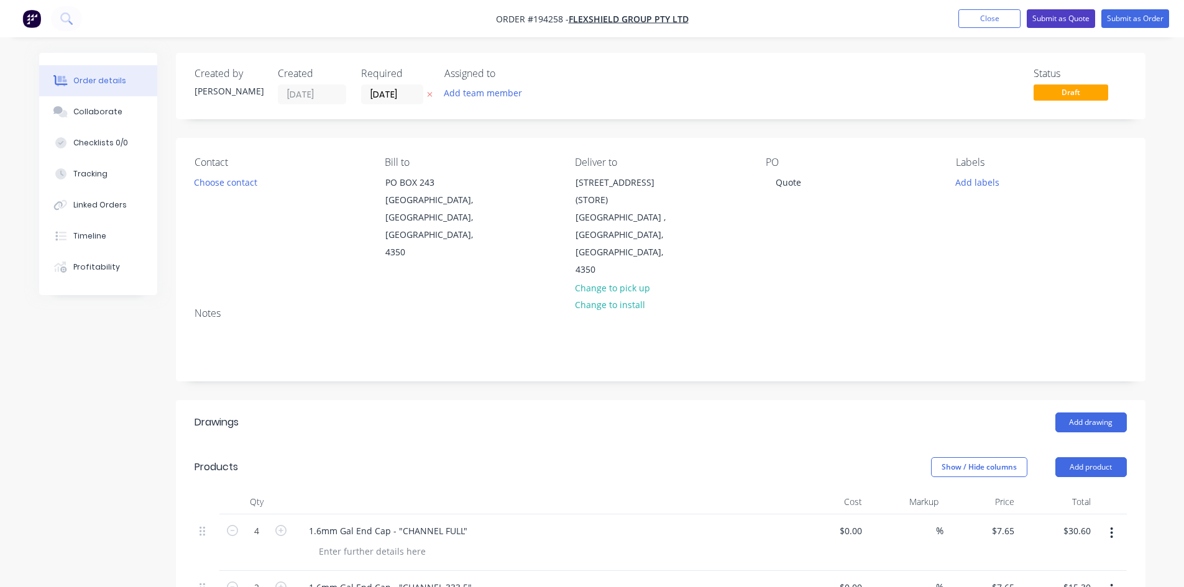
click at [1069, 19] on button "Submit as Quote" at bounding box center [1061, 18] width 68 height 19
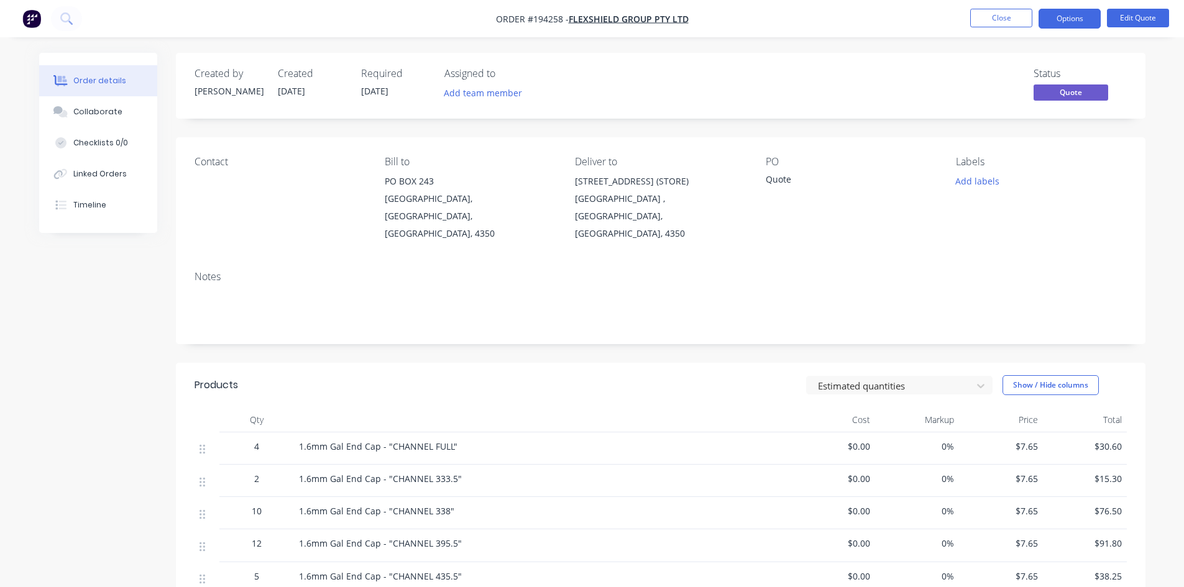
click at [1061, 31] on nav "Order #194258 - Flexshield Group Pty Ltd Close Options Edit Quote" at bounding box center [592, 18] width 1184 height 37
click at [1067, 22] on button "Options" at bounding box center [1070, 19] width 62 height 20
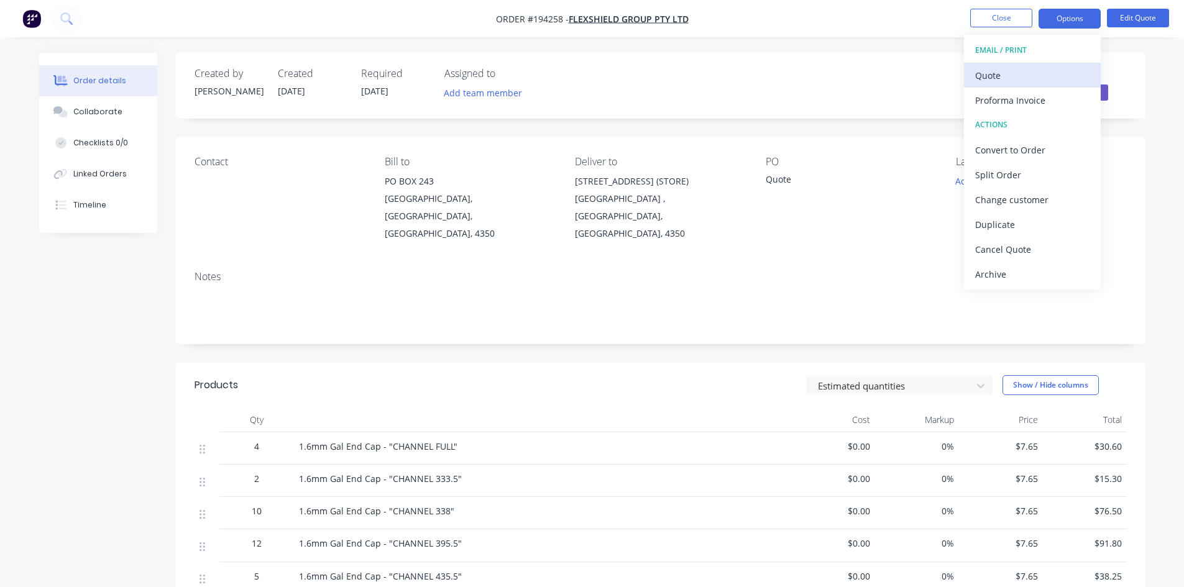
click at [1046, 70] on div "Quote" at bounding box center [1032, 76] width 114 height 18
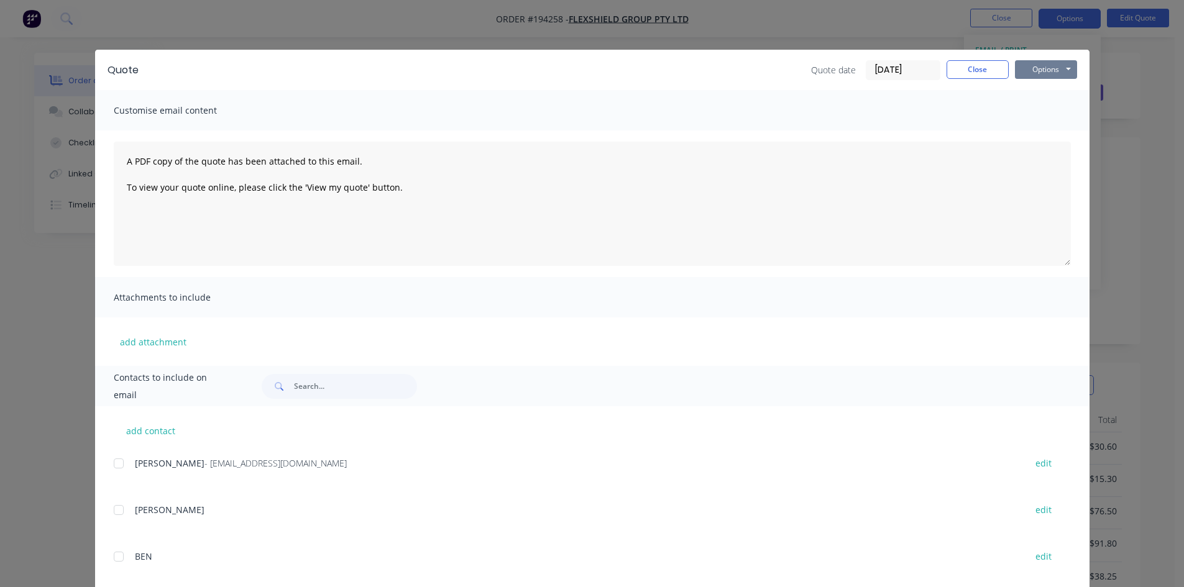
drag, startPoint x: 1046, startPoint y: 70, endPoint x: 1055, endPoint y: 76, distance: 11.4
click at [1054, 70] on button "Options" at bounding box center [1046, 69] width 62 height 19
click at [1054, 94] on button "Preview" at bounding box center [1055, 91] width 80 height 21
click at [37, 25] on div "Quote Quote date [DATE] Close Options Preview Print Email Customise email conte…" at bounding box center [592, 293] width 1184 height 587
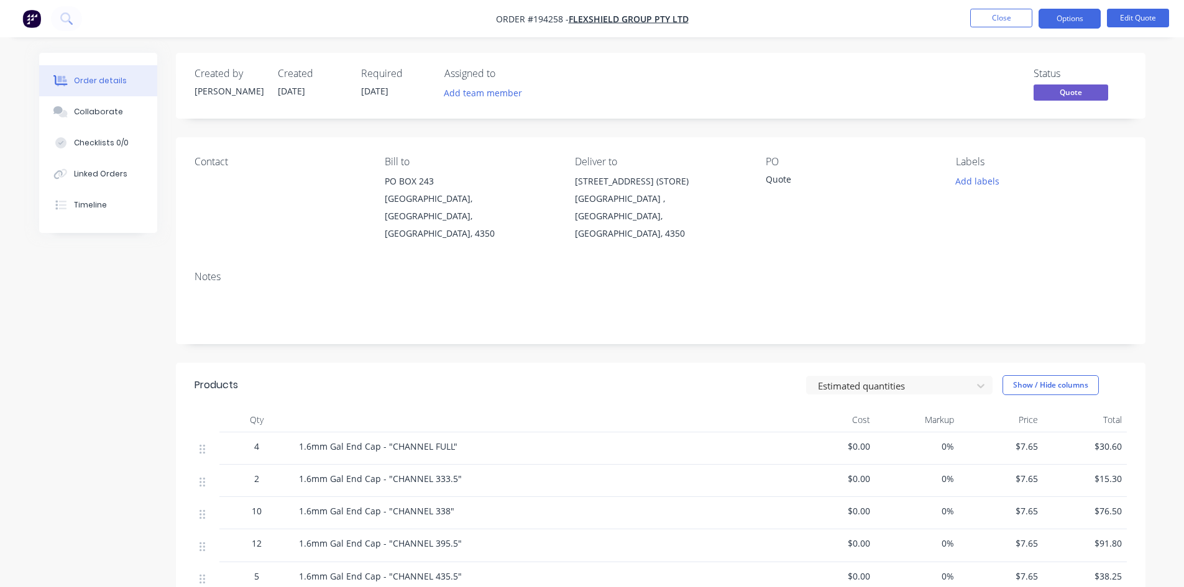
click at [88, 1] on nav "Order #194258 - Flexshield Group Pty Ltd Close Options Edit Quote" at bounding box center [592, 18] width 1184 height 37
click at [73, 19] on button at bounding box center [66, 18] width 31 height 25
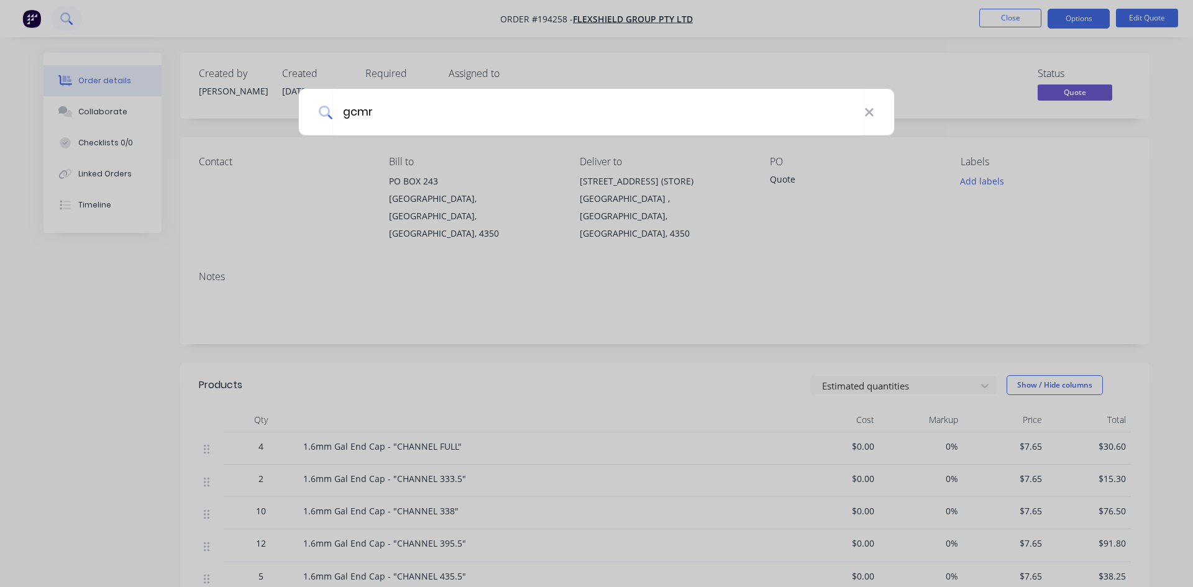
type input "gcmr"
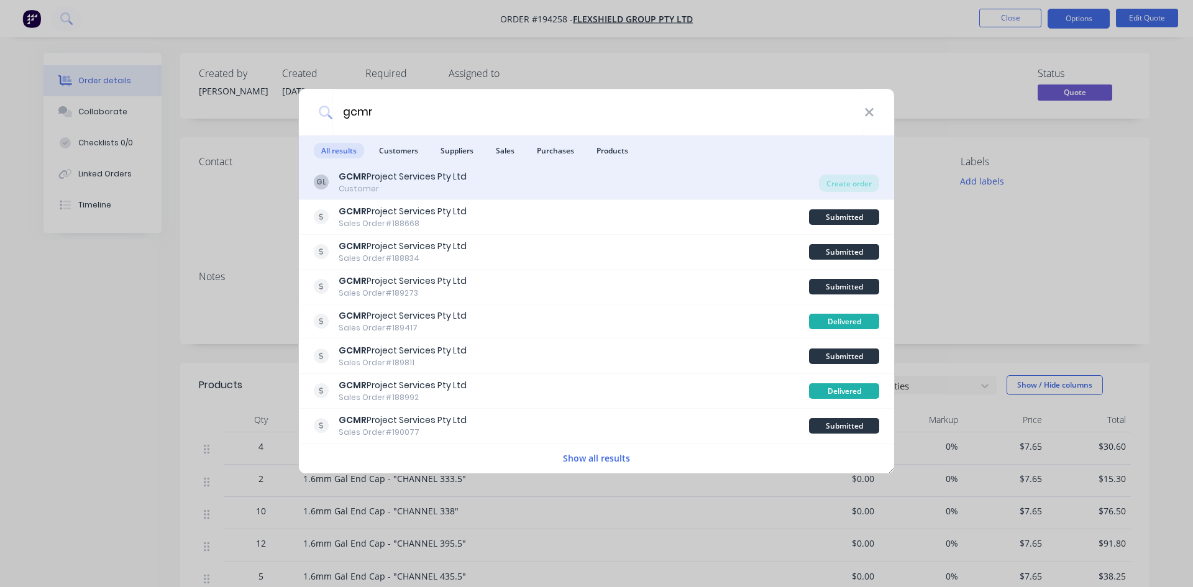
click at [462, 185] on div "Customer" at bounding box center [403, 188] width 128 height 11
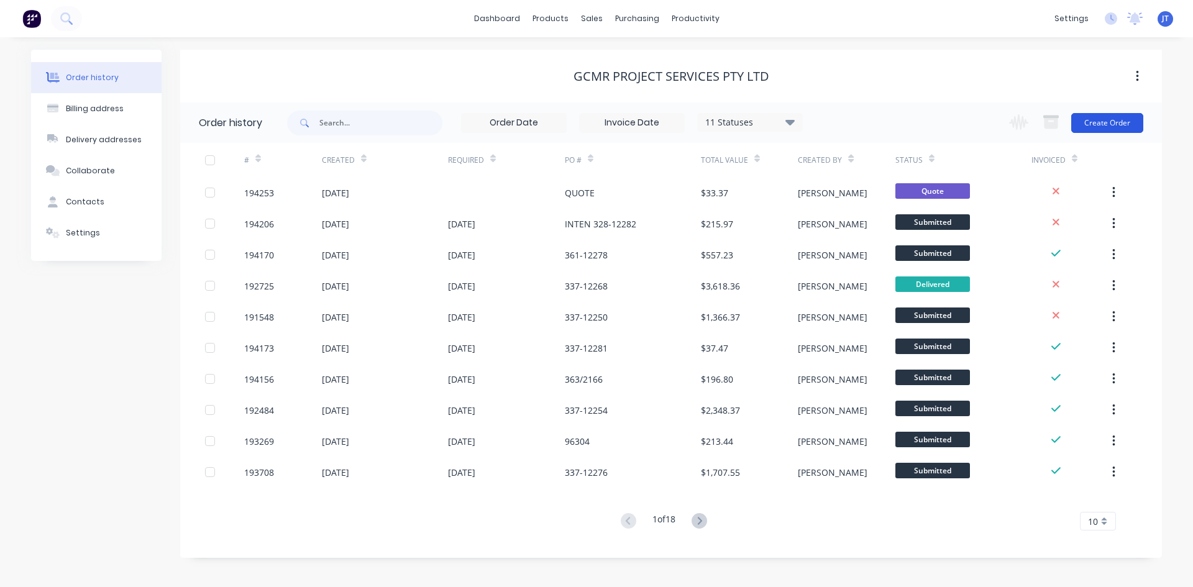
click at [1111, 123] on button "Create Order" at bounding box center [1108, 123] width 72 height 20
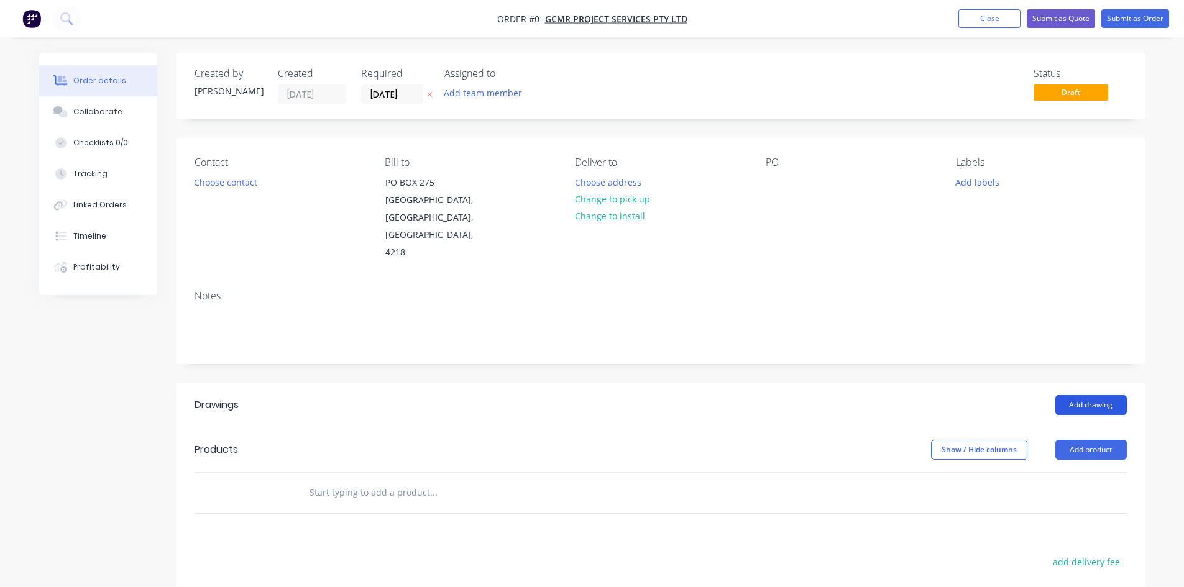
click at [1108, 395] on button "Add drawing" at bounding box center [1090, 405] width 71 height 20
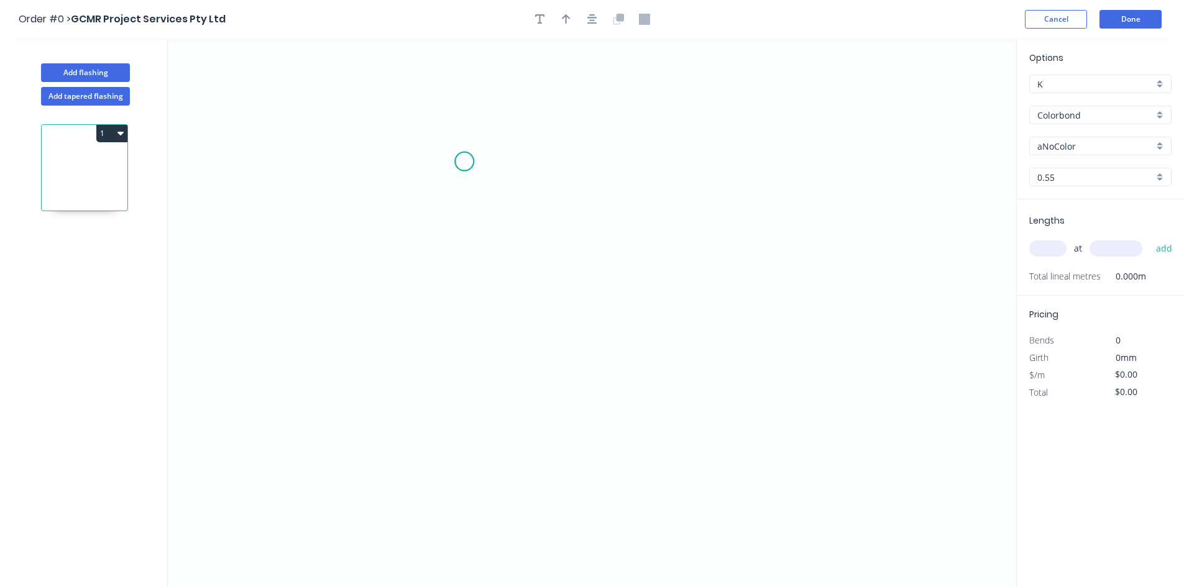
click at [464, 162] on icon "0" at bounding box center [592, 313] width 848 height 549
click at [462, 262] on icon "0" at bounding box center [592, 313] width 848 height 549
click at [851, 273] on icon "0 ?" at bounding box center [592, 313] width 848 height 549
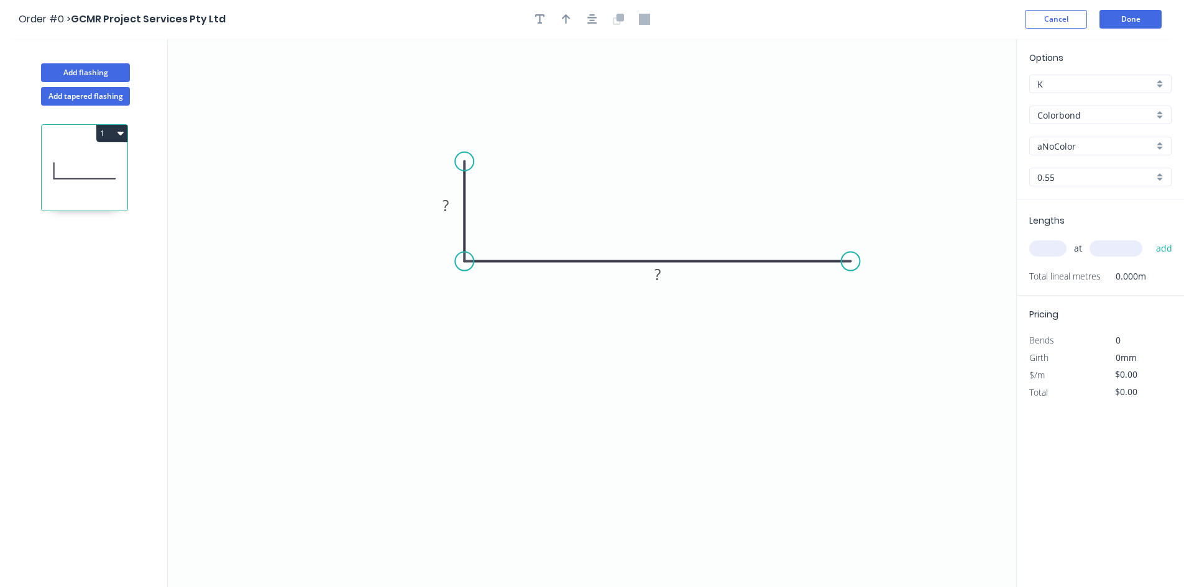
click at [1090, 113] on input "Colorbond" at bounding box center [1095, 115] width 116 height 13
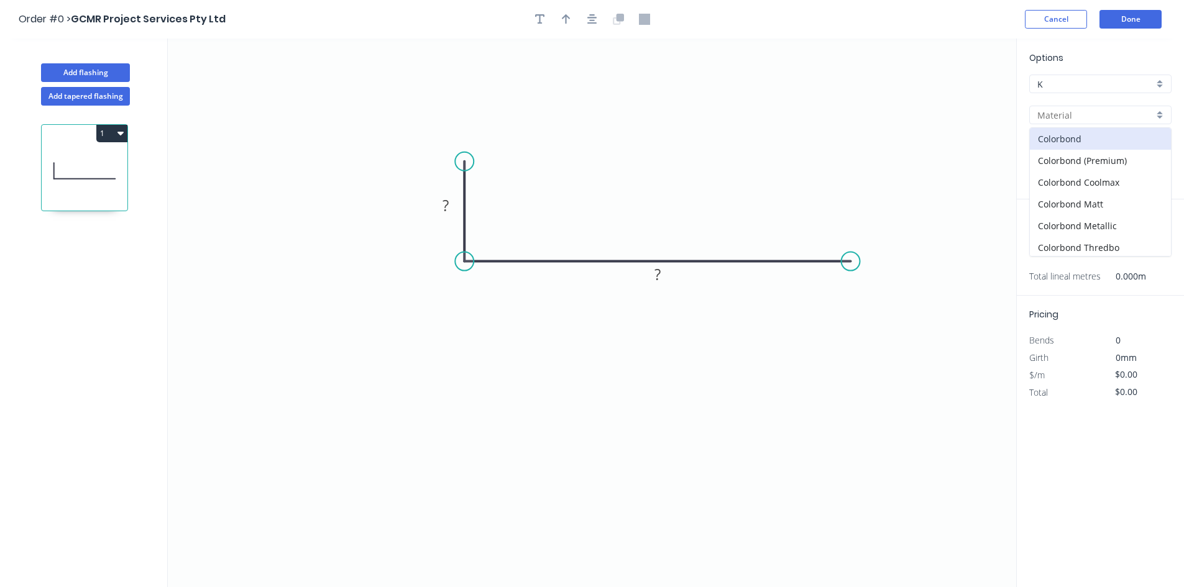
scroll to position [285, 0]
click at [1054, 243] on div "zAluminium" at bounding box center [1100, 245] width 141 height 22
type input "zAluminium"
type input "Mill"
type input "0.8"
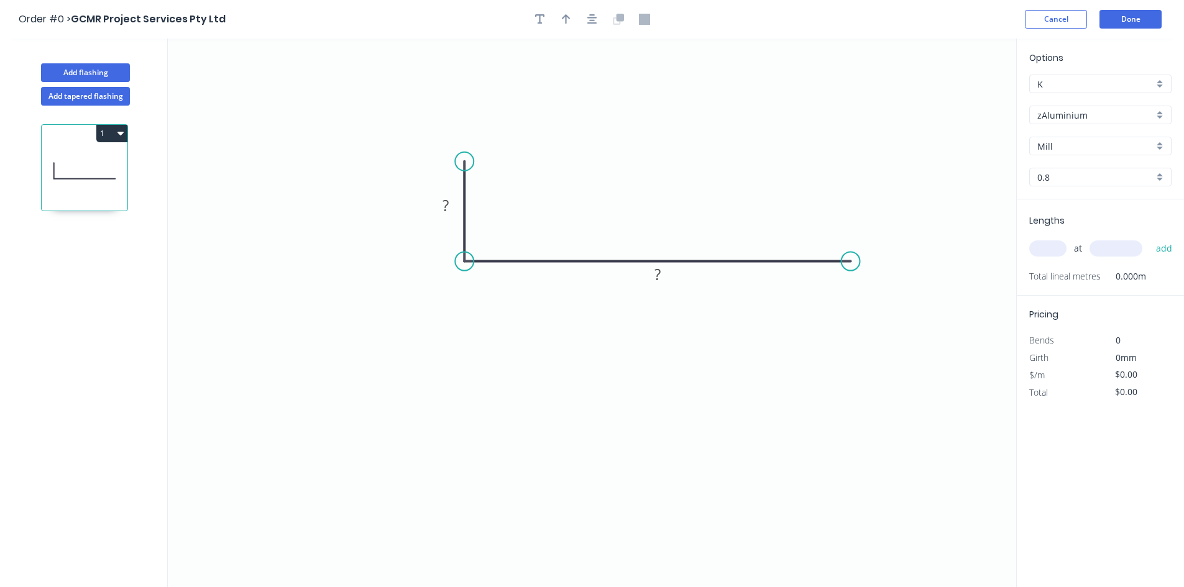
click at [1084, 173] on input "0.8" at bounding box center [1095, 177] width 116 height 13
click at [1072, 219] on div "1.2" at bounding box center [1100, 223] width 141 height 22
type input "1.2"
click at [459, 206] on rect at bounding box center [446, 205] width 40 height 25
click at [449, 209] on tspan "?" at bounding box center [446, 205] width 6 height 21
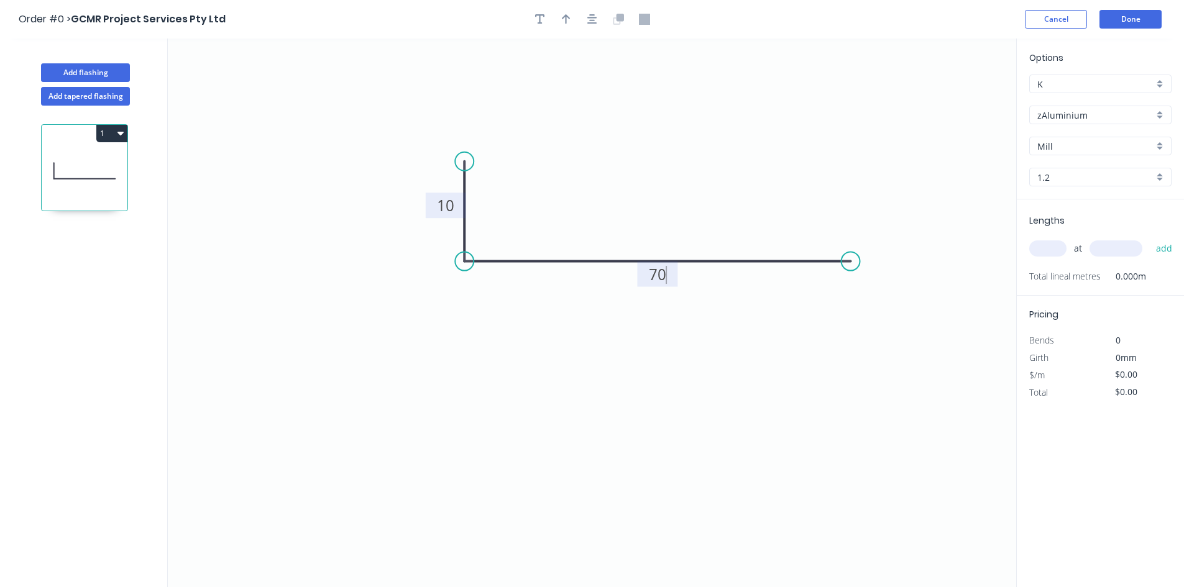
type input "$16.85"
click at [1054, 93] on div "K" at bounding box center [1100, 84] width 142 height 19
click at [1078, 144] on div "N" at bounding box center [1100, 149] width 141 height 22
type input "N"
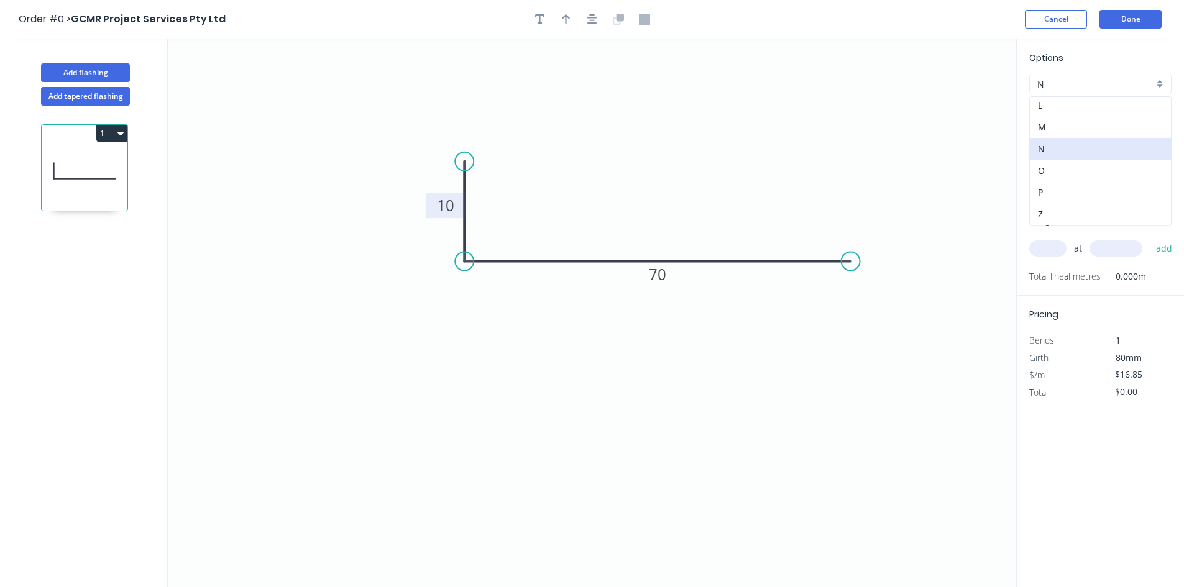
type input "$15.59"
